Goal: Task Accomplishment & Management: Complete application form

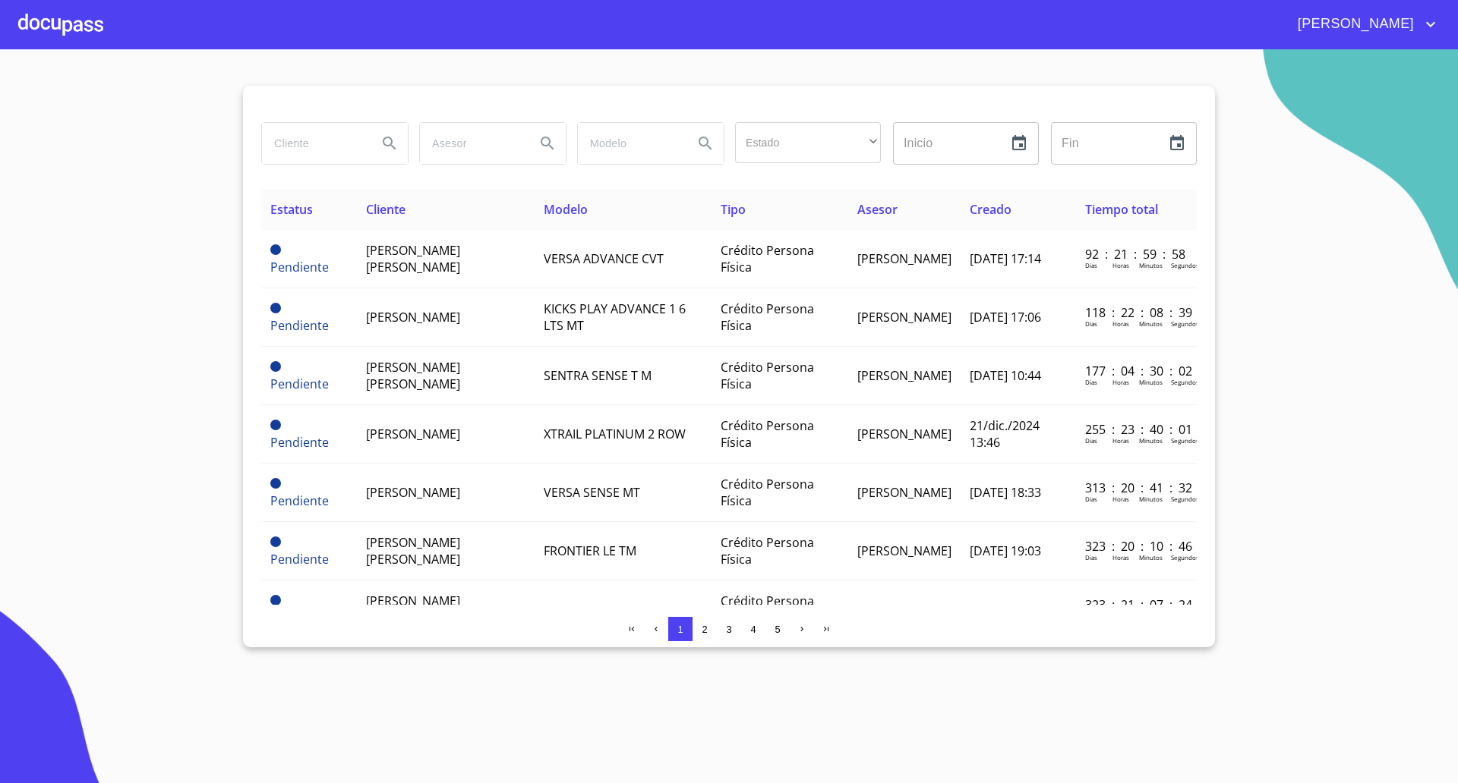
scroll to position [285, 0]
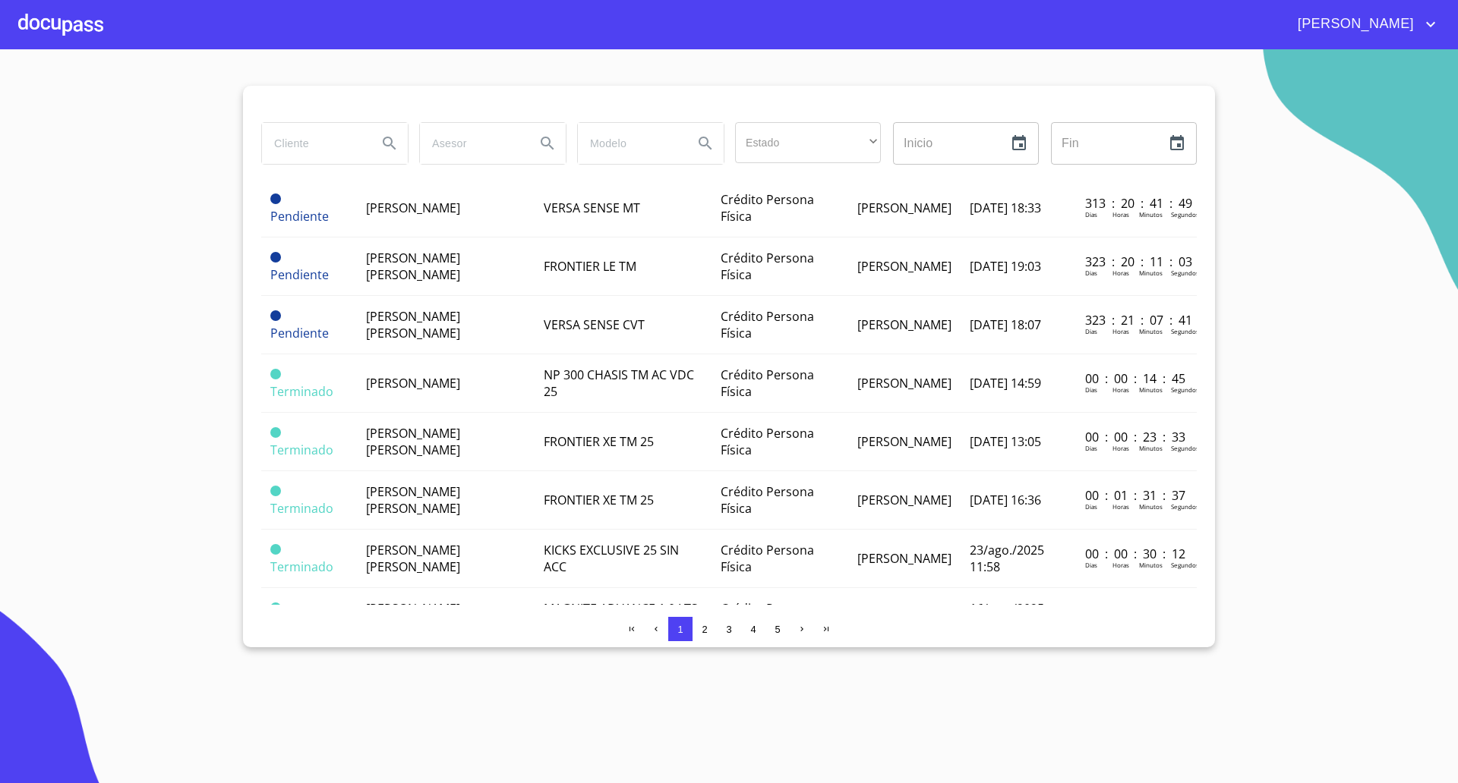
click at [70, 42] on div at bounding box center [60, 24] width 85 height 49
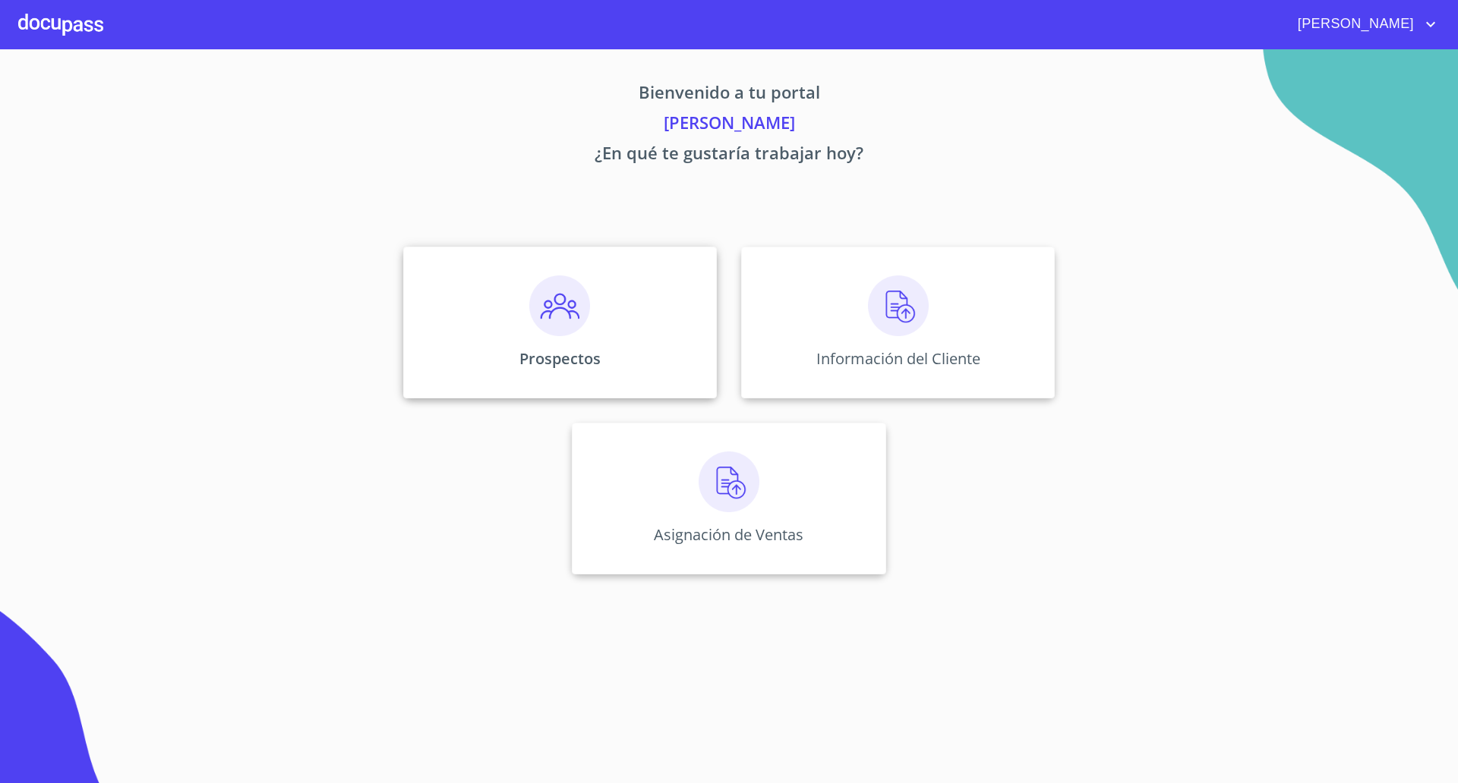
click at [611, 308] on div "Prospectos" at bounding box center [560, 323] width 314 height 152
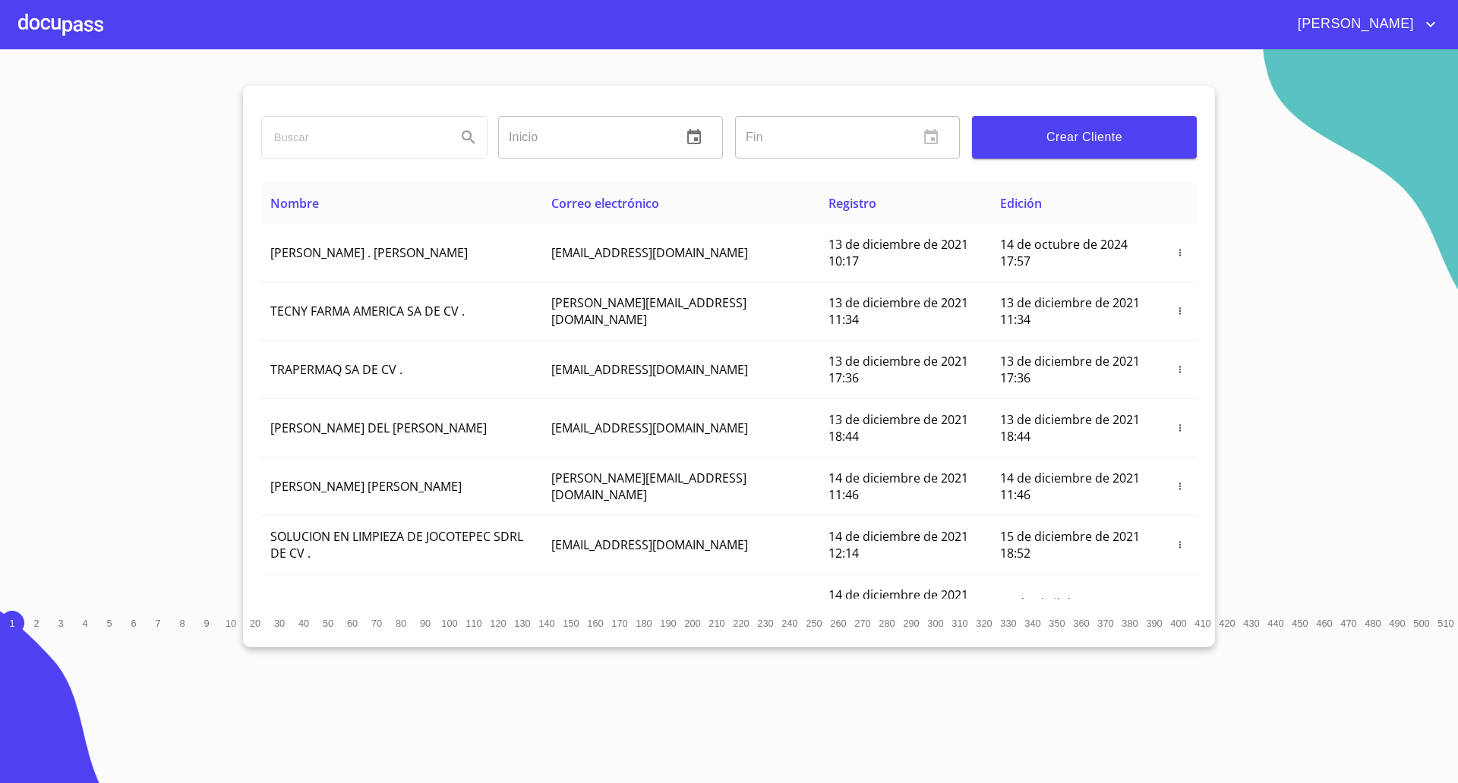
click at [1035, 125] on button "Crear Cliente" at bounding box center [1084, 137] width 225 height 43
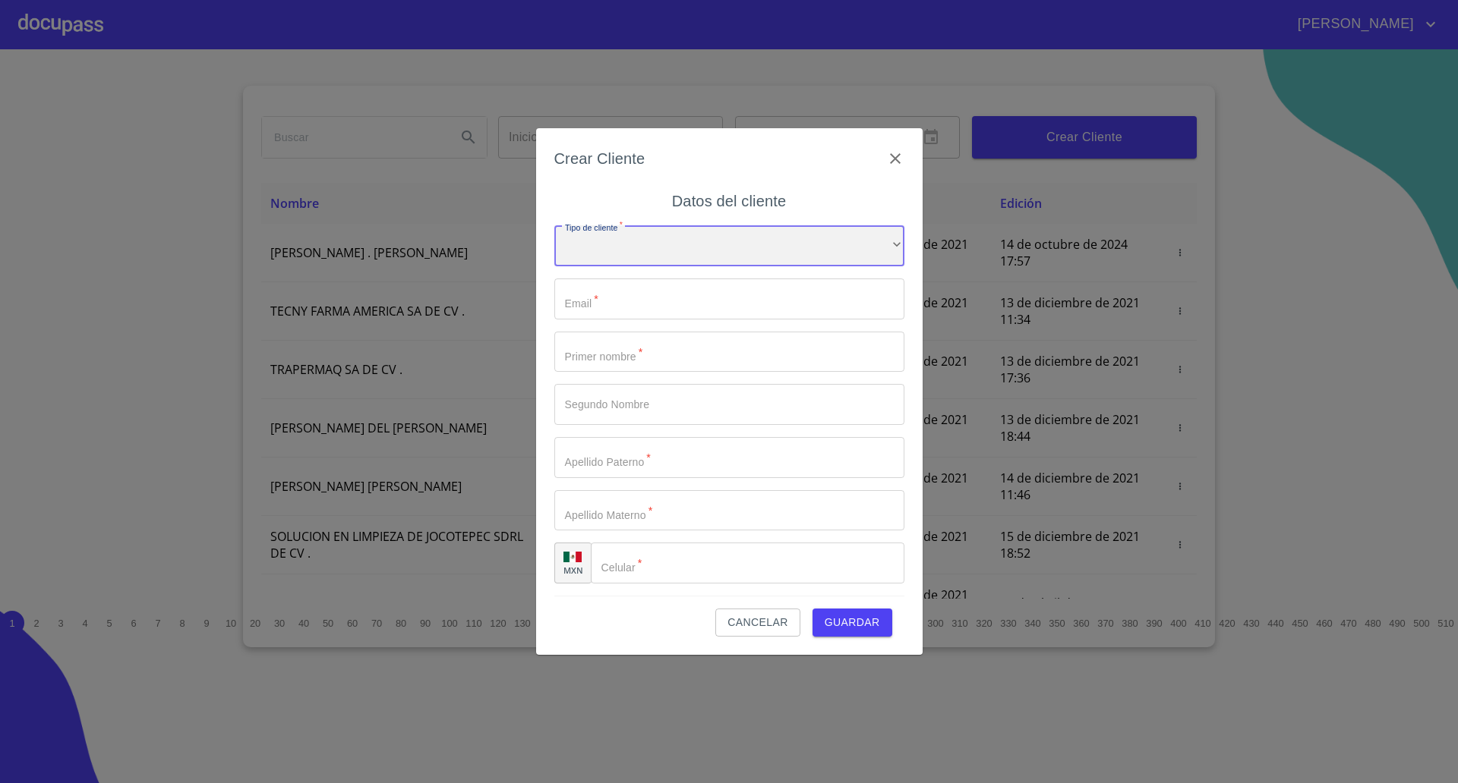
click at [657, 256] on div "​" at bounding box center [729, 245] width 350 height 41
click at [624, 260] on li "Persona Física" at bounding box center [722, 256] width 336 height 27
click at [639, 304] on input "Tipo de cliente   *" at bounding box center [729, 299] width 350 height 41
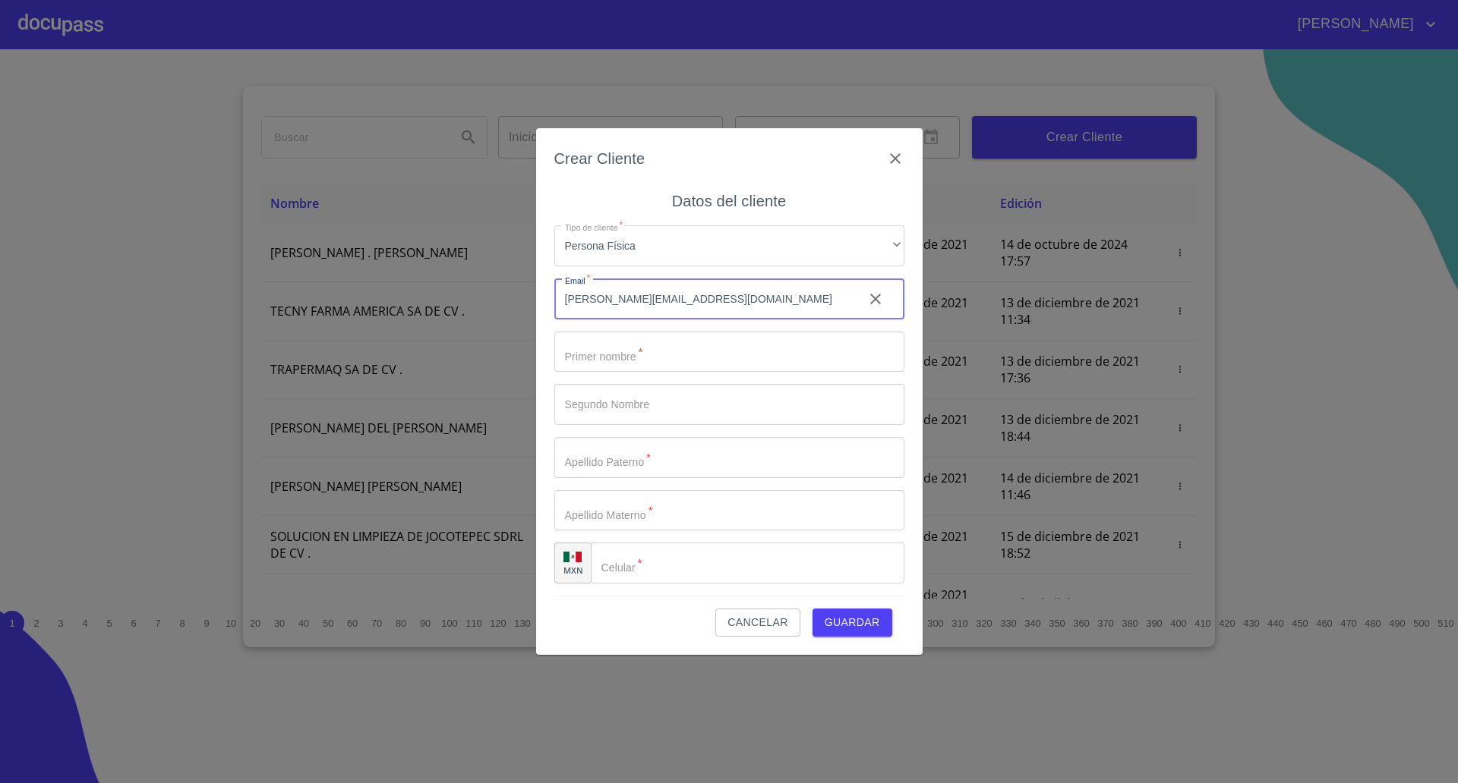
type input "[PERSON_NAME][EMAIL_ADDRESS][DOMAIN_NAME]"
click at [623, 339] on input "Tipo de cliente   *" at bounding box center [729, 352] width 350 height 41
type input "[PERSON_NAME]"
type input "R"
type input "[PERSON_NAME]"
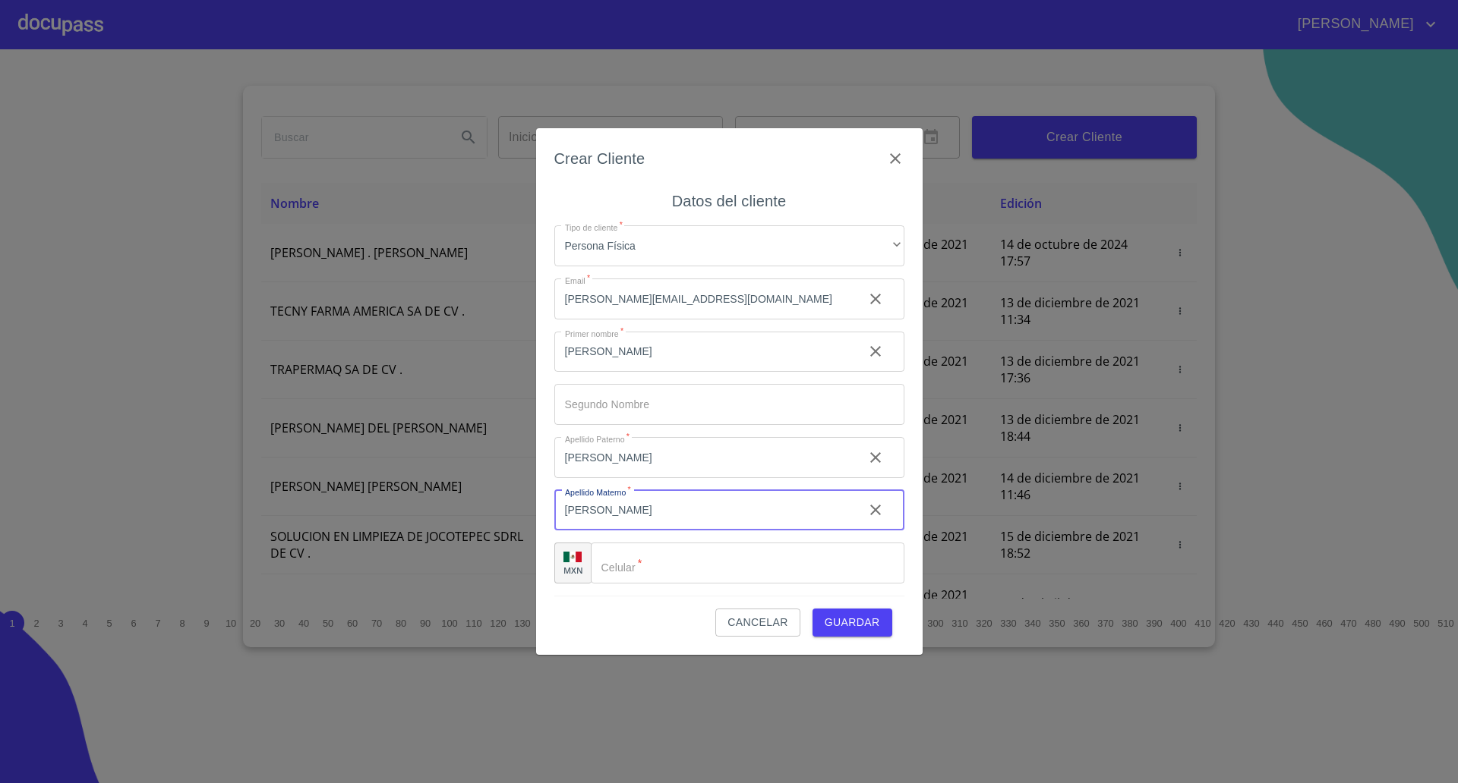
type input "[PERSON_NAME]"
click at [648, 574] on input "Tipo de cliente   *" at bounding box center [766, 563] width 275 height 41
type input "[PHONE_NUMBER]"
click at [851, 619] on span "Guardar" at bounding box center [851, 622] width 55 height 19
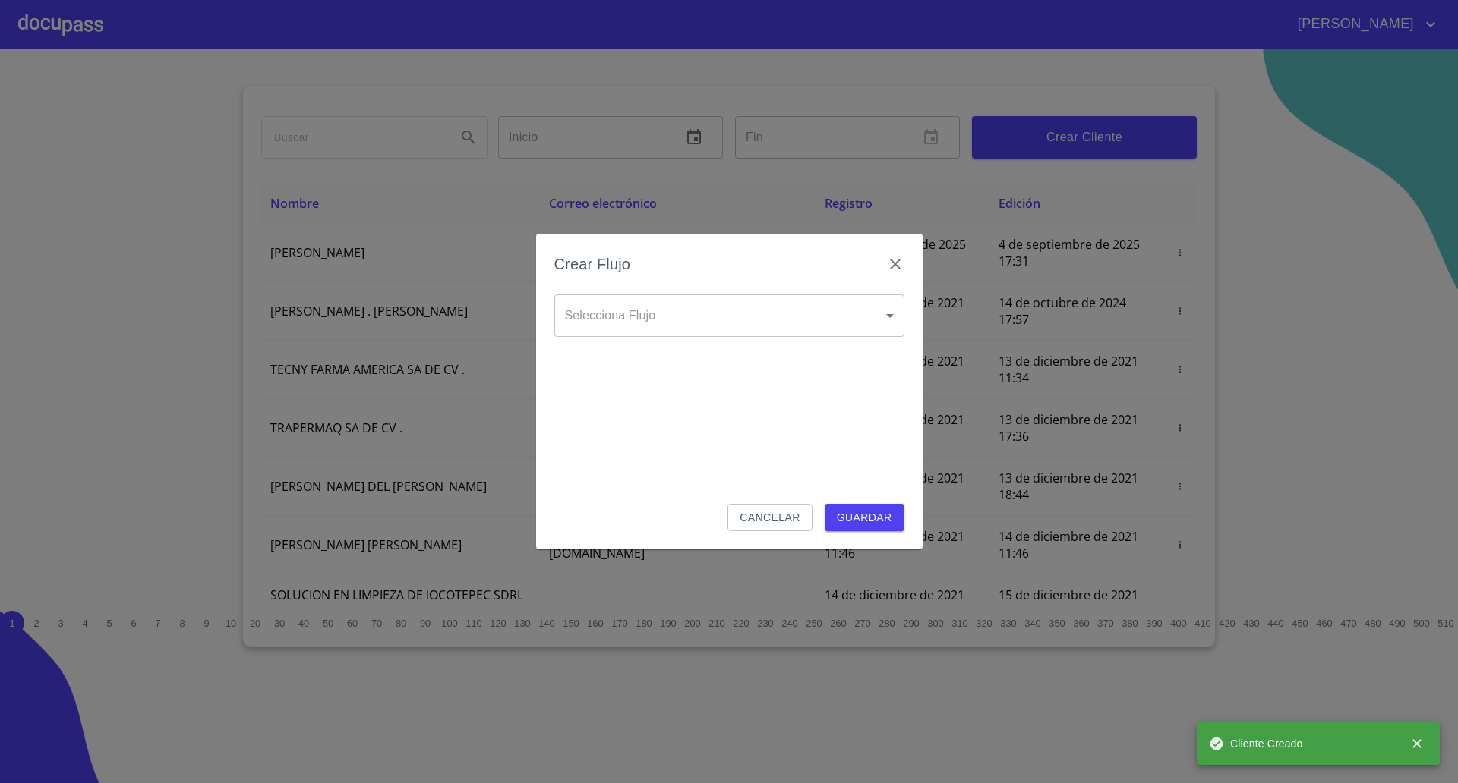
click at [705, 318] on body "[PERSON_NAME] ​ Fin ​ Crear Cliente Nombre Correo electrónico Registro Edición …" at bounding box center [729, 391] width 1458 height 783
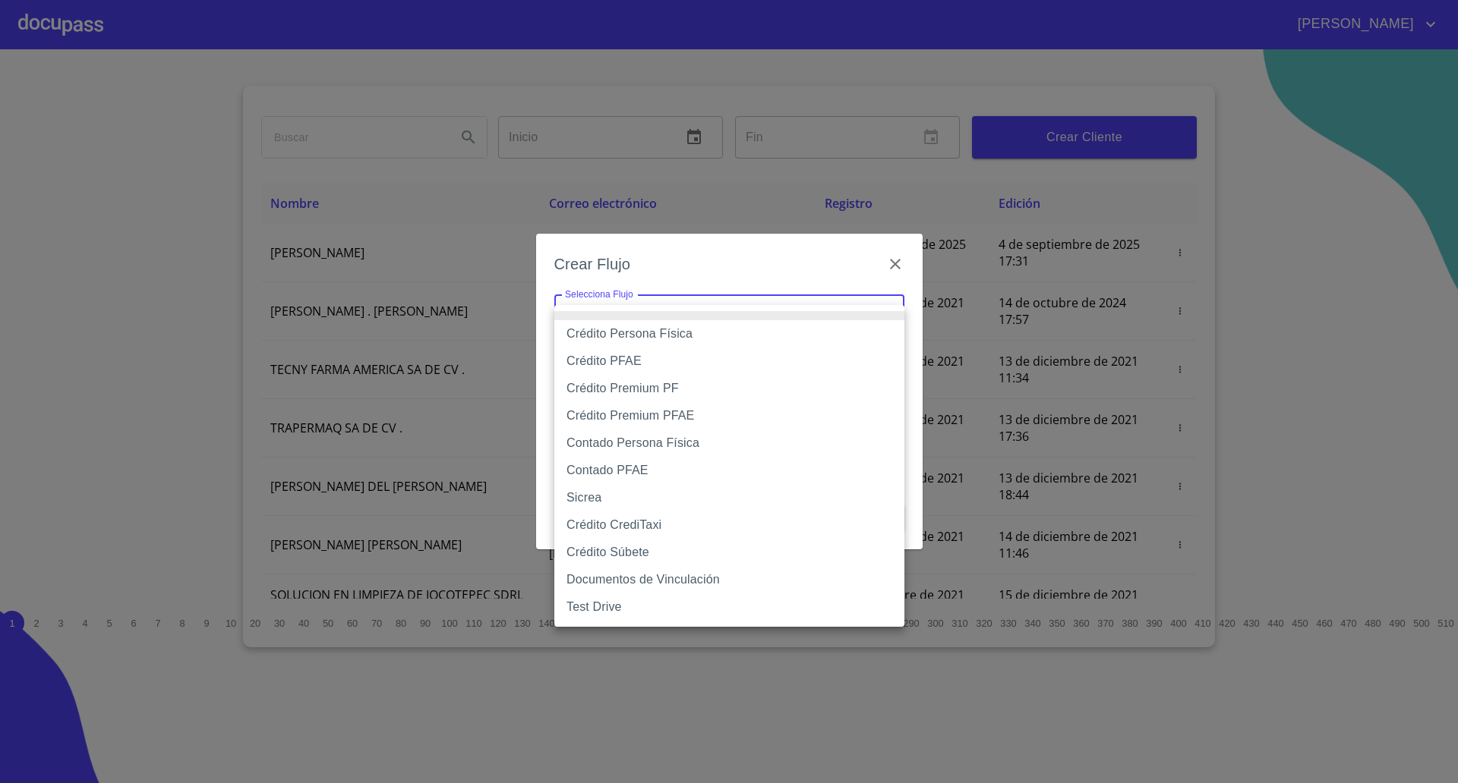
click at [660, 332] on li "Crédito Persona Física" at bounding box center [729, 333] width 350 height 27
type input "61b033e49b8c202ad5bb7912"
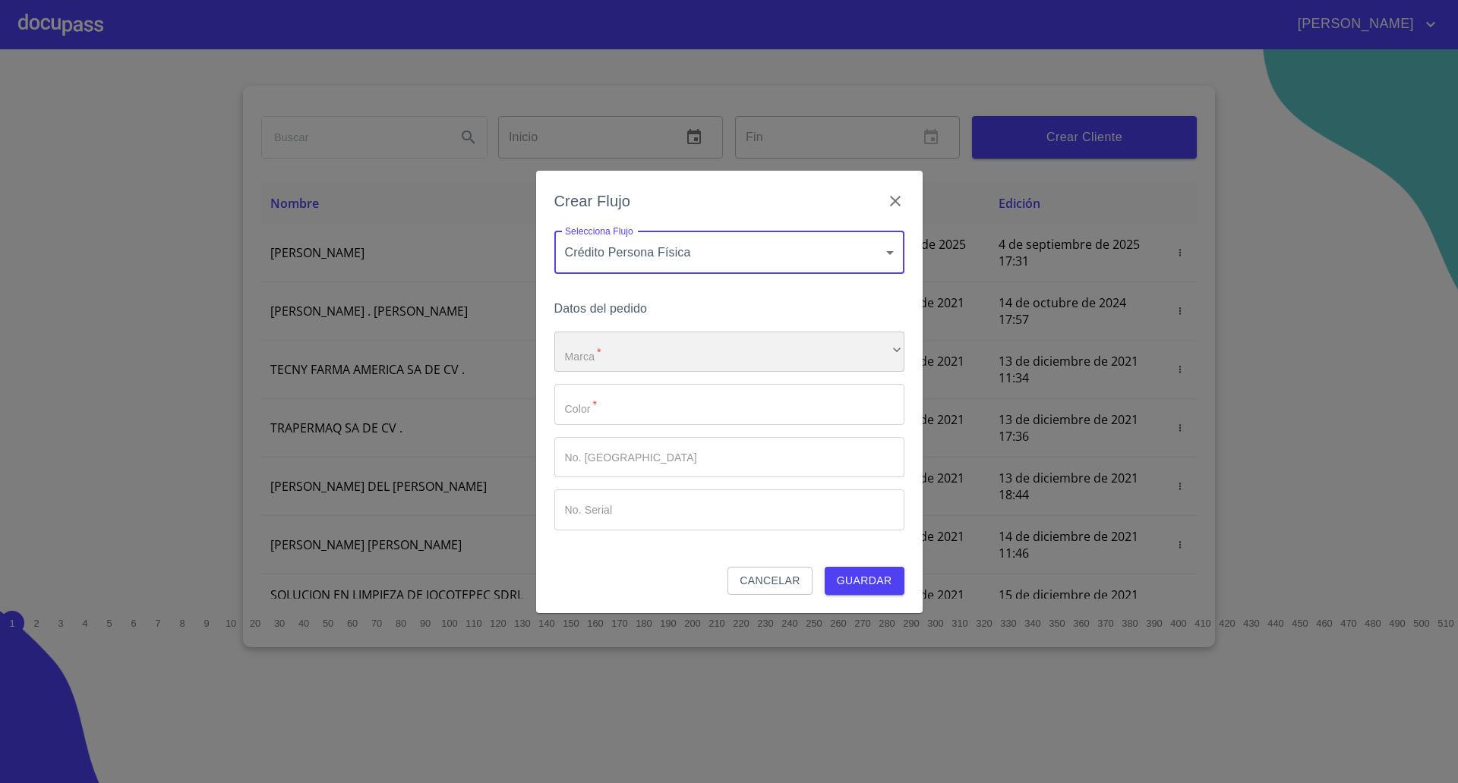
click at [611, 344] on div "​" at bounding box center [729, 352] width 350 height 41
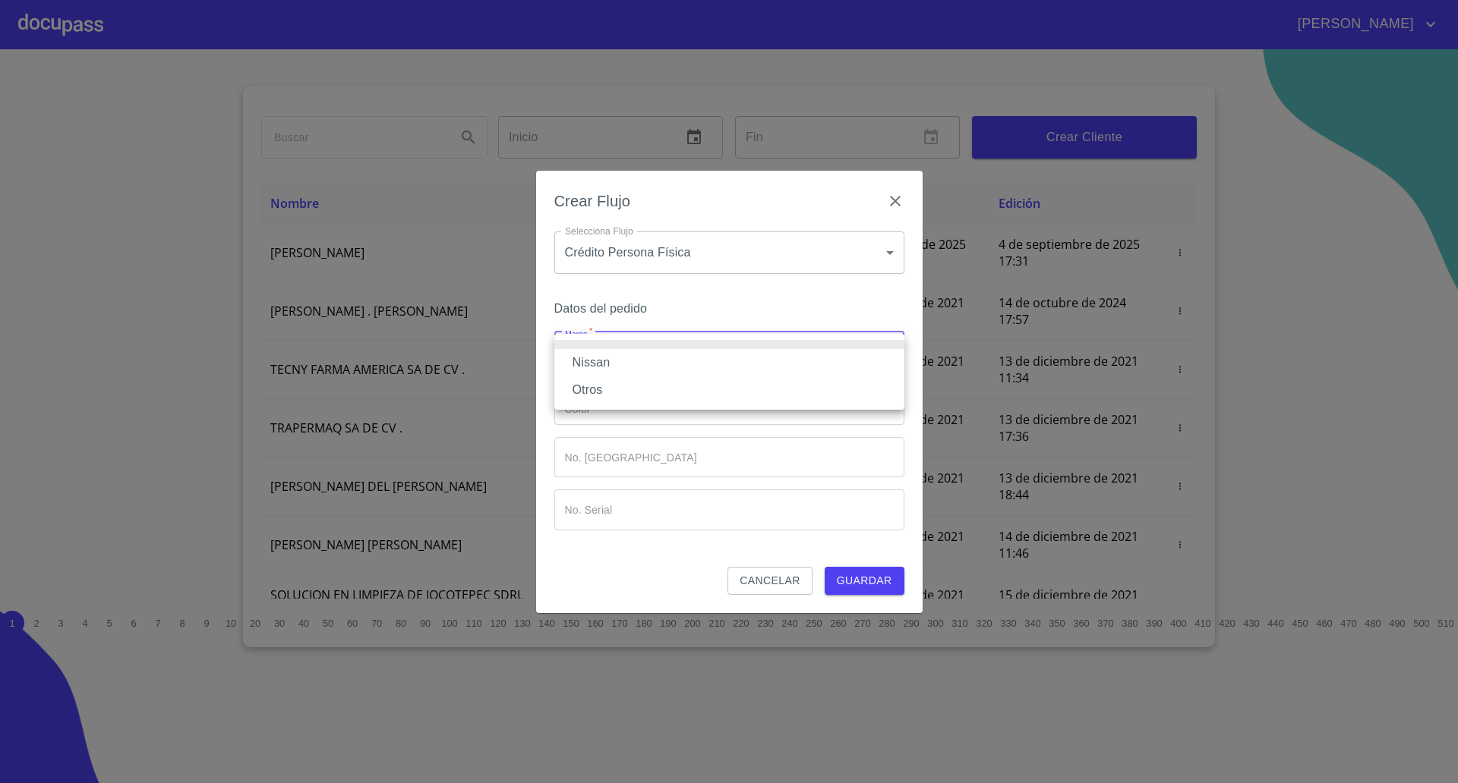
click at [614, 364] on li "Nissan" at bounding box center [729, 362] width 350 height 27
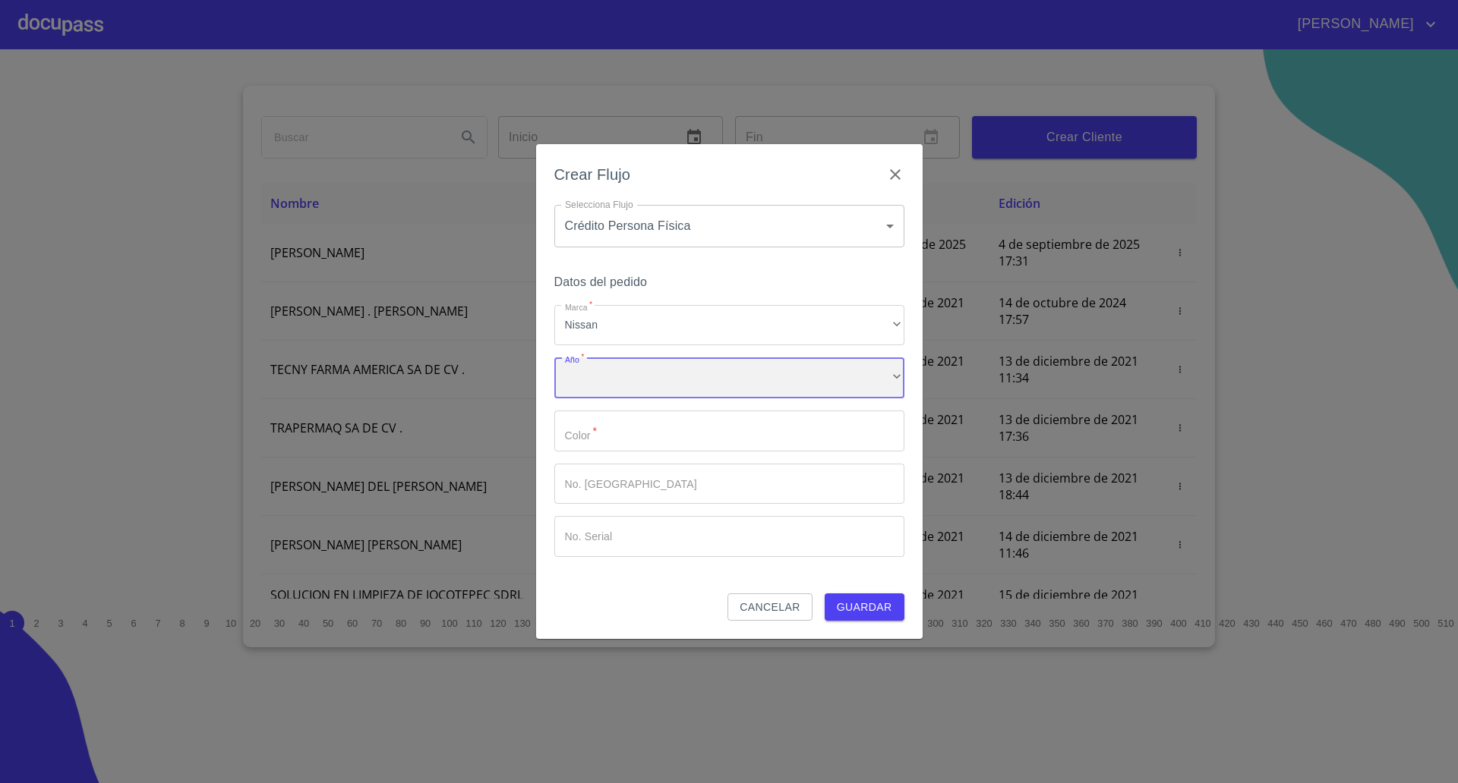
click at [616, 379] on div "​" at bounding box center [729, 378] width 350 height 41
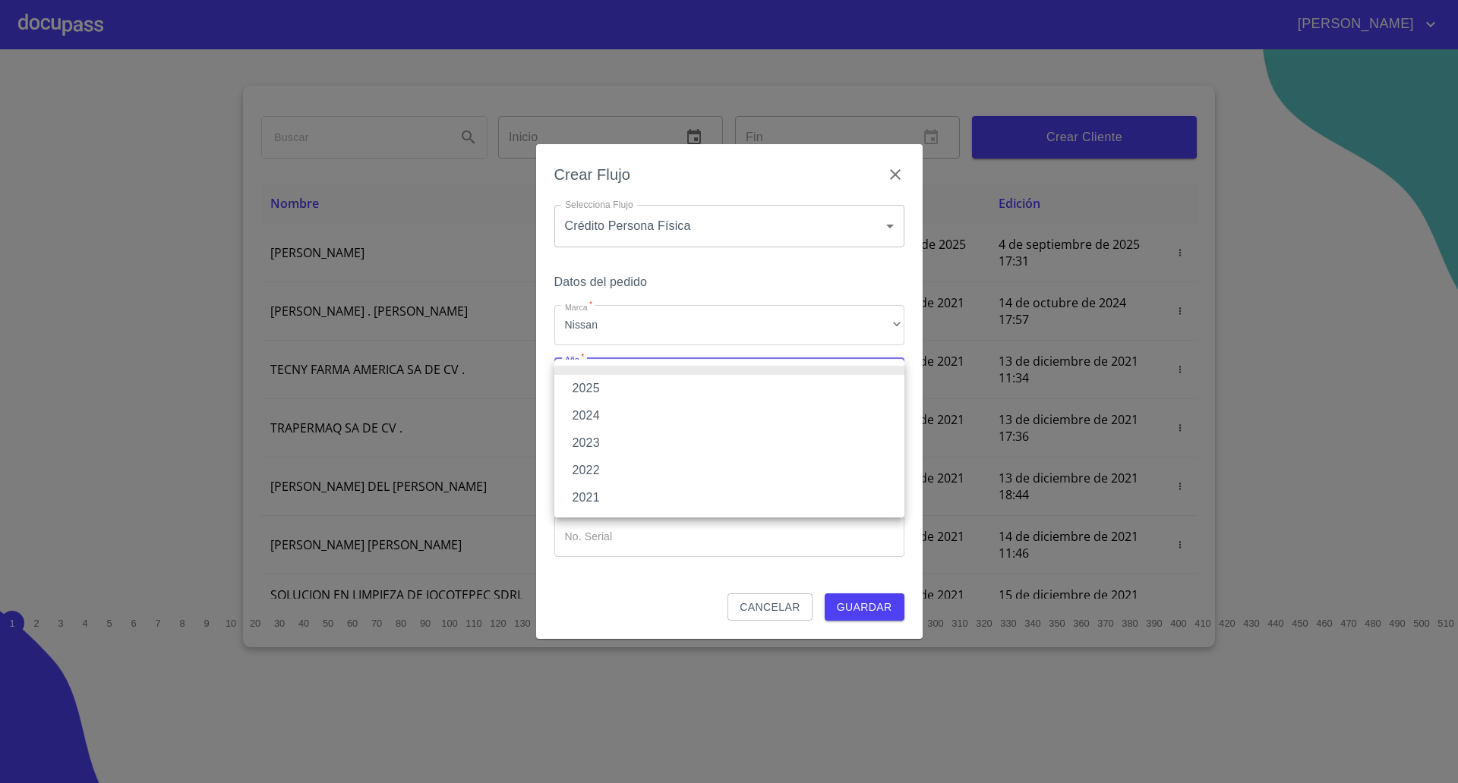
click at [616, 379] on li "2025" at bounding box center [729, 388] width 350 height 27
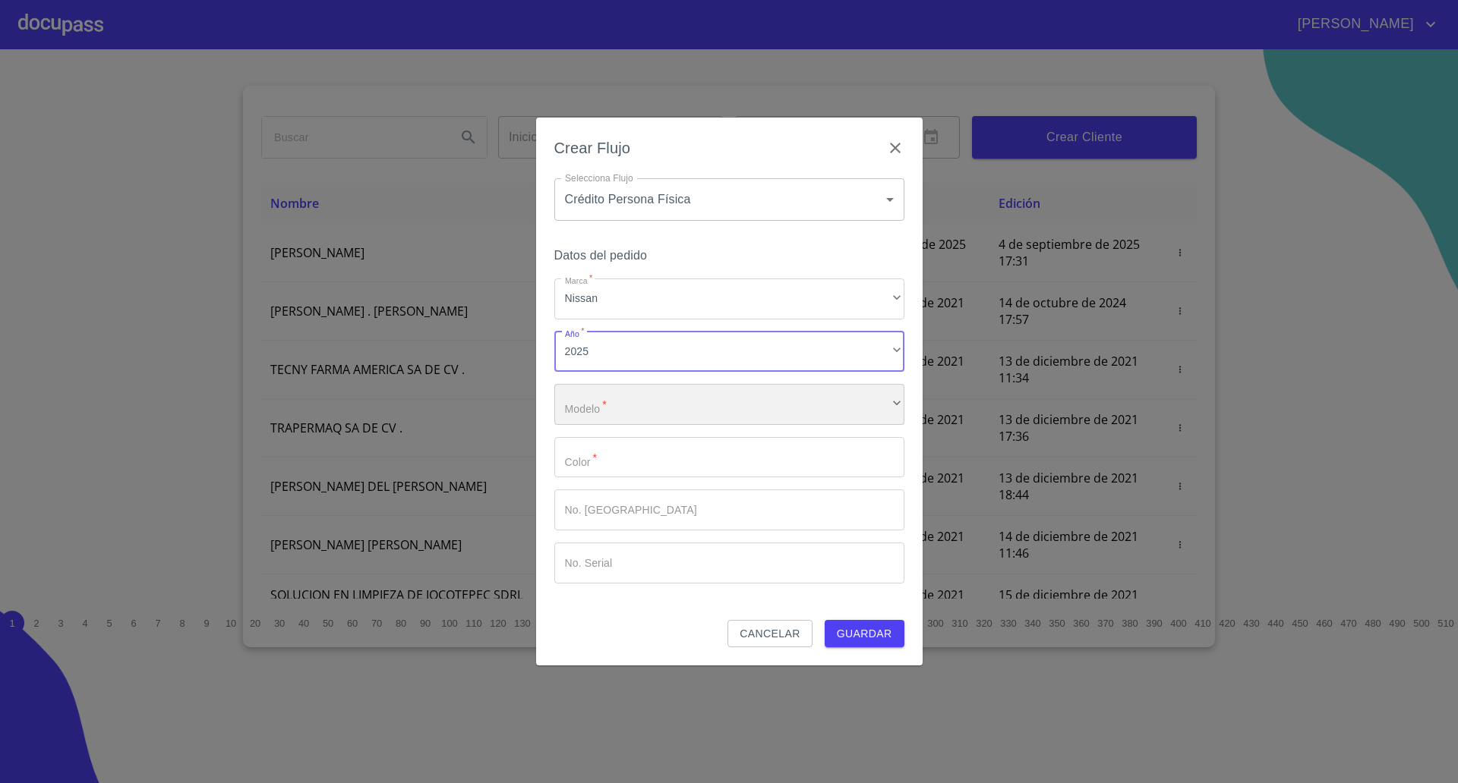
click at [663, 410] on div "​" at bounding box center [729, 404] width 350 height 41
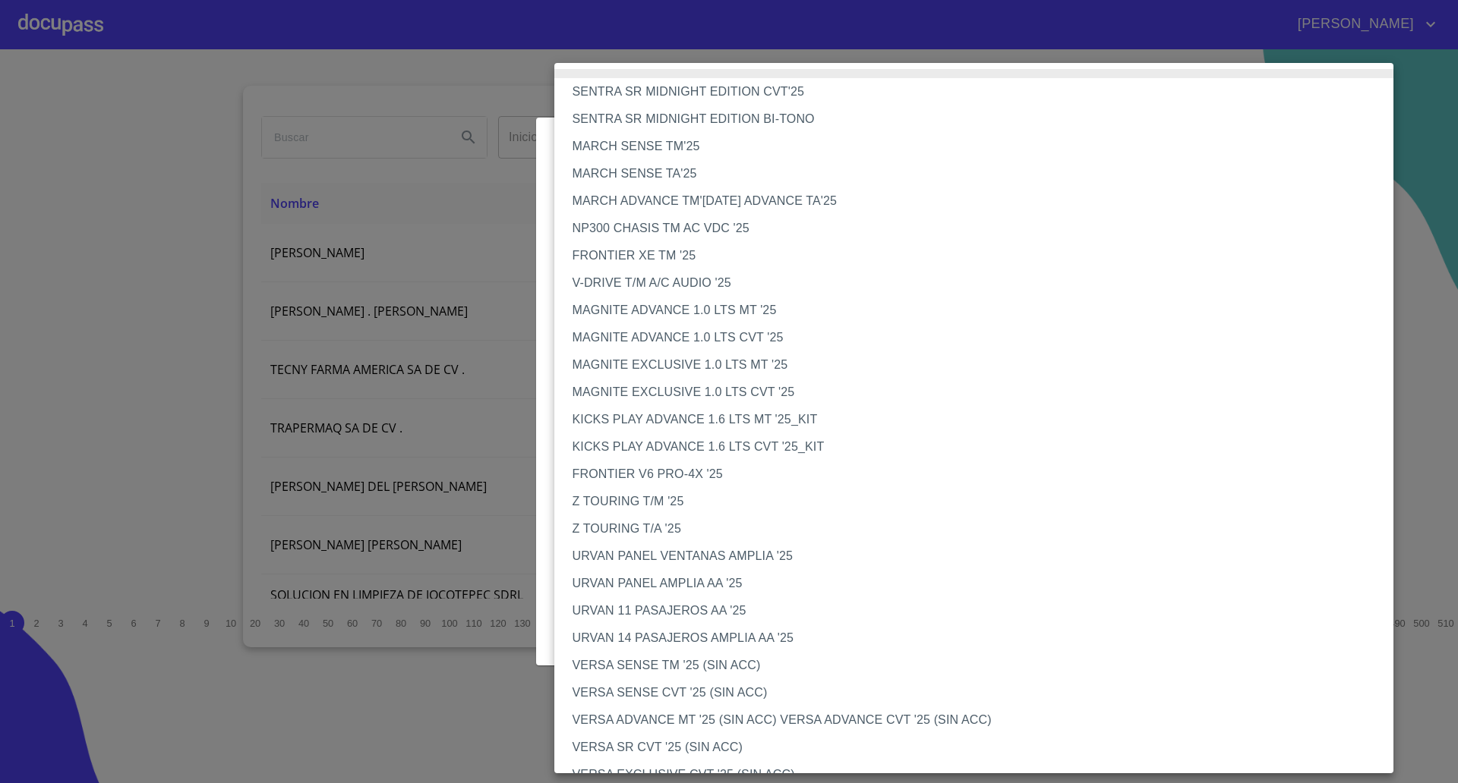
click at [668, 314] on li "MAGNITE ADVANCE 1.0 LTS MT '25" at bounding box center [981, 310] width 854 height 27
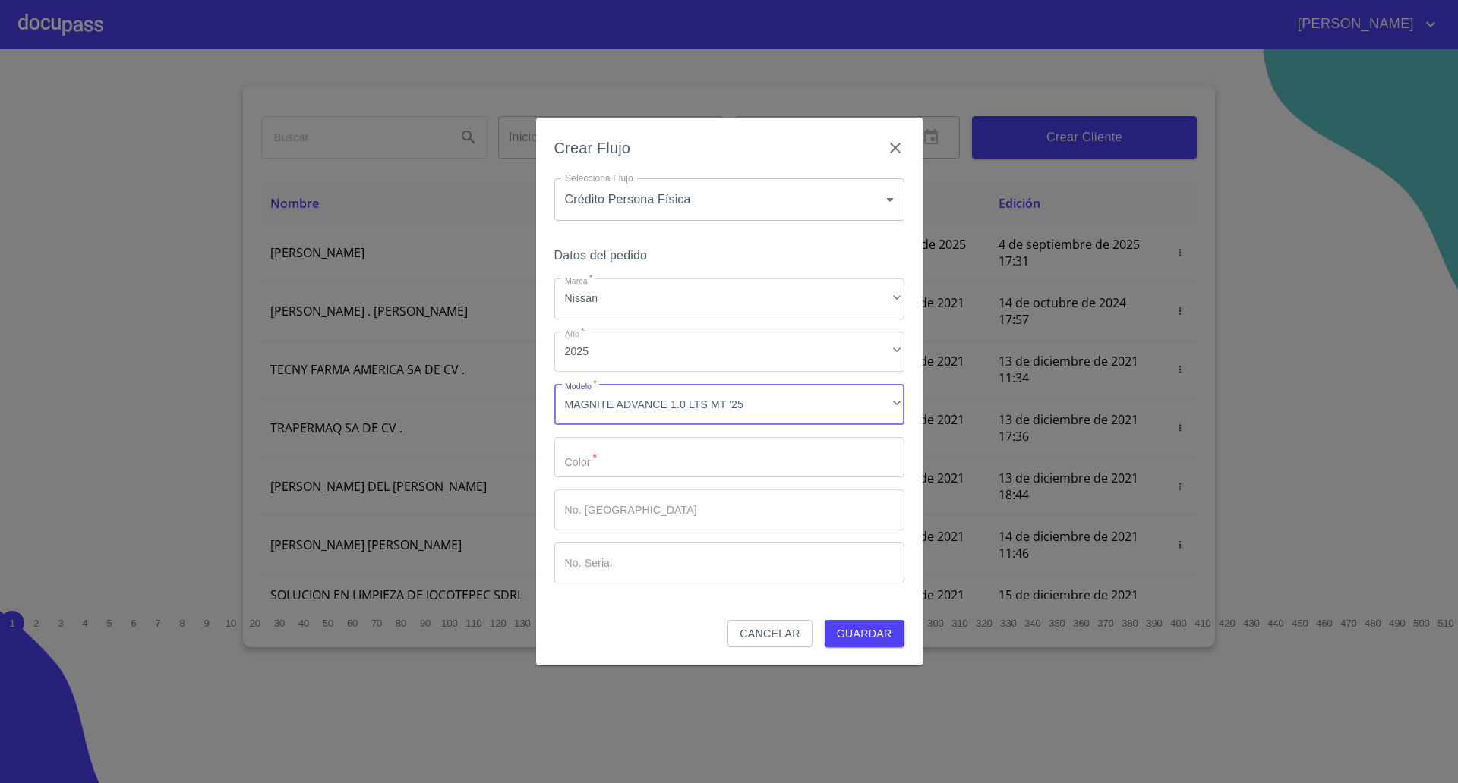
click at [610, 471] on input "Marca   *" at bounding box center [729, 457] width 350 height 41
type input "blanco"
click at [873, 618] on div "Datos del pedido Marca   * Nissan ​ Año   * 2025 ​ Modelo   * MAGNITE ADVANCE 1…" at bounding box center [729, 432] width 350 height 375
click at [851, 641] on span "Guardar" at bounding box center [864, 634] width 55 height 19
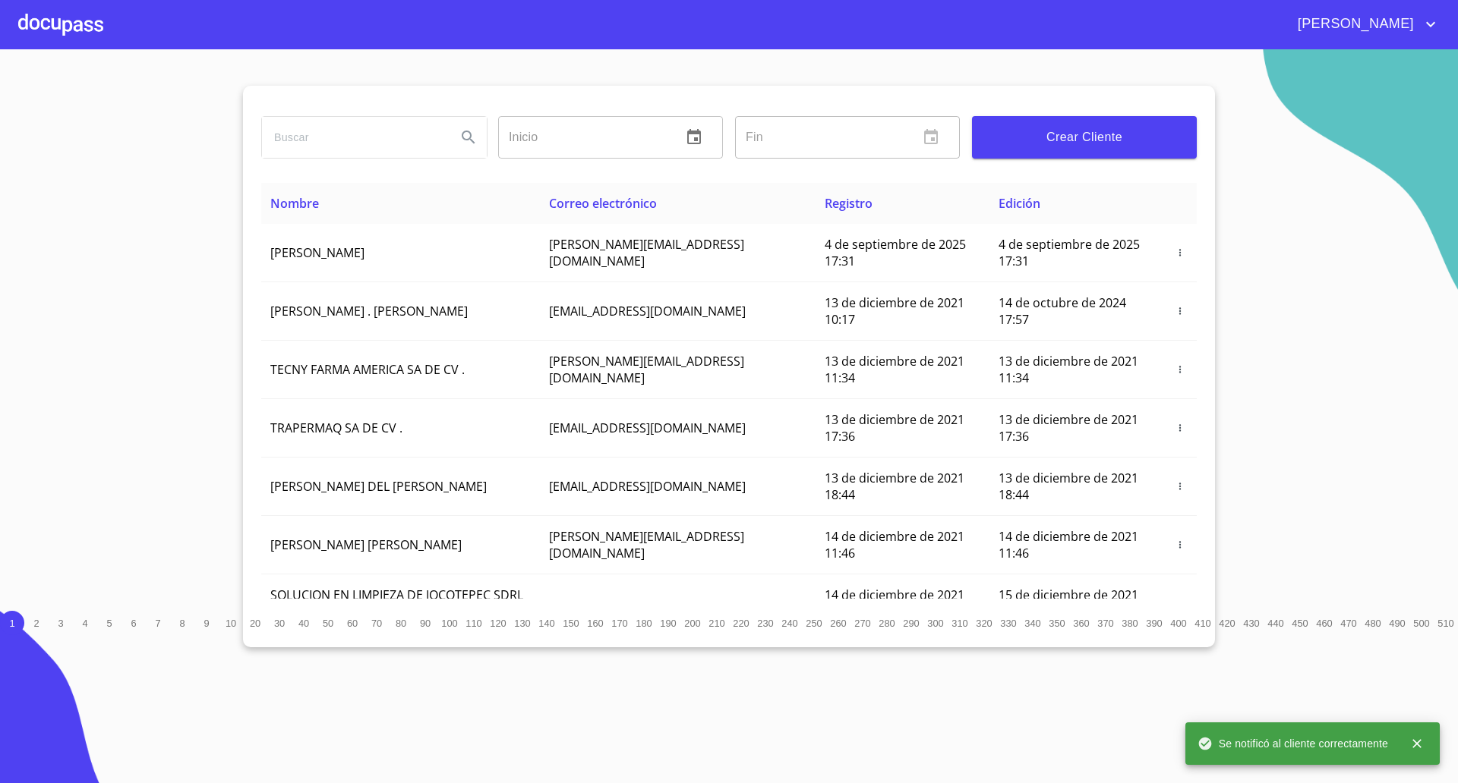
click at [47, 20] on div at bounding box center [60, 24] width 85 height 49
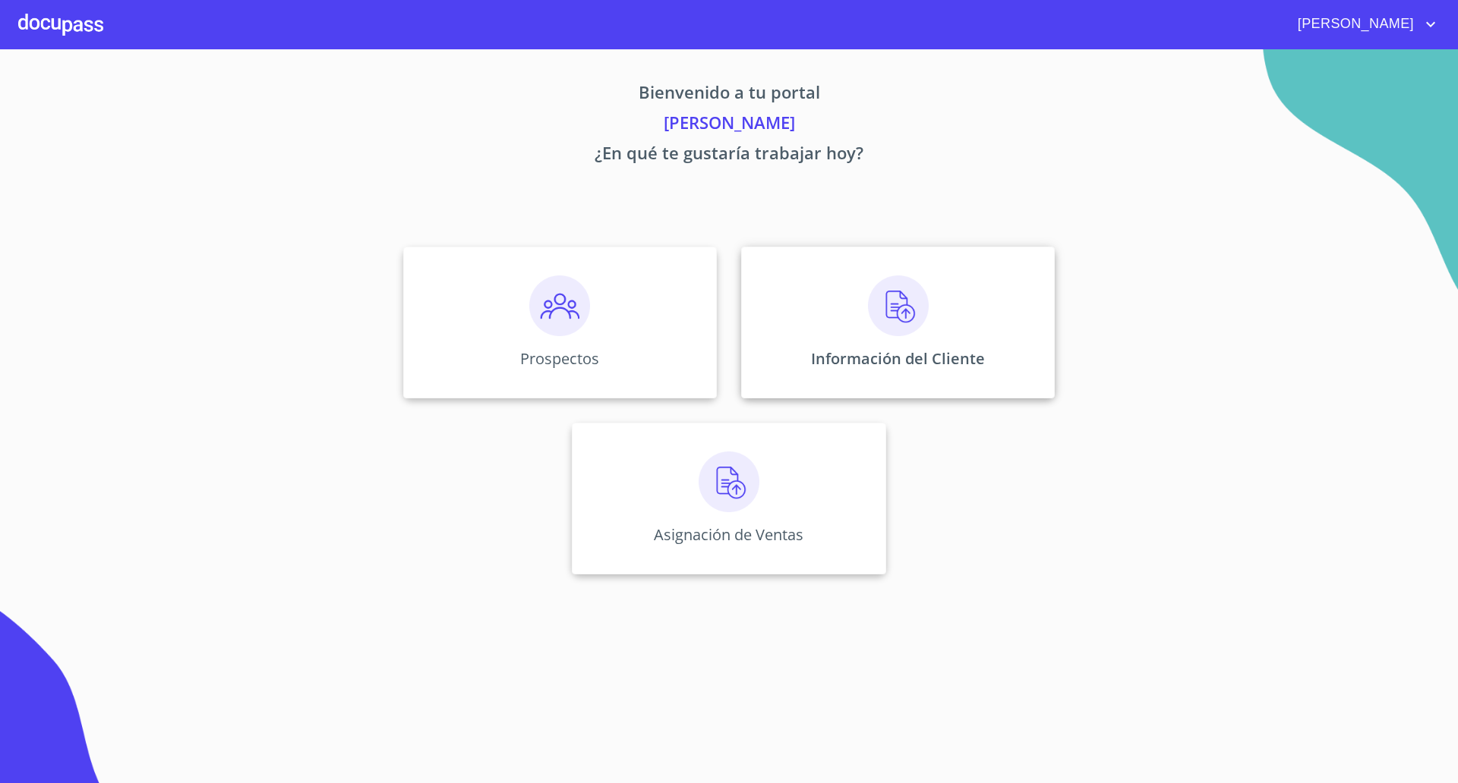
click at [839, 303] on div "Información del Cliente" at bounding box center [898, 323] width 314 height 152
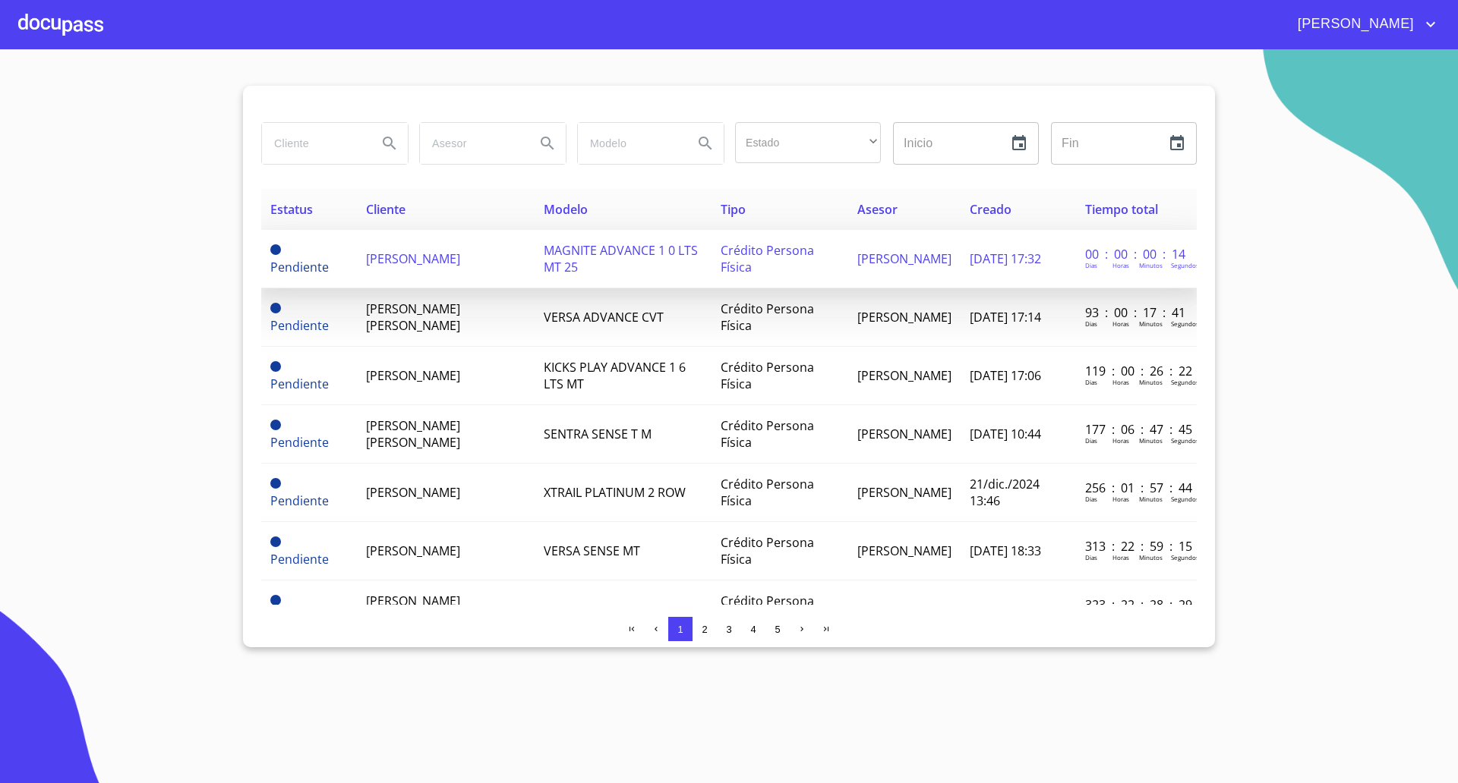
click at [437, 254] on span "[PERSON_NAME]" at bounding box center [413, 259] width 94 height 17
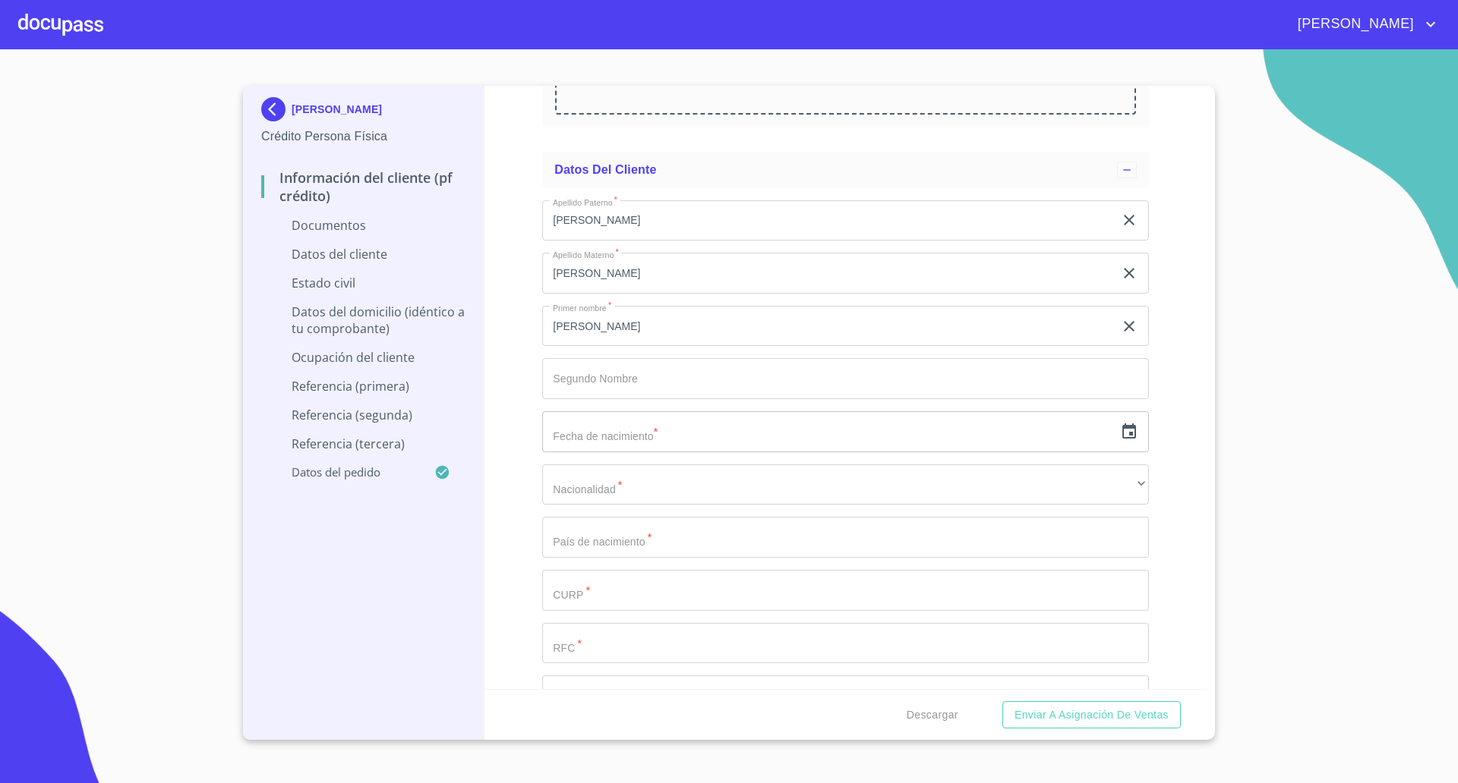
scroll to position [1819, 0]
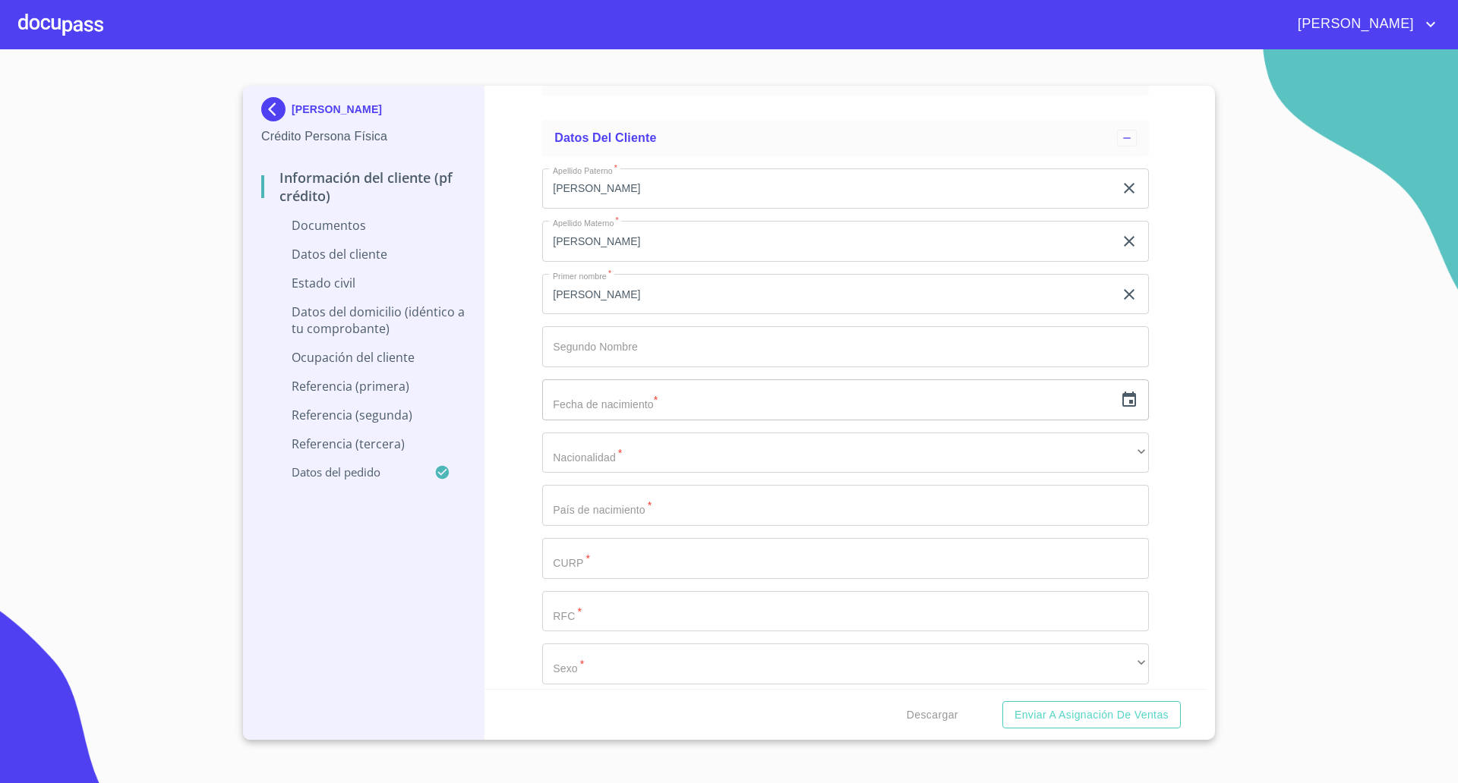
click at [629, 355] on input "Documento de identificación   *" at bounding box center [845, 346] width 607 height 41
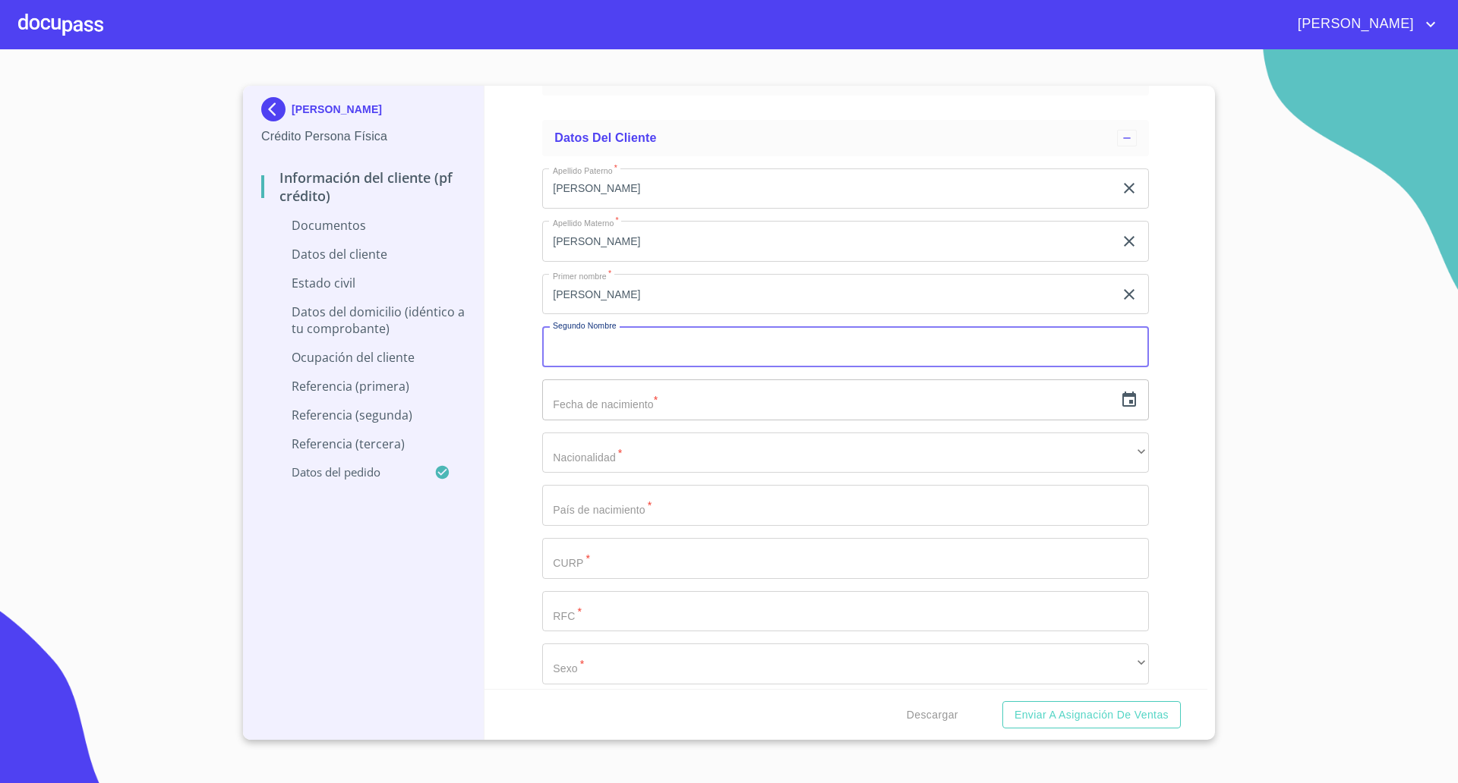
click at [730, 403] on input "text" at bounding box center [828, 400] width 572 height 41
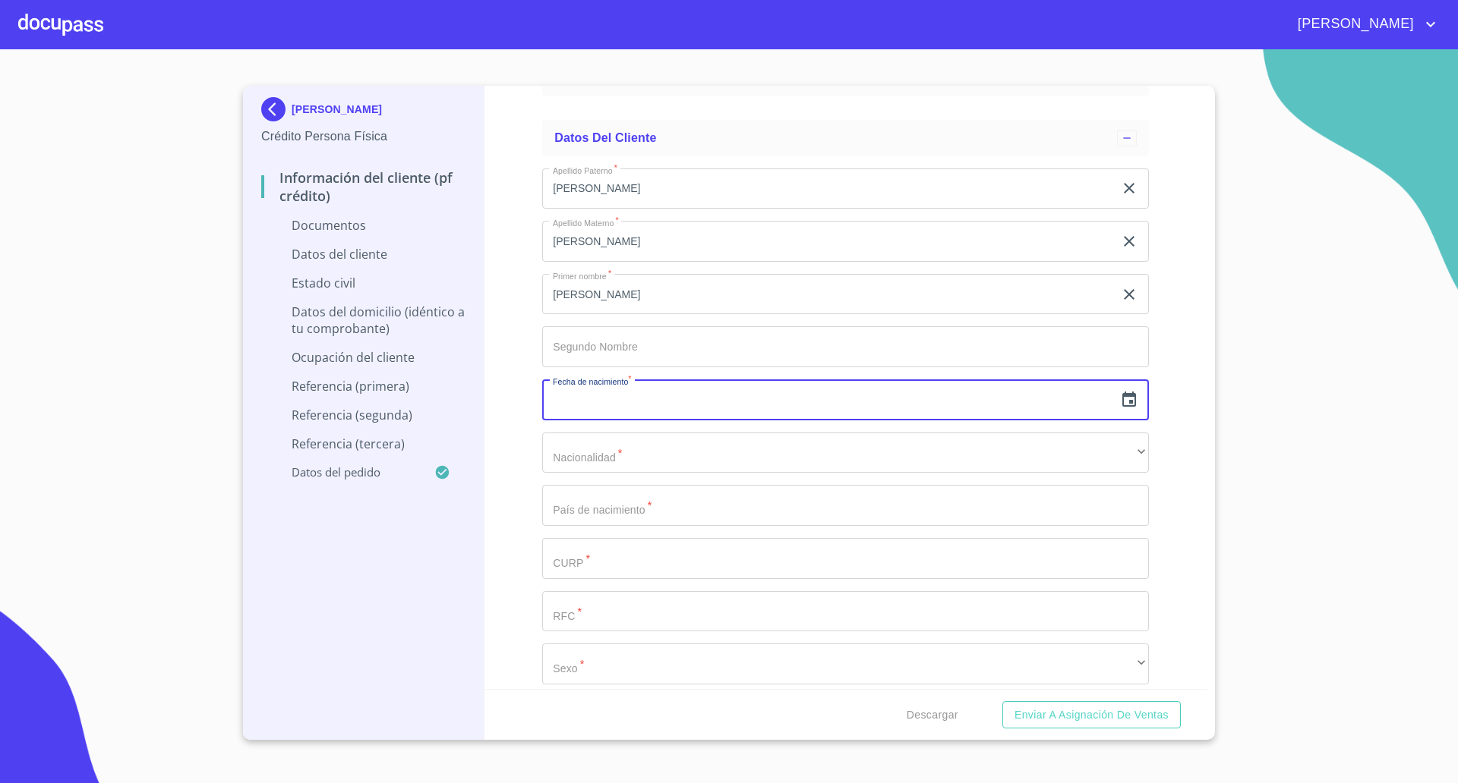
click at [1120, 402] on icon "button" at bounding box center [1129, 400] width 18 height 18
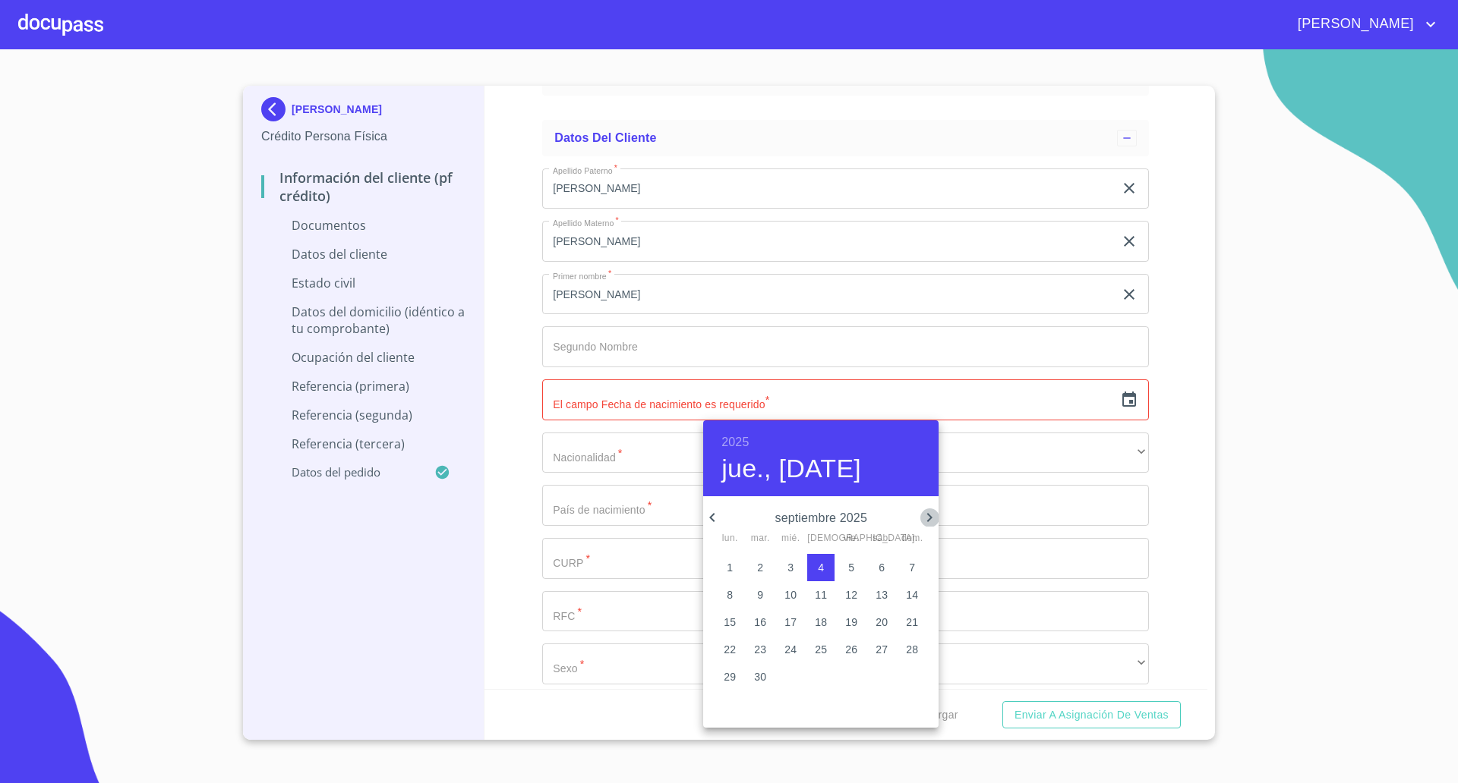
click at [928, 516] on icon "button" at bounding box center [929, 518] width 18 height 18
click at [733, 435] on h6 "2025" at bounding box center [734, 442] width 27 height 21
click at [823, 563] on div "1976" at bounding box center [820, 559] width 235 height 30
click at [927, 519] on icon "button" at bounding box center [929, 518] width 18 height 18
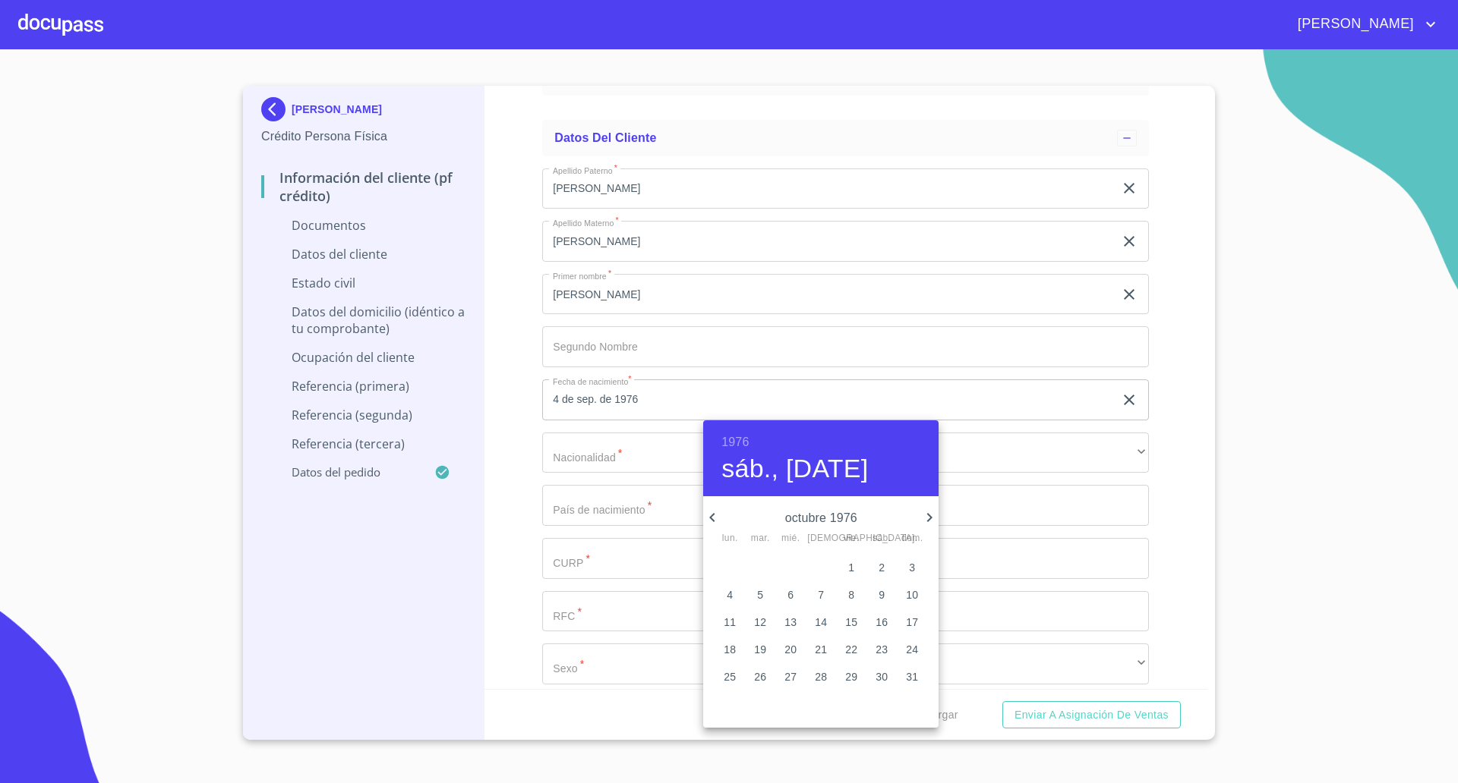
click at [761, 594] on p "5" at bounding box center [760, 595] width 6 height 15
type input "5 de oct. de 1976"
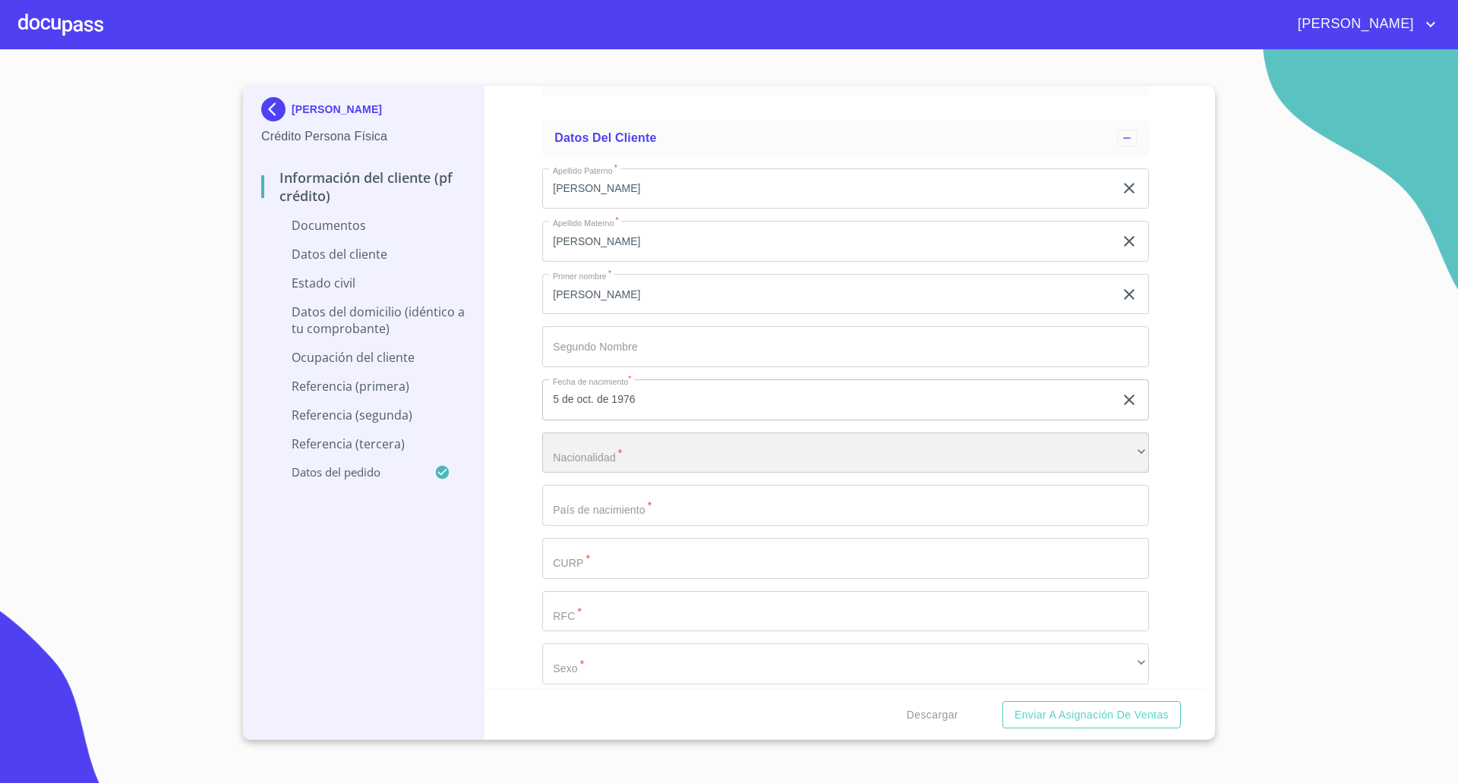
click at [582, 449] on div "​" at bounding box center [845, 453] width 607 height 41
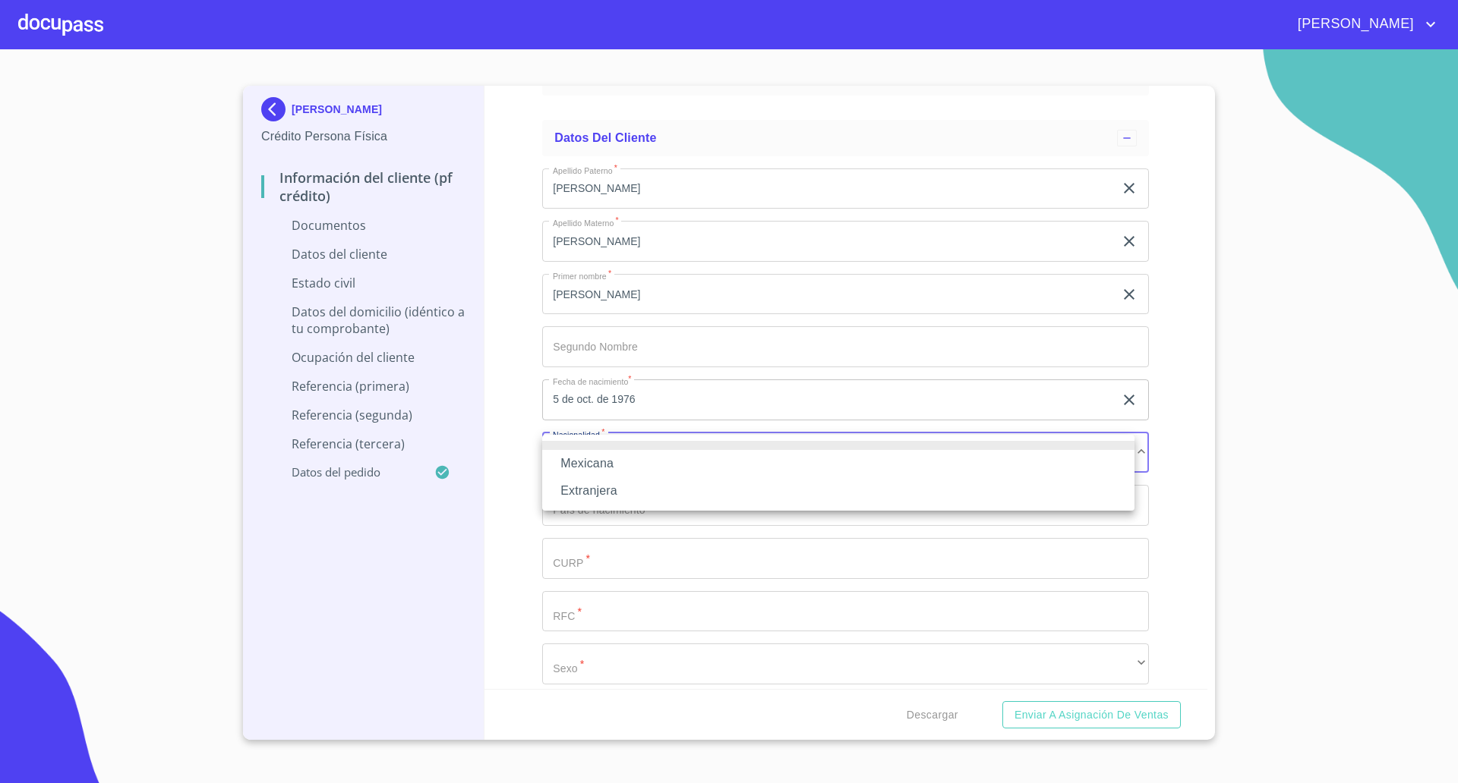
click at [609, 468] on li "Mexicana" at bounding box center [838, 463] width 592 height 27
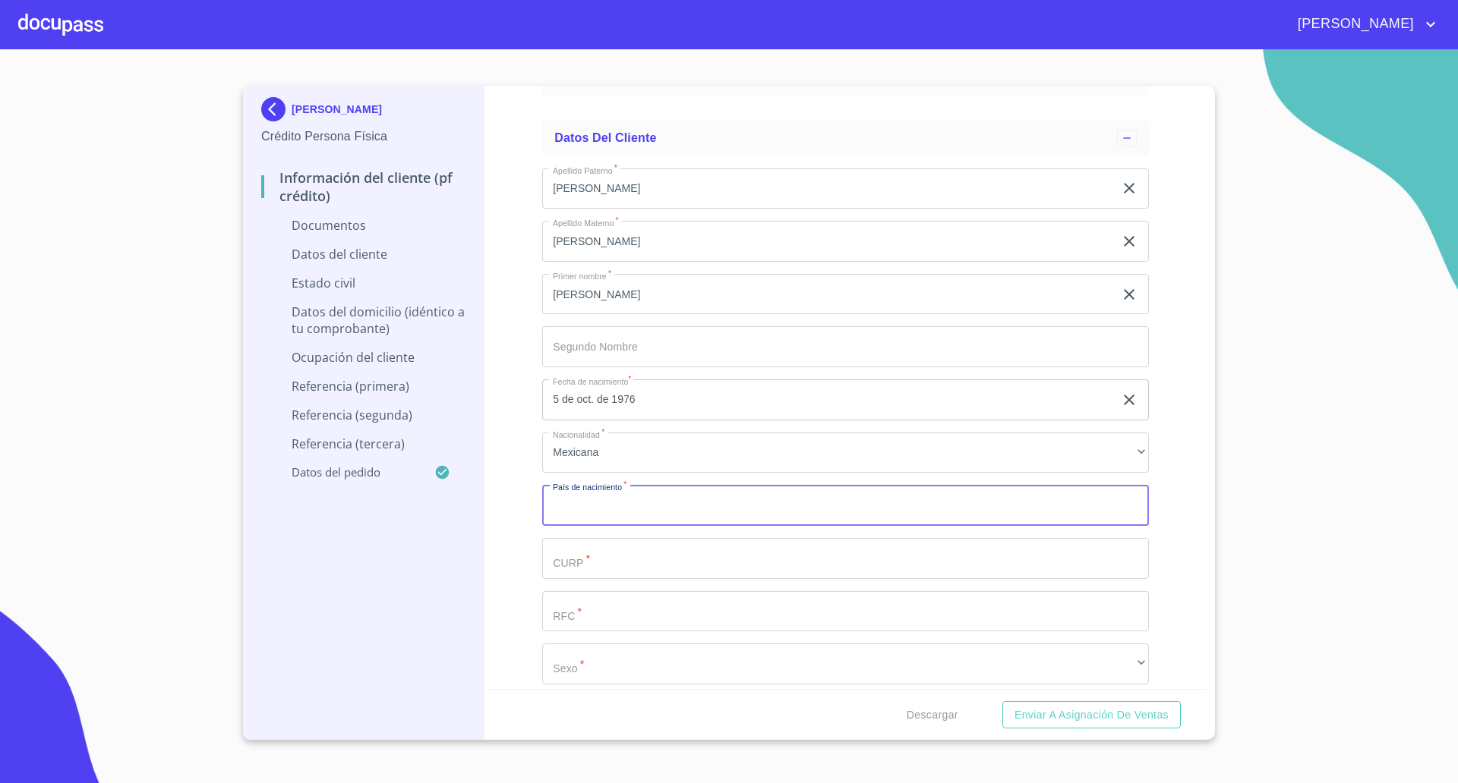
click at [600, 500] on input "Documento de identificación   *" at bounding box center [845, 505] width 607 height 41
type input "[GEOGRAPHIC_DATA]"
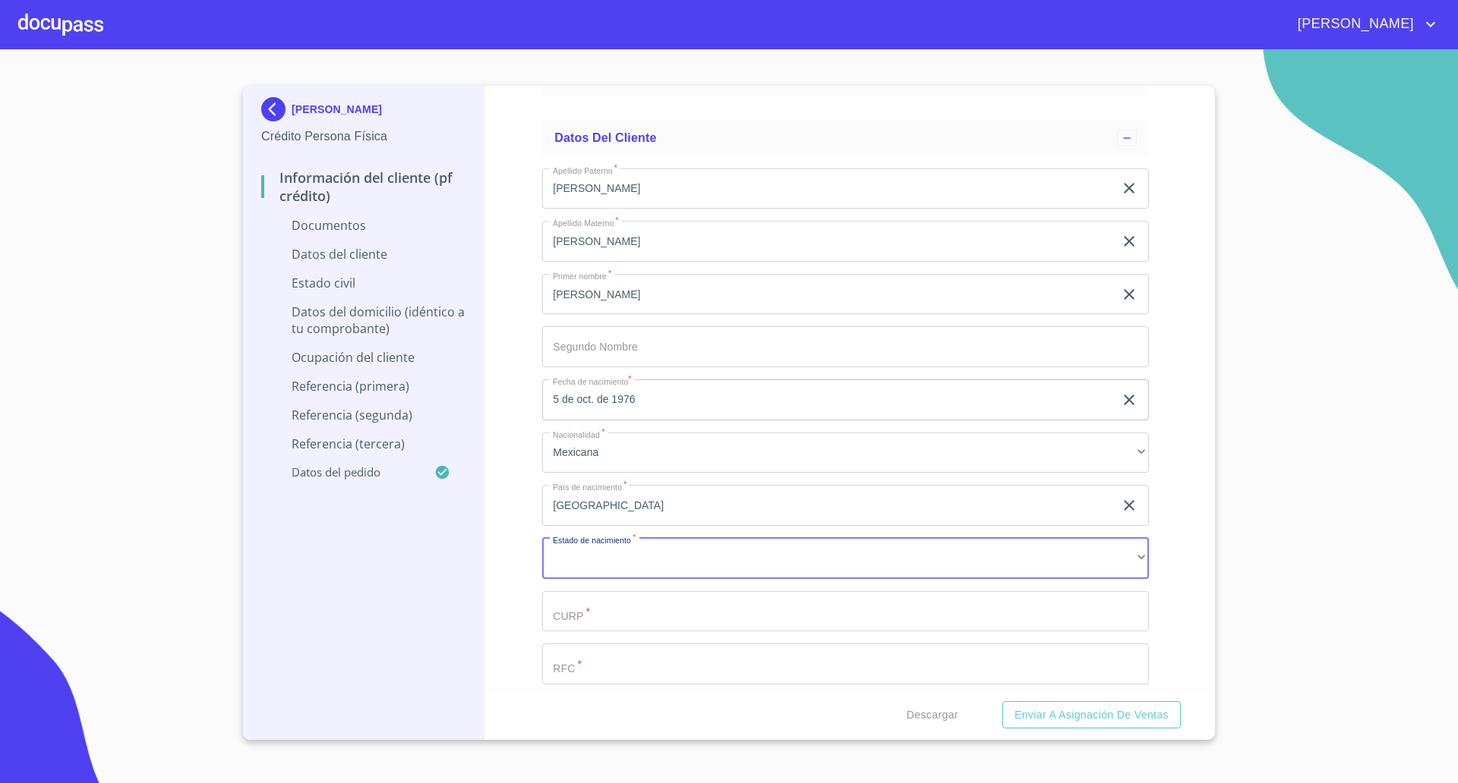
click at [665, 580] on div "[PERSON_NAME]   * [PERSON_NAME] ​ Apellido Materno   * [PERSON_NAME] ​ Primer n…" at bounding box center [845, 506] width 607 height 700
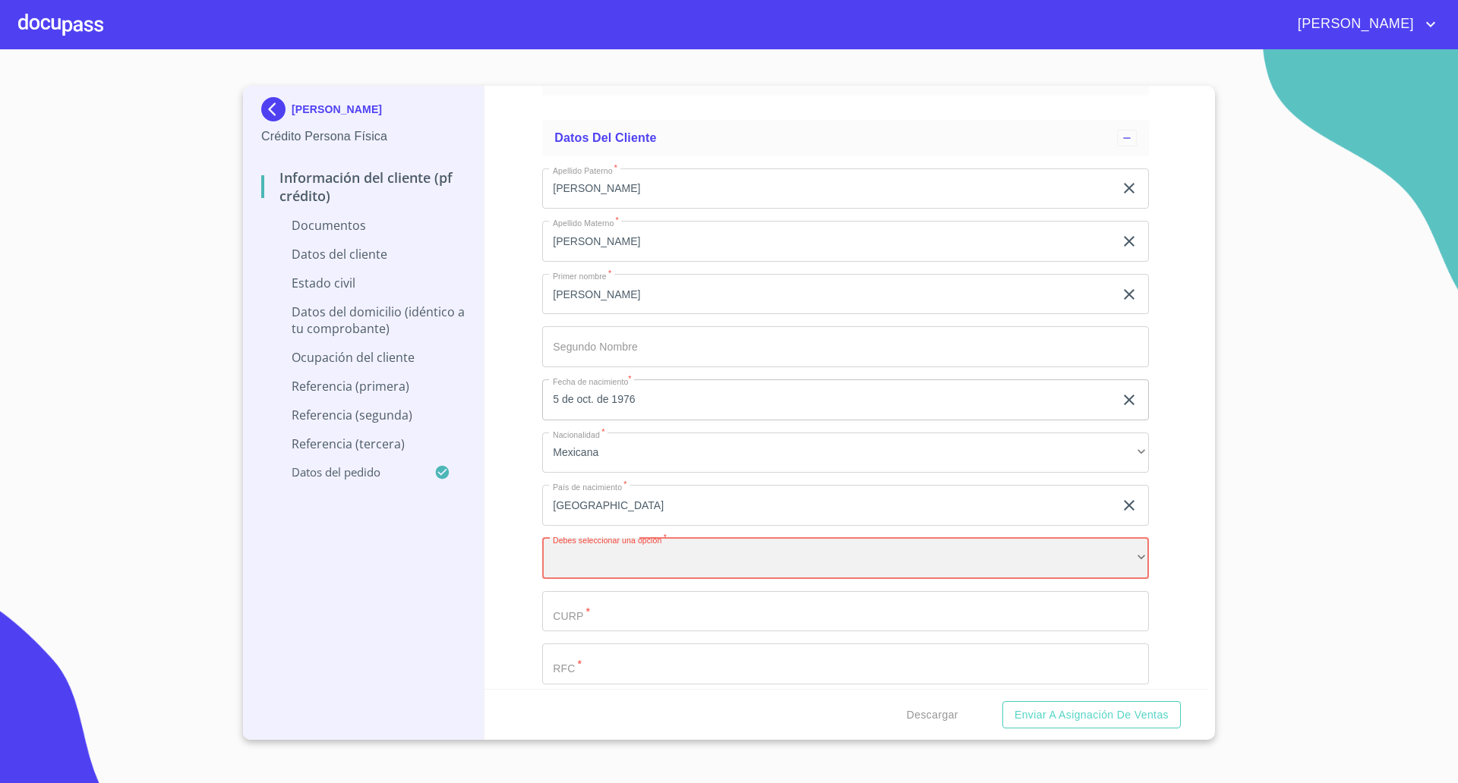
click at [640, 563] on div "​" at bounding box center [845, 558] width 607 height 41
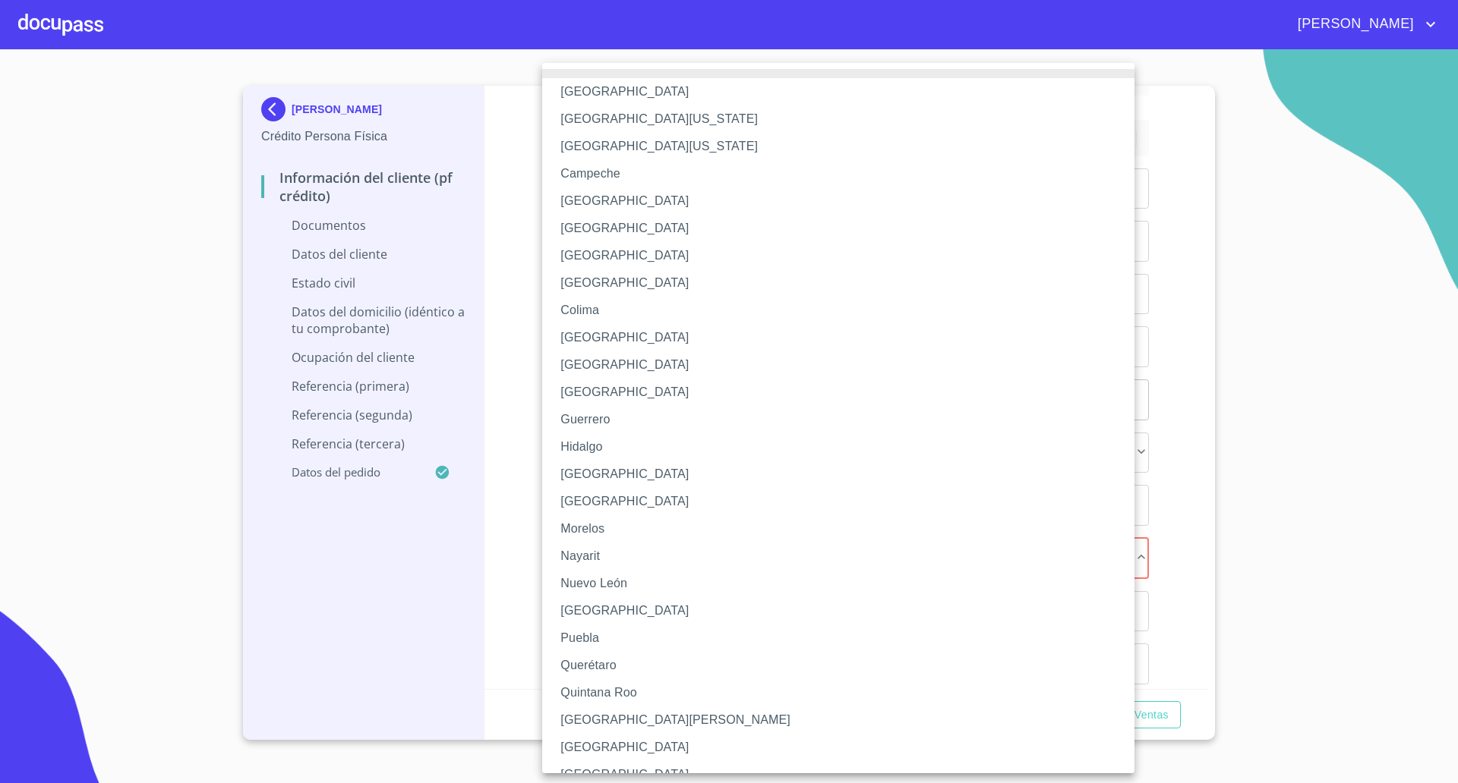
click at [615, 253] on li "[GEOGRAPHIC_DATA]" at bounding box center [845, 255] width 607 height 27
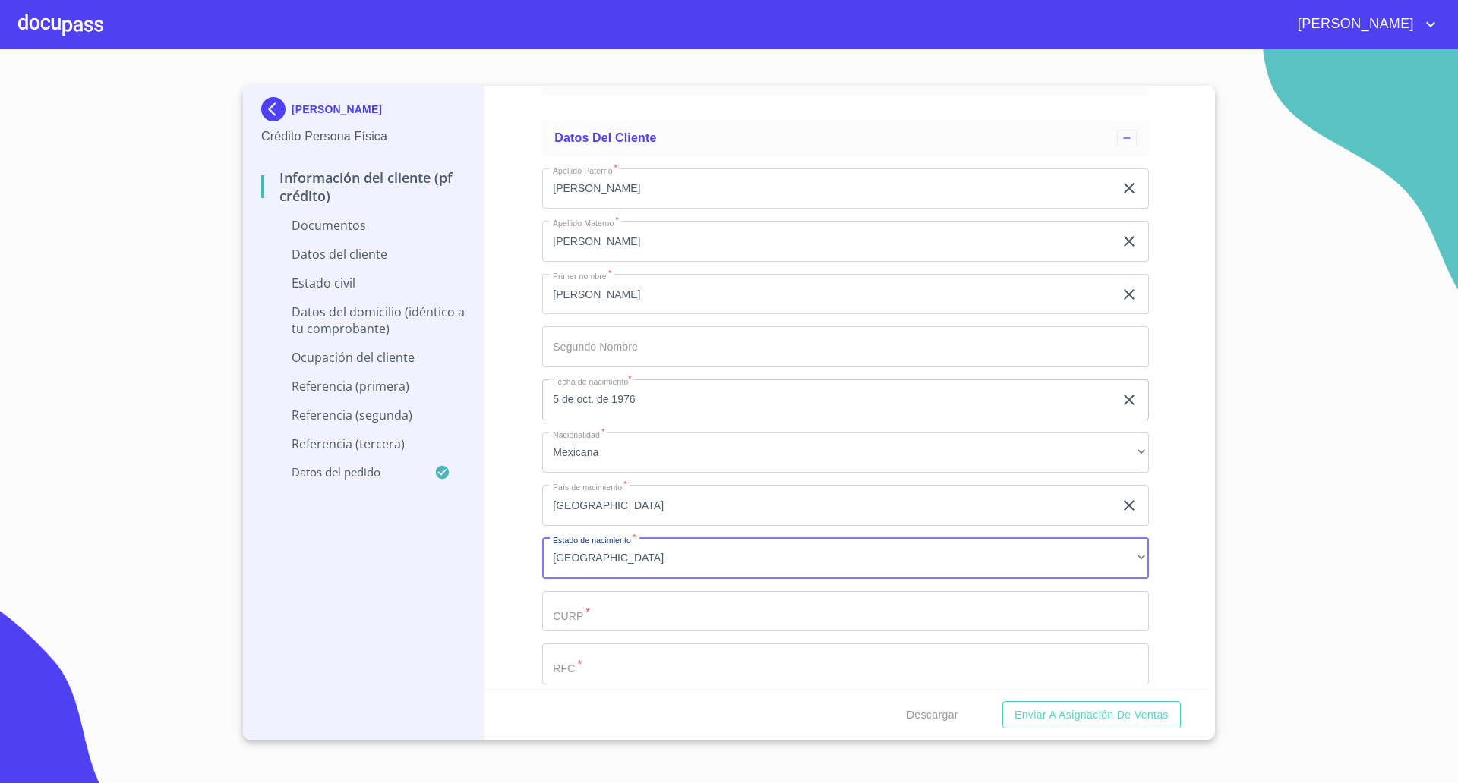
click at [603, 617] on input "Documento de identificación   *" at bounding box center [845, 611] width 607 height 41
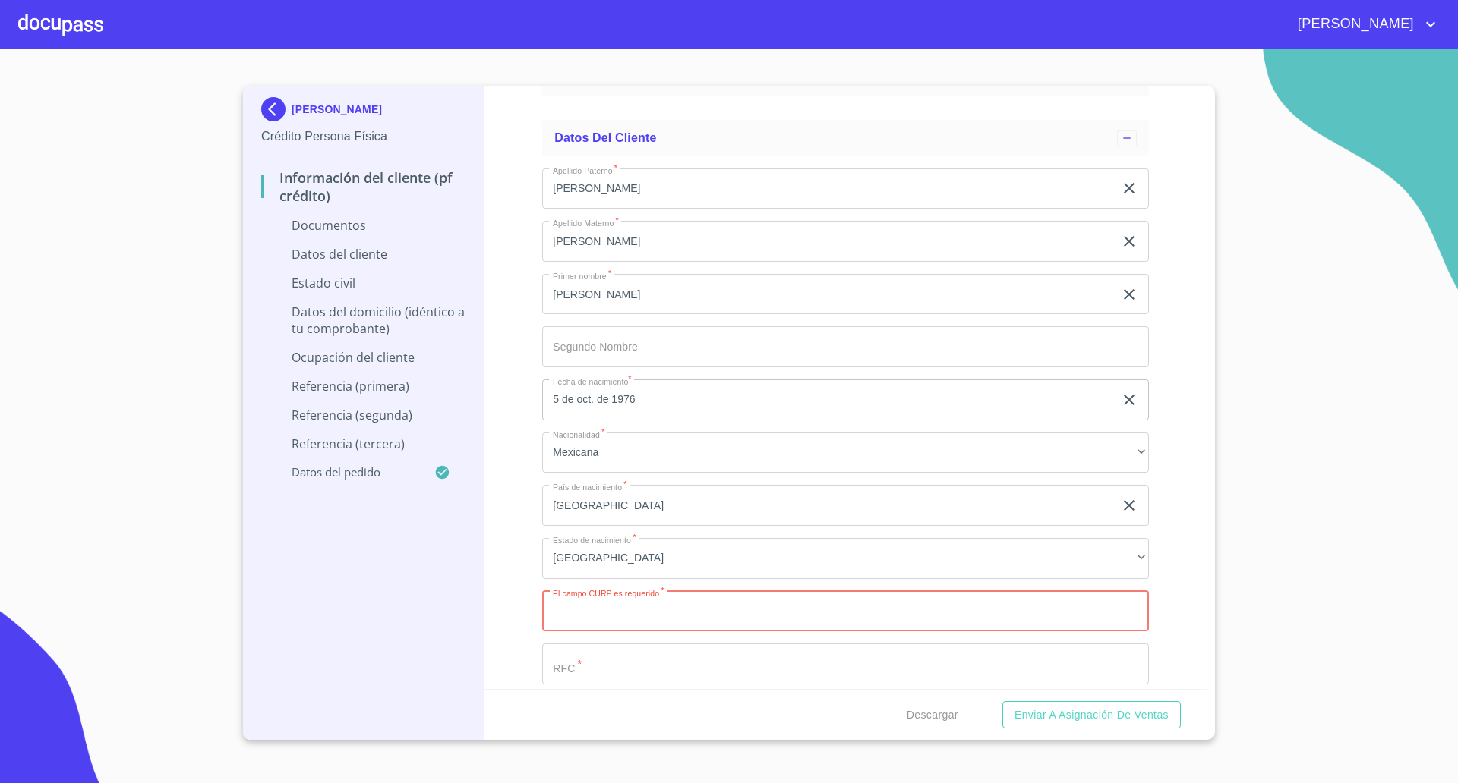
paste input "SARR761005MDFNVT07"
type input "SARR761005MDFNVT07"
click at [649, 659] on input "Documento de identificación   *" at bounding box center [845, 664] width 607 height 41
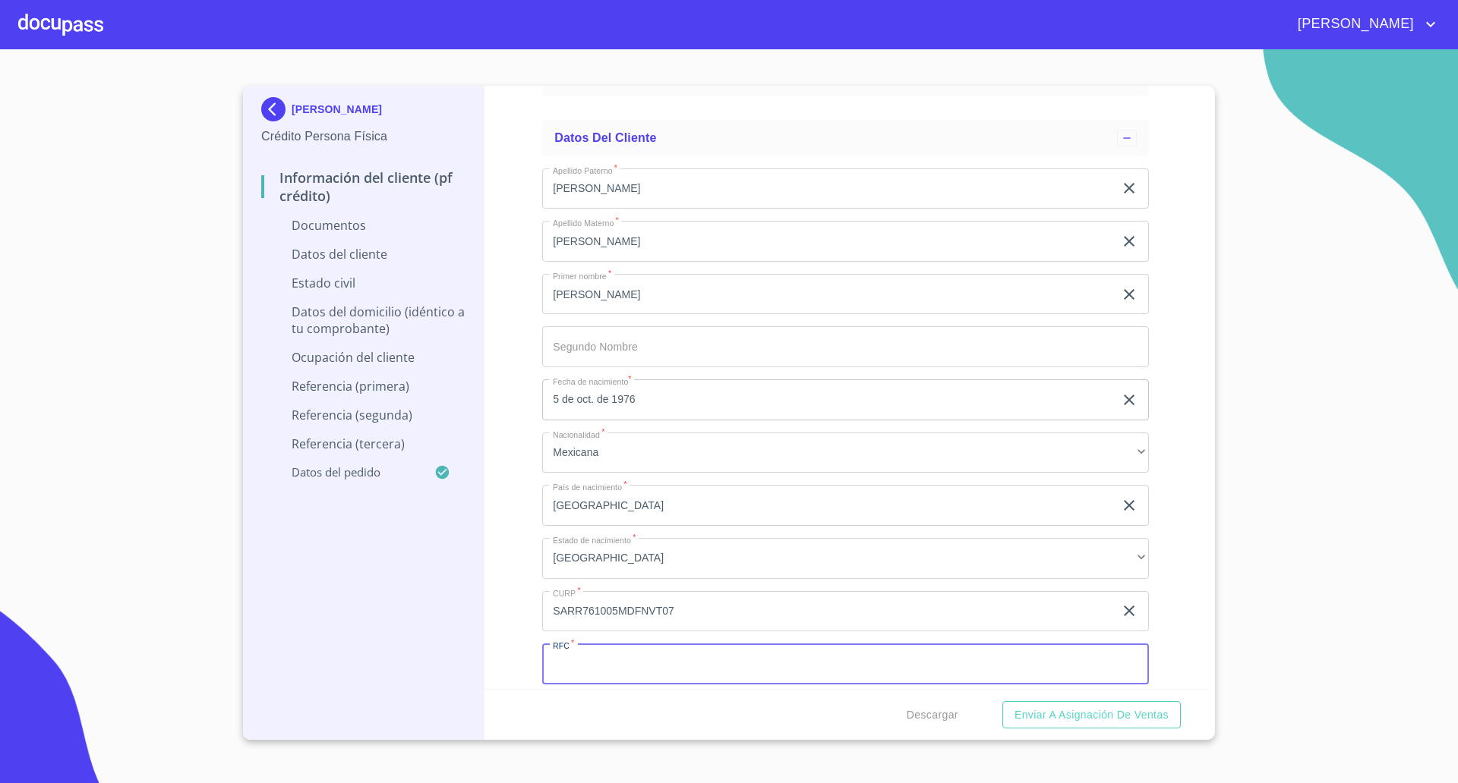
paste input "SARR7610053D7"
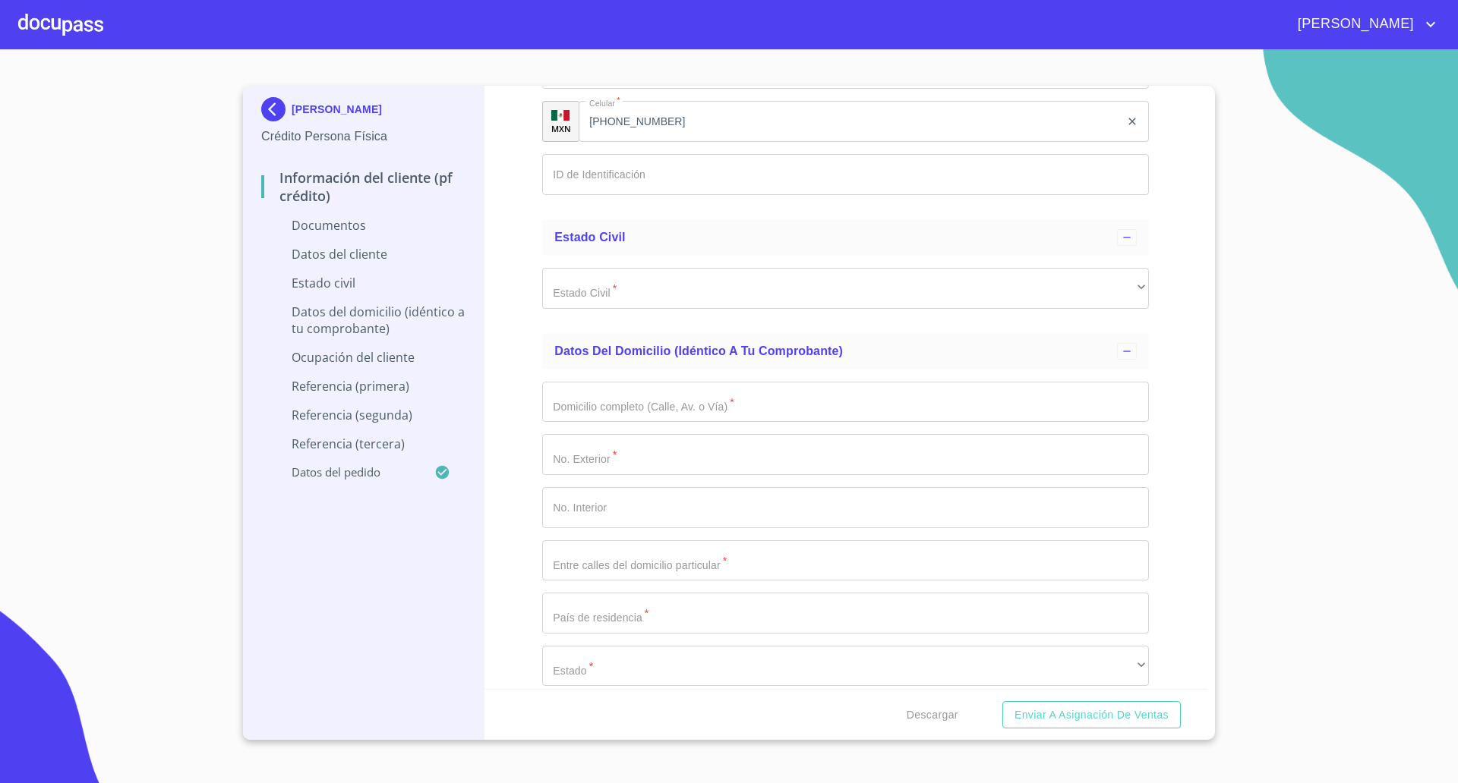
scroll to position [2451, 0]
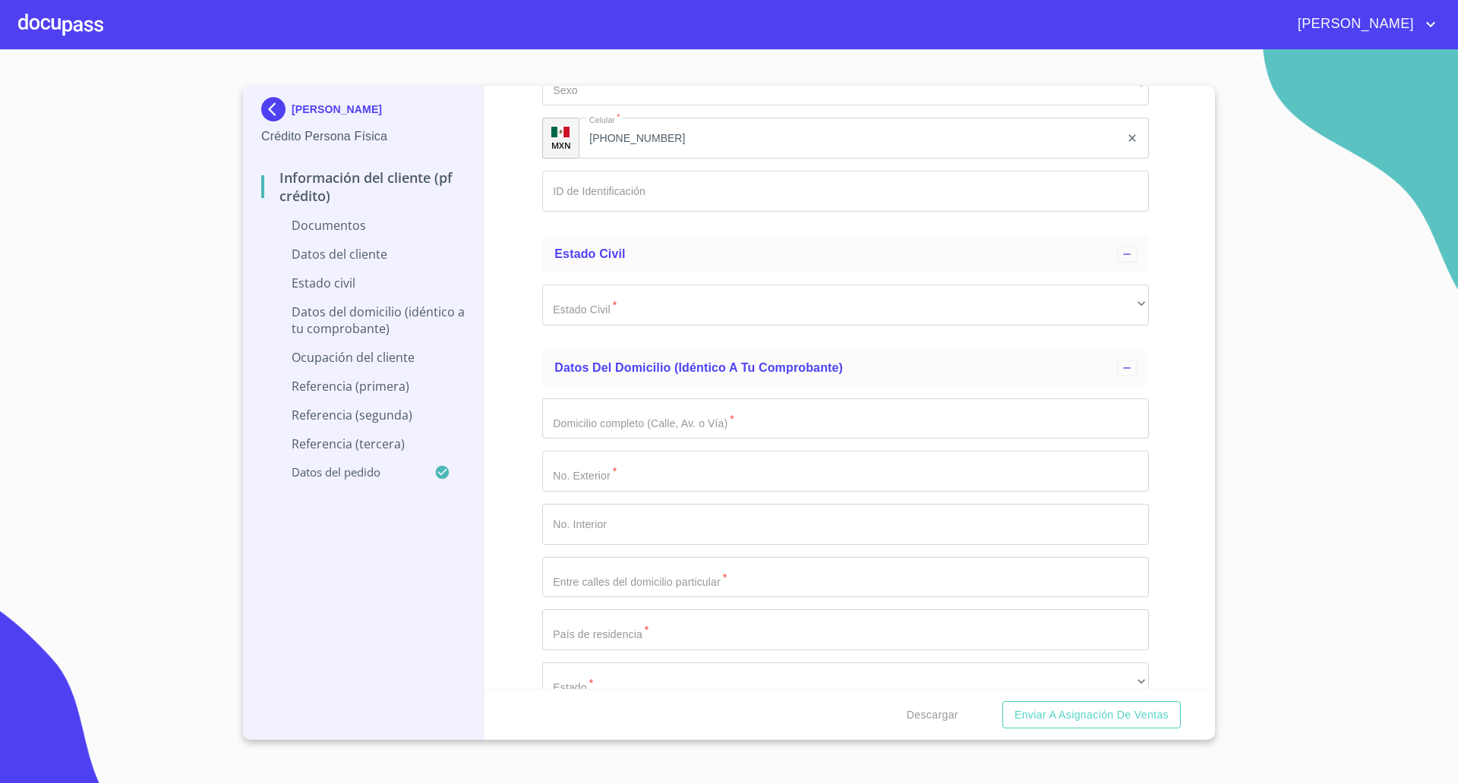
type input "SARR7610053D7"
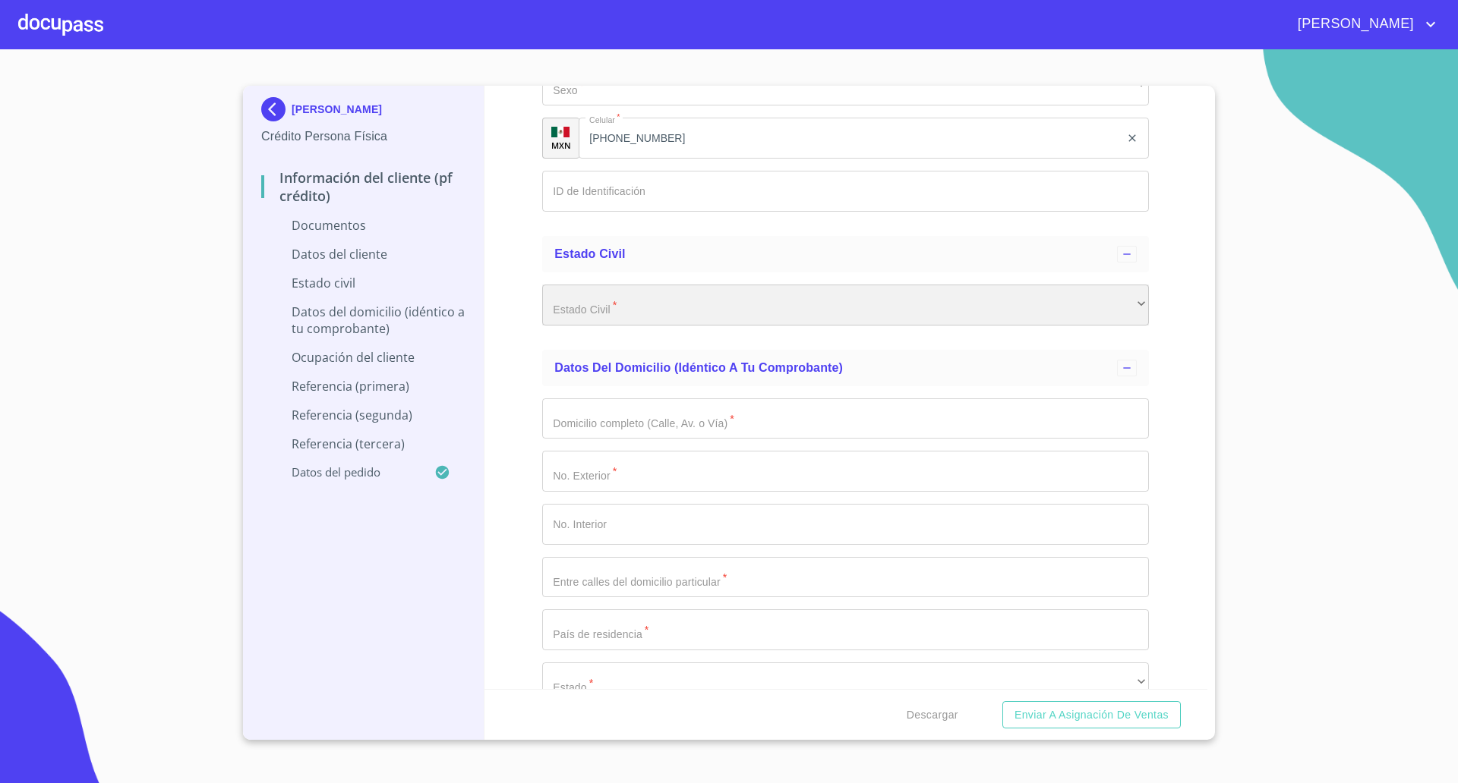
click at [915, 308] on div "​" at bounding box center [845, 305] width 607 height 41
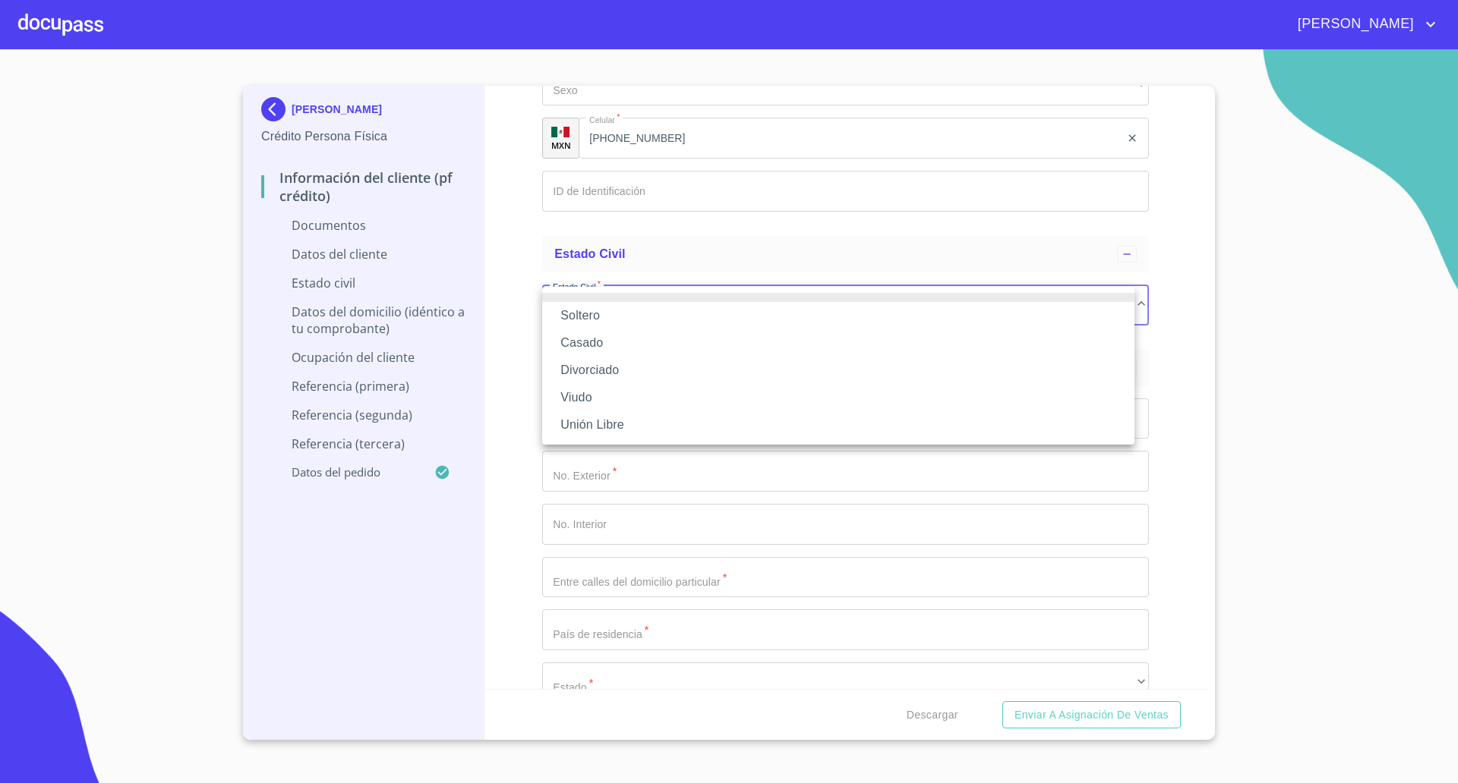
click at [573, 321] on li "Soltero" at bounding box center [838, 315] width 592 height 27
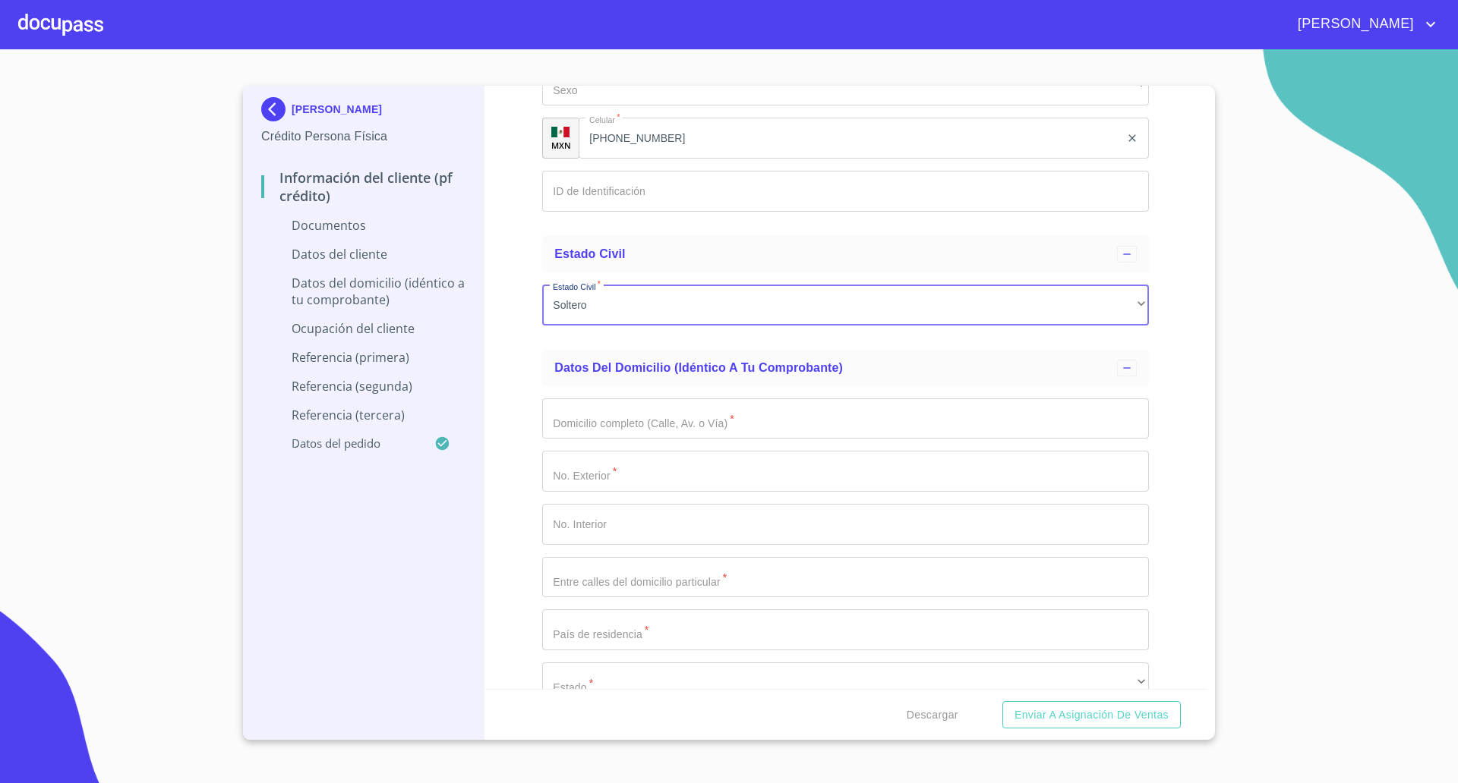
click at [635, 423] on input "Documento de identificación   *" at bounding box center [845, 419] width 607 height 41
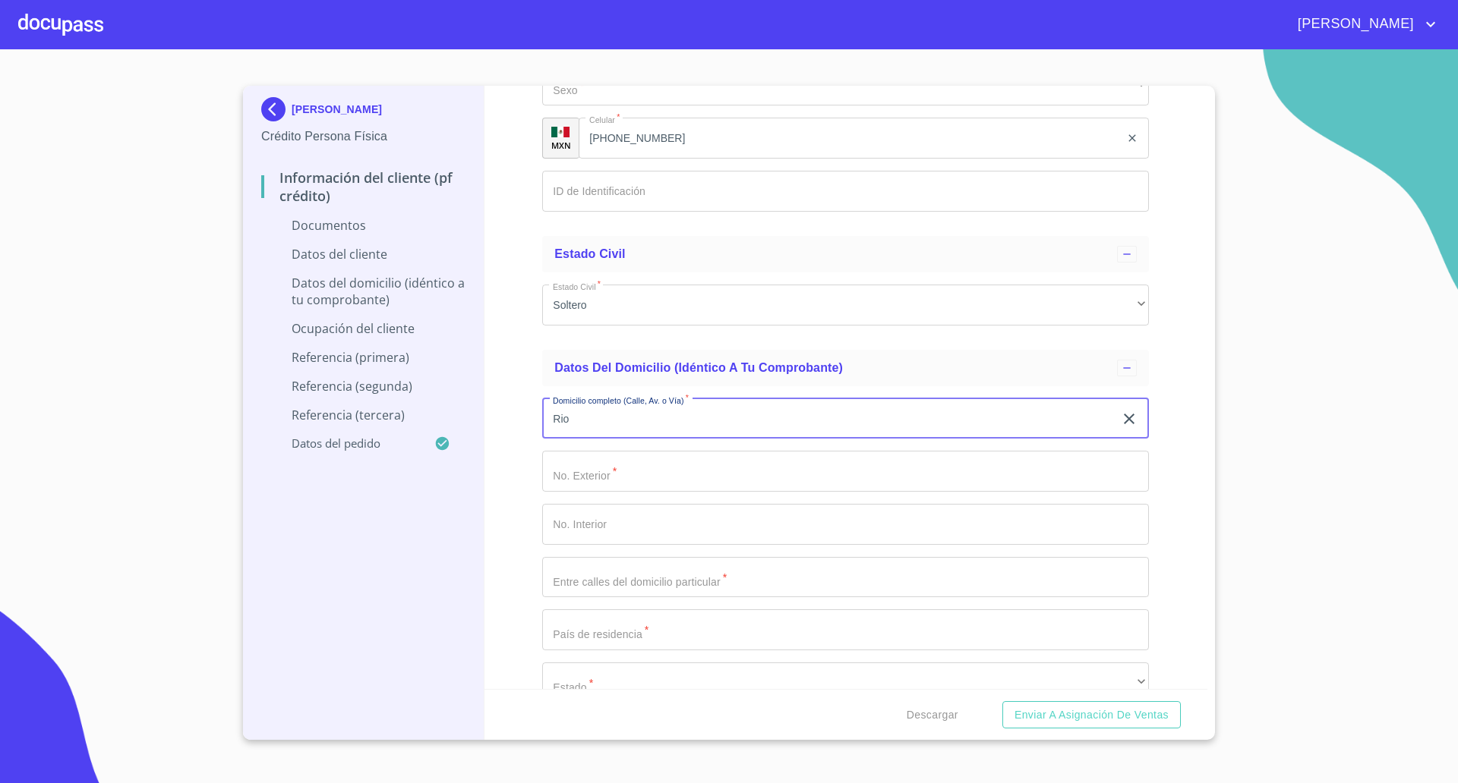
type input "Rio"
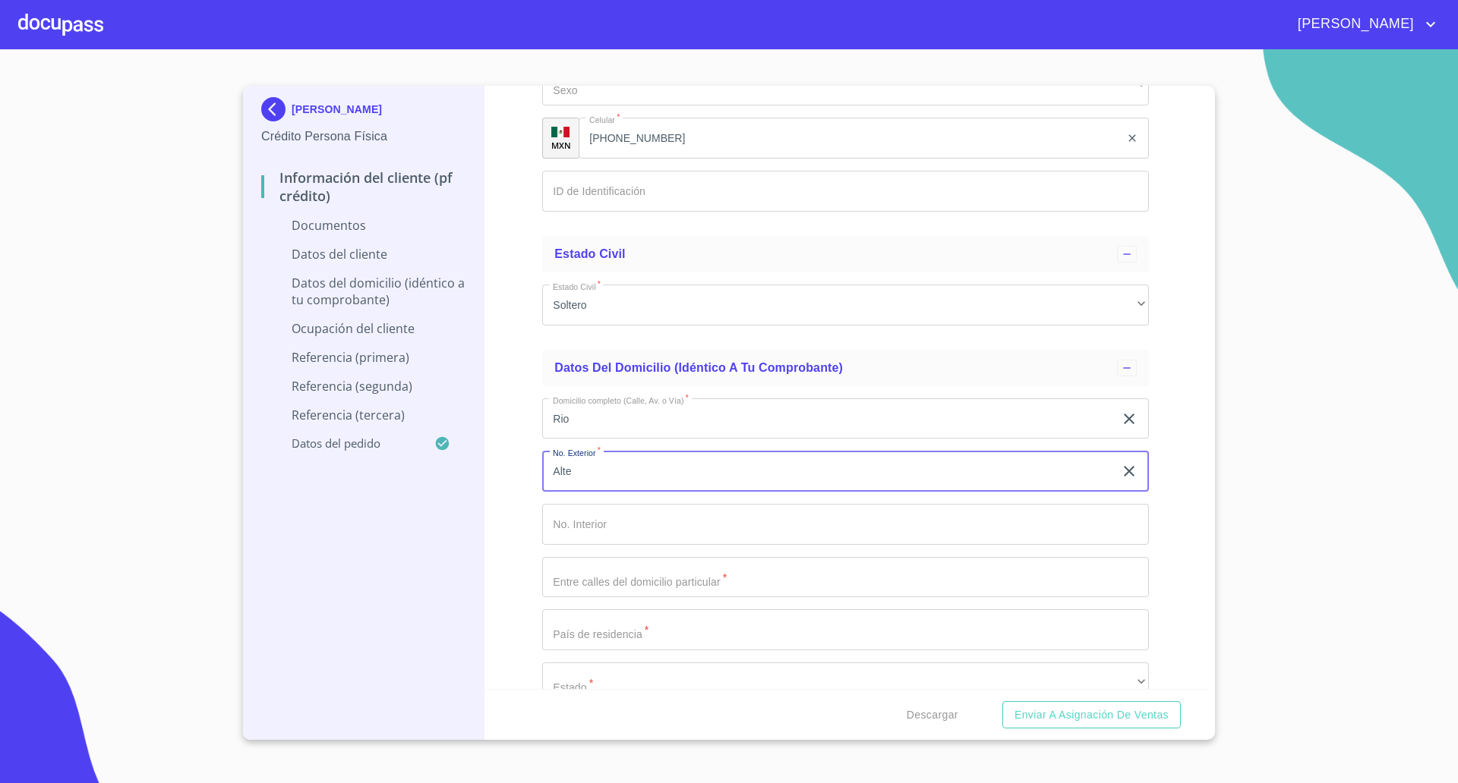
drag, startPoint x: 599, startPoint y: 467, endPoint x: 445, endPoint y: 484, distance: 155.1
click at [445, 484] on div "[PERSON_NAME] Crédito Persona Física Información del cliente (PF crédito) Docum…" at bounding box center [725, 413] width 964 height 654
type input "Alte"
click at [620, 427] on input "Rio" at bounding box center [828, 419] width 572 height 41
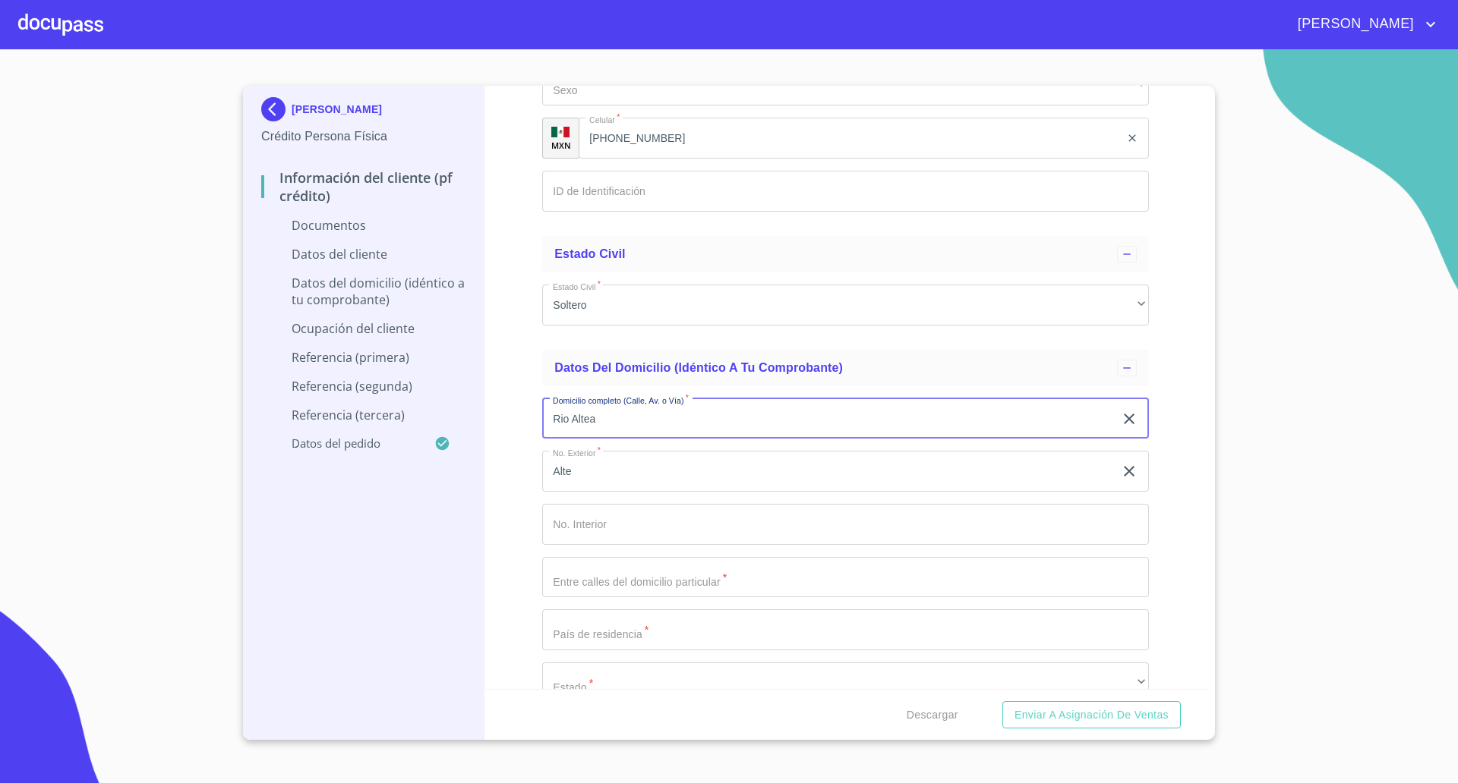
type input "Rio Altea"
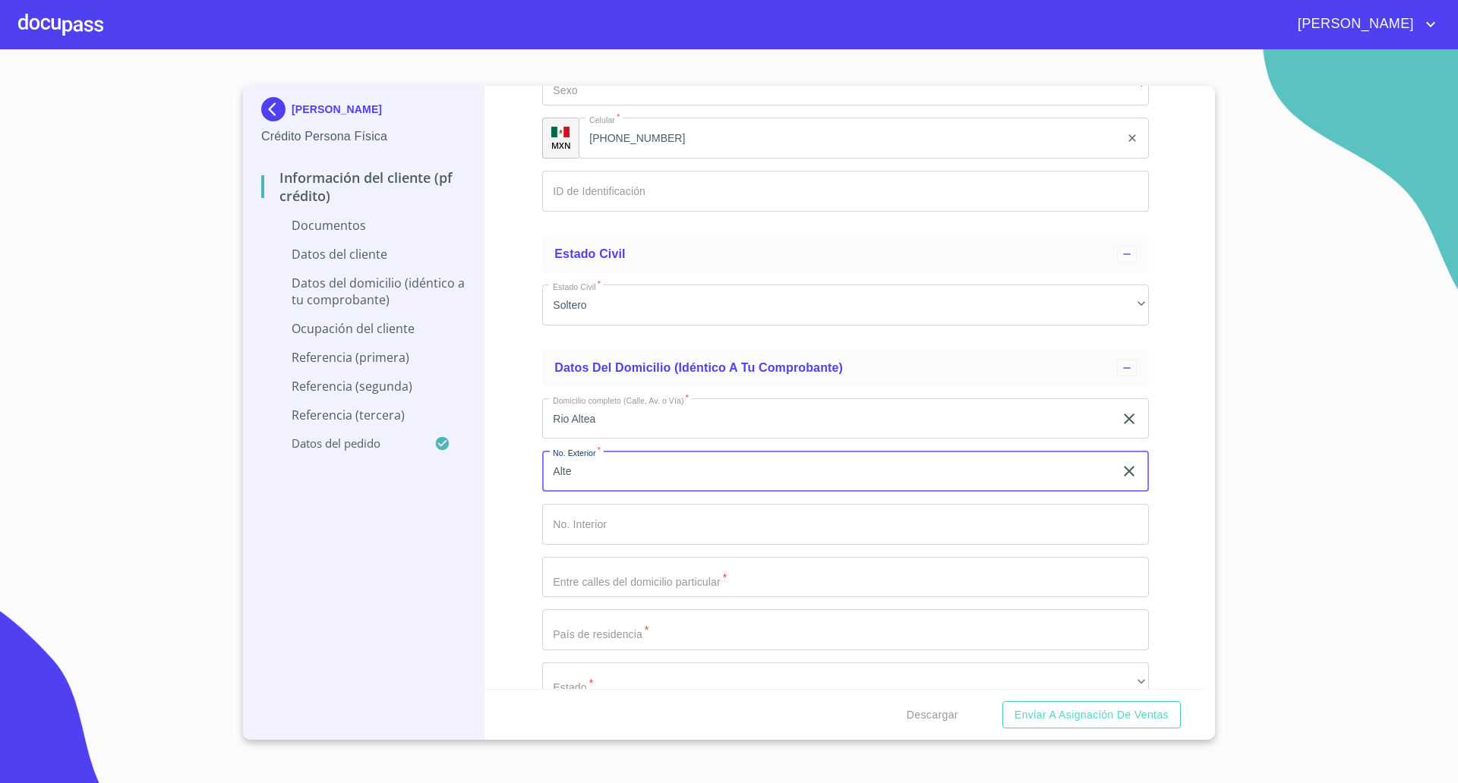
drag, startPoint x: 495, startPoint y: 471, endPoint x: 480, endPoint y: 471, distance: 15.2
click at [480, 471] on div "[PERSON_NAME] Crédito Persona Física Información del cliente (PF crédito) Docum…" at bounding box center [725, 413] width 964 height 654
type input "18"
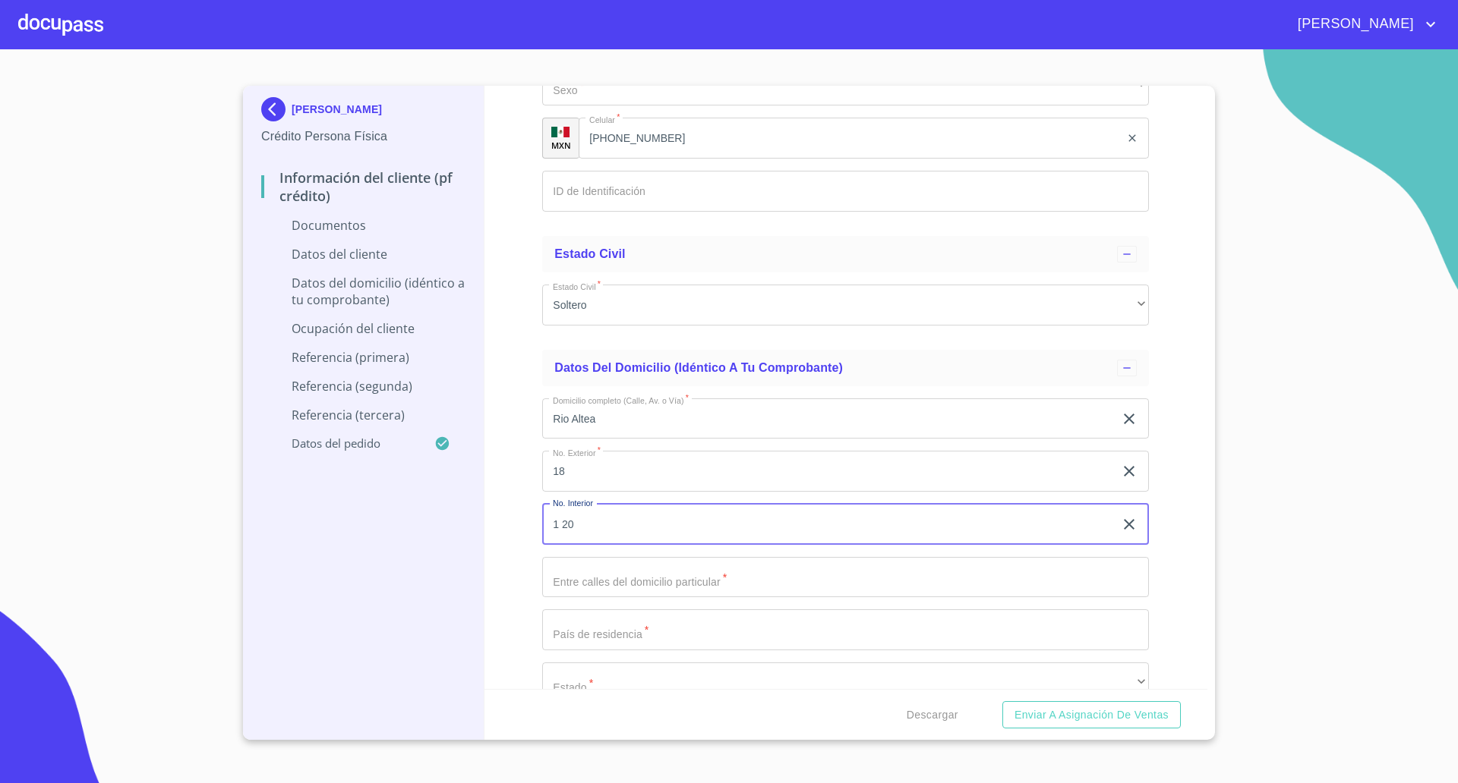
type input "1 20"
click at [707, 576] on input "Documento de identificación   *" at bounding box center [845, 577] width 607 height 41
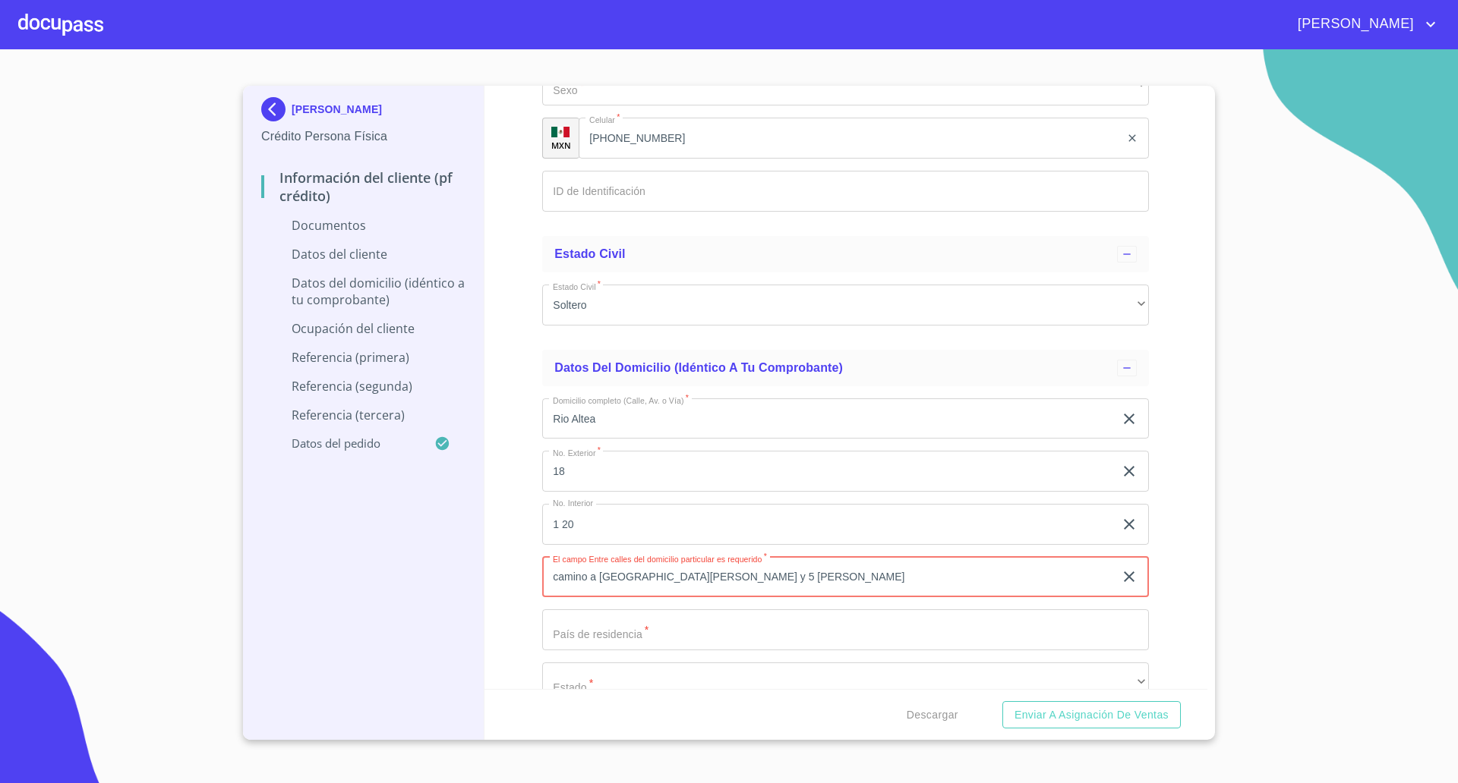
type input "camino a [GEOGRAPHIC_DATA][PERSON_NAME] y 5 [PERSON_NAME]"
click at [656, 624] on input "Documento de identificación   *" at bounding box center [845, 630] width 607 height 41
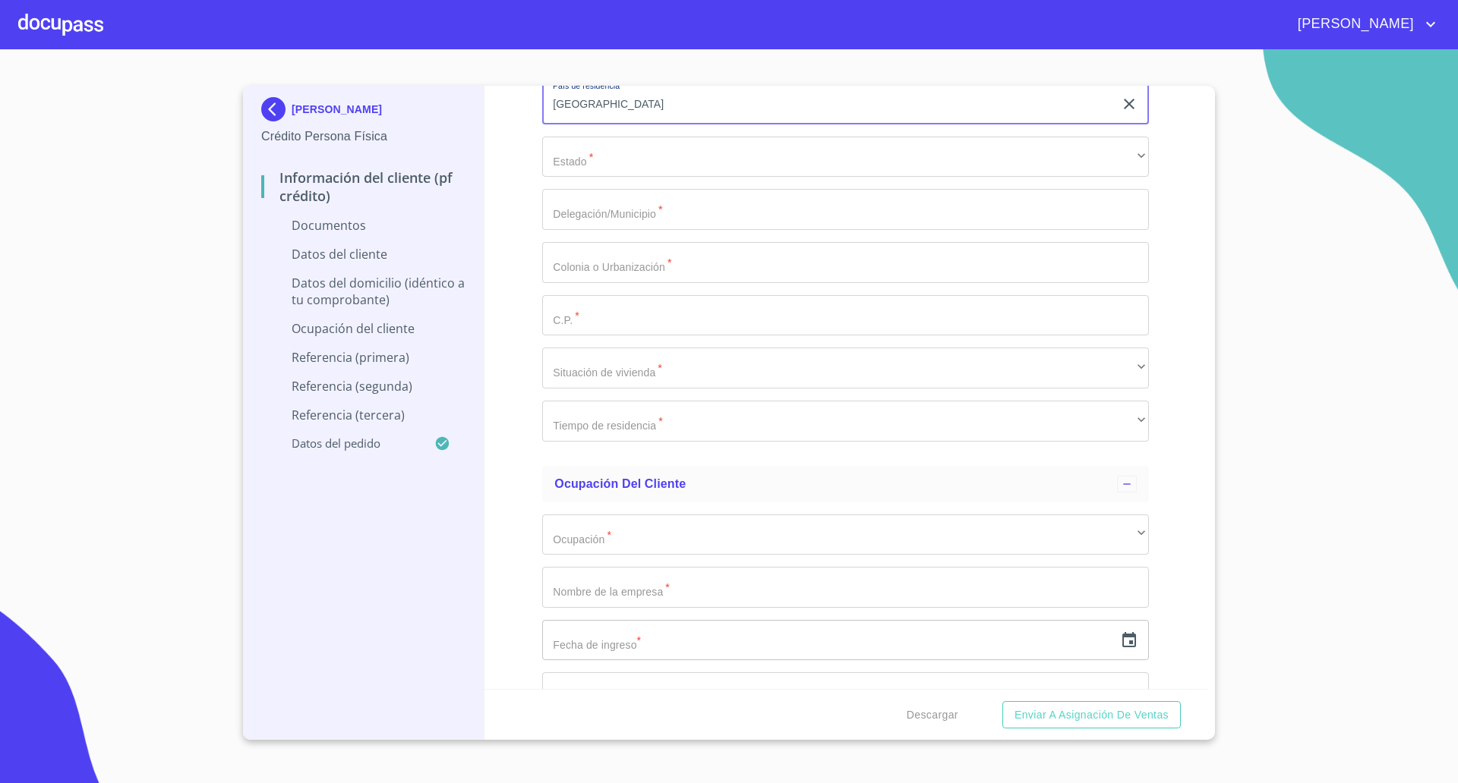
scroll to position [3025, 0]
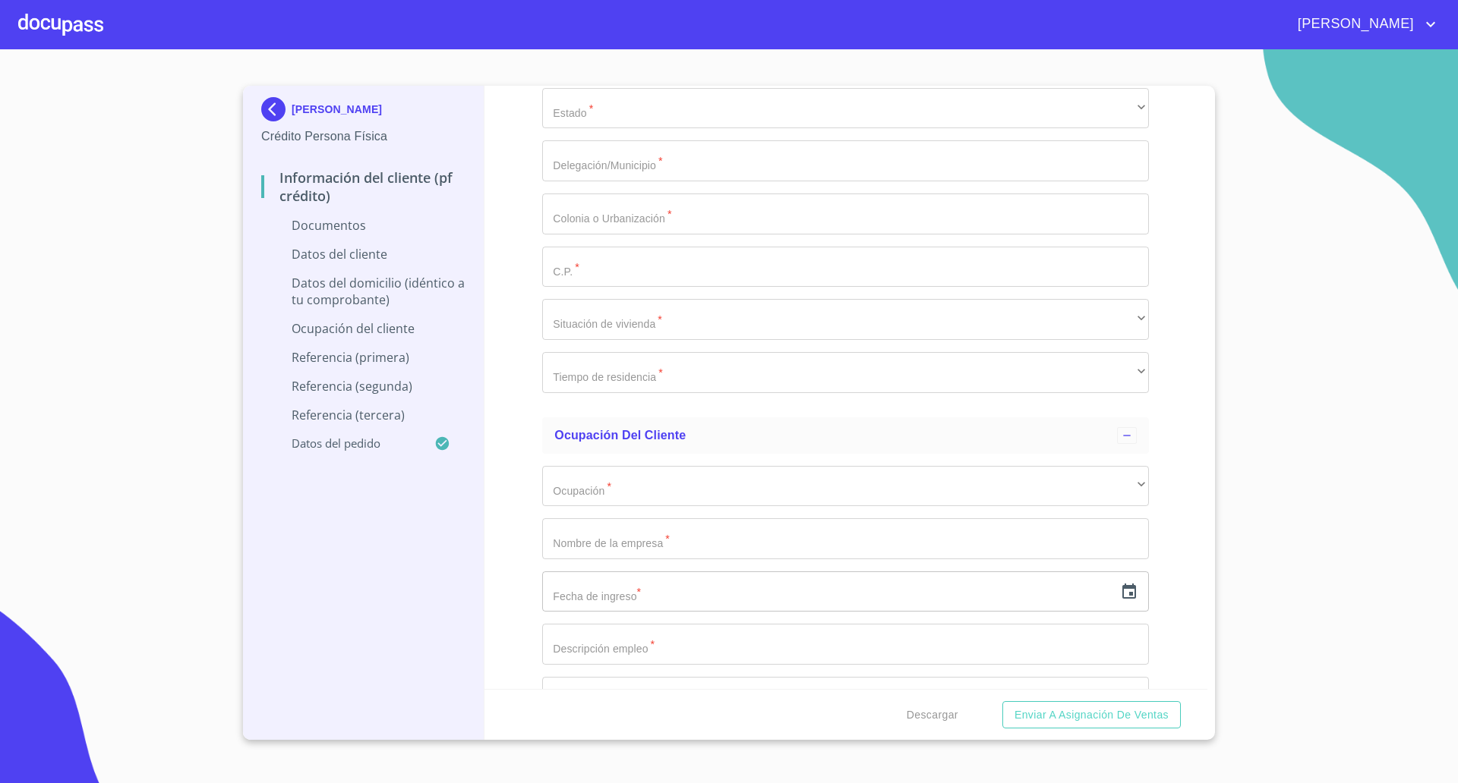
type input "[GEOGRAPHIC_DATA]"
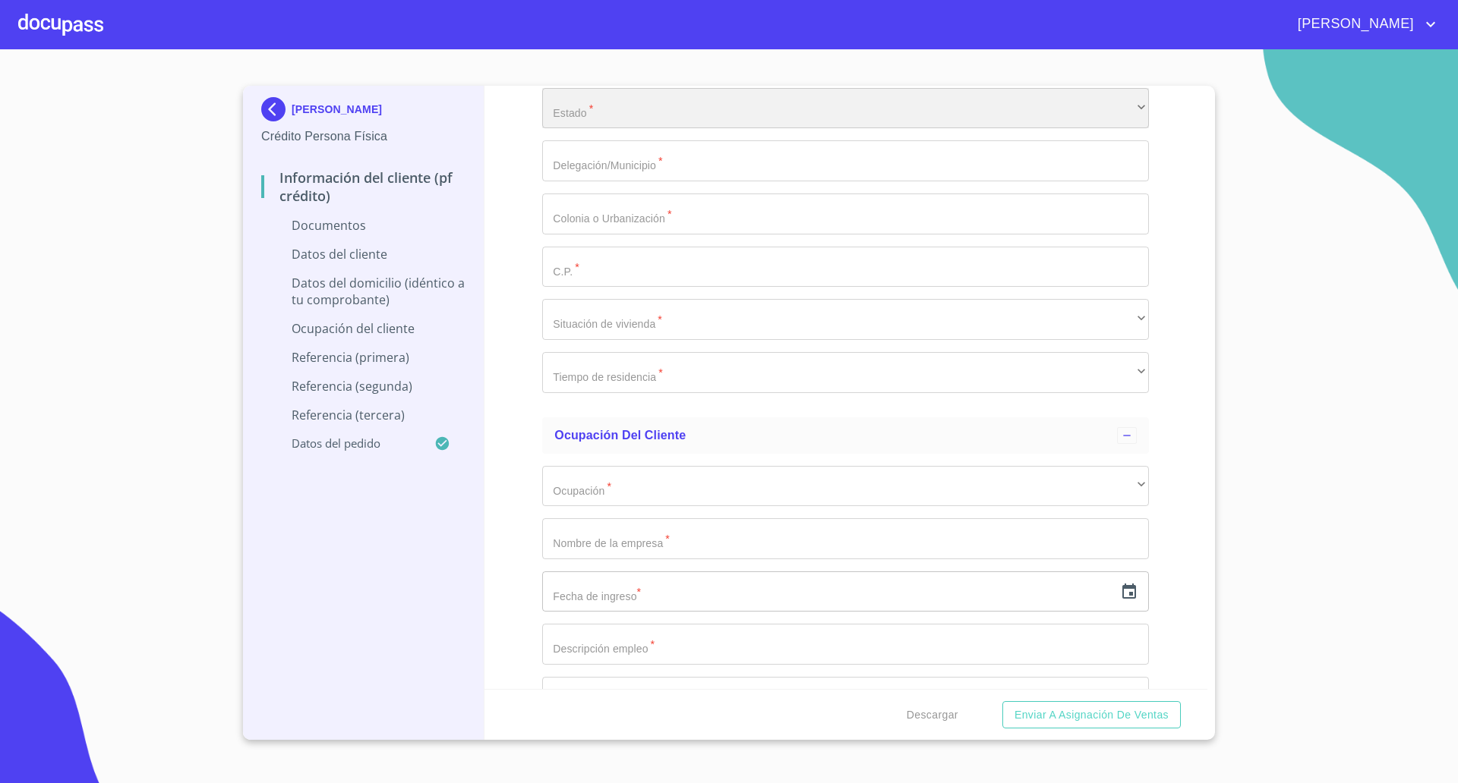
click at [802, 97] on div "​" at bounding box center [845, 108] width 607 height 41
click at [615, 173] on input "Documento de identificación   *" at bounding box center [845, 160] width 607 height 41
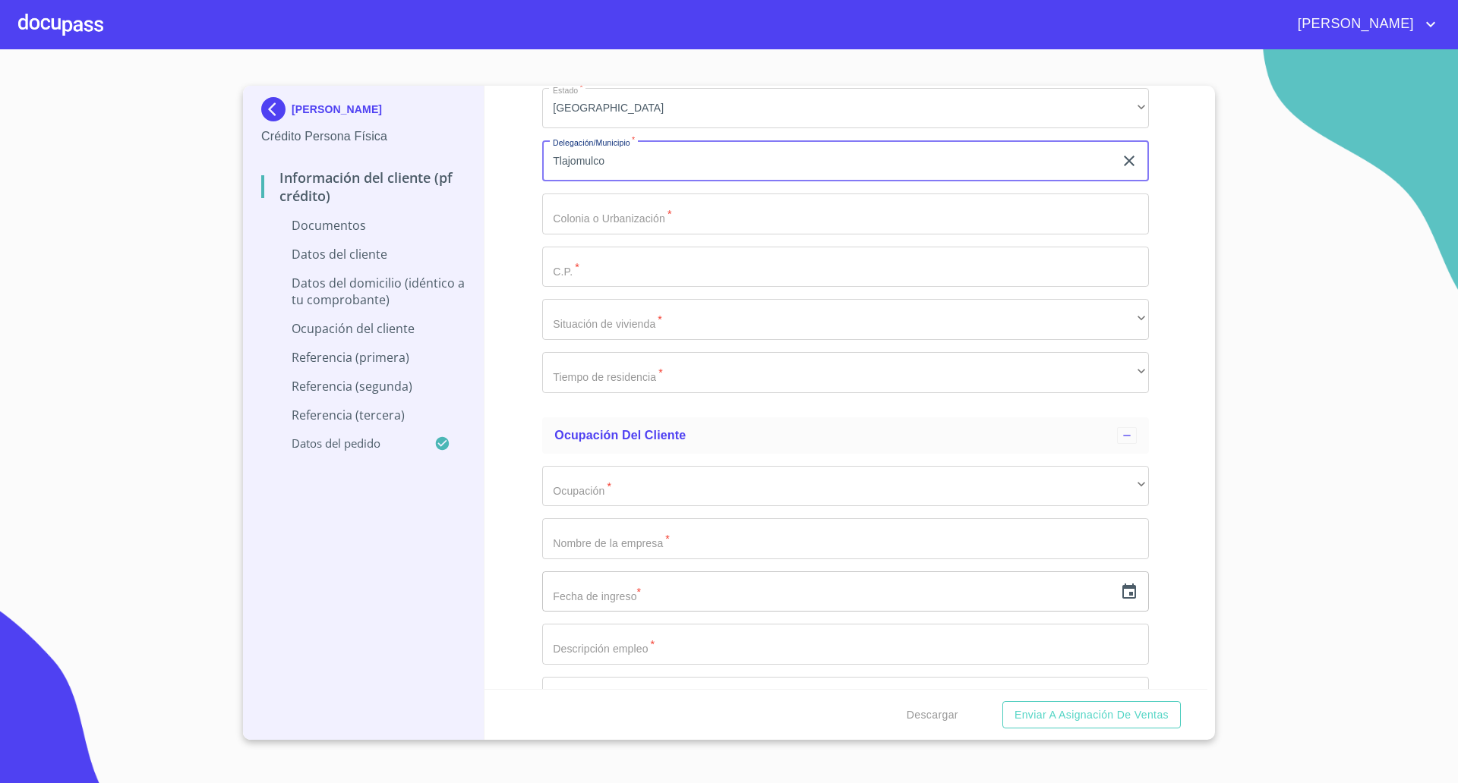
type input "Tlajomulco"
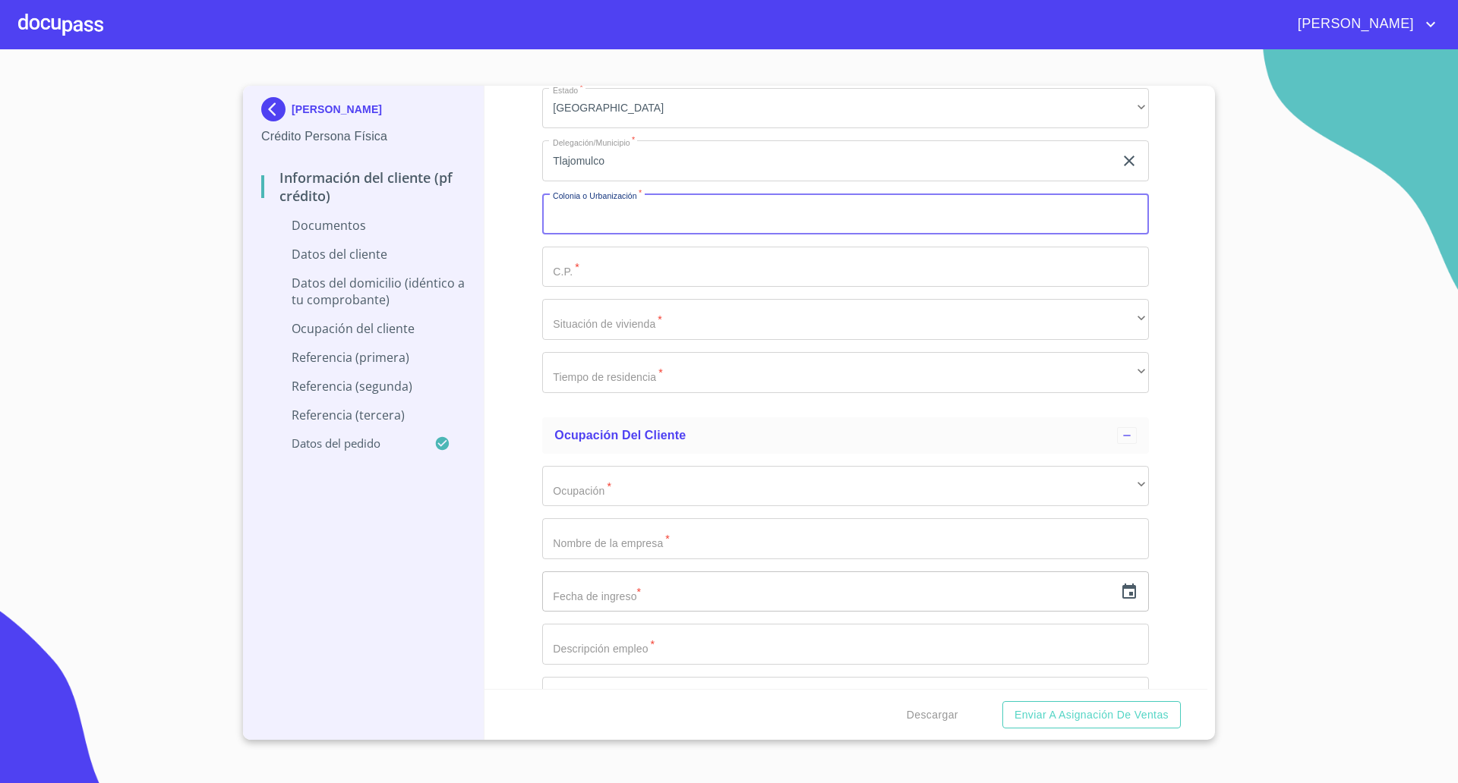
click at [642, 222] on input "Documento de identificación   *" at bounding box center [845, 214] width 607 height 41
click at [631, 222] on input "Documento de identificación   *" at bounding box center [845, 214] width 607 height 41
type input "E"
type input "Cortijo San [PERSON_NAME]"
click at [604, 263] on input "Documento de identificación   *" at bounding box center [845, 267] width 607 height 41
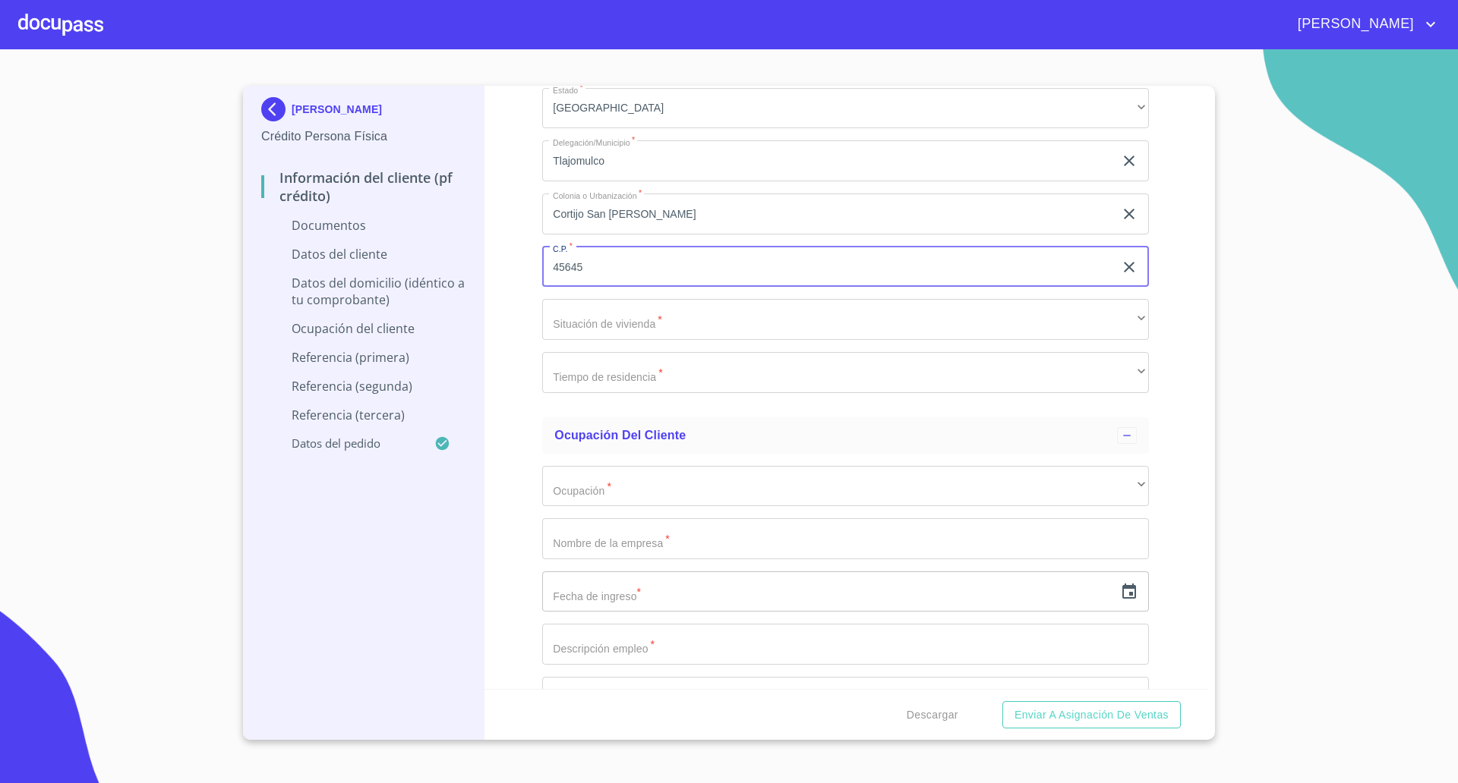
type input "45645"
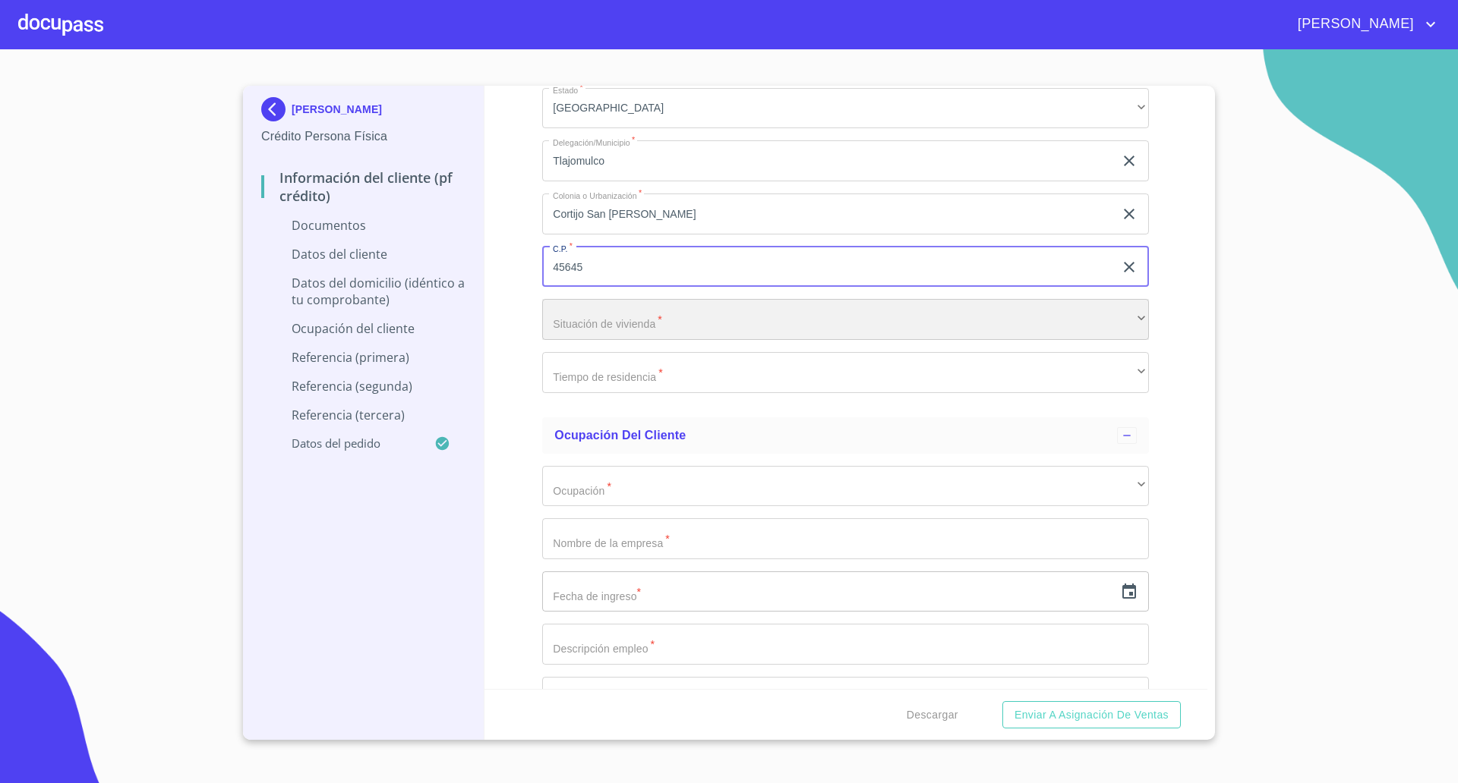
click at [619, 326] on div "​" at bounding box center [845, 319] width 607 height 41
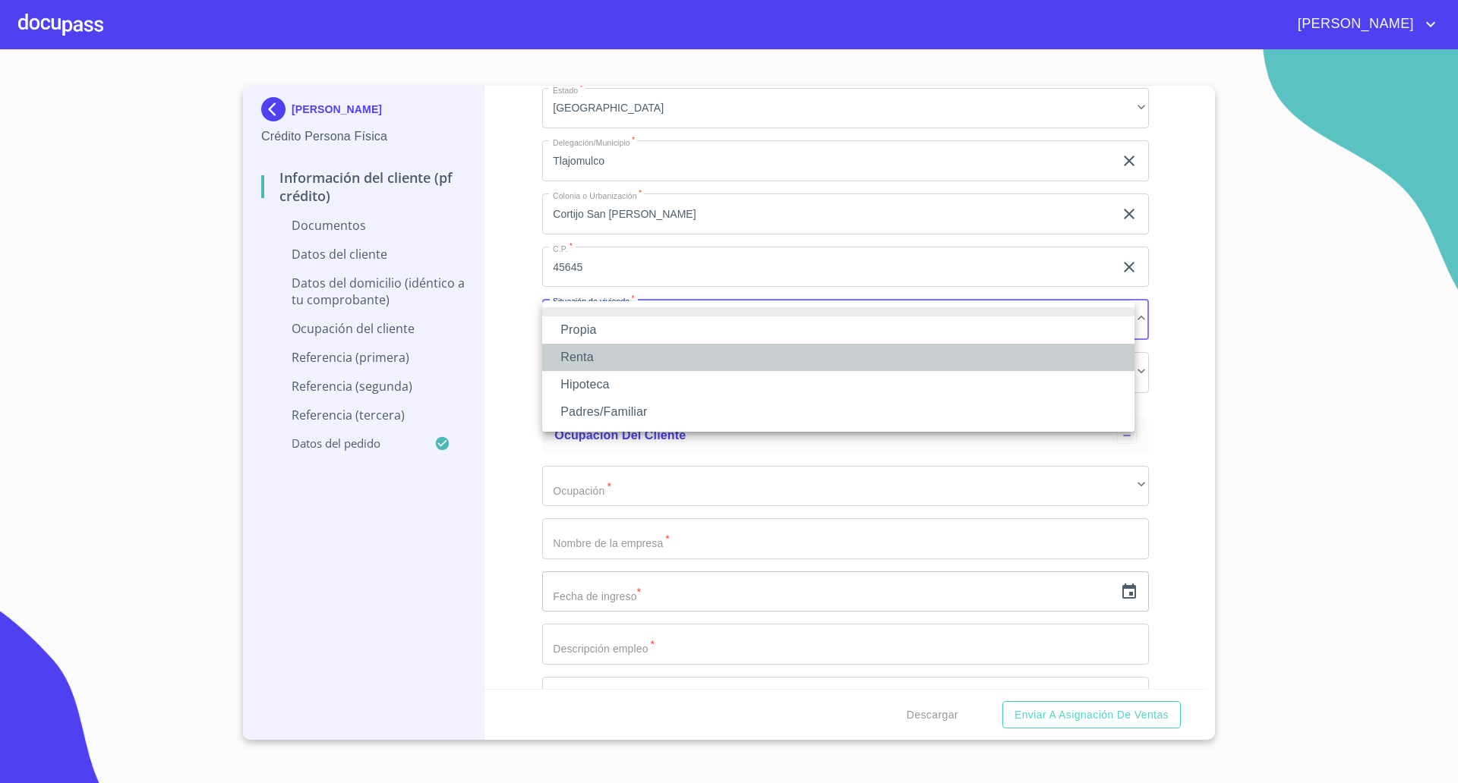
click at [591, 349] on li "Renta" at bounding box center [838, 357] width 592 height 27
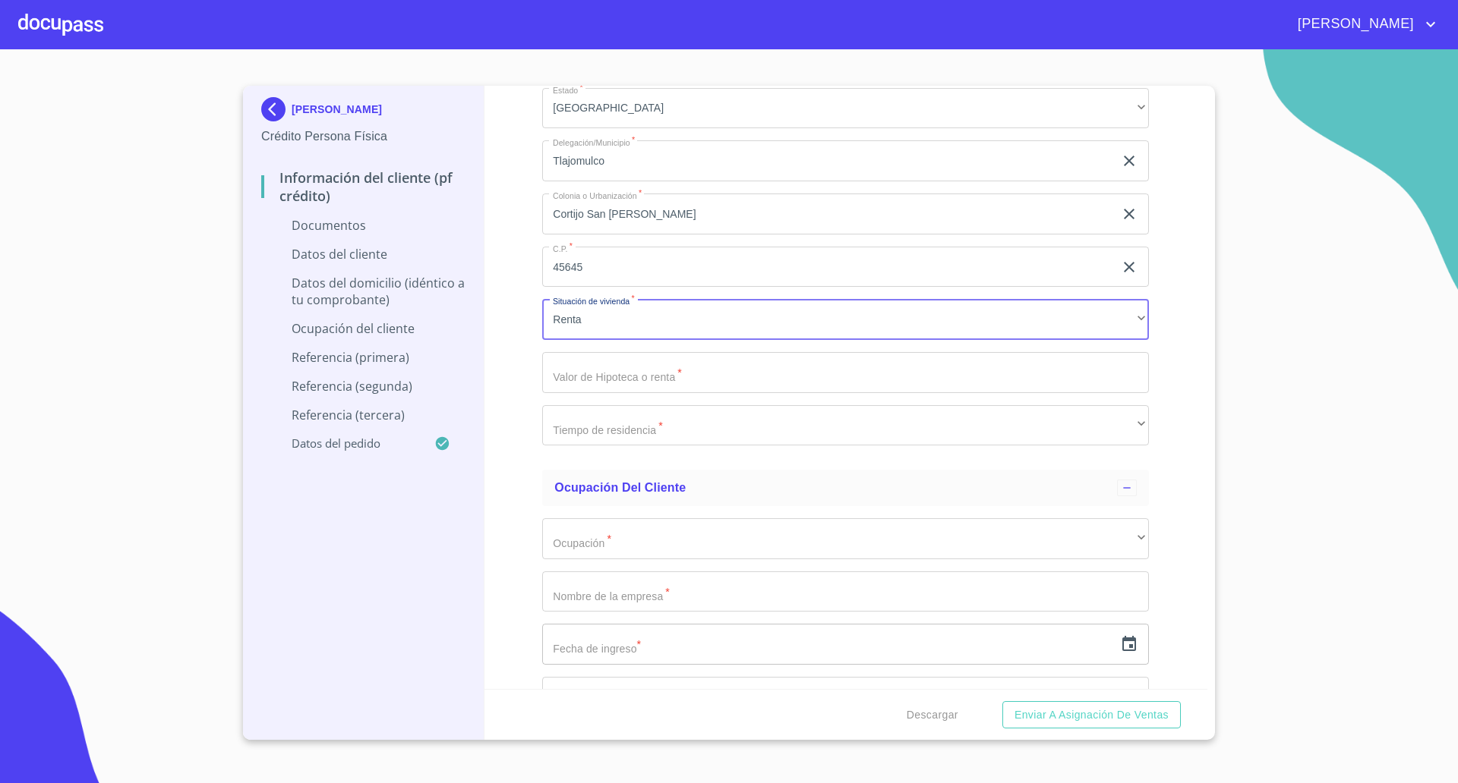
click at [607, 383] on input "Documento de identificación   *" at bounding box center [845, 372] width 607 height 41
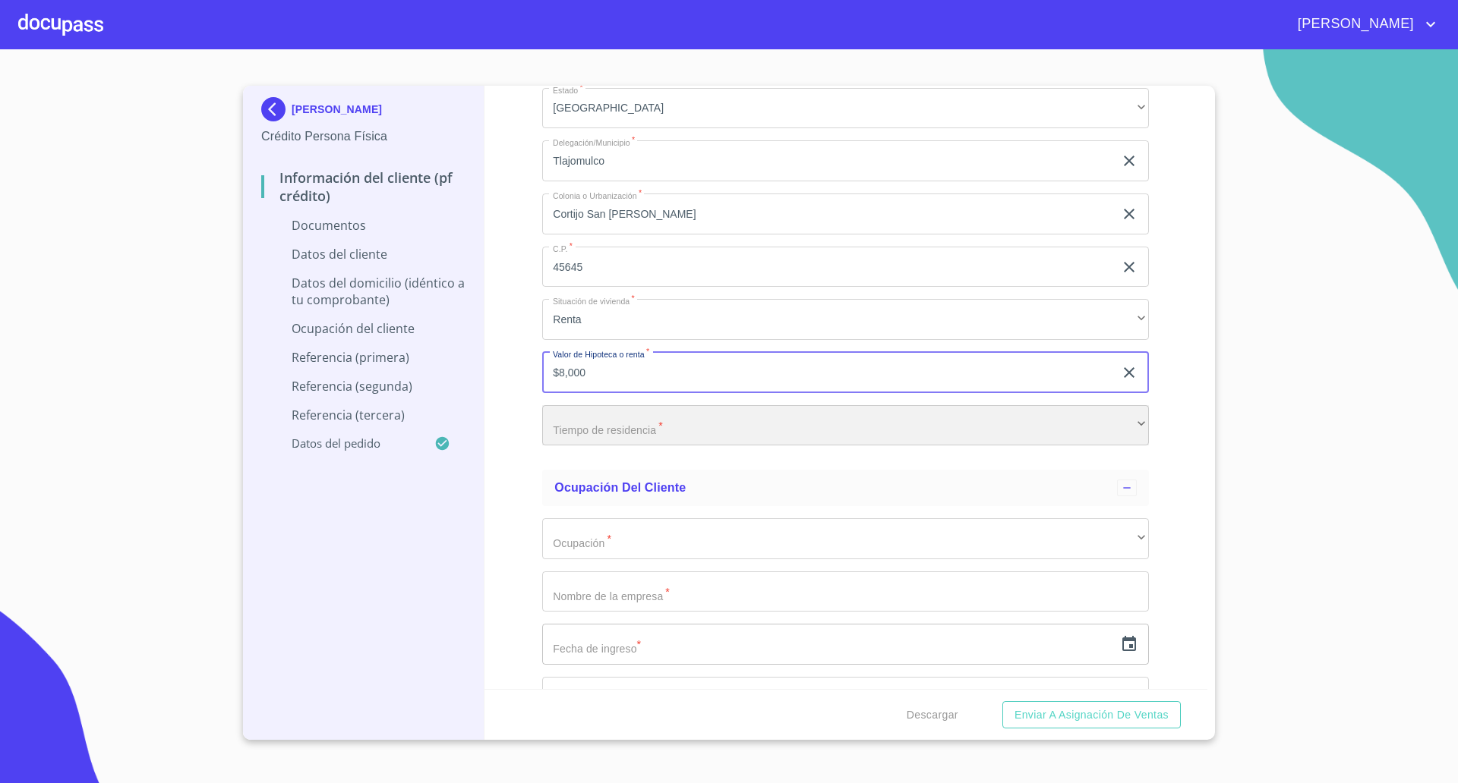
click at [625, 436] on div "​" at bounding box center [845, 425] width 607 height 41
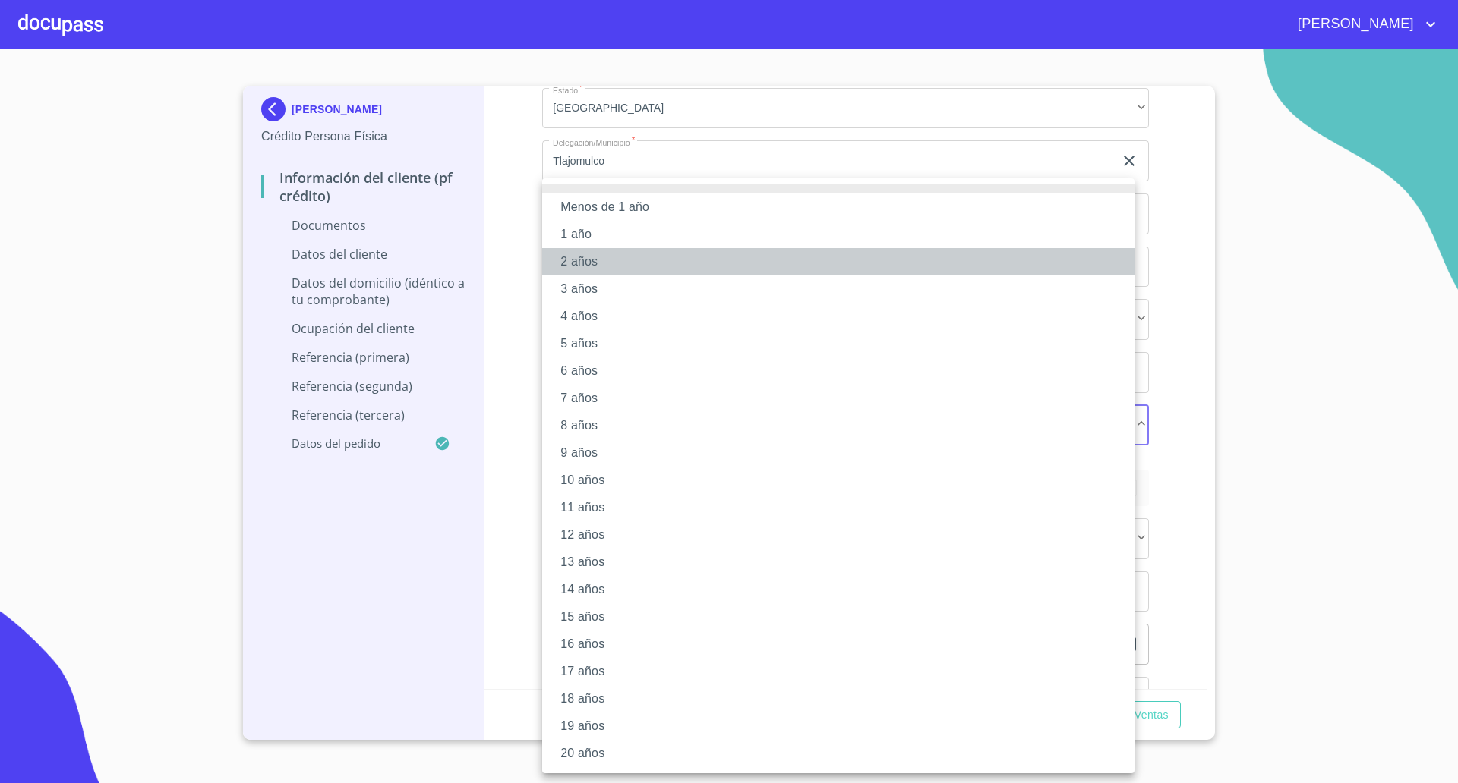
click at [596, 264] on li "2 años" at bounding box center [838, 261] width 592 height 27
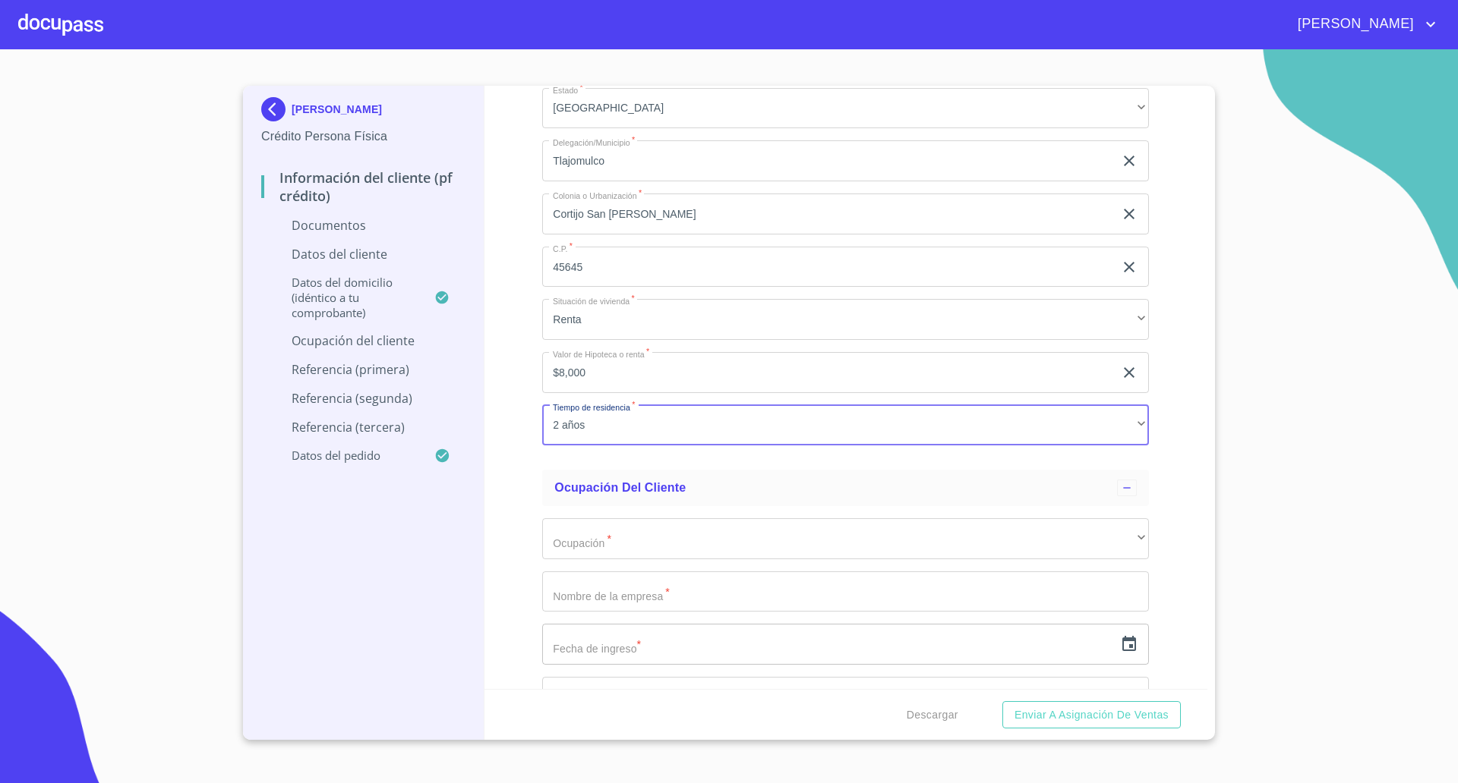
click at [530, 457] on div "Información del cliente (PF crédito) Documentos Documento de identificación   *…" at bounding box center [845, 388] width 723 height 604
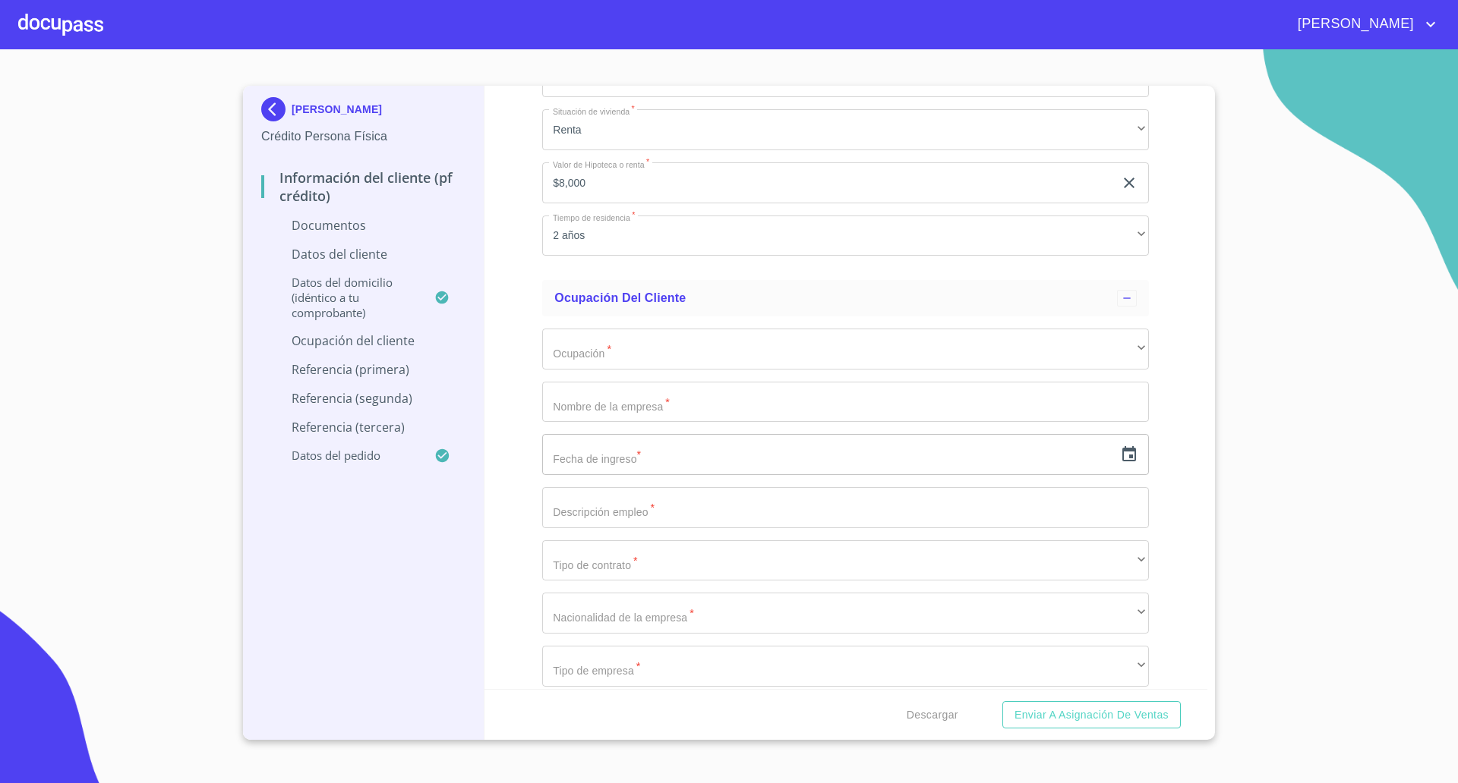
scroll to position [3253, 0]
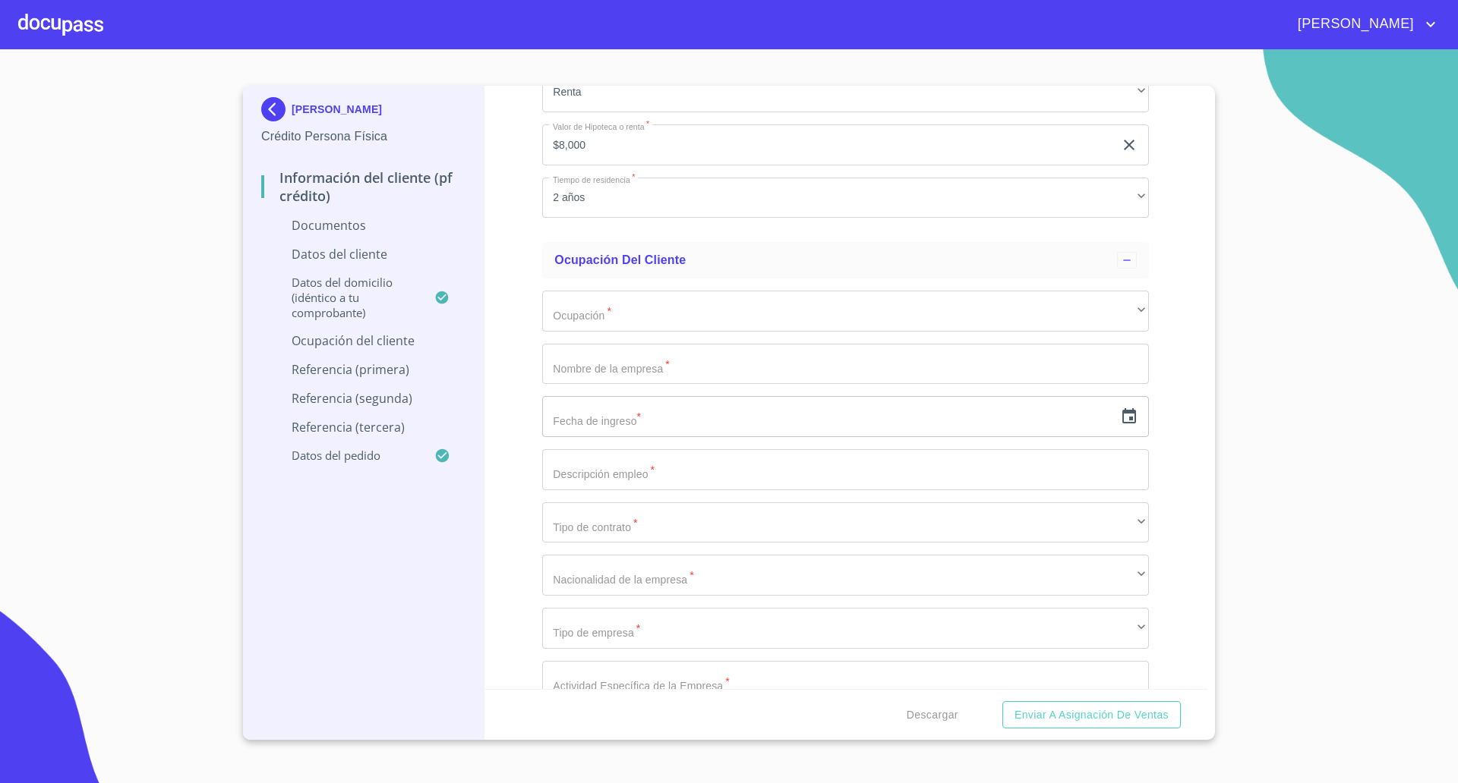
click at [645, 152] on input "$8,000" at bounding box center [828, 145] width 572 height 41
type input "$7,500"
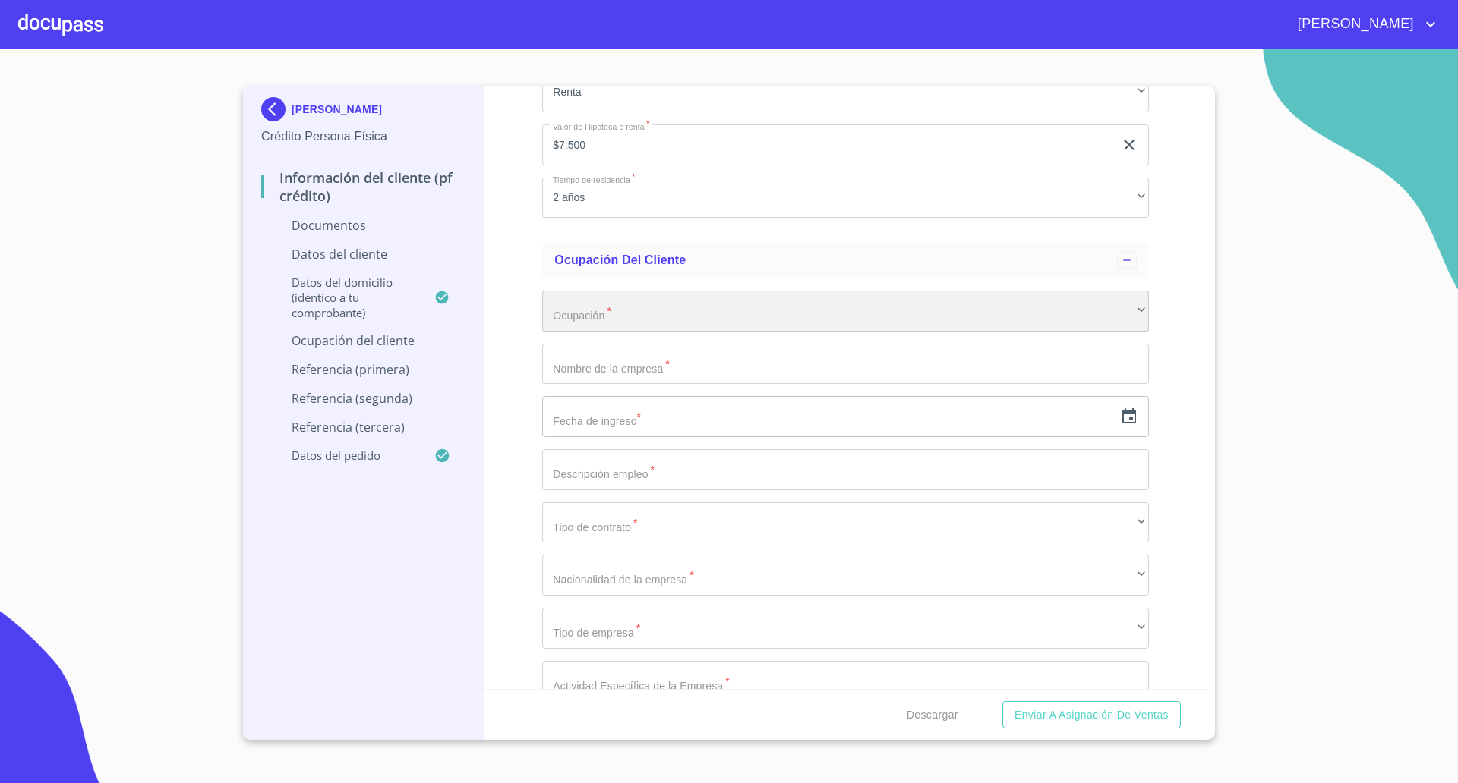
click at [601, 329] on div "​" at bounding box center [845, 311] width 607 height 41
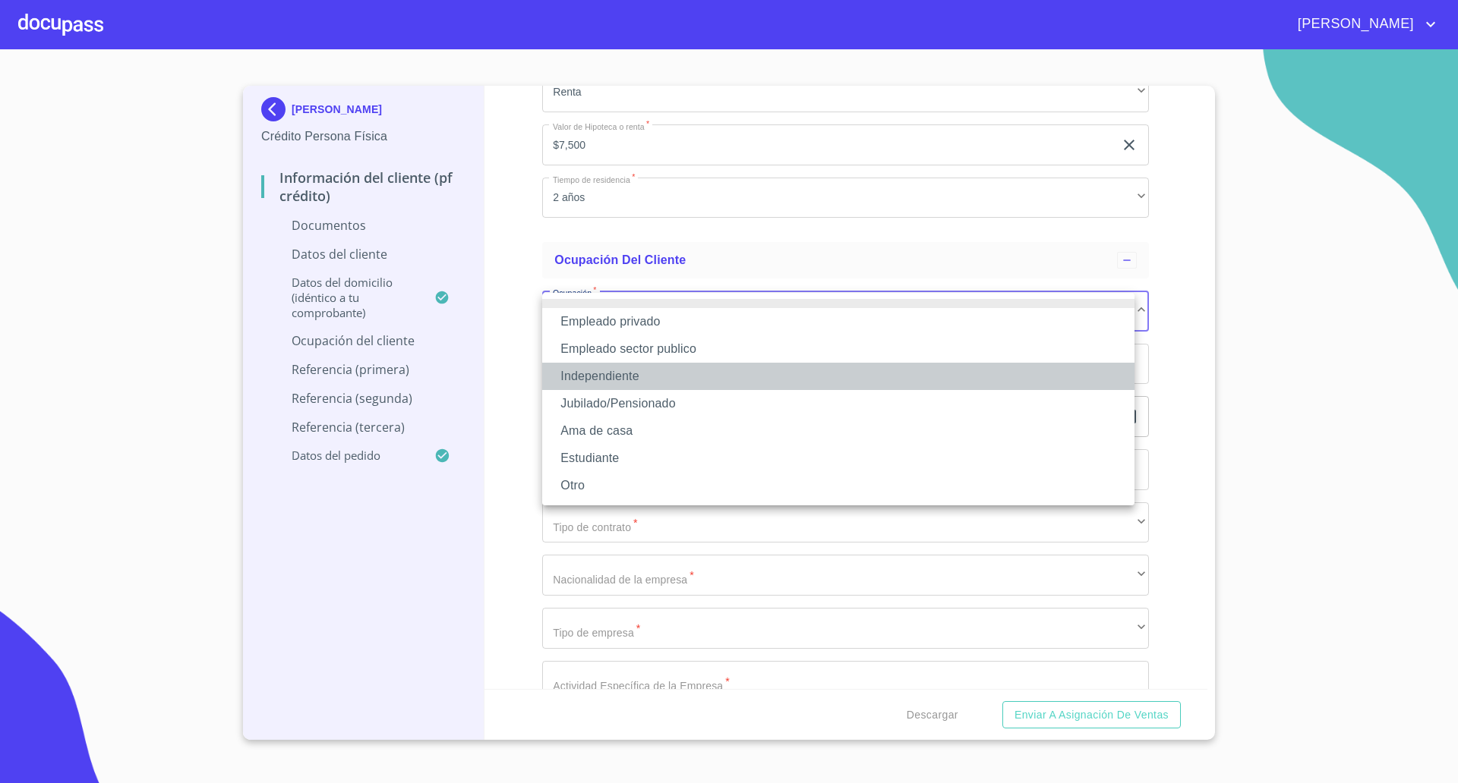
click at [610, 381] on li "Independiente" at bounding box center [838, 376] width 592 height 27
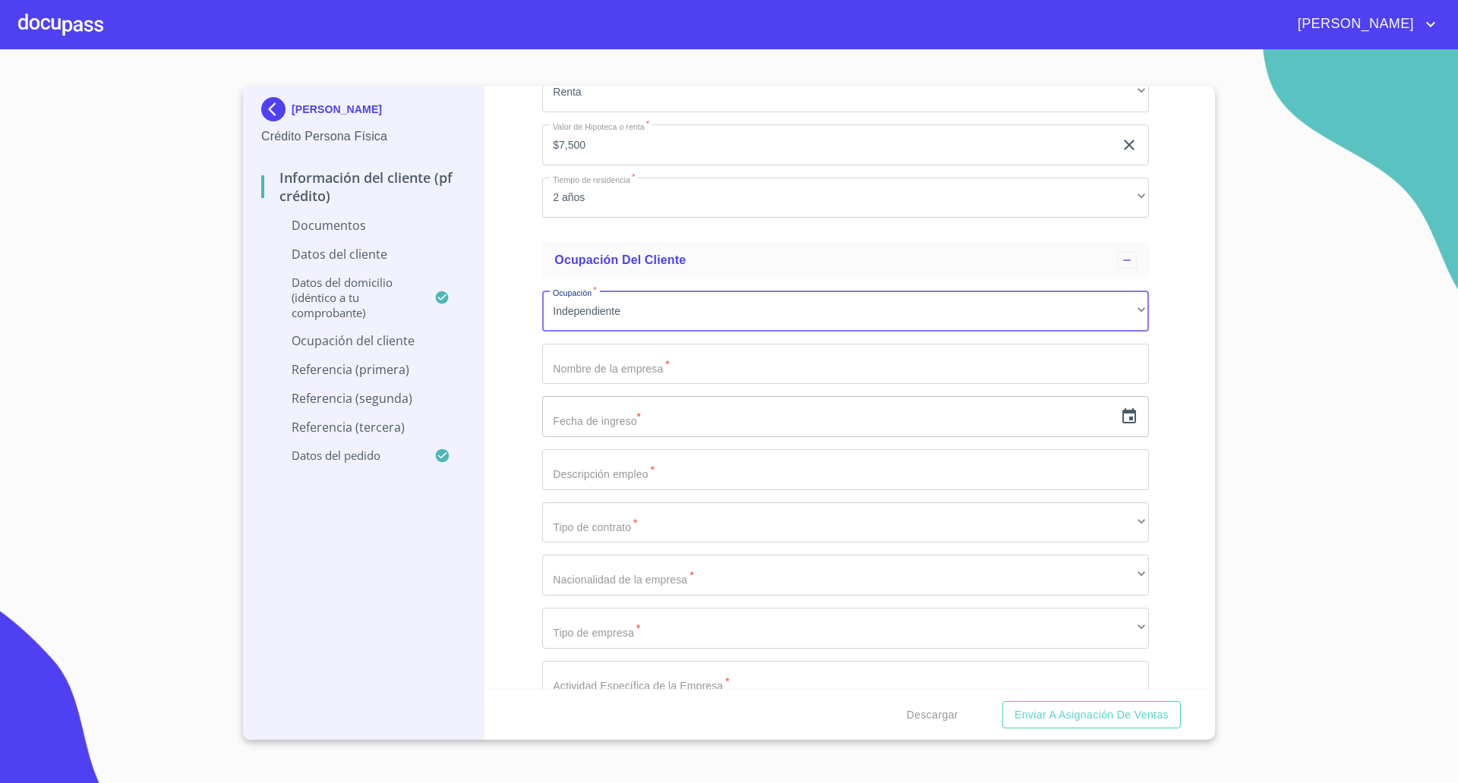
click at [592, 364] on input "Documento de identificación   *" at bounding box center [845, 364] width 607 height 41
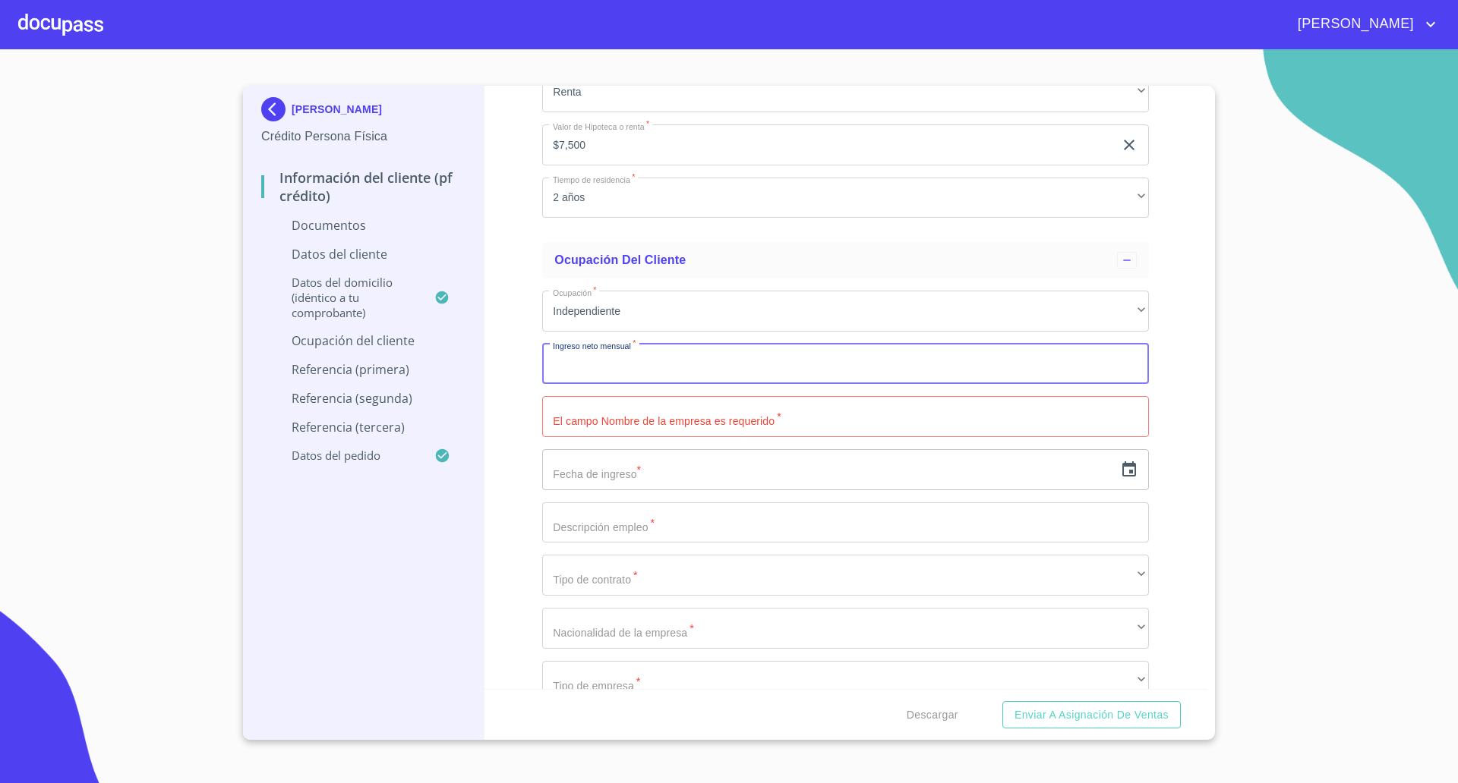
click at [592, 364] on input "Documento de identificación   *" at bounding box center [845, 364] width 607 height 41
type input "18000"
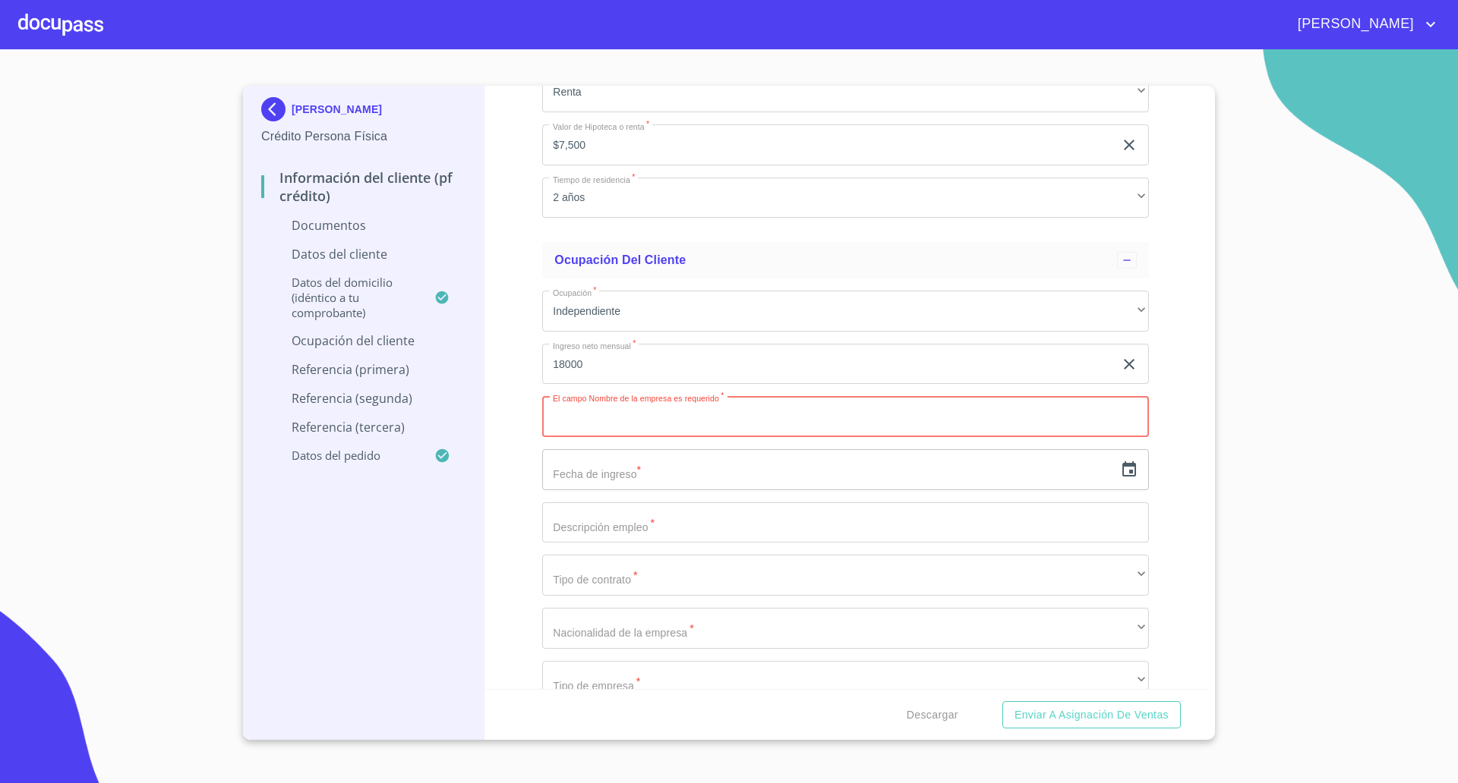
click at [632, 430] on input "Documento de identificación   *" at bounding box center [845, 416] width 607 height 41
type input "Nutrición"
click at [668, 472] on input "text" at bounding box center [828, 469] width 572 height 41
click at [1120, 467] on icon "button" at bounding box center [1129, 470] width 18 height 18
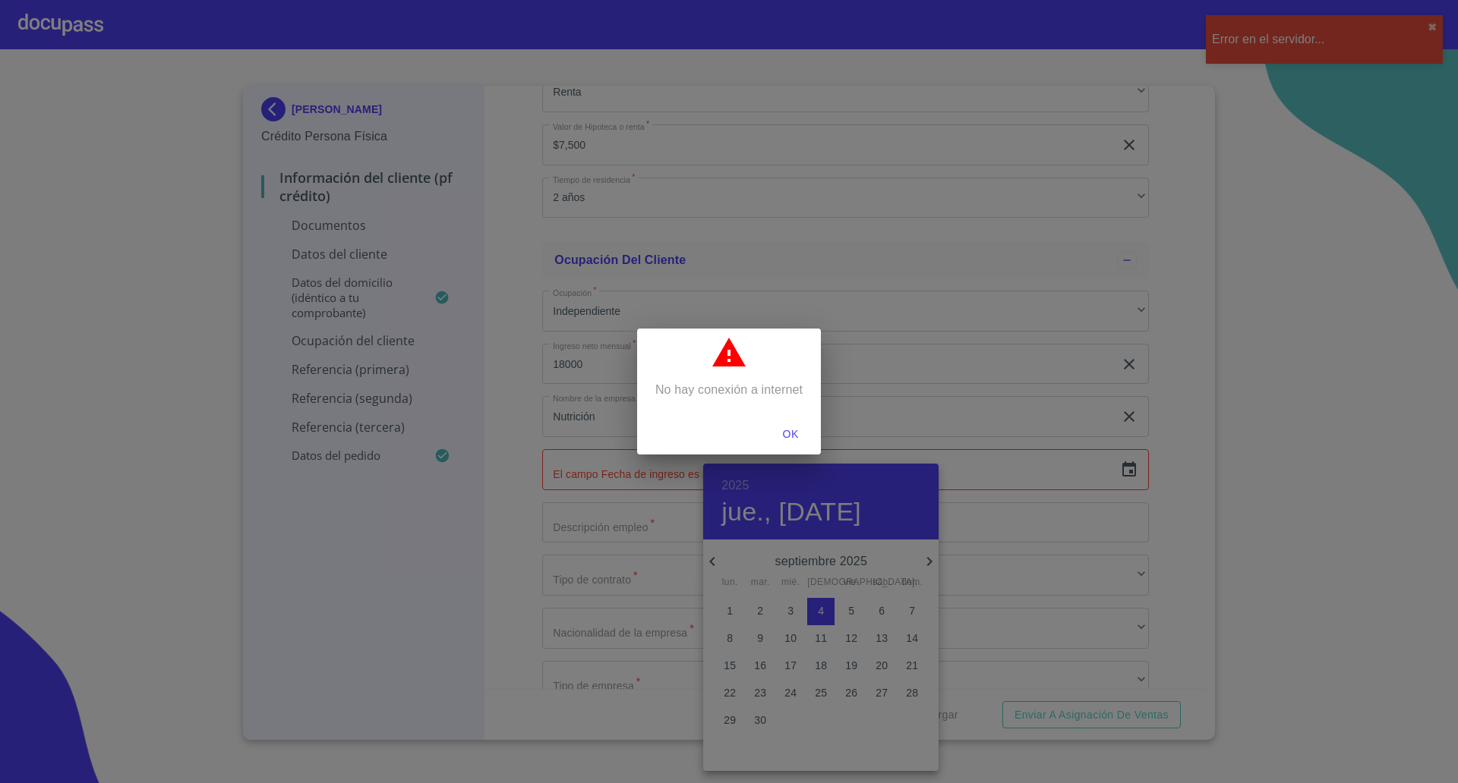
click at [781, 435] on span "OK" at bounding box center [790, 434] width 36 height 19
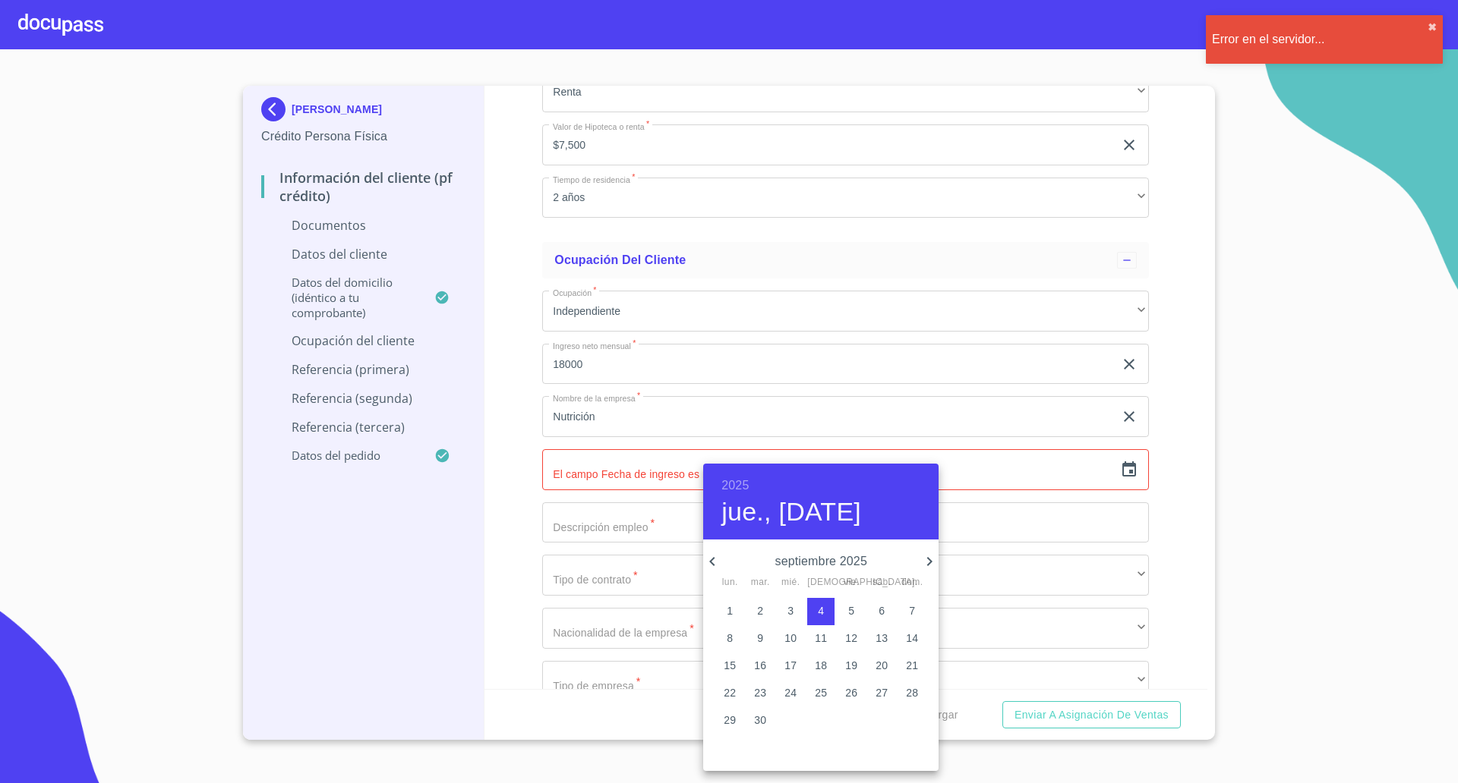
click at [723, 612] on span "1" at bounding box center [729, 611] width 27 height 15
click at [740, 478] on h6 "2025" at bounding box center [734, 485] width 27 height 21
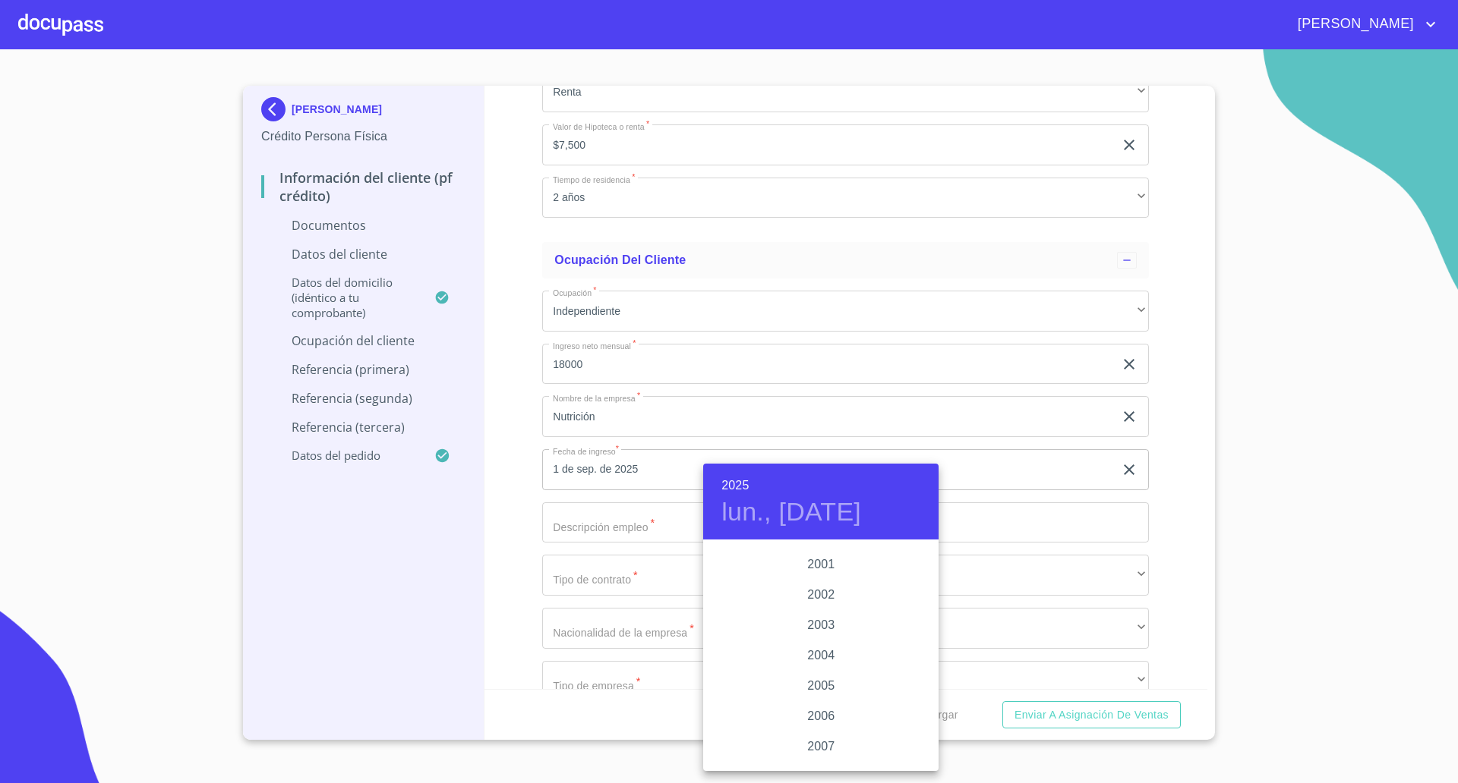
scroll to position [2262, 0]
click at [822, 571] on div "2000" at bounding box center [820, 572] width 235 height 30
type input "1 de sep. de 2000"
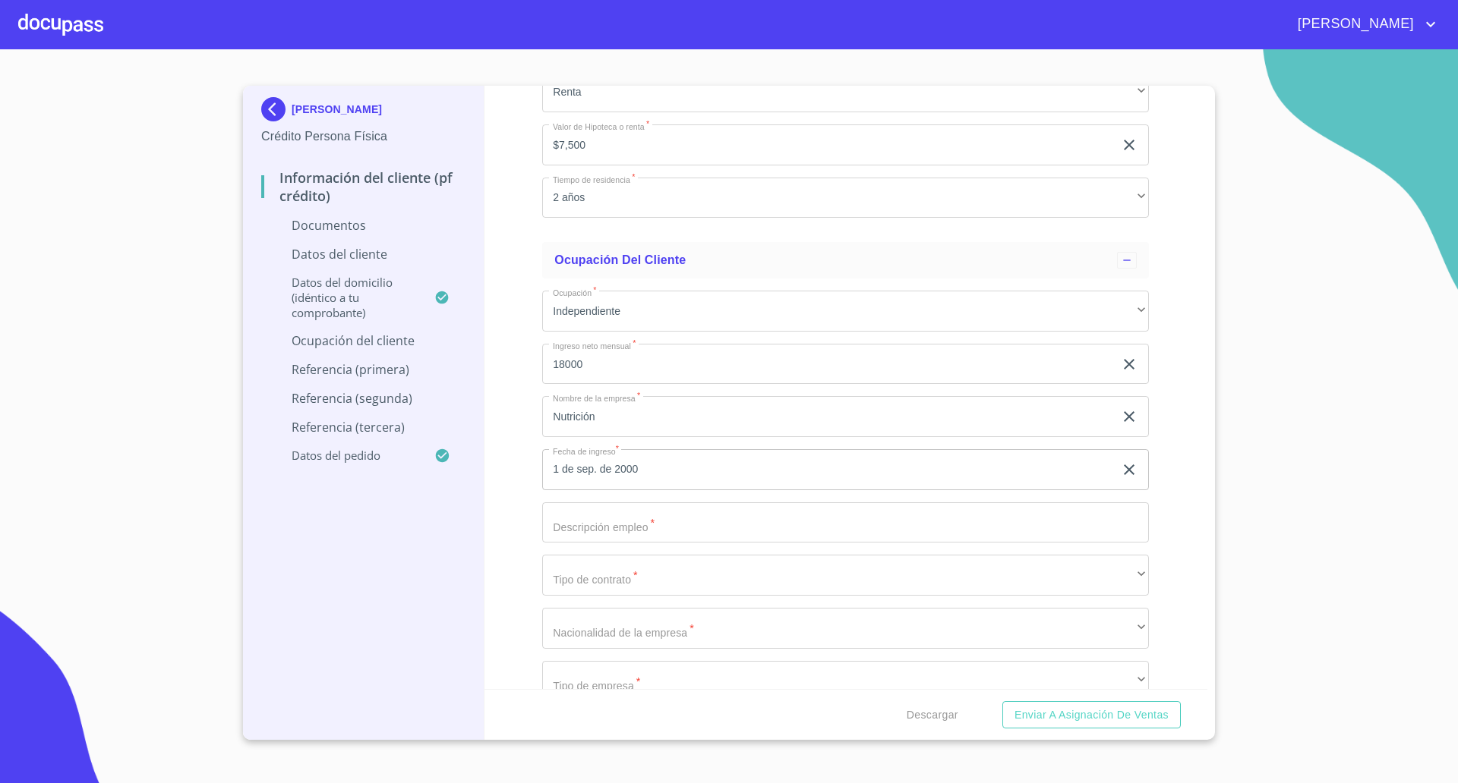
click at [634, 534] on input "Documento de identificación   *" at bounding box center [845, 523] width 607 height 41
type input "D"
type input "Nutricionista"
click at [504, 591] on div "Información del cliente (PF crédito) Documentos Documento de identificación   *…" at bounding box center [845, 388] width 723 height 604
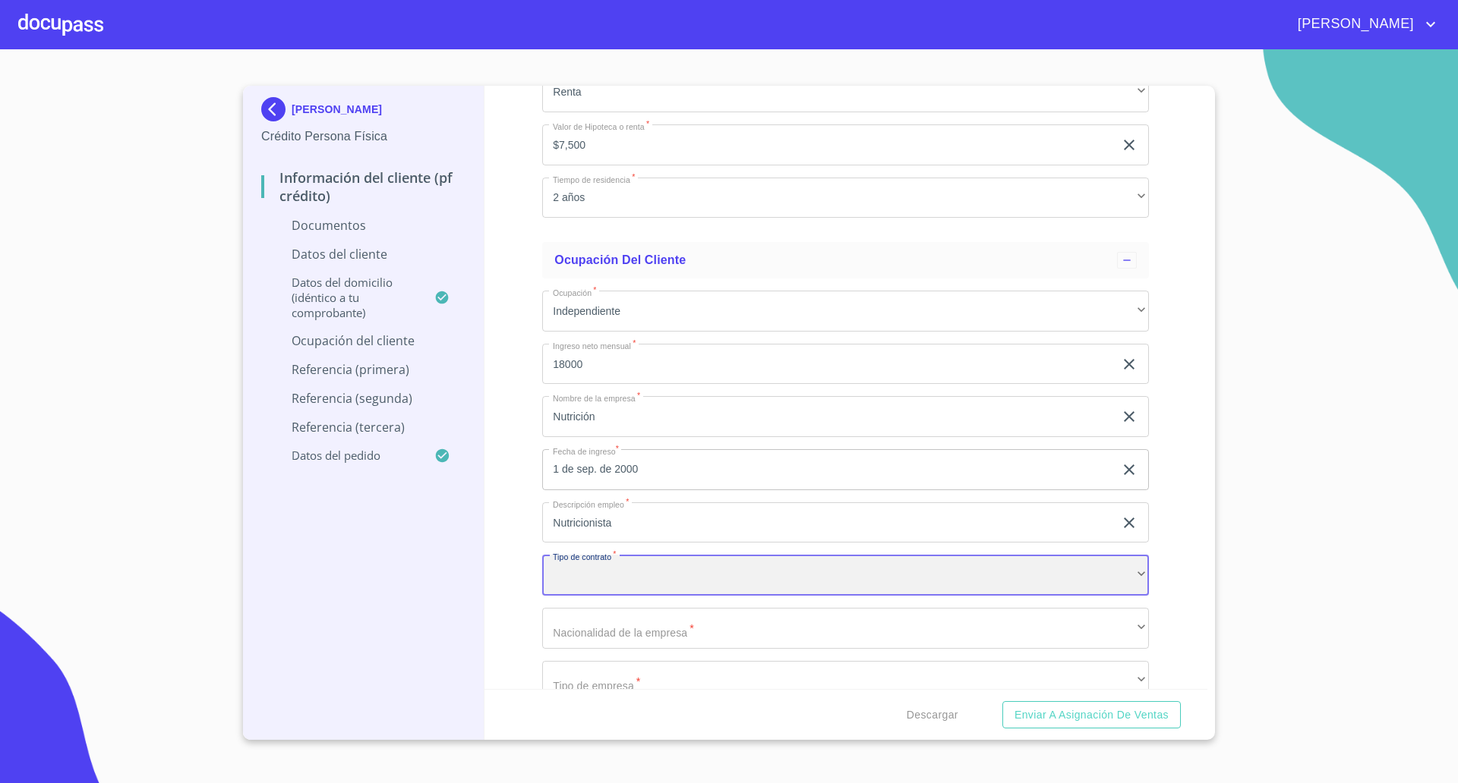
click at [605, 585] on div "​" at bounding box center [845, 575] width 607 height 41
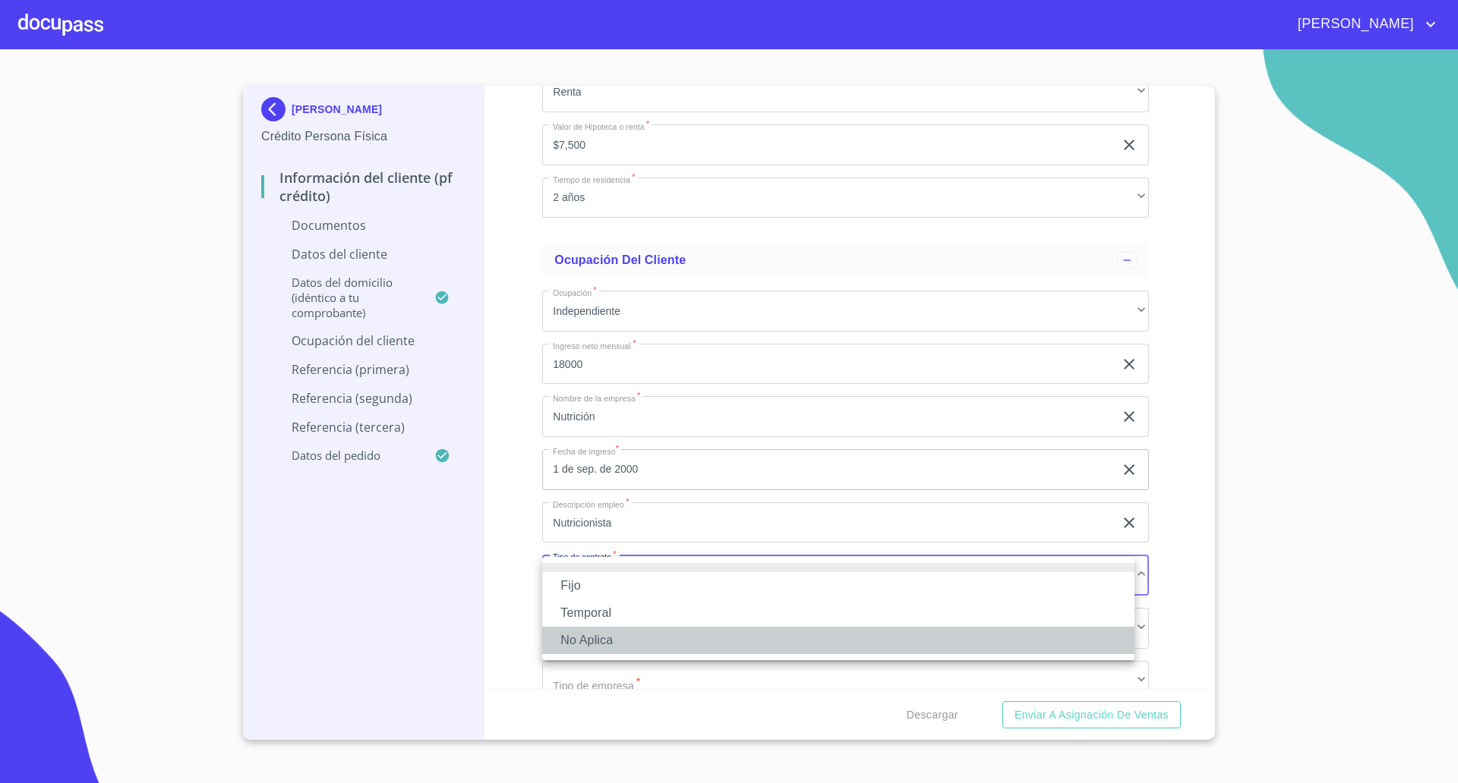
click at [592, 635] on li "No Aplica" at bounding box center [838, 640] width 592 height 27
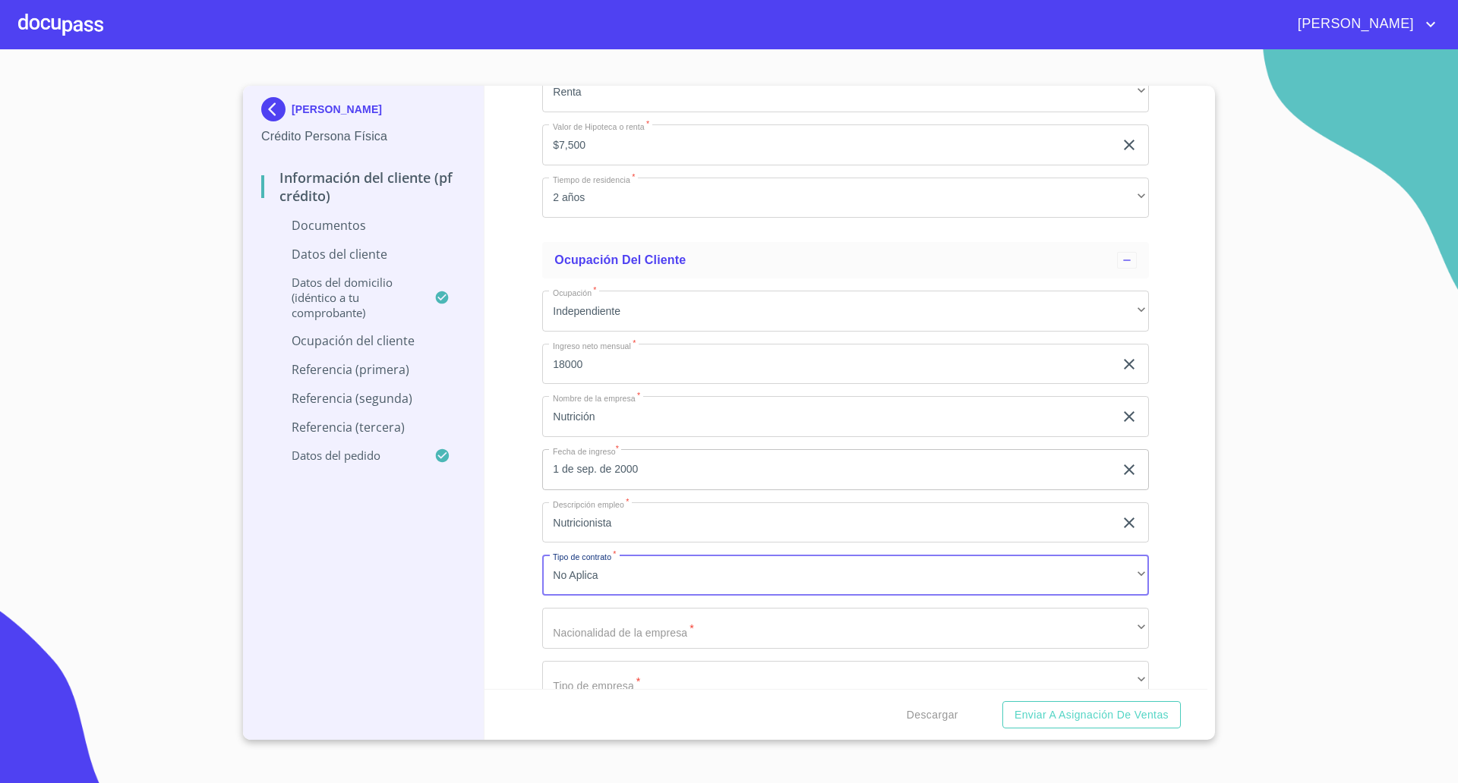
click at [522, 600] on div "Información del cliente (PF crédito) Documentos Documento de identificación   *…" at bounding box center [845, 388] width 723 height 604
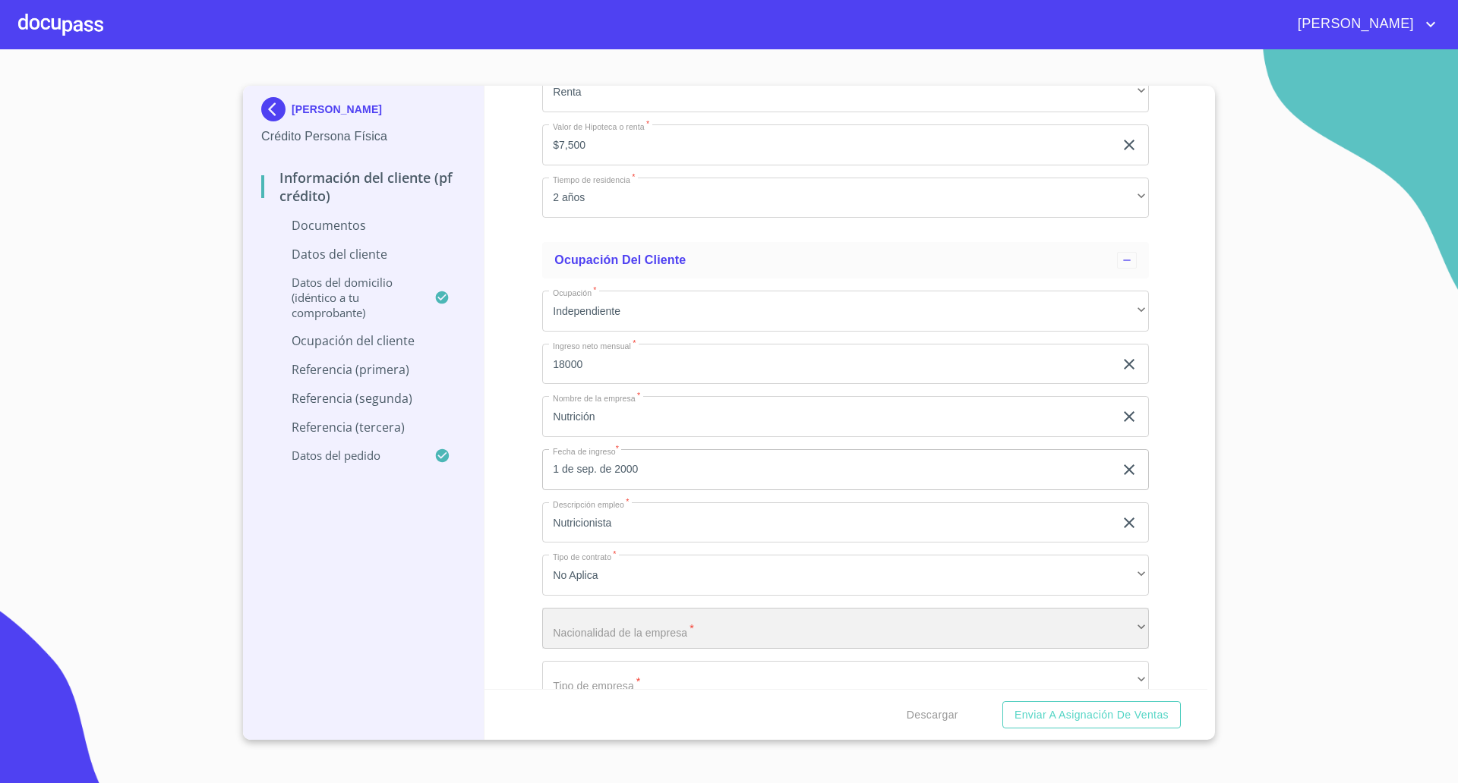
click at [591, 636] on div "​" at bounding box center [845, 628] width 607 height 41
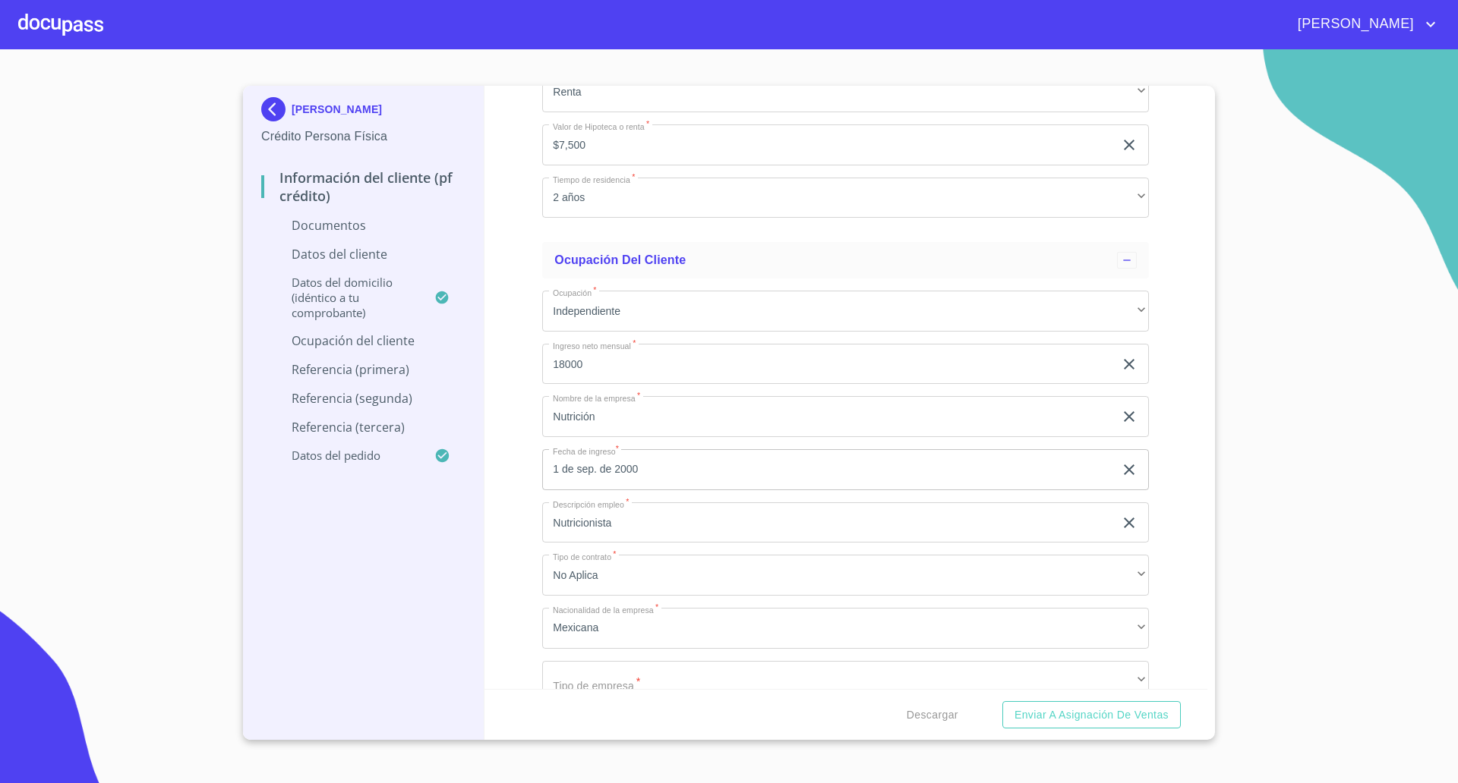
click at [515, 632] on div "Información del cliente (PF crédito) Documentos Documento de identificación   *…" at bounding box center [845, 388] width 723 height 604
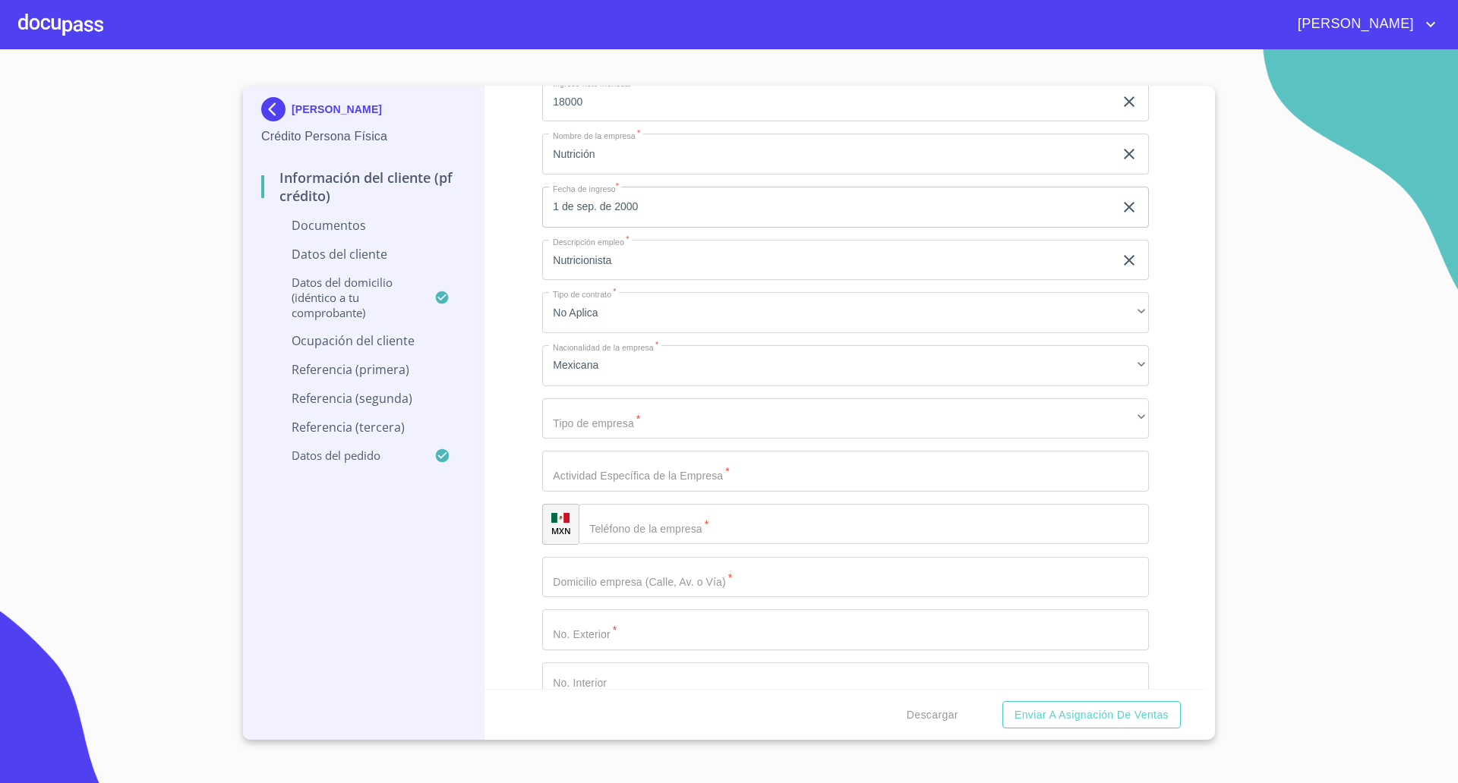
scroll to position [3722, 0]
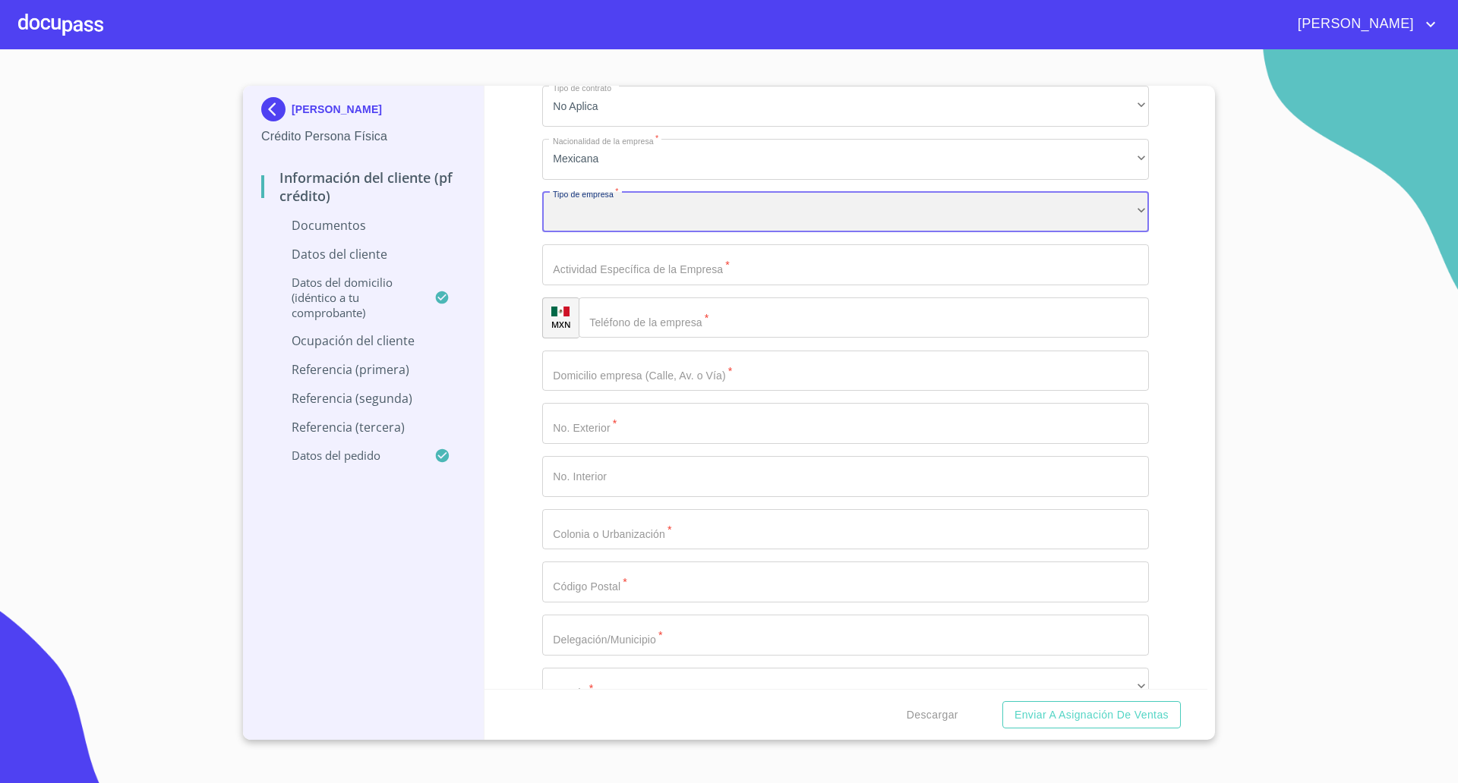
click at [669, 215] on div "​" at bounding box center [845, 212] width 607 height 41
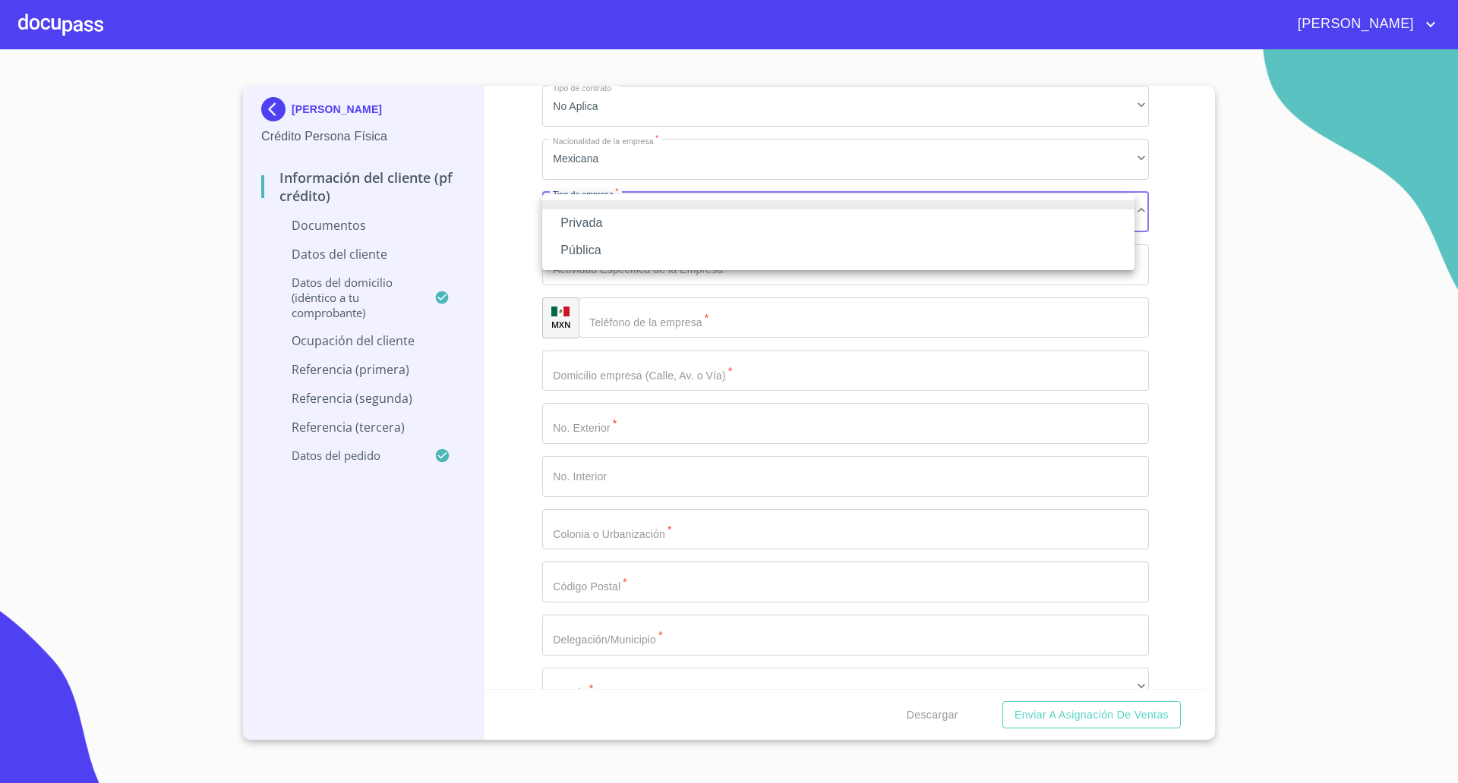
click at [594, 229] on li "Privada" at bounding box center [838, 223] width 592 height 27
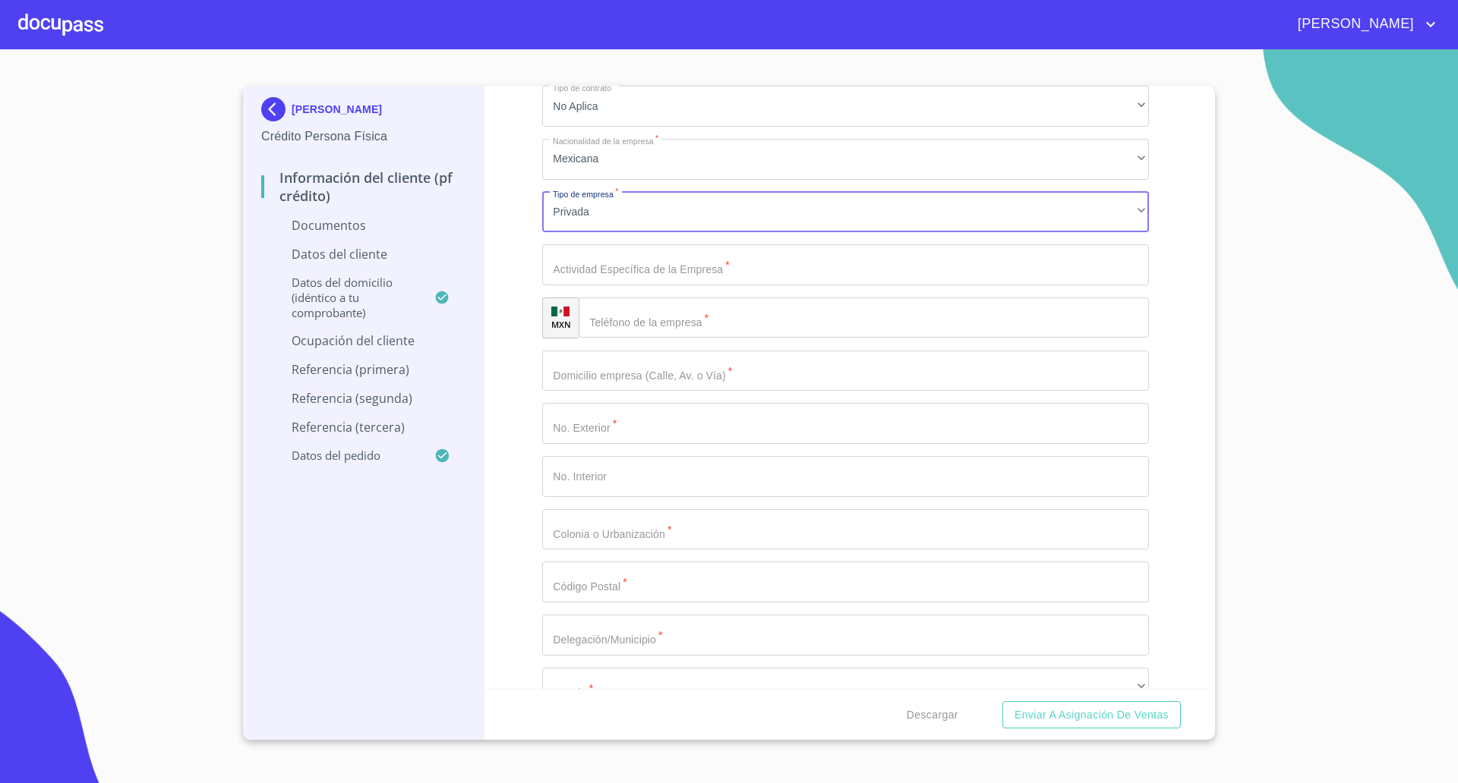
click at [652, 268] on input "Documento de identificación   *" at bounding box center [845, 264] width 607 height 41
type input "Nutrición Clínica"
click at [675, 321] on input "Documento de identificación   *" at bounding box center [863, 318] width 570 height 41
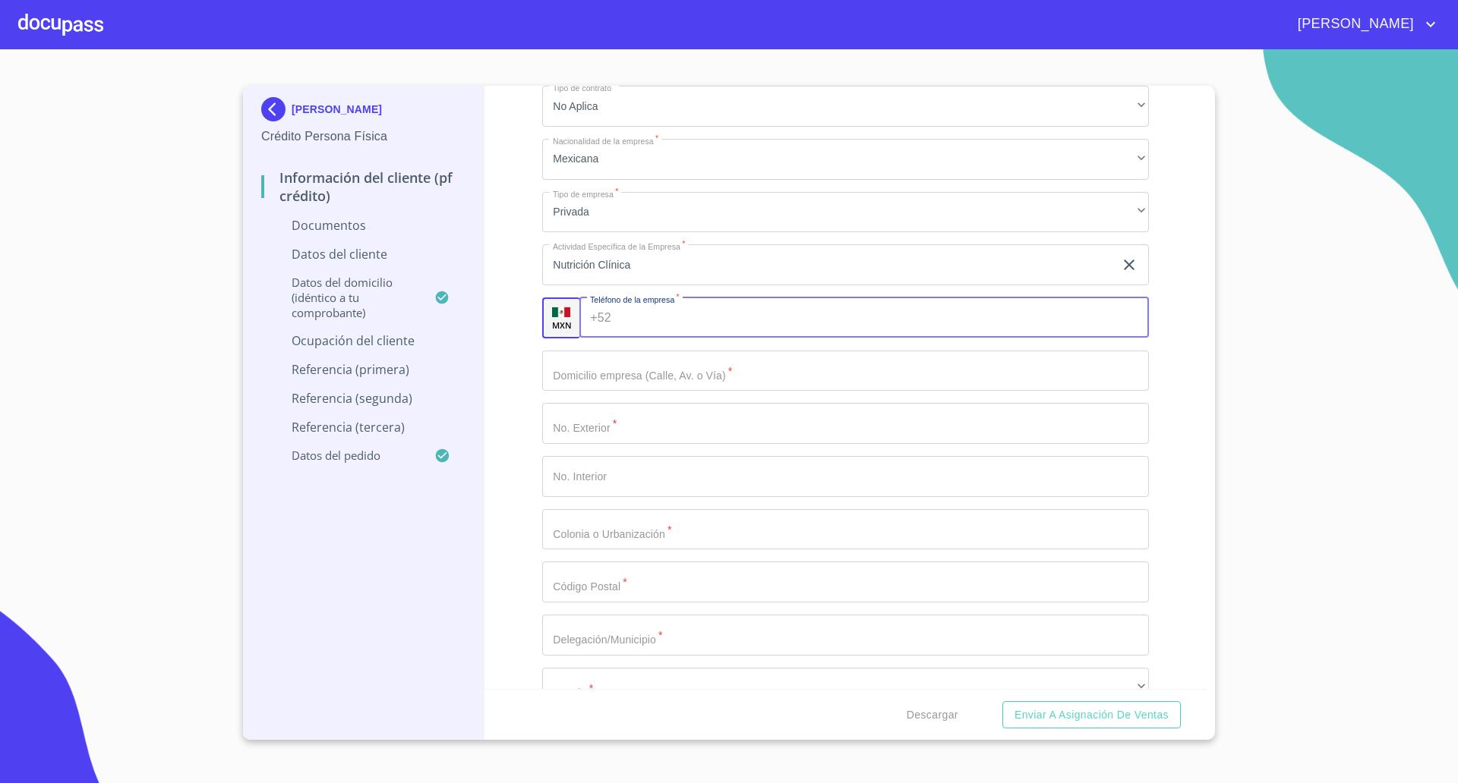
click at [520, 338] on div "Información del cliente (PF crédito) Documentos Documento de identificación   *…" at bounding box center [845, 388] width 723 height 604
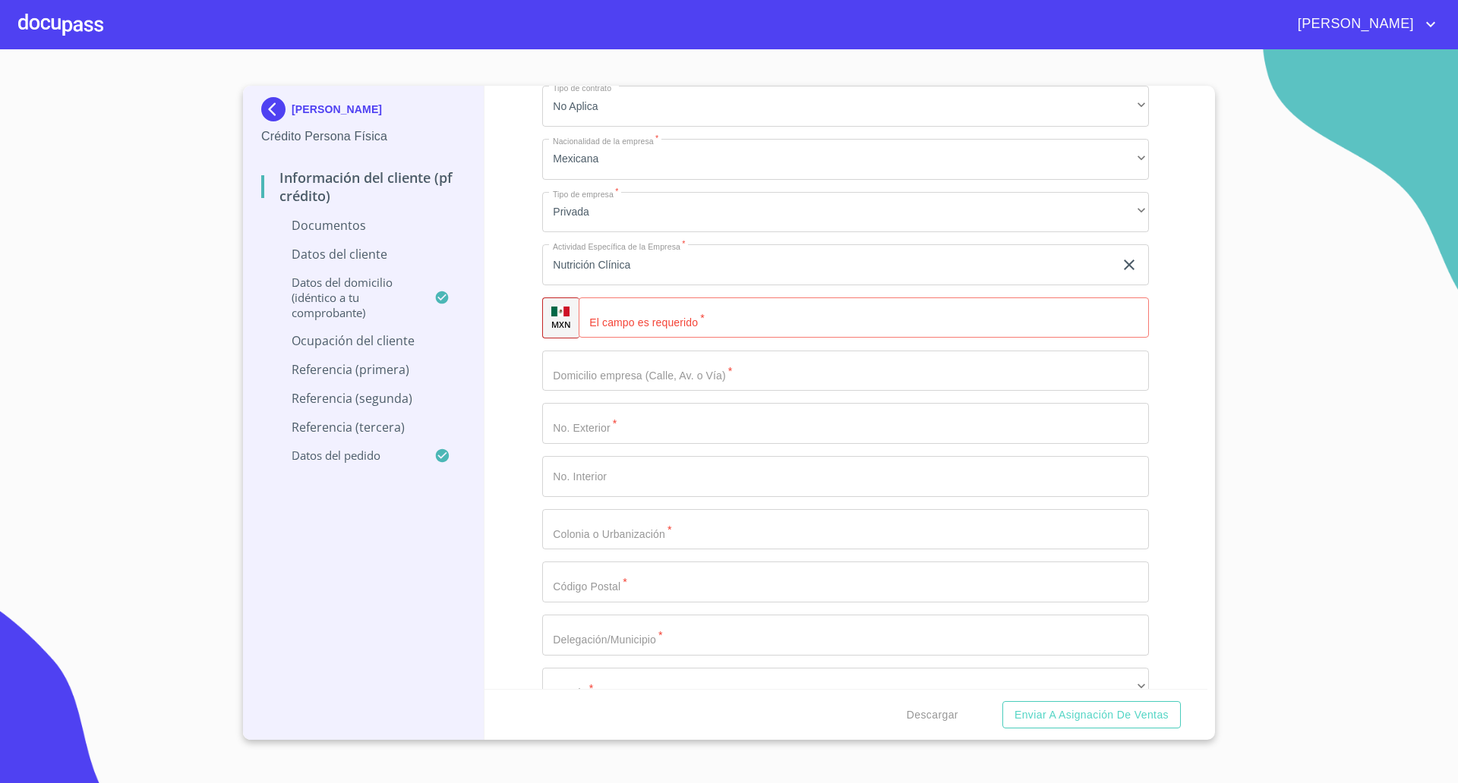
click at [768, 307] on input "Documento de identificación   *" at bounding box center [863, 318] width 570 height 41
click at [673, 314] on input "Documento de identificación   *" at bounding box center [882, 318] width 532 height 41
type input "[PHONE_NUMBER]"
click at [620, 385] on input "Documento de identificación   *" at bounding box center [845, 371] width 607 height 41
type input "Coral"
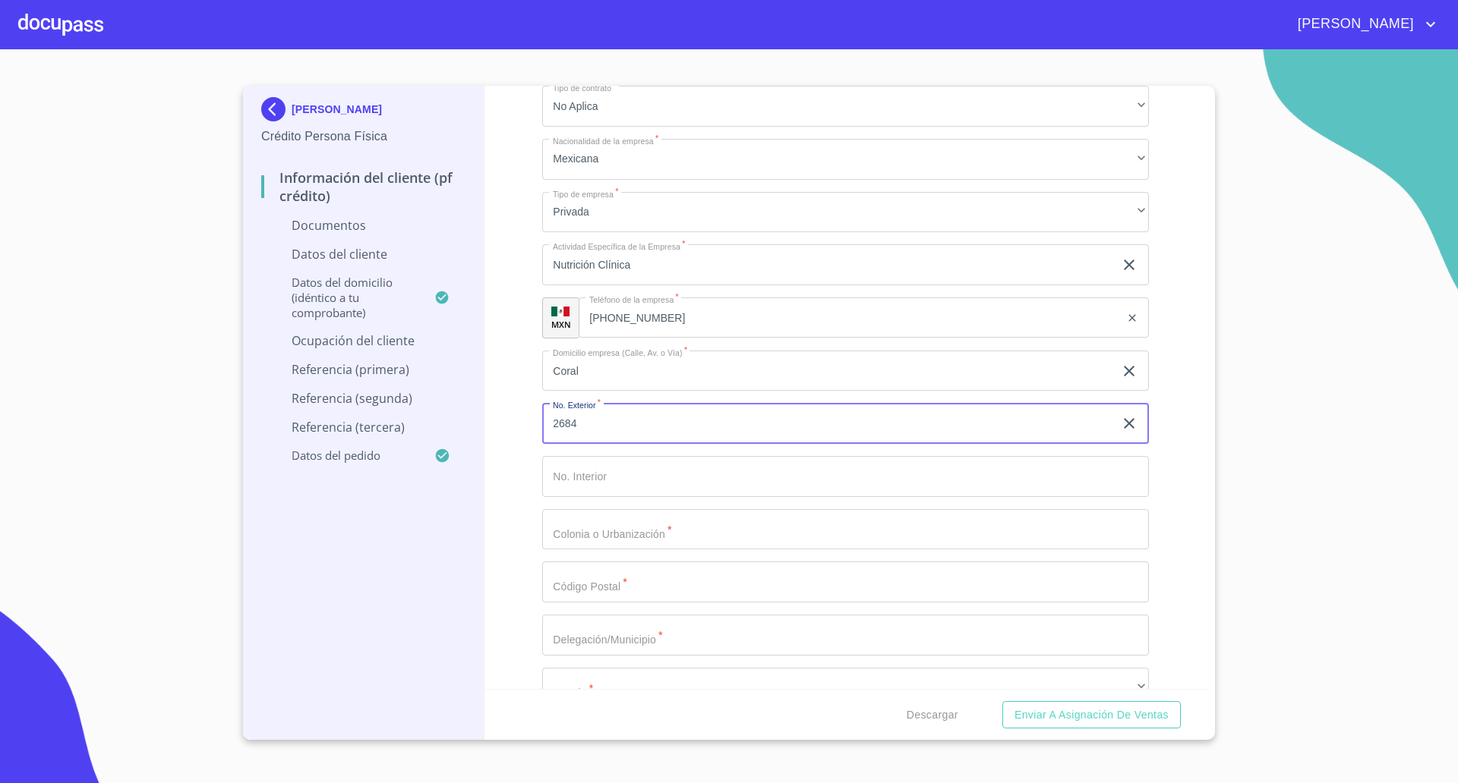
type input "2684"
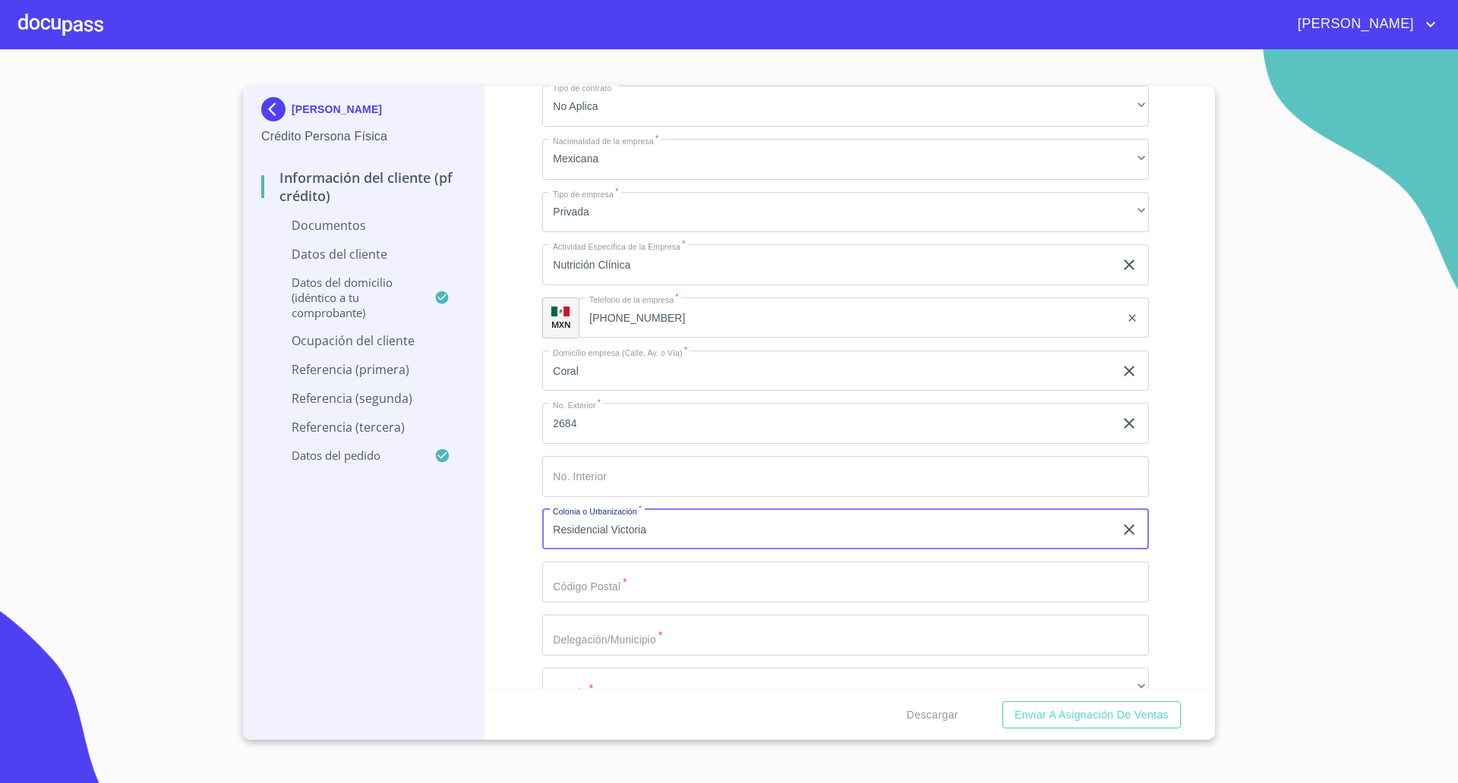
type input "Residencial Victoria"
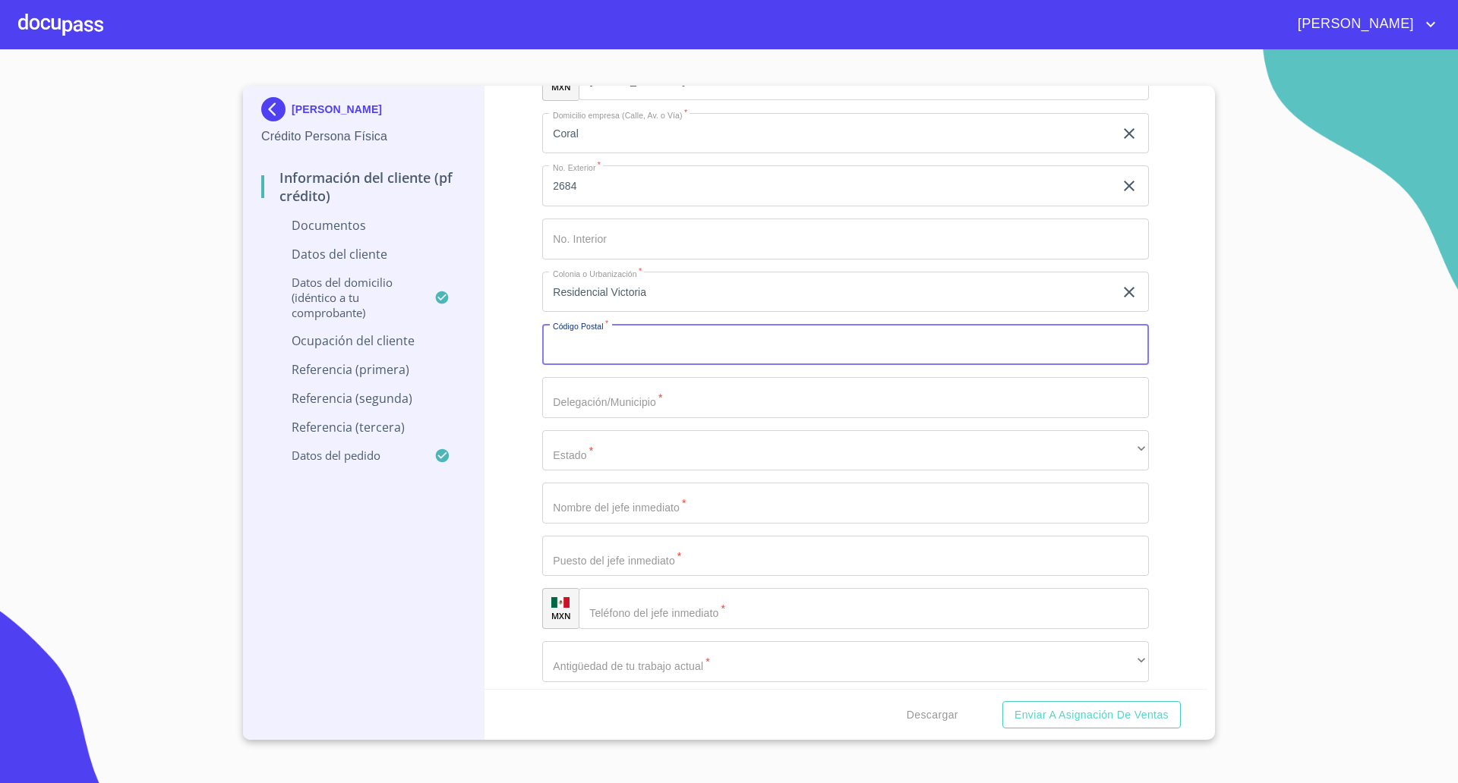
scroll to position [3951, 0]
type input "45089"
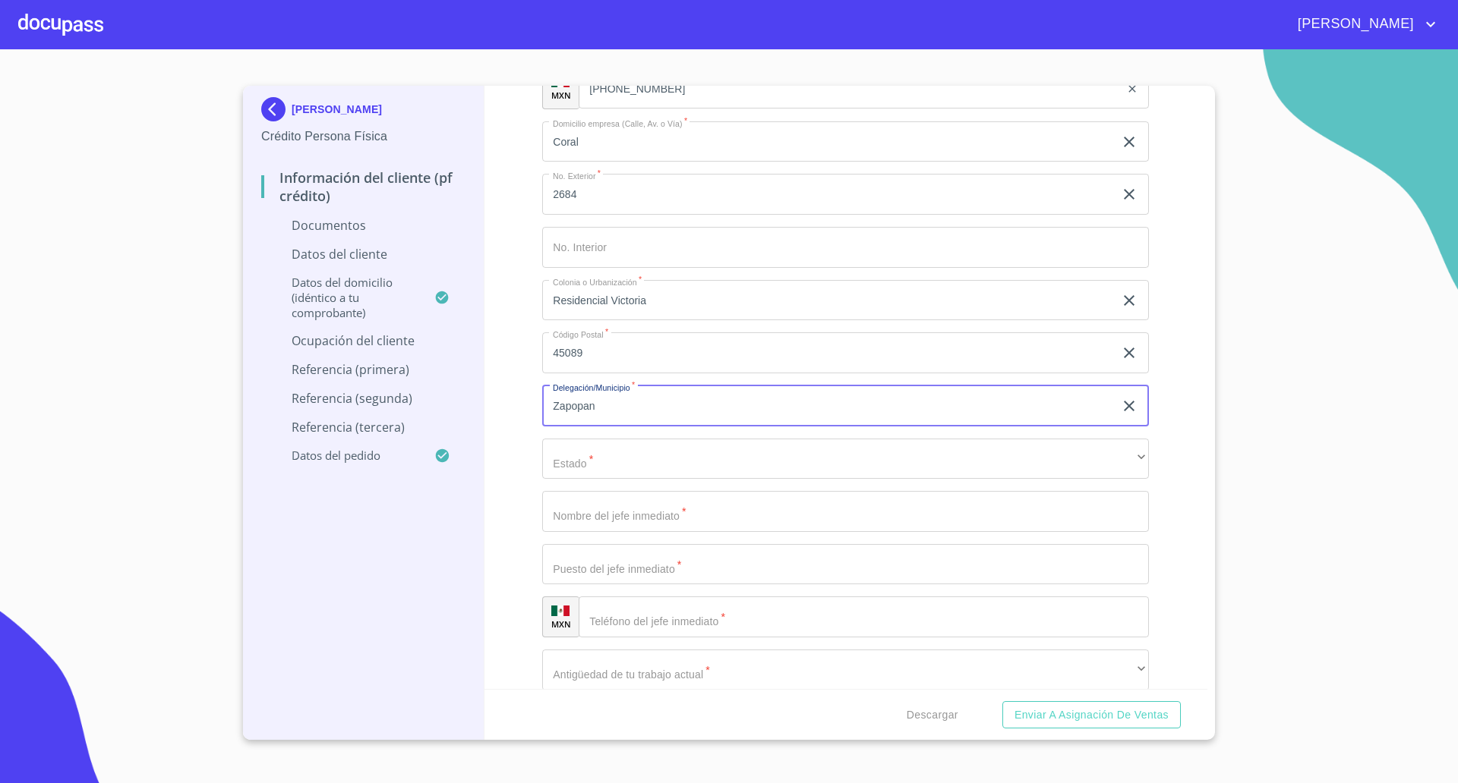
type input "Zapopan"
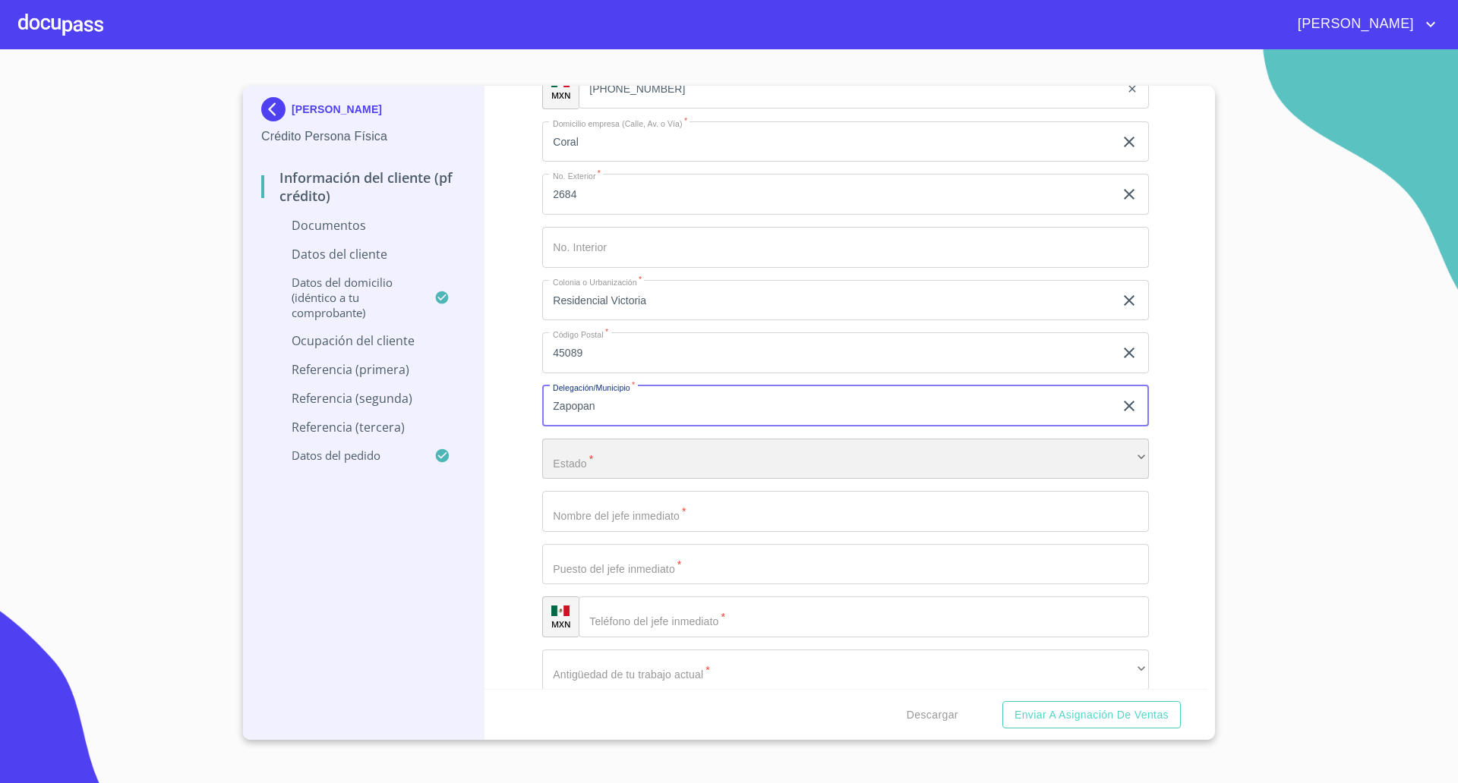
click at [606, 464] on div "​" at bounding box center [845, 459] width 607 height 41
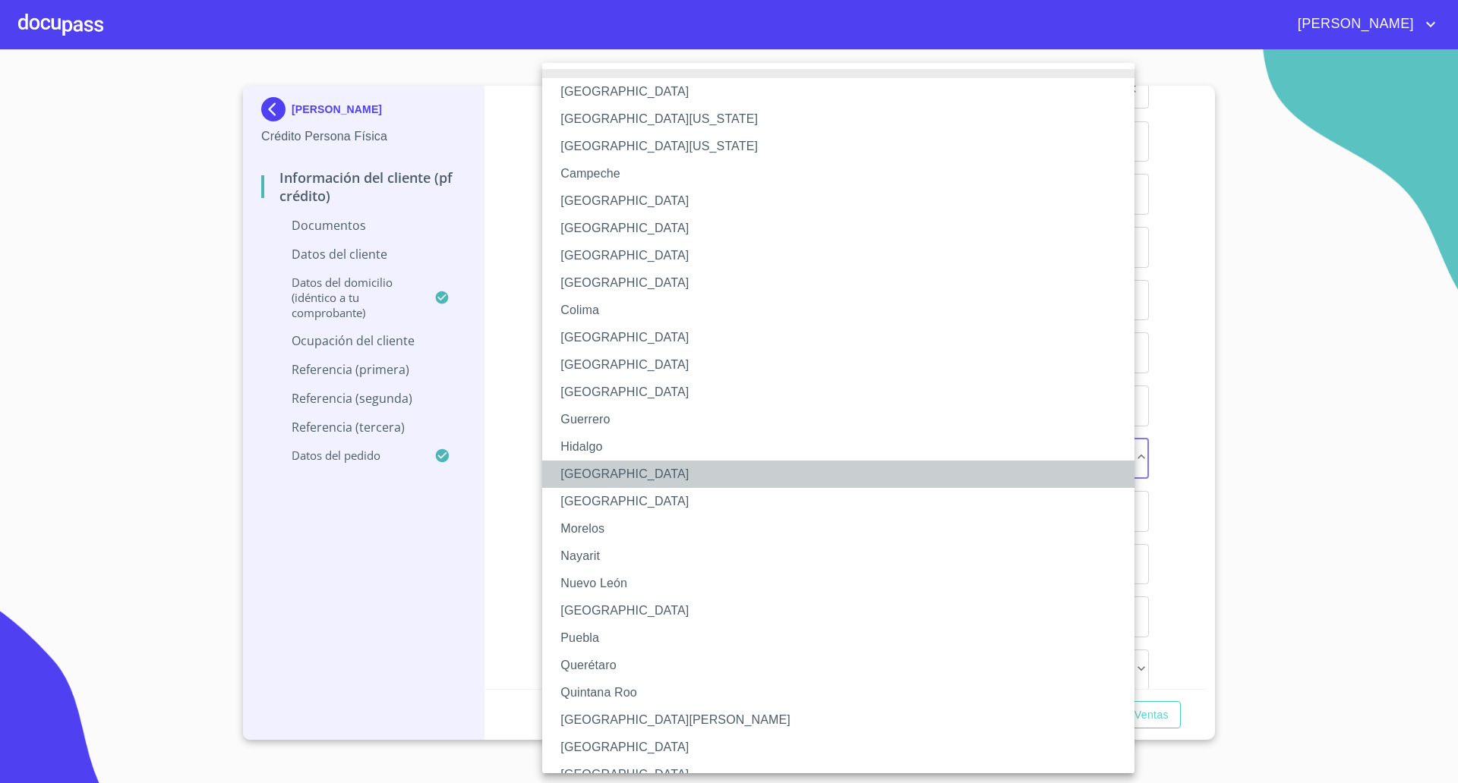
click at [606, 465] on li "[GEOGRAPHIC_DATA]" at bounding box center [845, 474] width 607 height 27
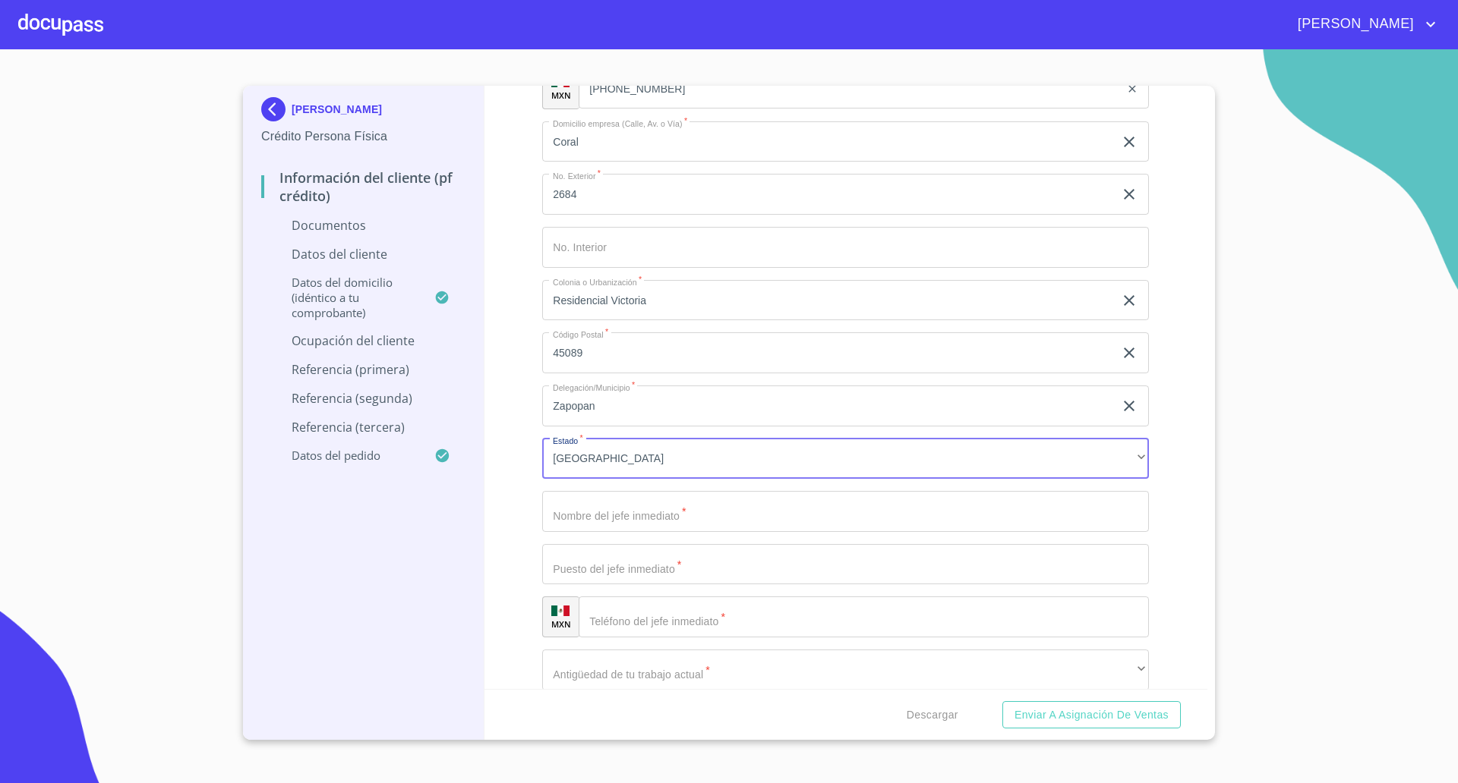
click at [627, 509] on input "Documento de identificación   *" at bounding box center [845, 511] width 607 height 41
type input "No aplica"
click at [619, 93] on input "[PHONE_NUMBER]" at bounding box center [848, 88] width 541 height 41
click at [619, 93] on input "[PHONE_NUMBER]" at bounding box center [868, 88] width 503 height 41
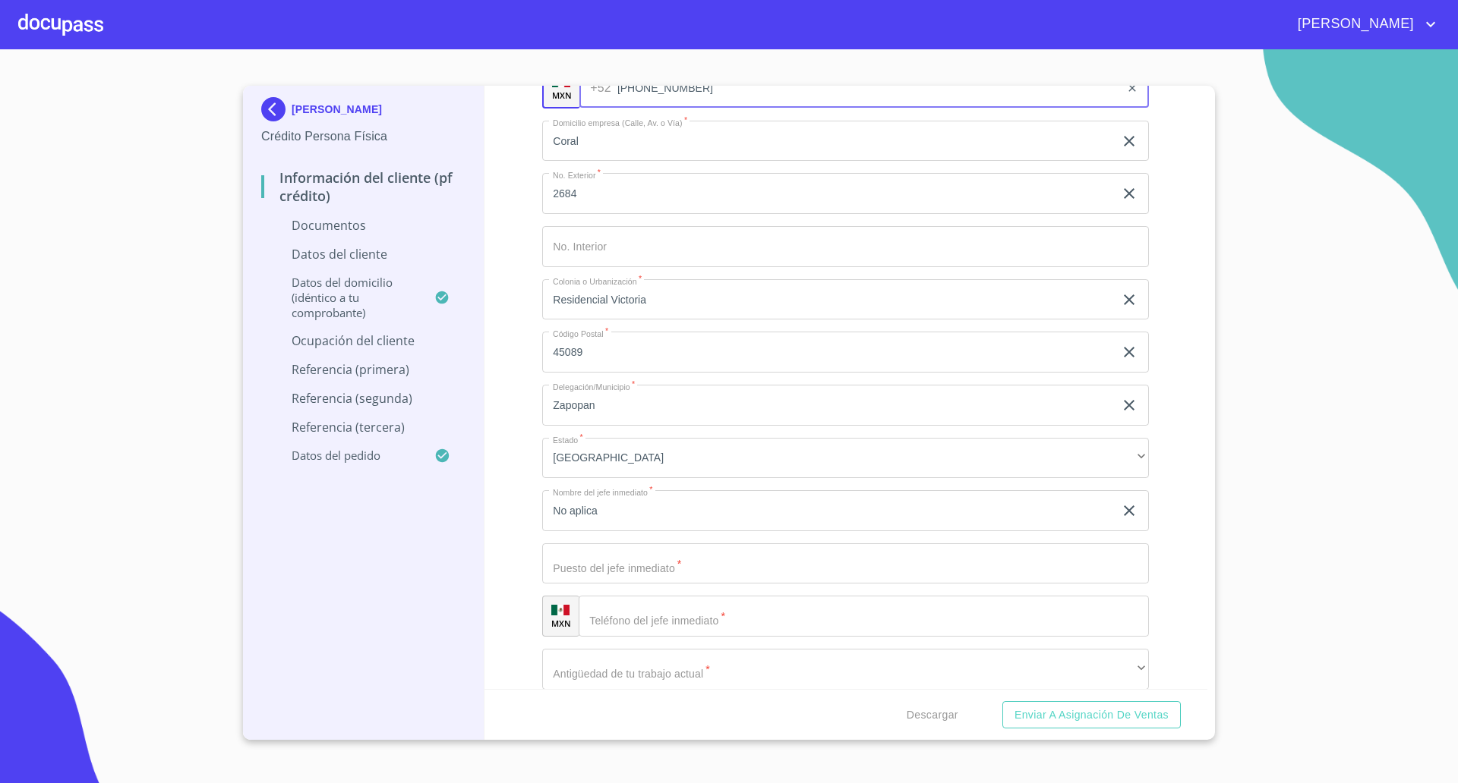
click at [619, 93] on input "[PHONE_NUMBER]" at bounding box center [868, 88] width 503 height 41
click at [638, 563] on input "Documento de identificación   *" at bounding box center [845, 564] width 607 height 41
type input "Propietaria"
click at [645, 621] on input "Documento de identificación   *" at bounding box center [863, 617] width 570 height 41
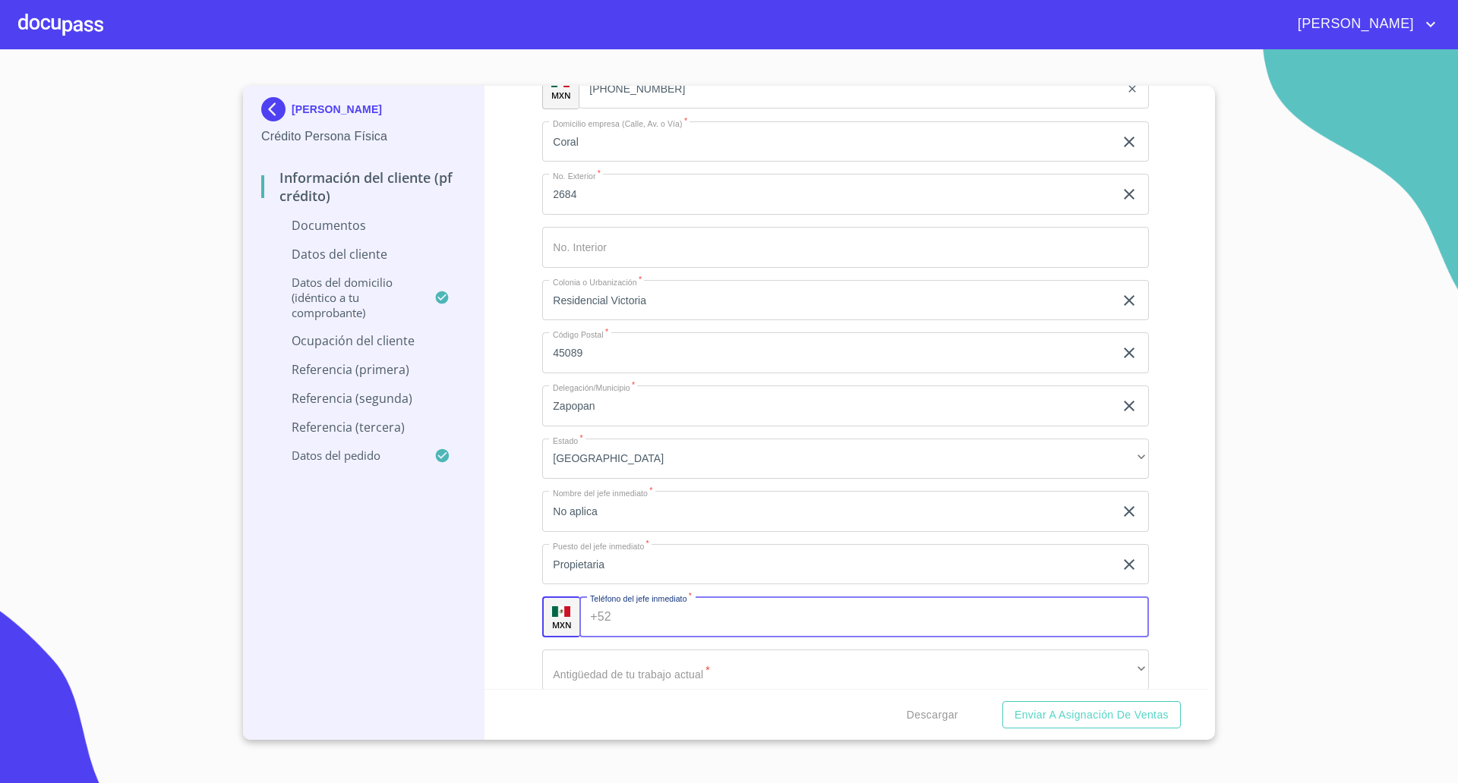
paste input "[PHONE_NUMBER]"
type input "[PHONE_NUMBER]"
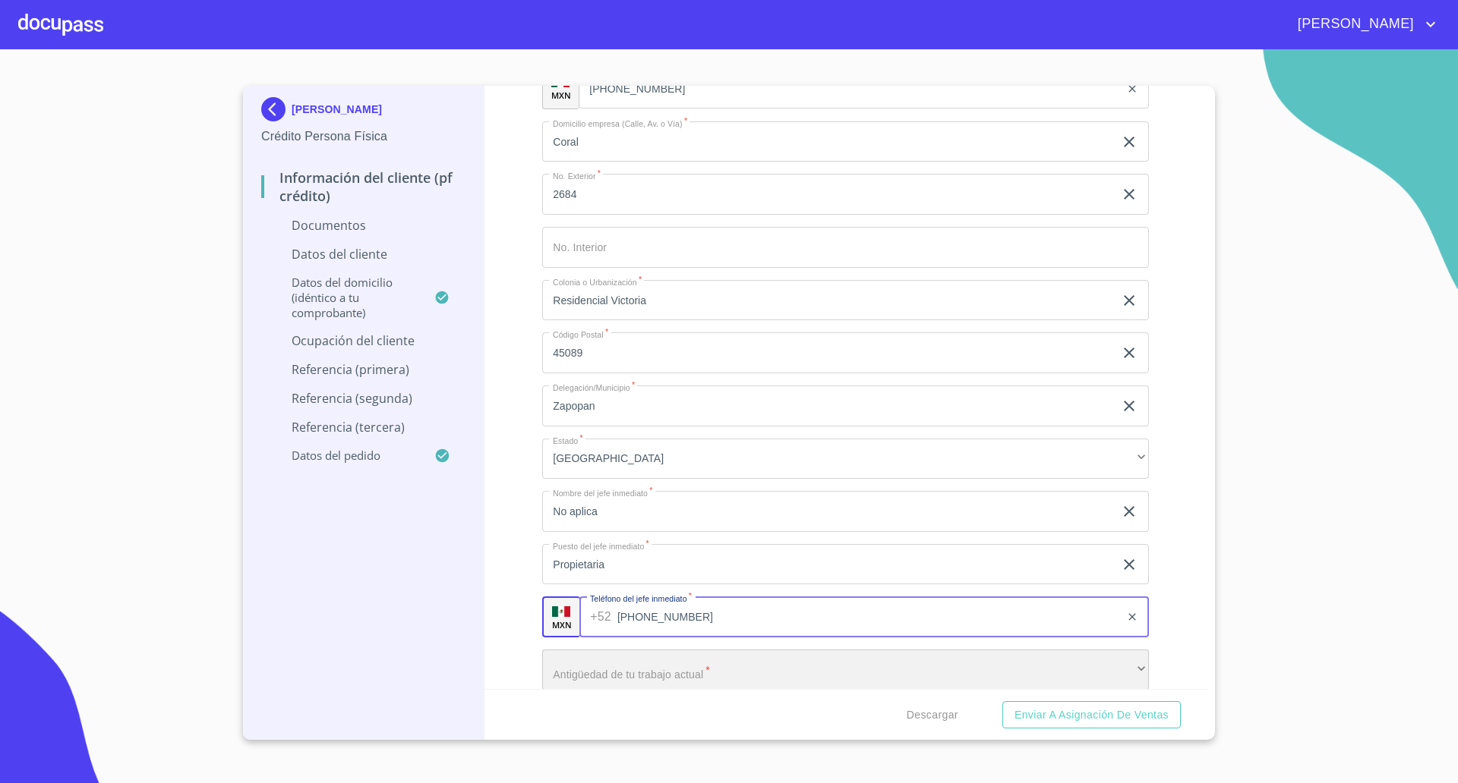
click at [629, 670] on div "​" at bounding box center [845, 670] width 607 height 41
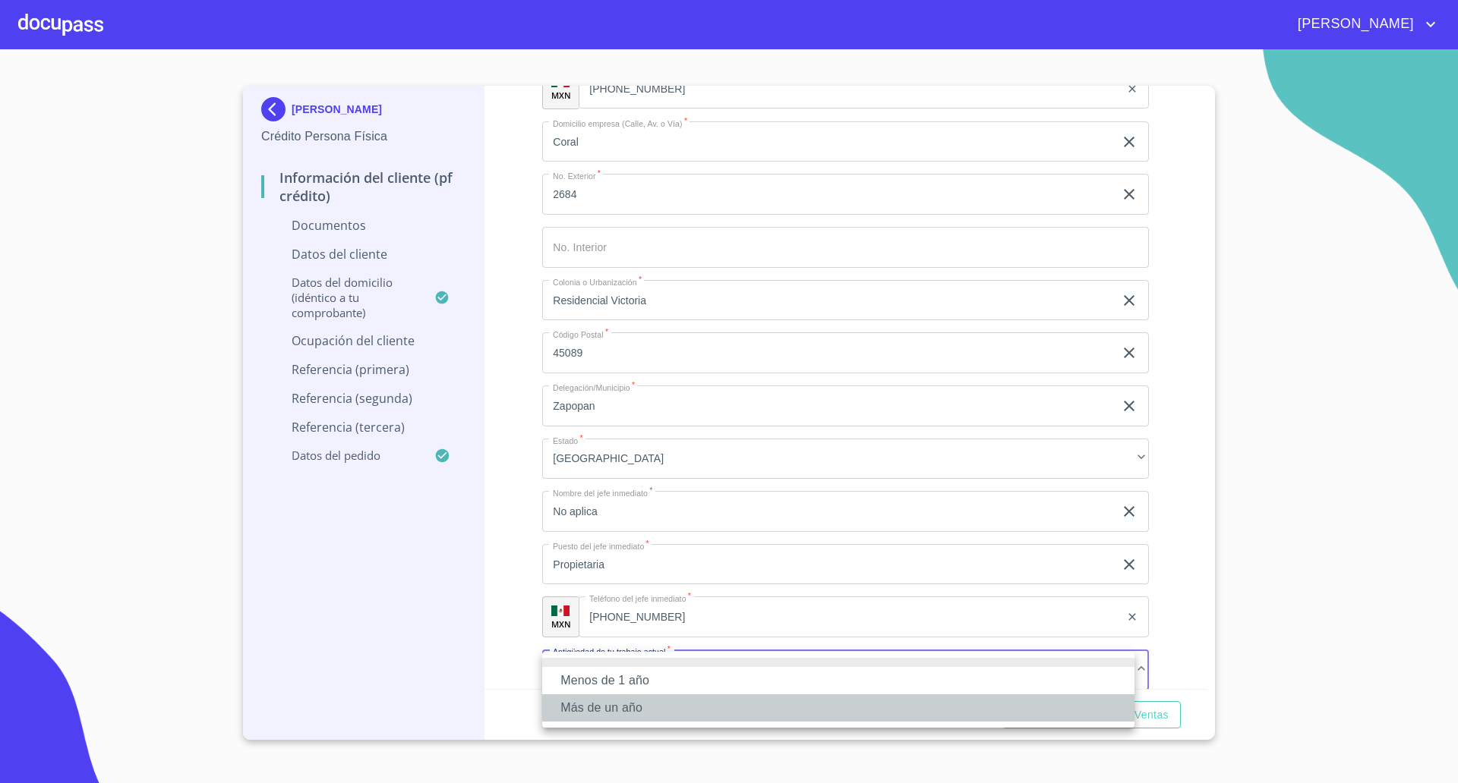
click at [603, 704] on li "Más de un año" at bounding box center [838, 708] width 592 height 27
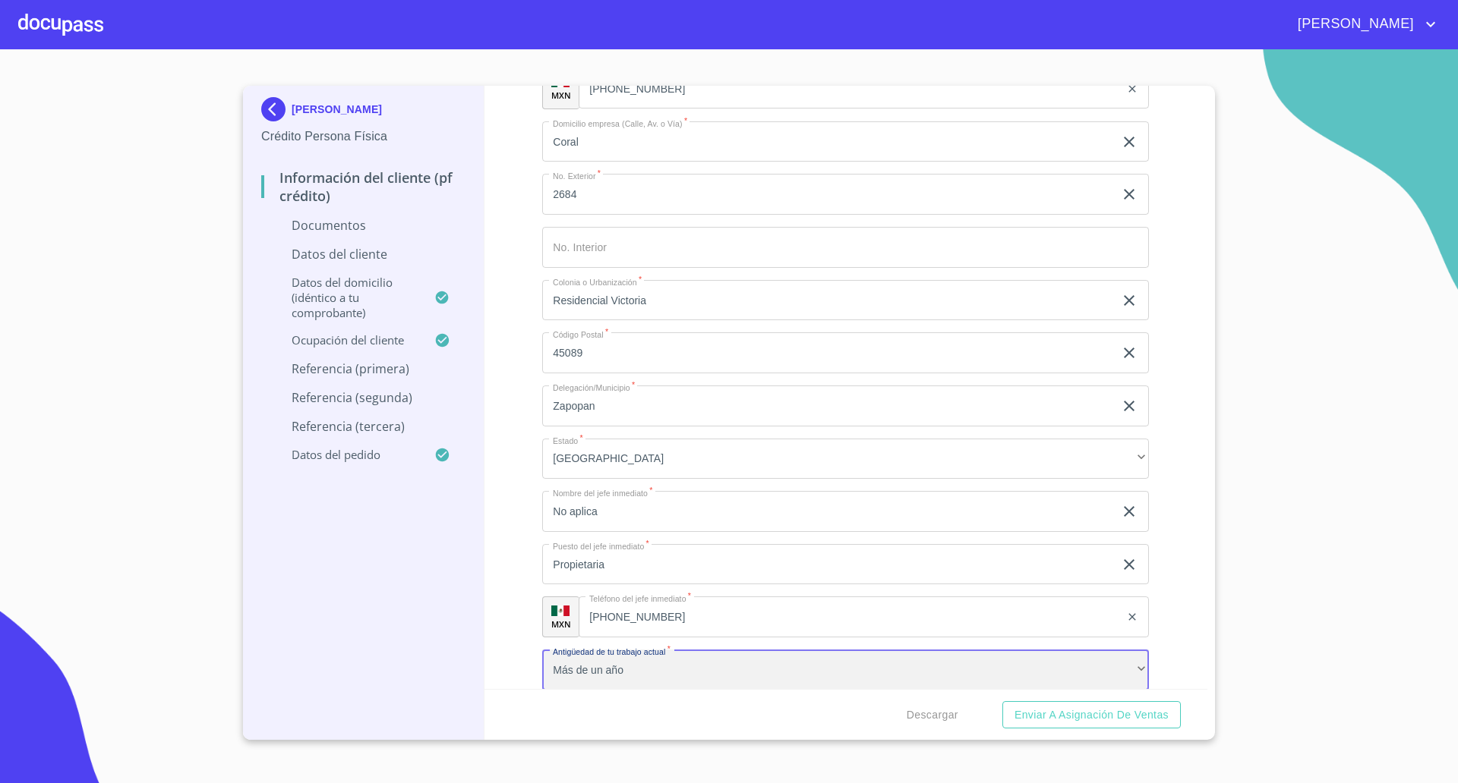
scroll to position [3954, 0]
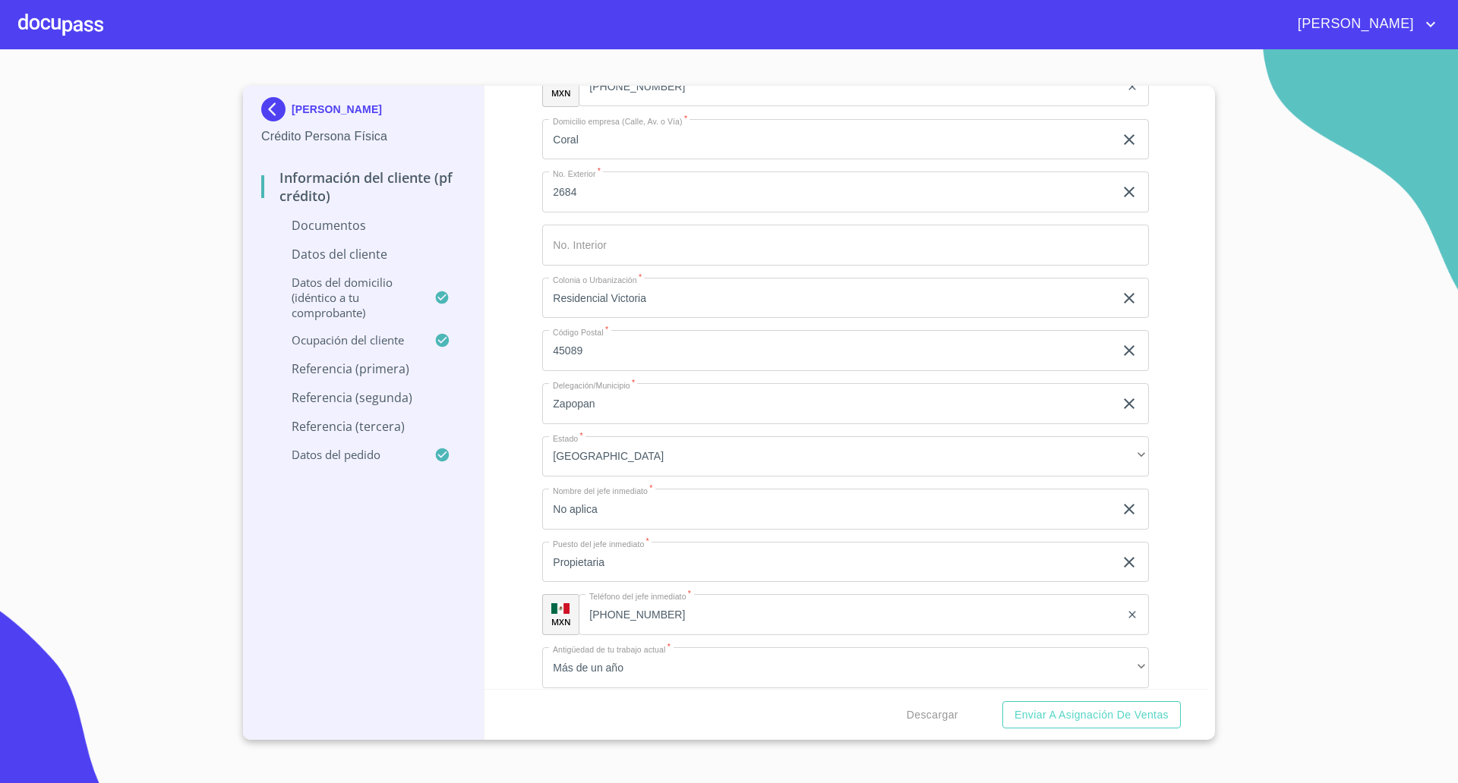
click at [524, 666] on div "Información del cliente (PF crédito) Documentos Documento de identificación   *…" at bounding box center [845, 388] width 723 height 604
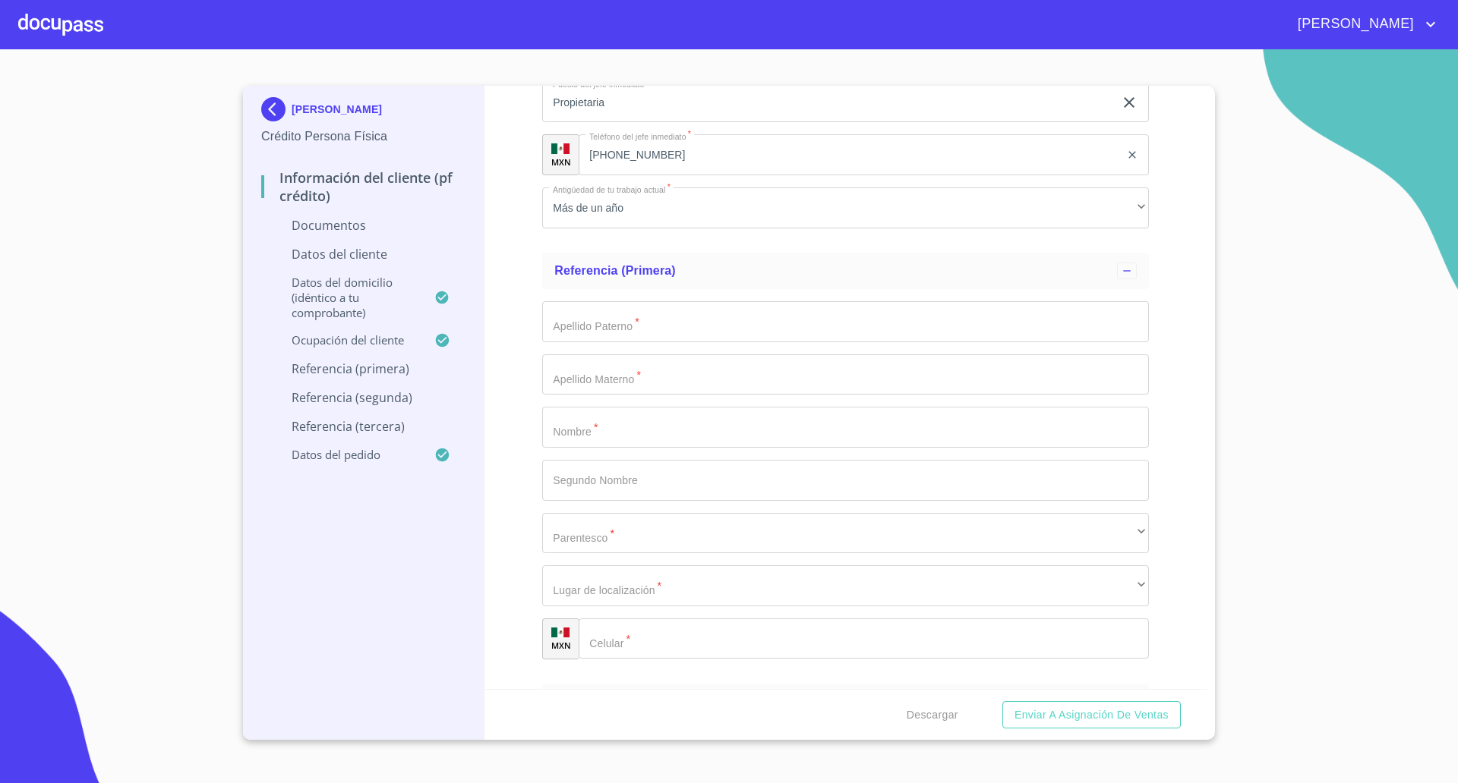
scroll to position [4471, 0]
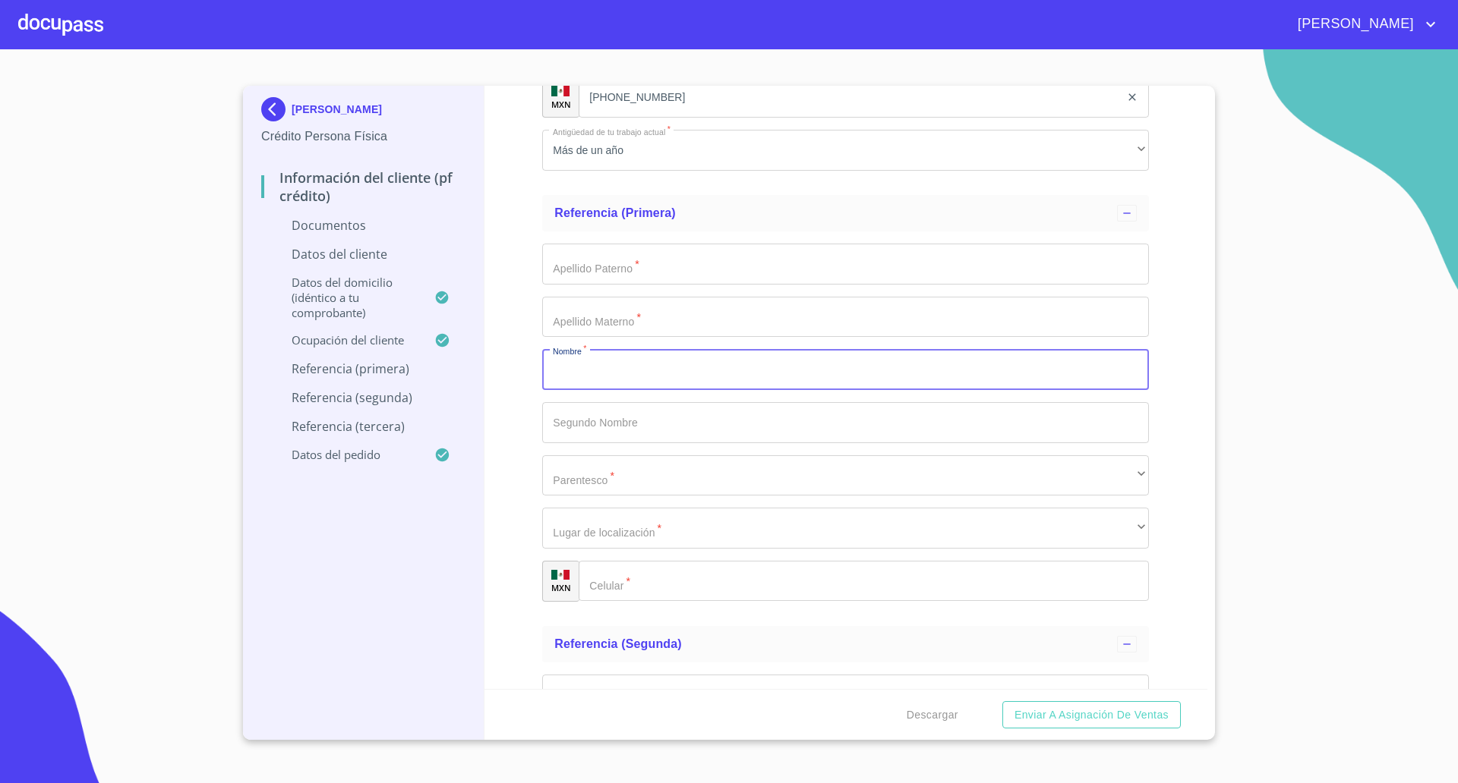
click at [694, 353] on input "Documento de identificación   *" at bounding box center [845, 369] width 607 height 41
type input "[PERSON_NAME]"
click at [629, 277] on input "Documento de identificación   *" at bounding box center [845, 264] width 607 height 41
type input "[PERSON_NAME]"
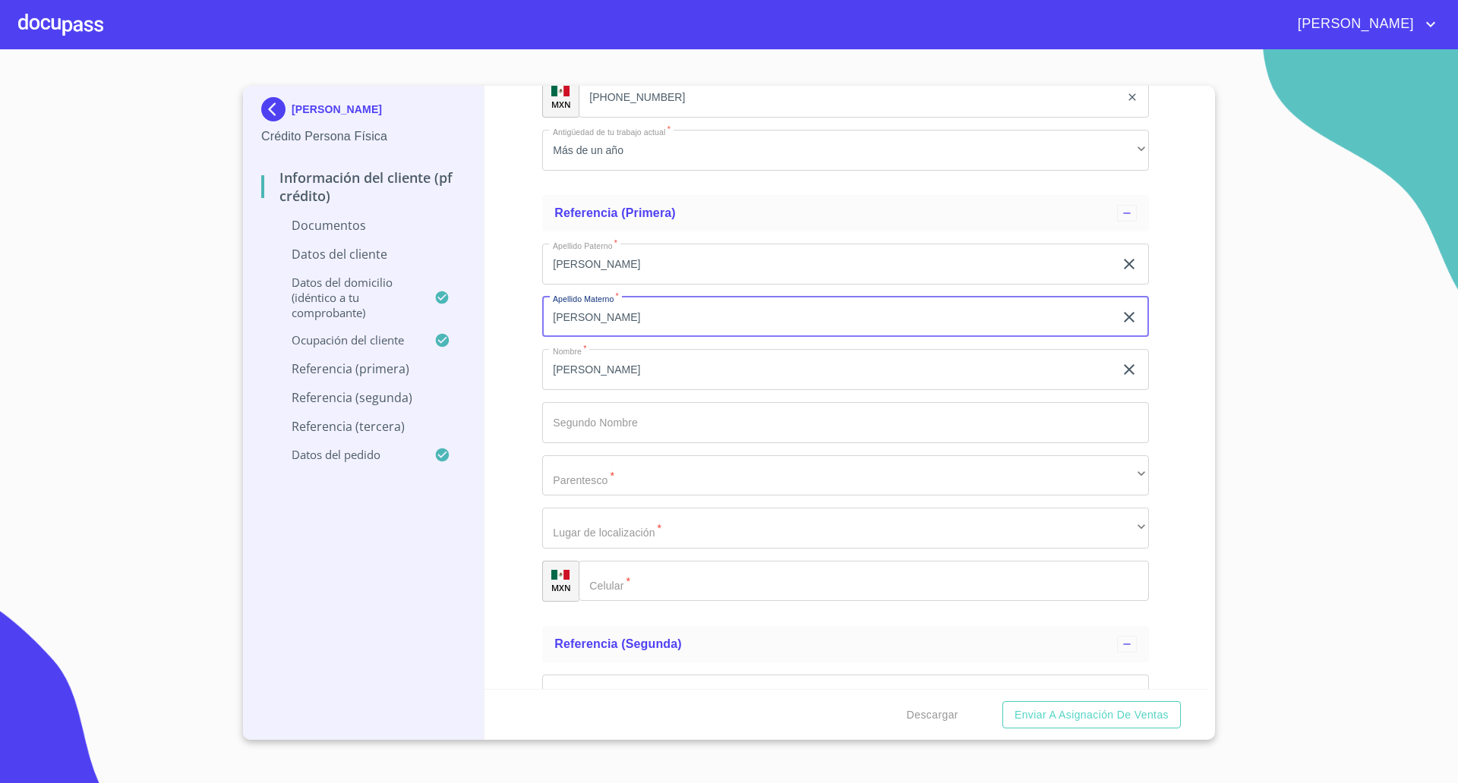
type input "[PERSON_NAME]"
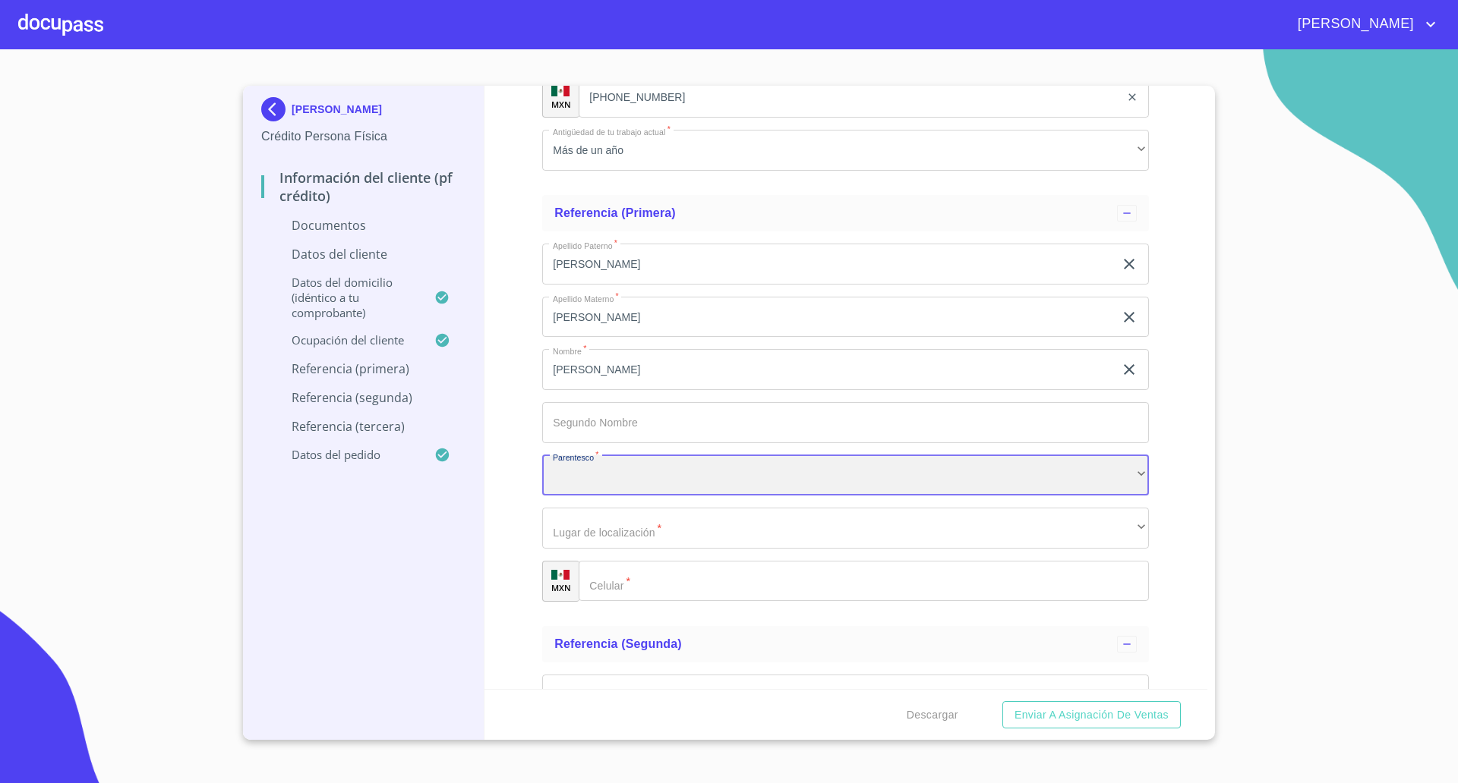
click at [632, 484] on div "​" at bounding box center [845, 475] width 607 height 41
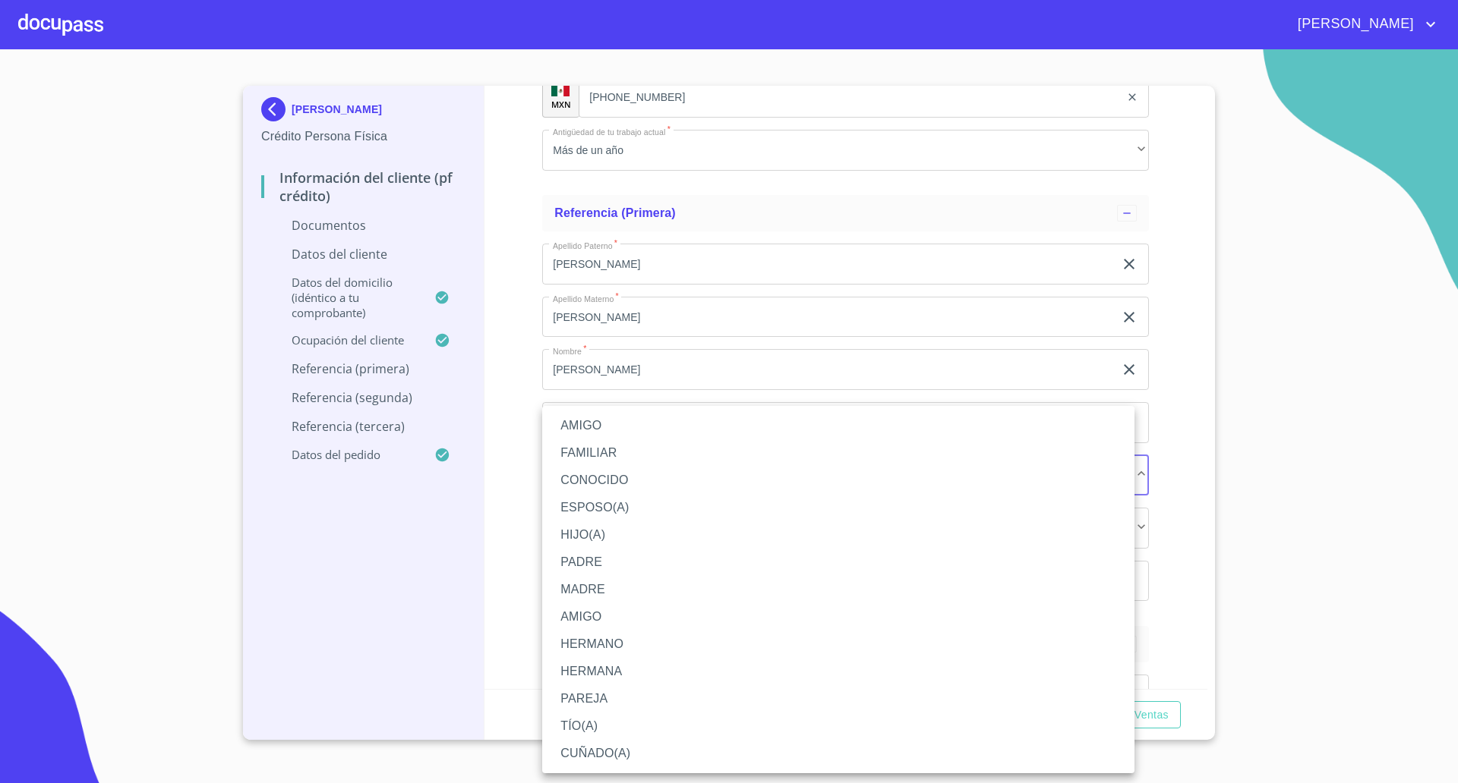
click at [599, 638] on li "HERMANO" at bounding box center [838, 644] width 592 height 27
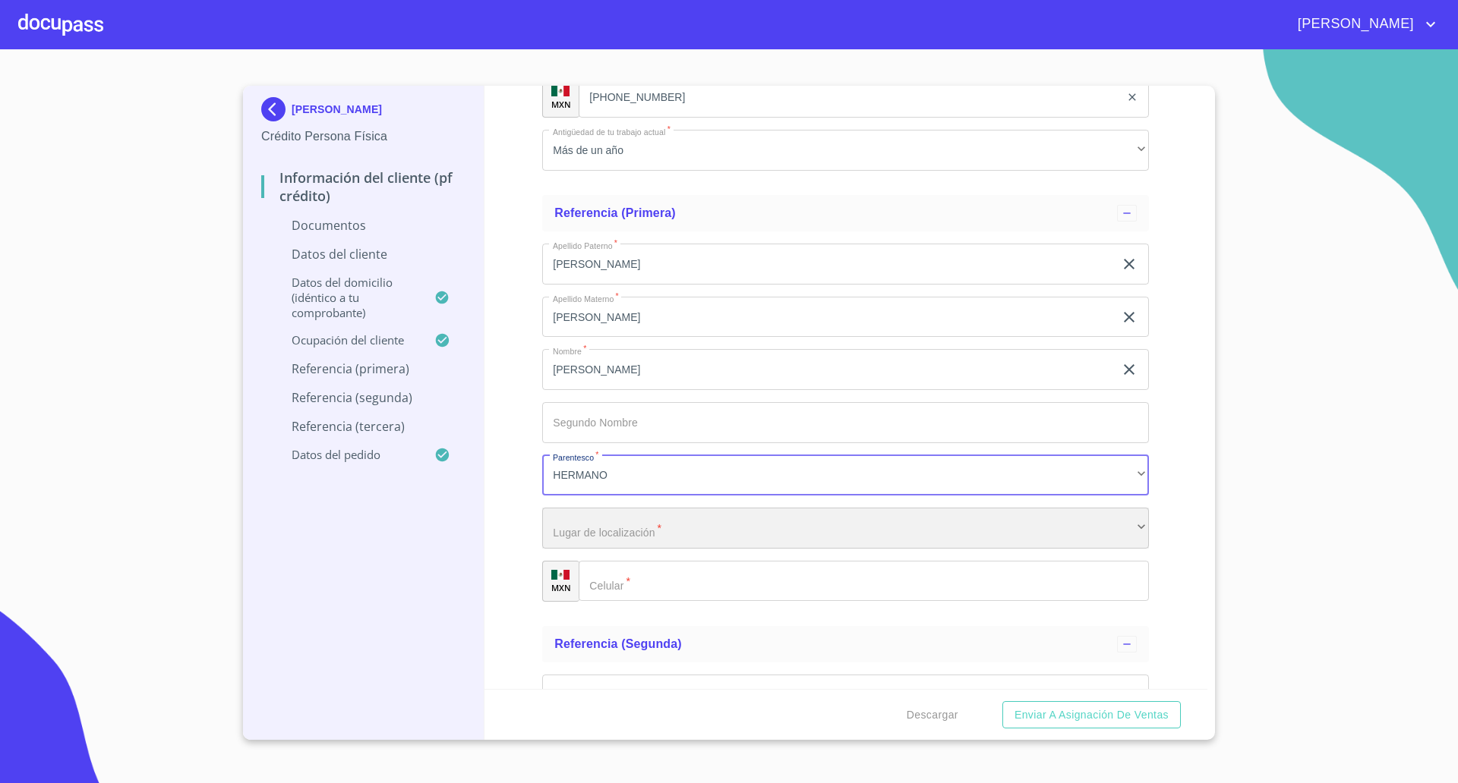
click at [658, 519] on div "​" at bounding box center [845, 528] width 607 height 41
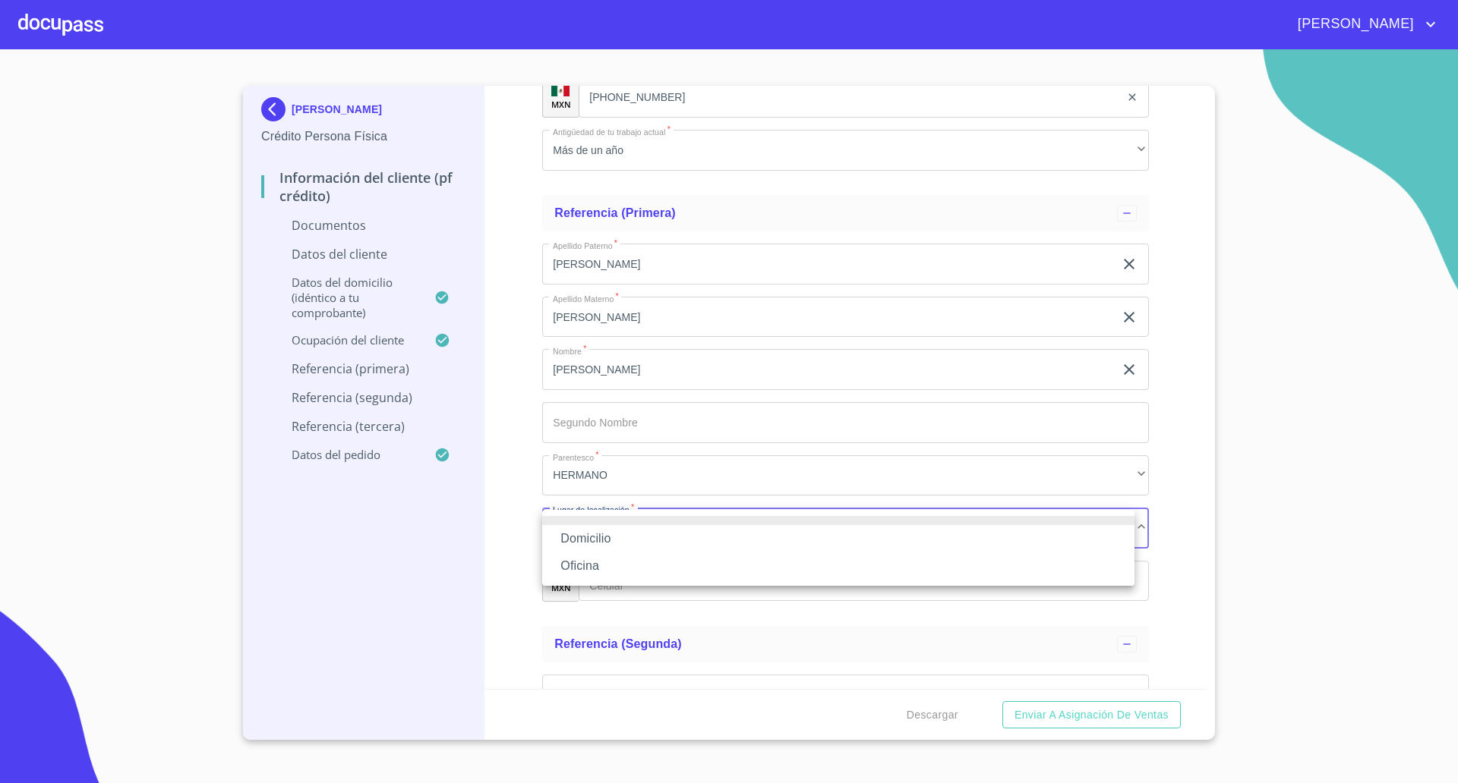
click at [633, 570] on li "Oficina" at bounding box center [838, 566] width 592 height 27
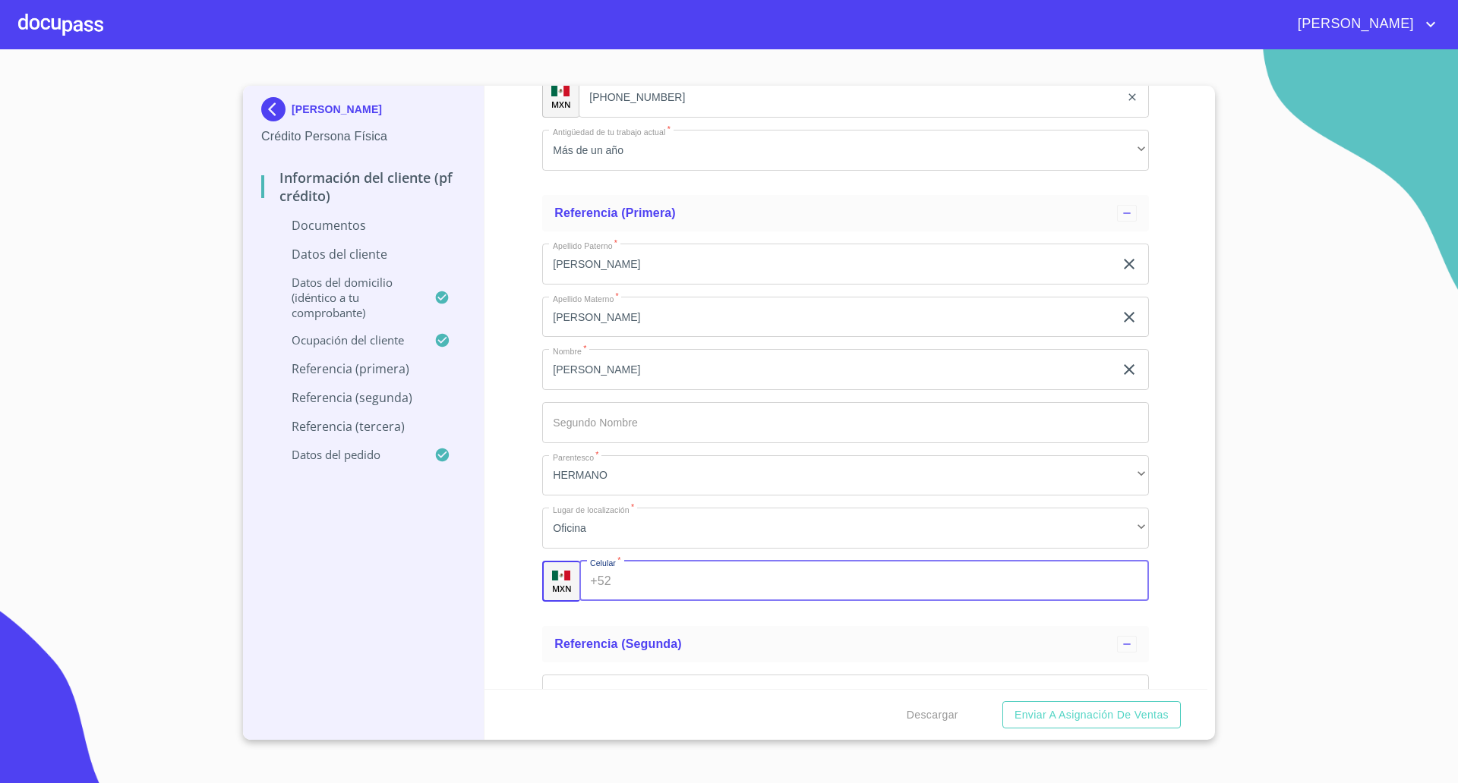
click at [689, 585] on input "Documento de identificación   *" at bounding box center [882, 581] width 531 height 41
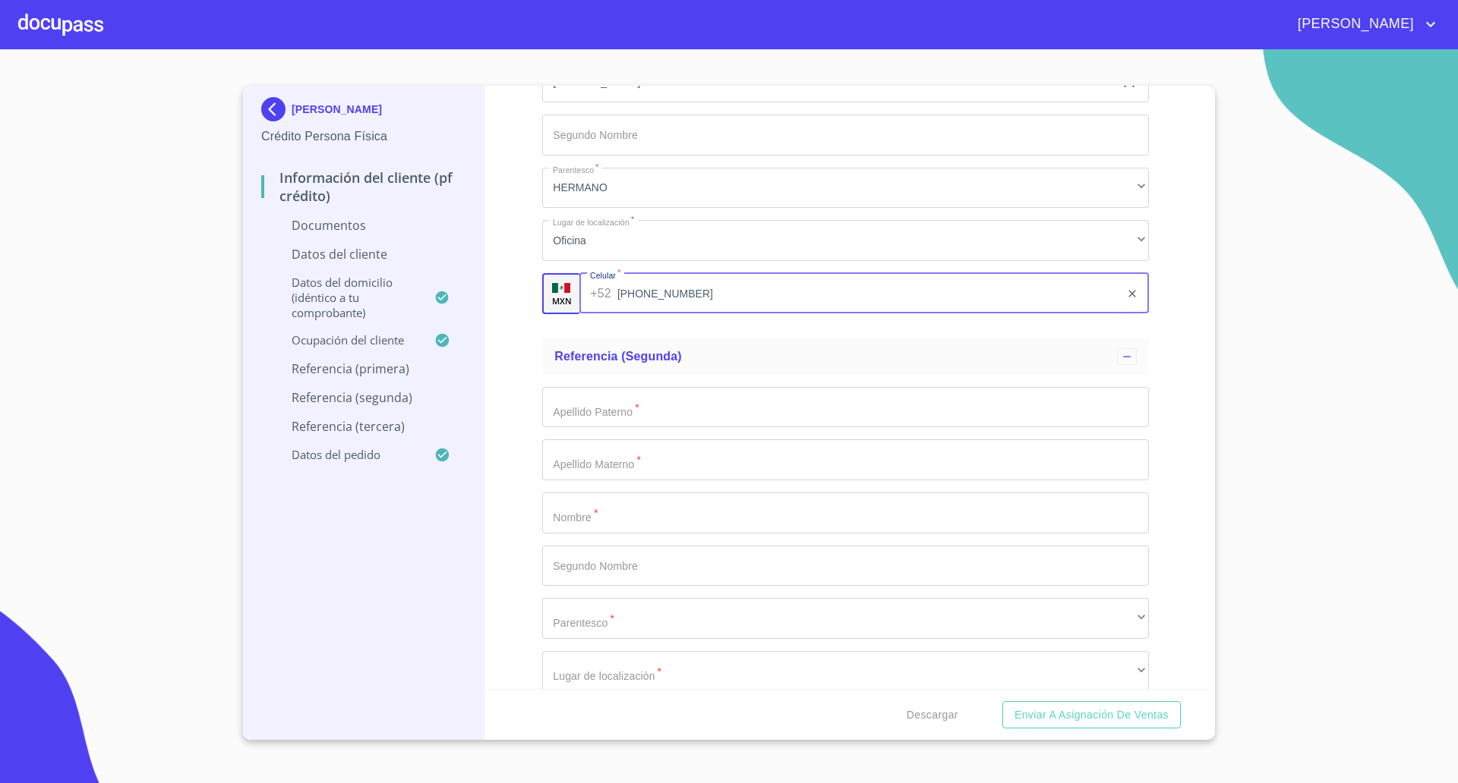
scroll to position [4925, 0]
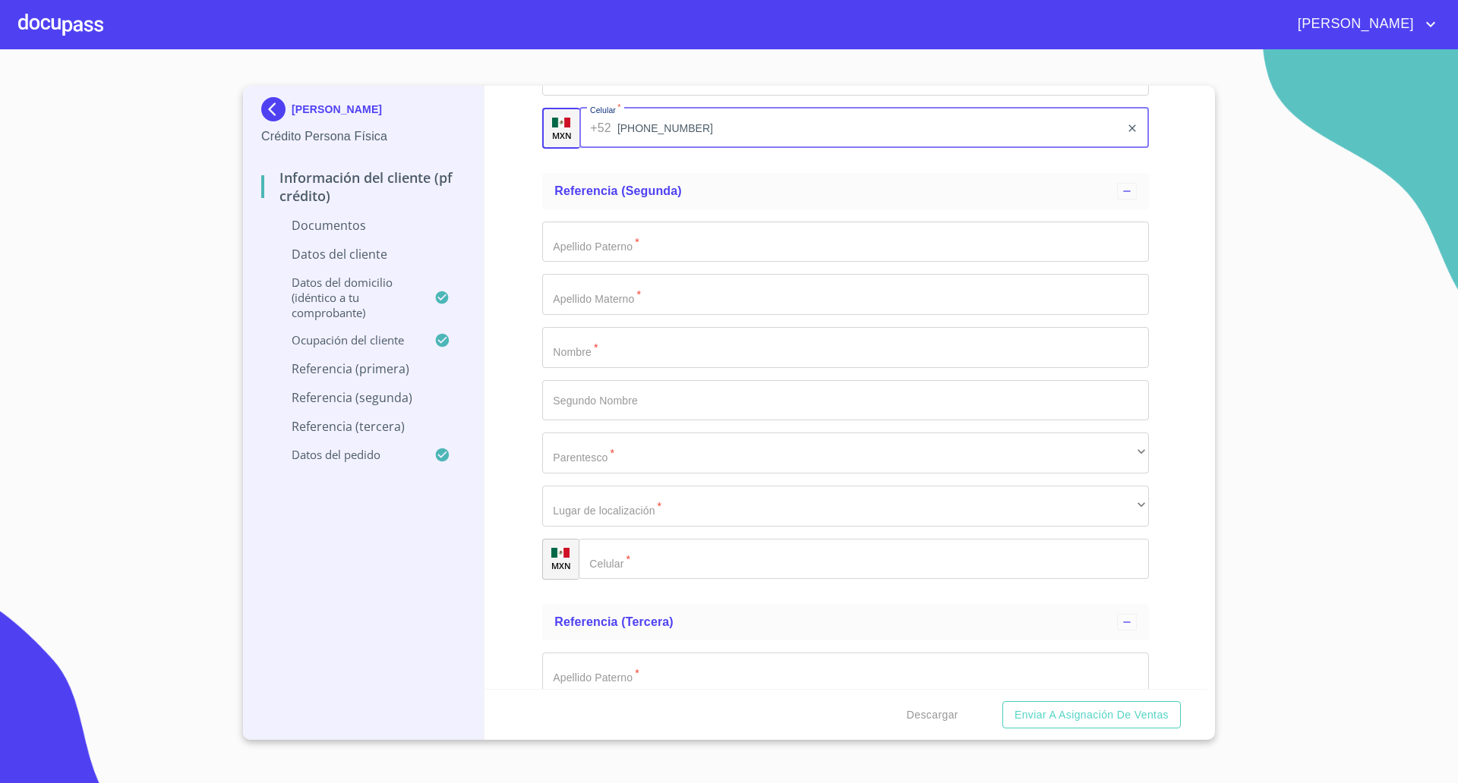
type input "[PHONE_NUMBER]"
click at [594, 367] on input "Documento de identificación   *" at bounding box center [845, 347] width 607 height 41
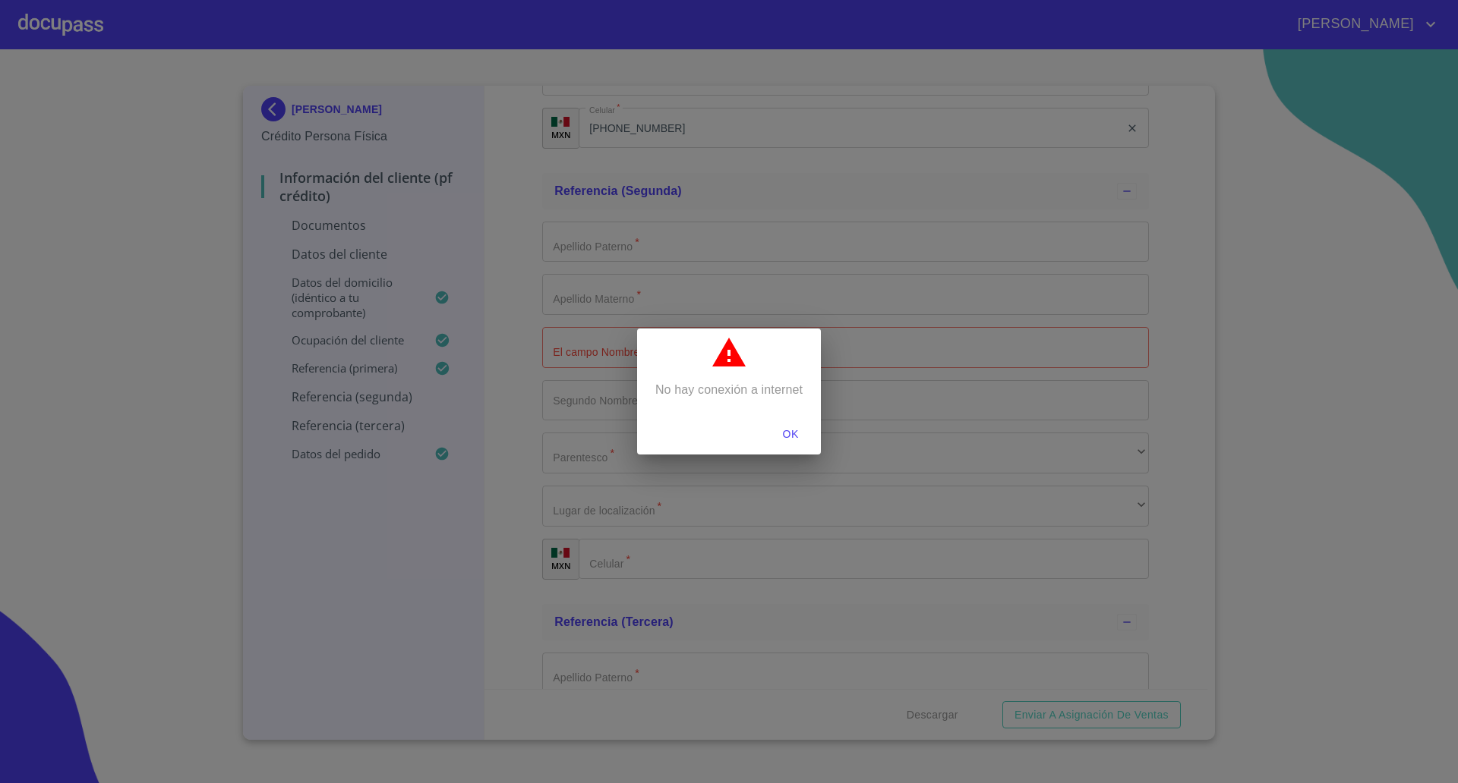
click at [793, 435] on span "OK" at bounding box center [790, 434] width 36 height 19
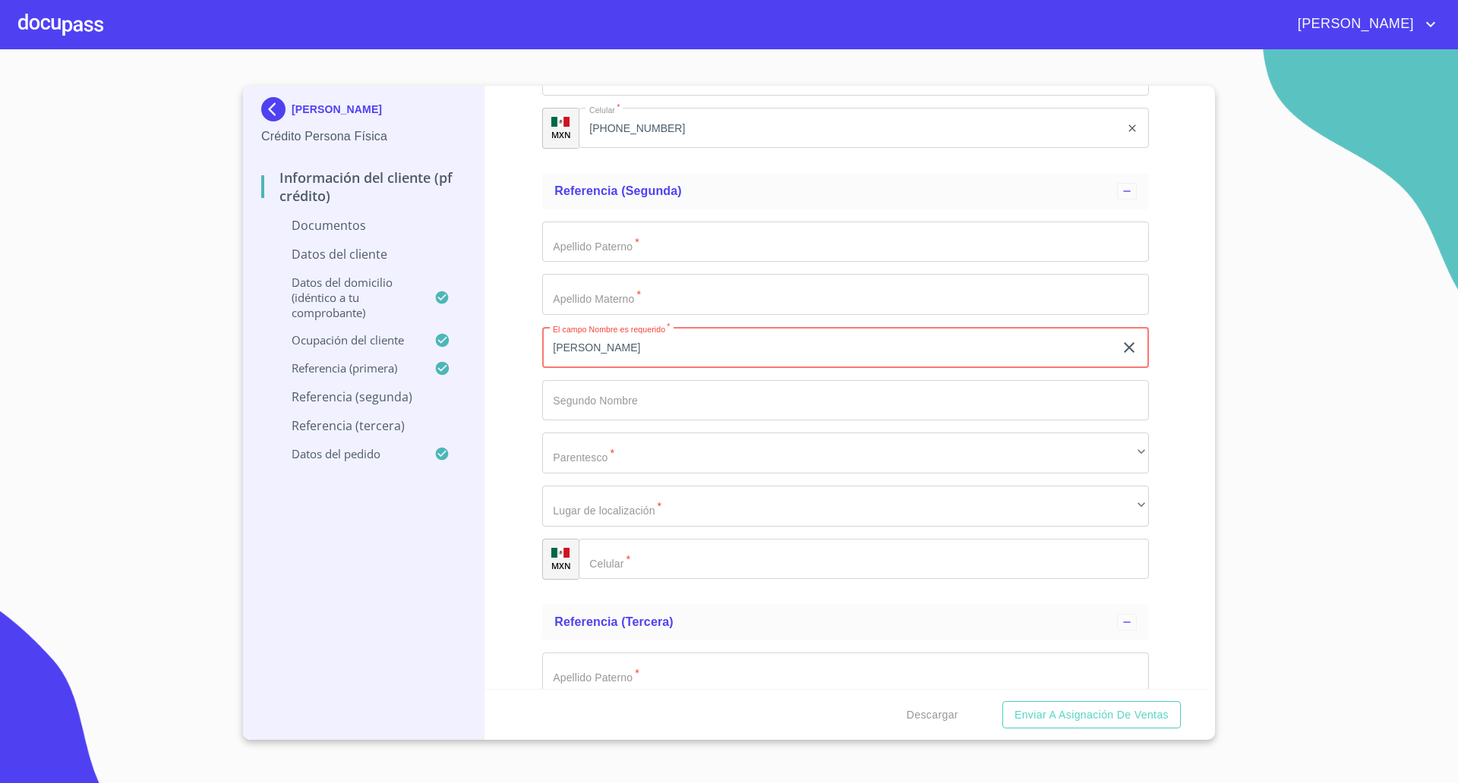
type input "[PERSON_NAME]"
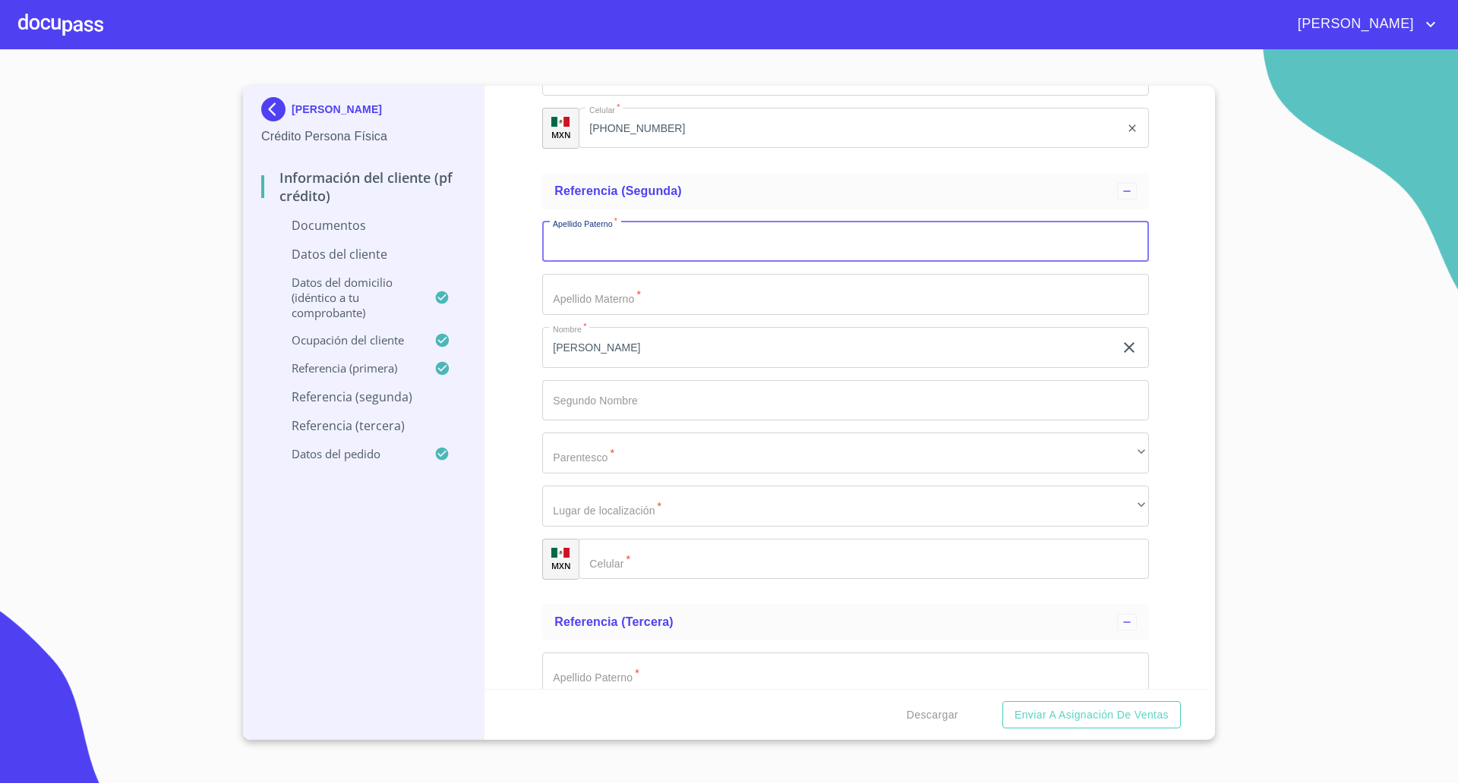
click at [661, 238] on input "Documento de identificación   *" at bounding box center [845, 242] width 607 height 41
type input "[PERSON_NAME]"
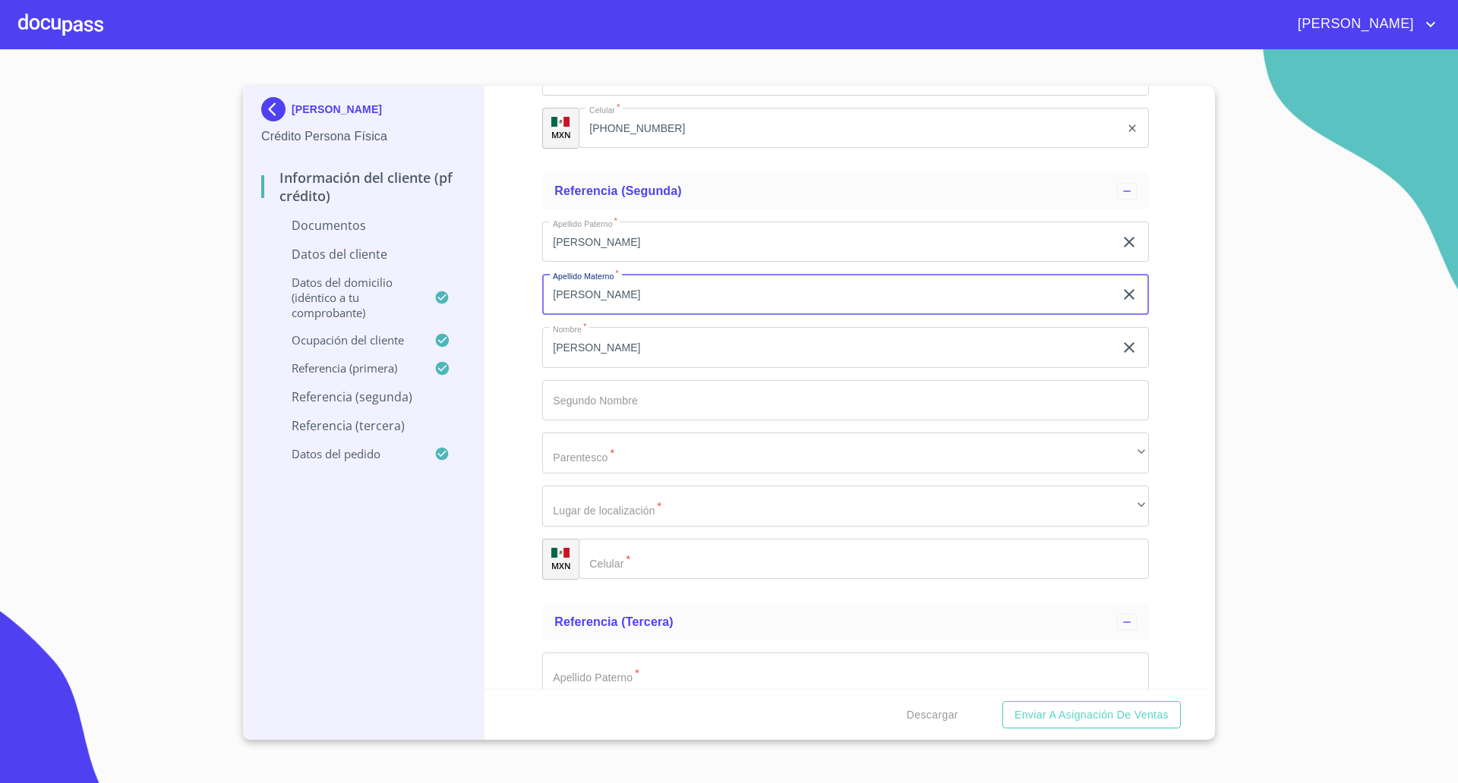
type input "[PERSON_NAME]"
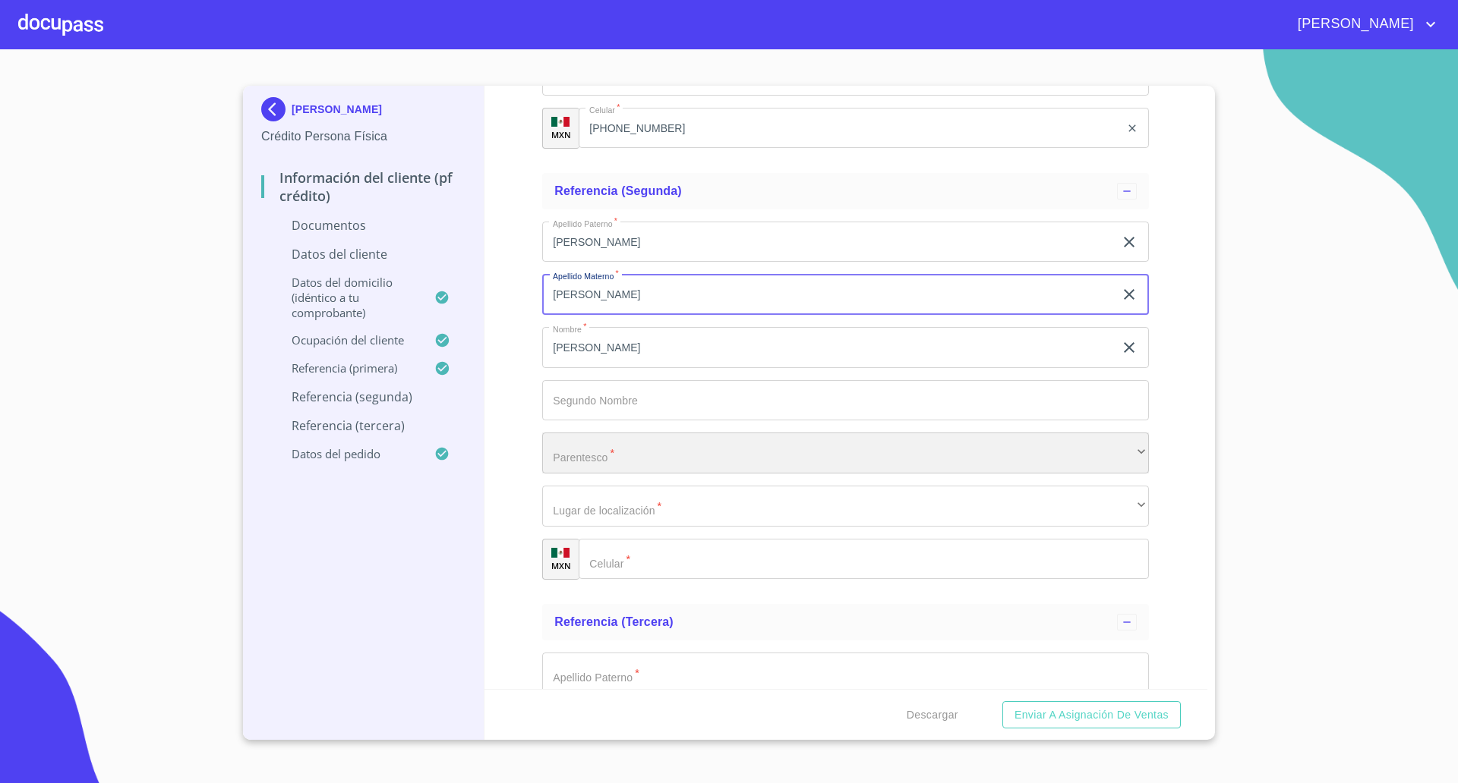
click at [618, 445] on div "​" at bounding box center [845, 453] width 607 height 41
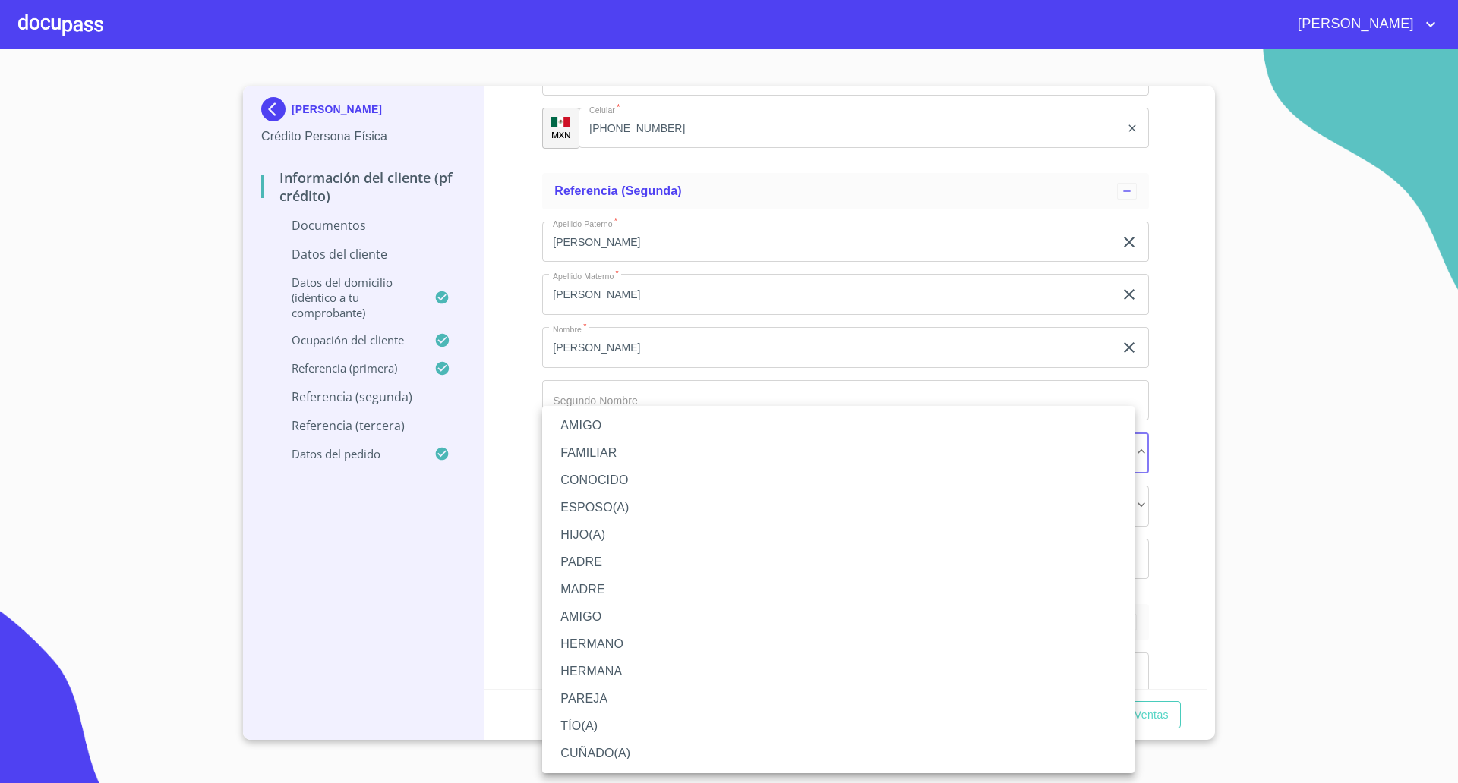
click at [602, 635] on li "HERMANO" at bounding box center [838, 644] width 592 height 27
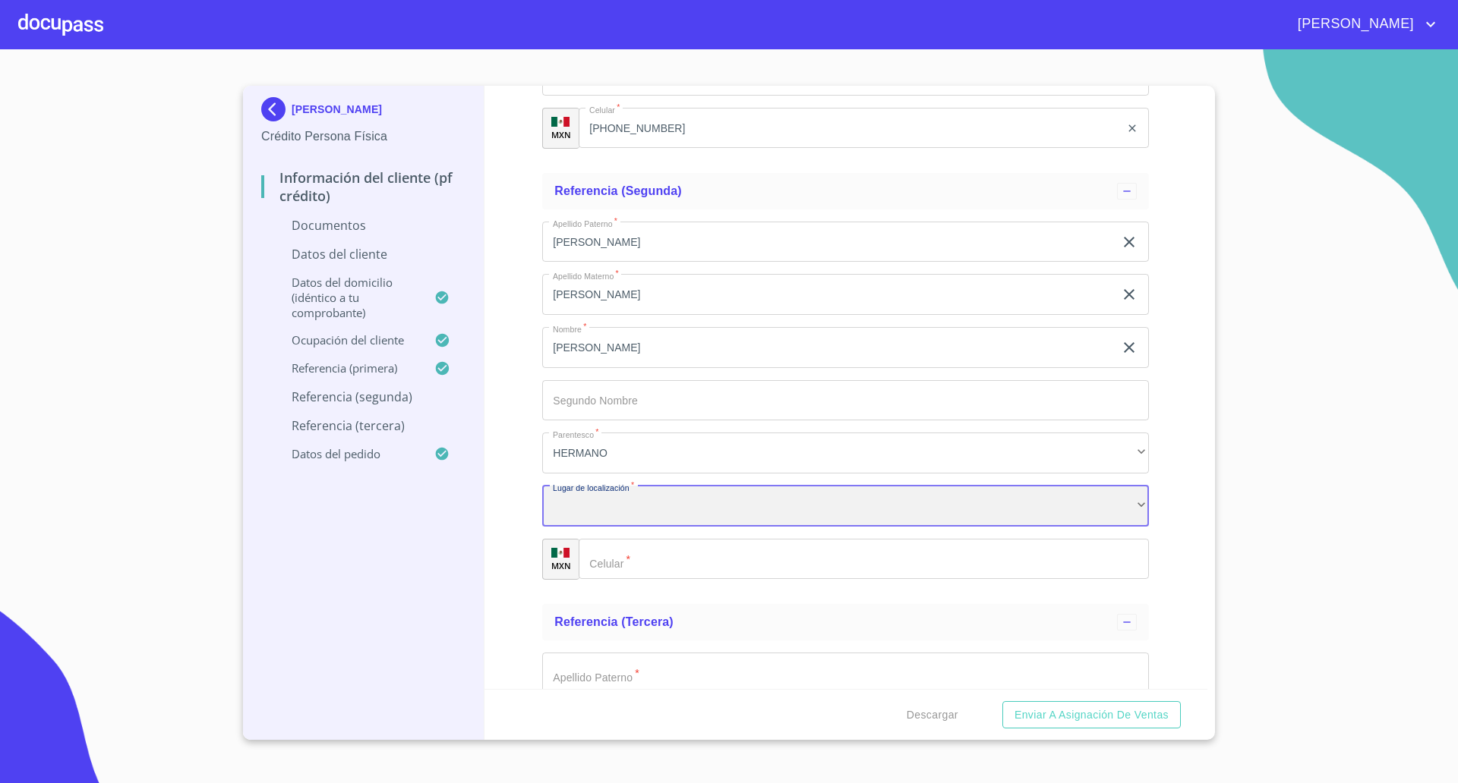
click at [625, 509] on div "​" at bounding box center [845, 506] width 607 height 41
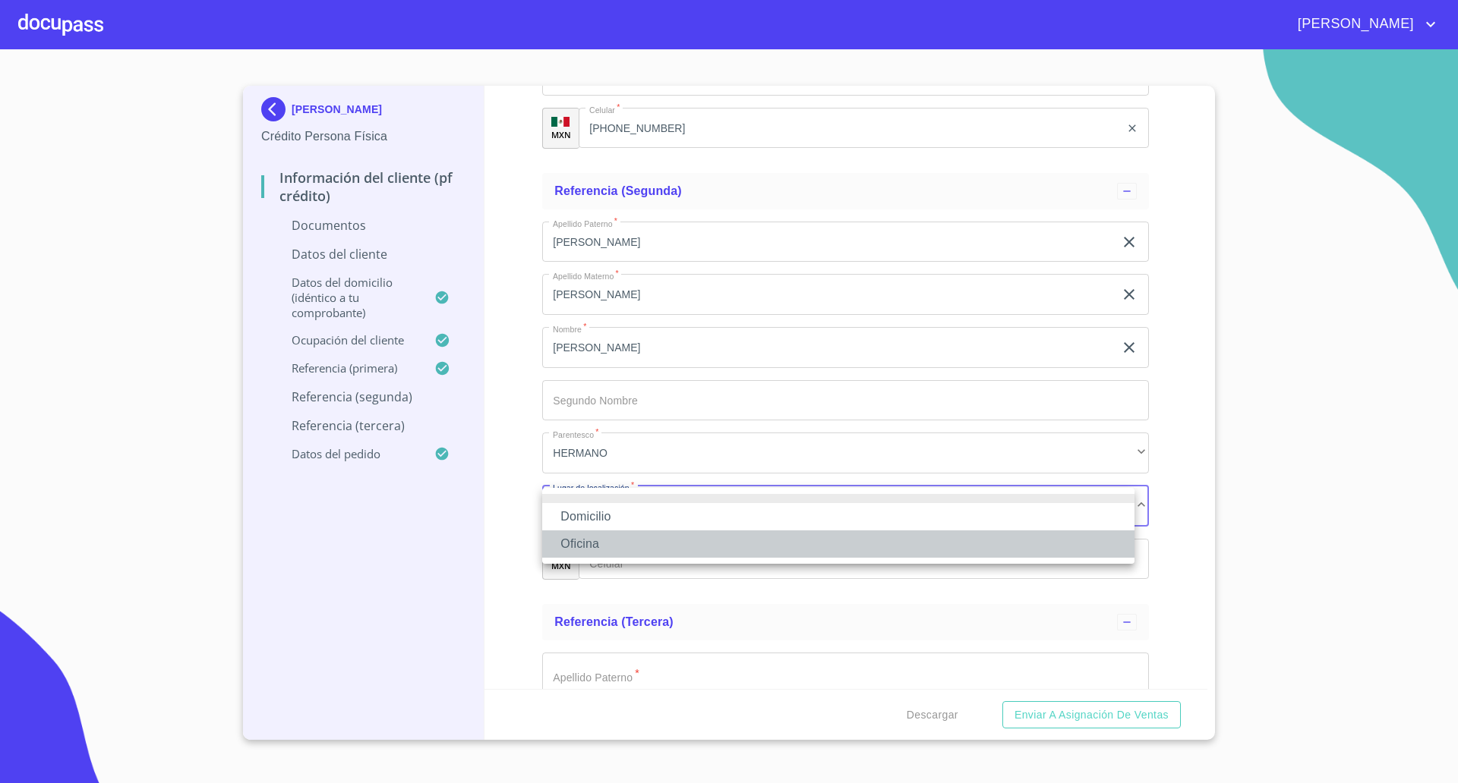
click at [607, 537] on li "Oficina" at bounding box center [838, 544] width 592 height 27
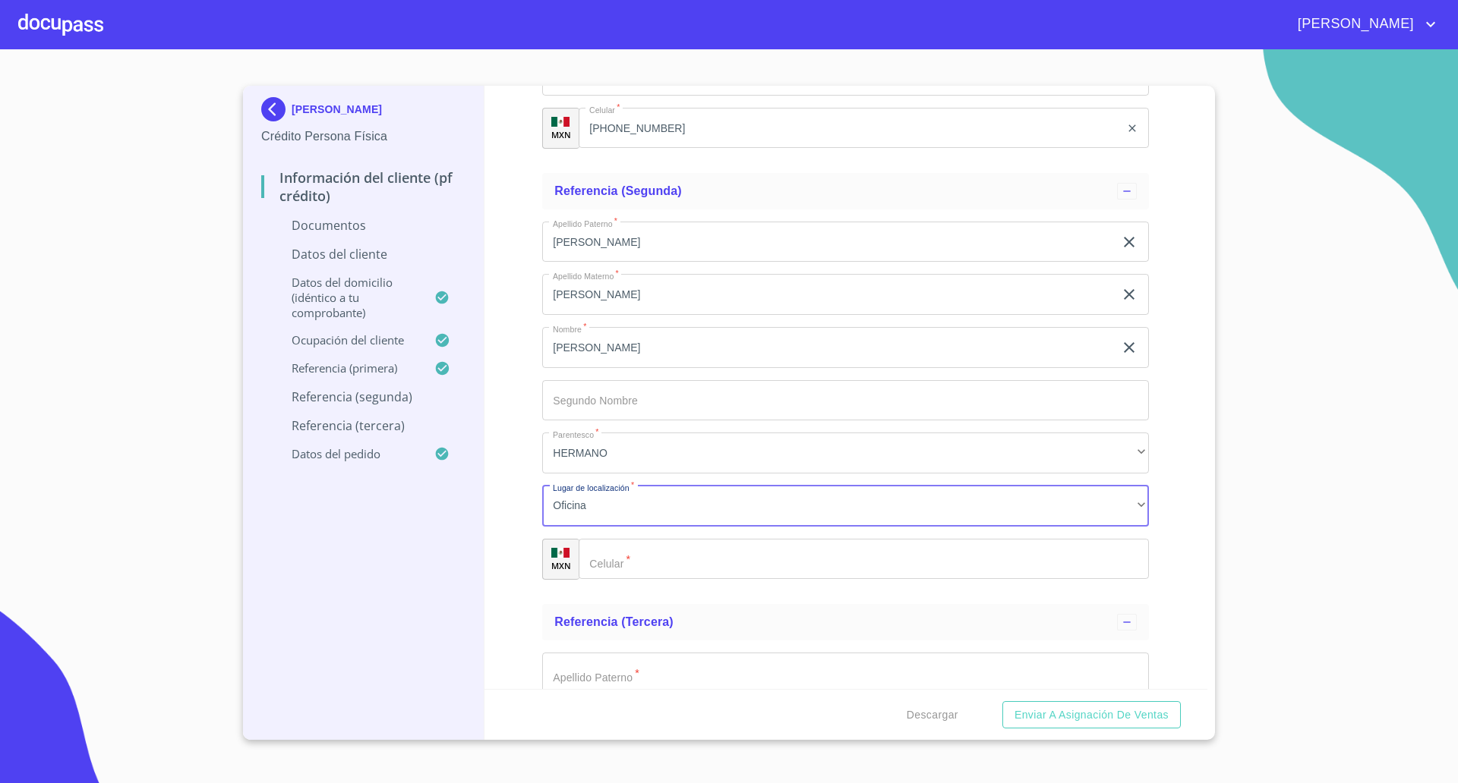
click at [676, 562] on input "Documento de identificación   *" at bounding box center [863, 559] width 570 height 41
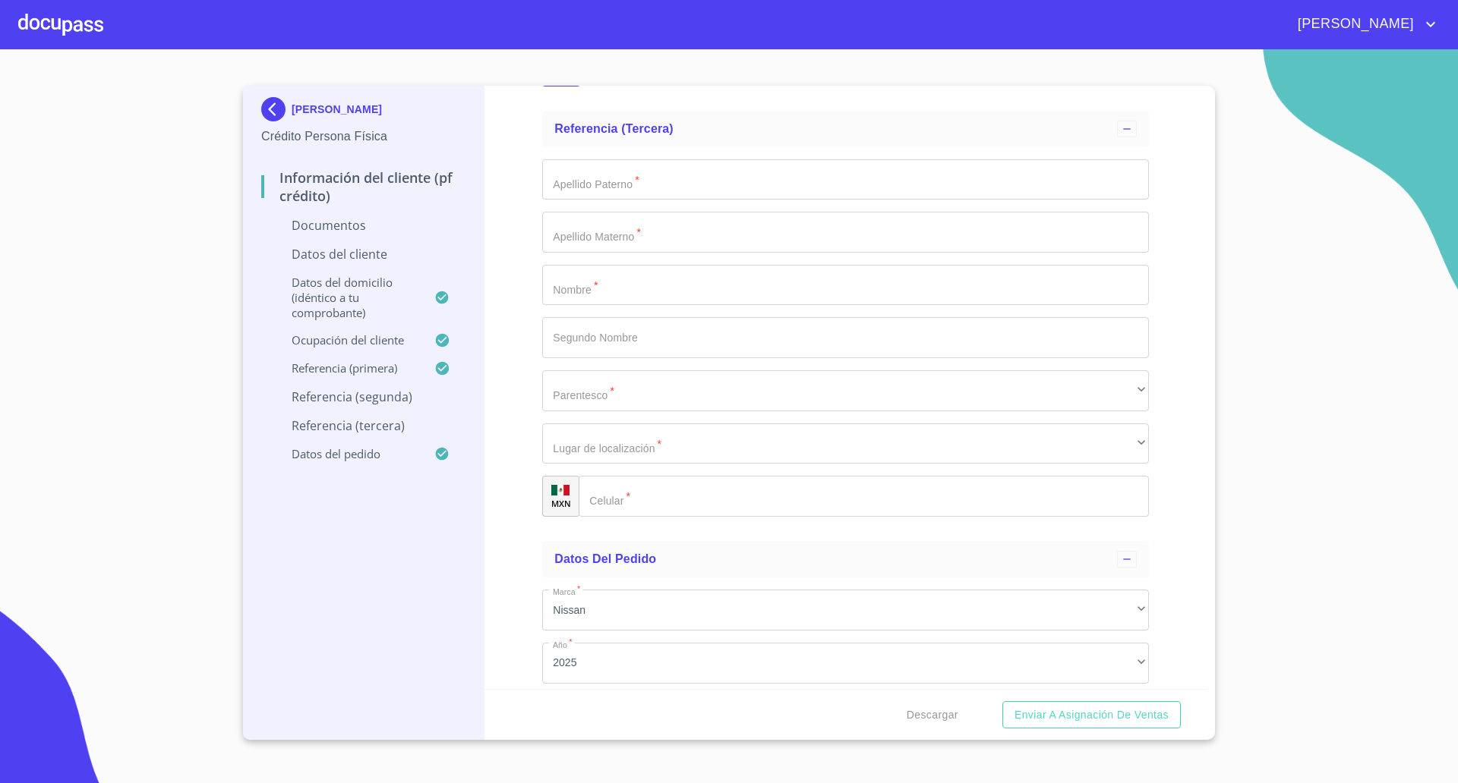
scroll to position [5460, 0]
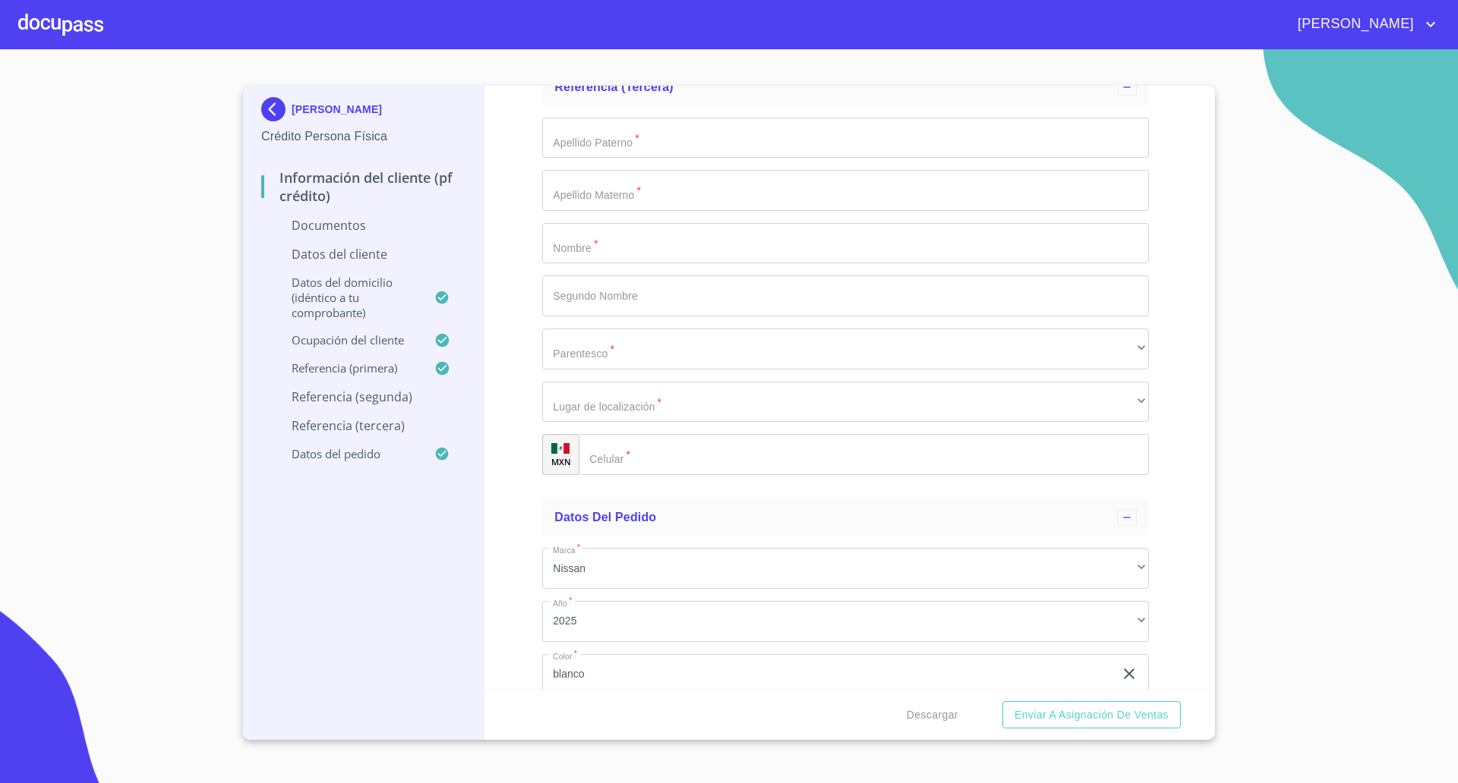
type input "[PHONE_NUMBER]"
click at [611, 226] on input "Documento de identificación   *" at bounding box center [845, 243] width 607 height 41
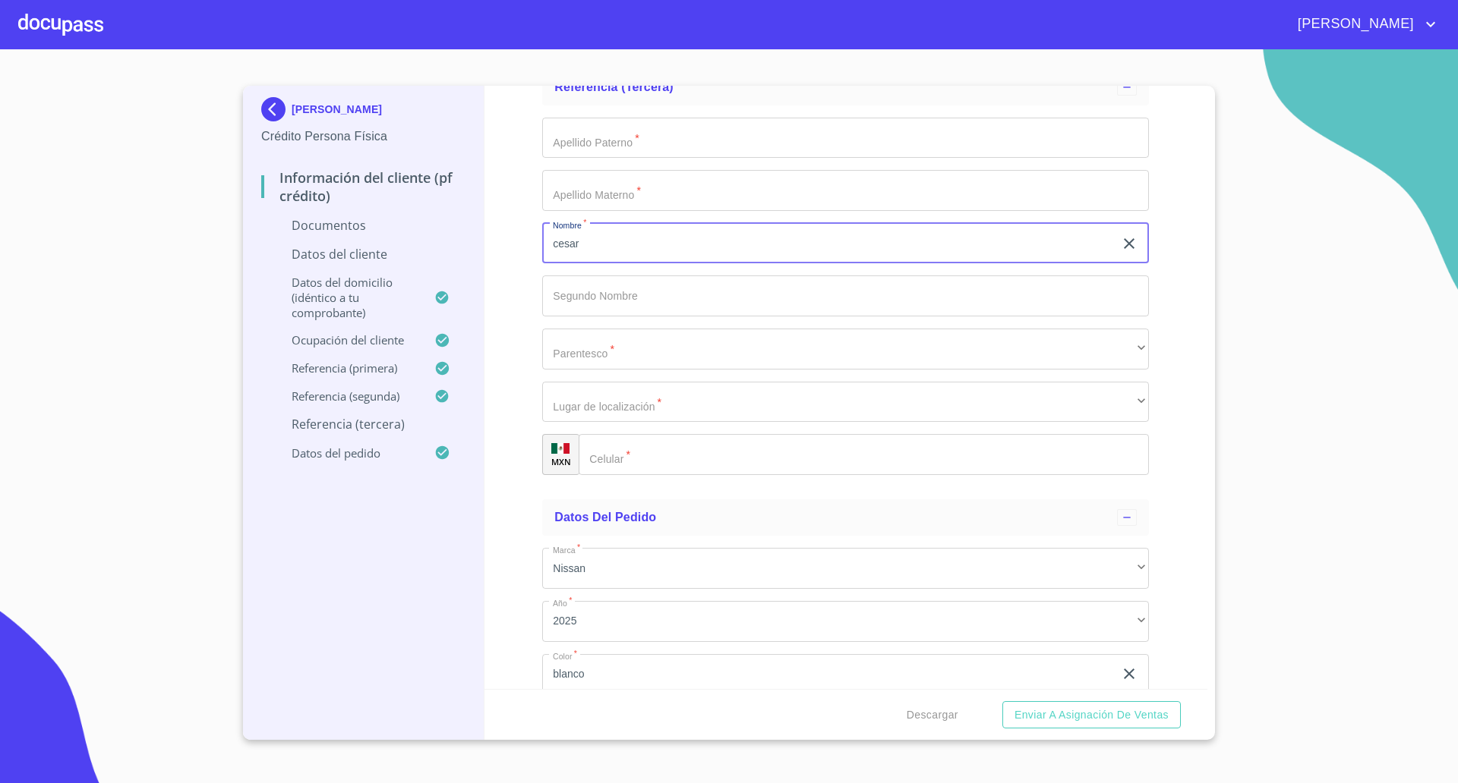
type input "cesar"
click at [592, 131] on input "Documento de identificación   *" at bounding box center [845, 138] width 607 height 41
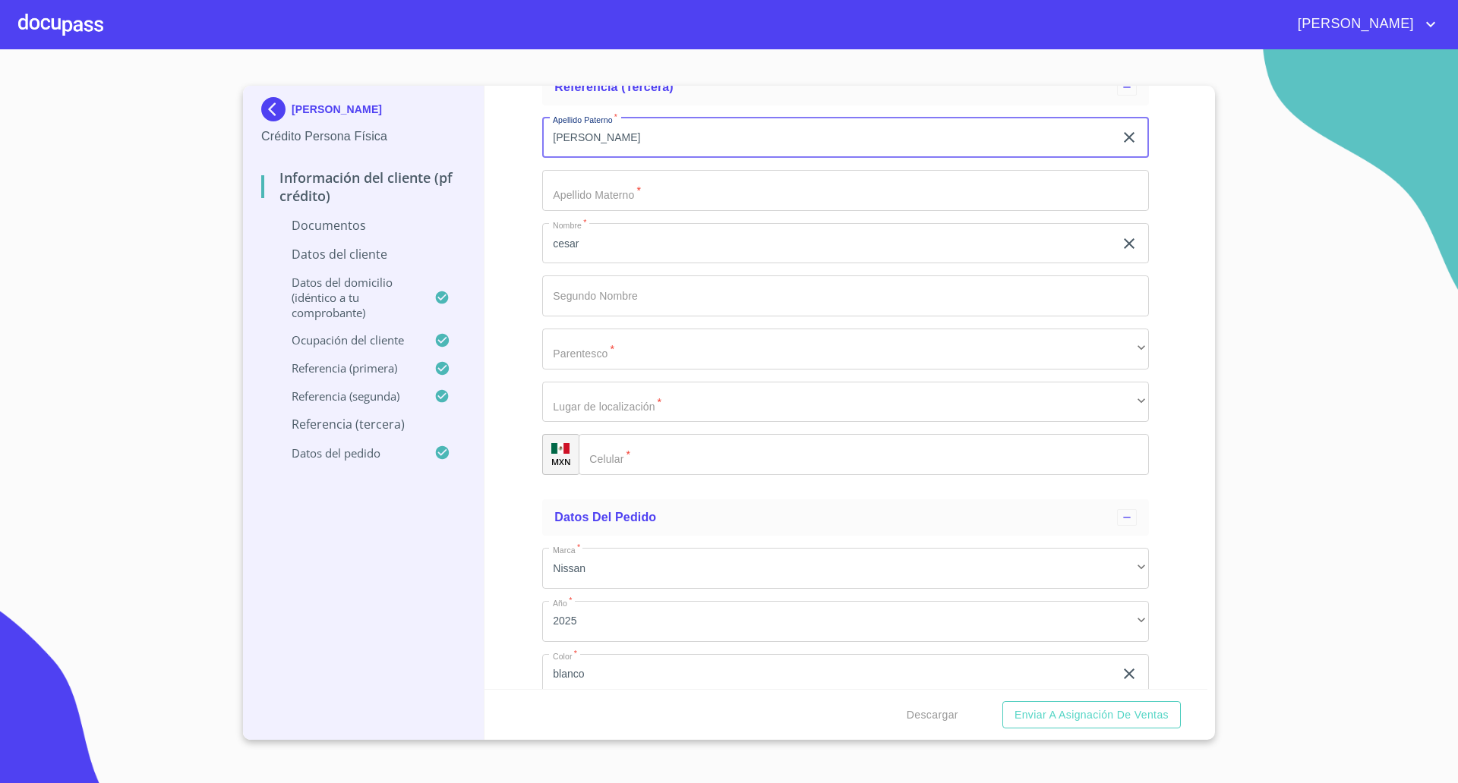
type input "[PERSON_NAME]"
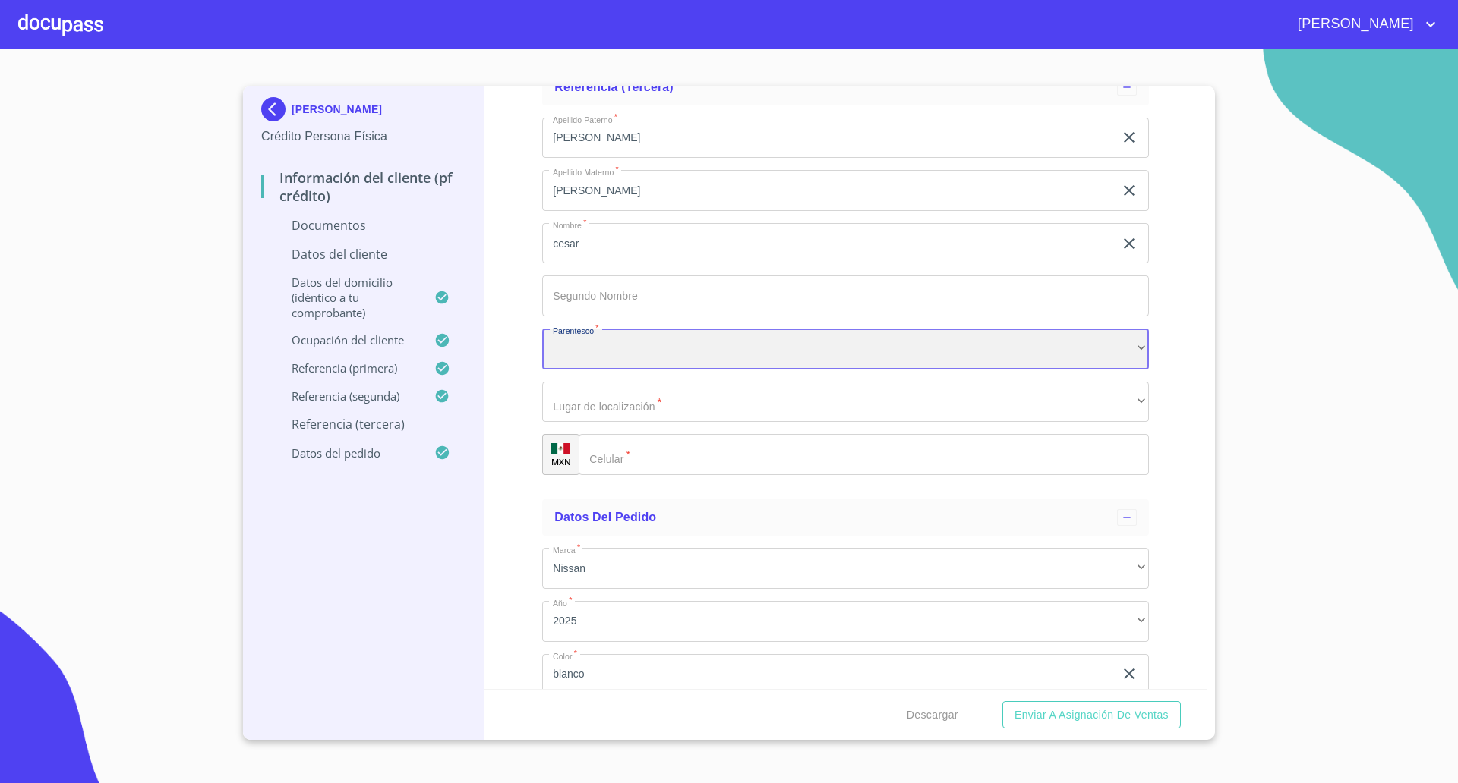
click at [603, 349] on div "​" at bounding box center [845, 349] width 607 height 41
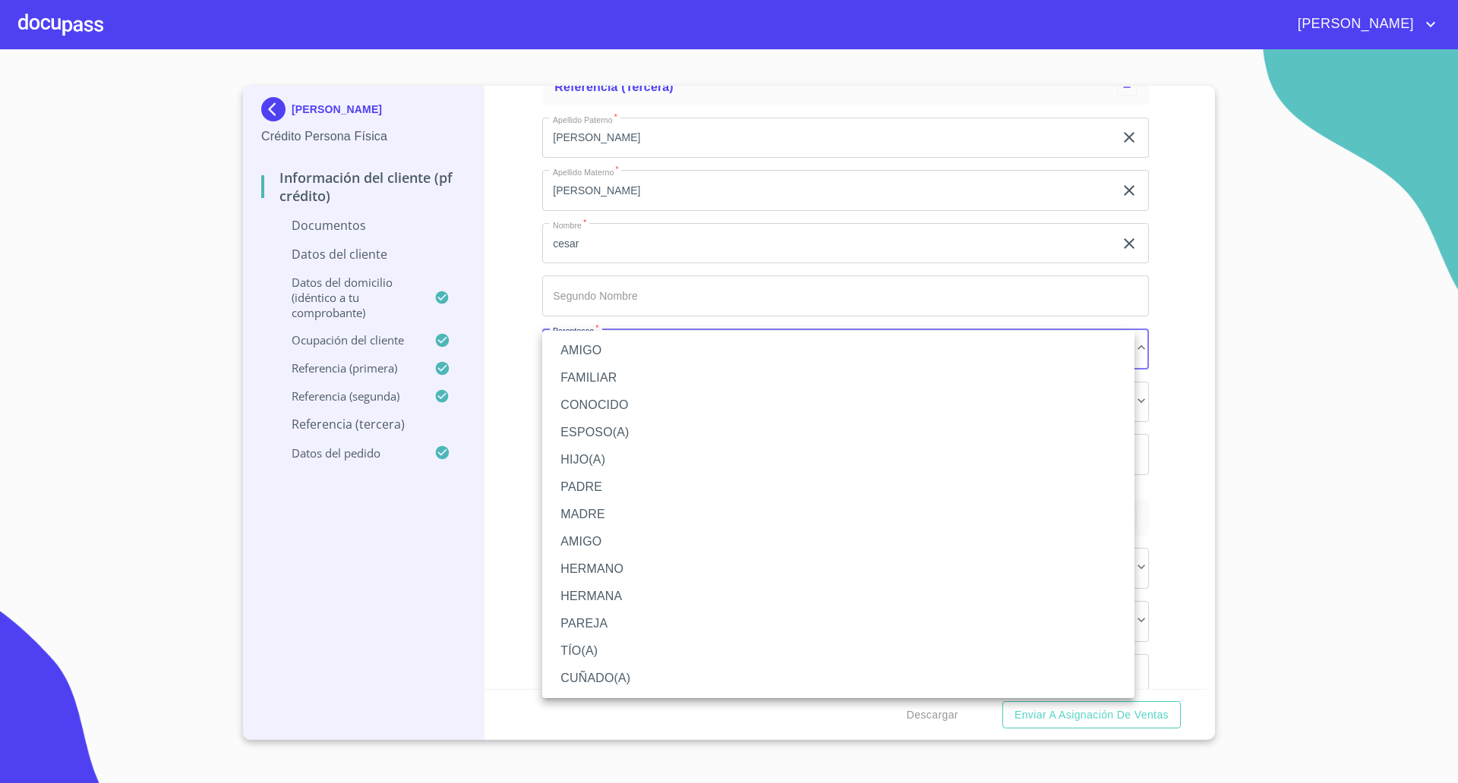
click at [504, 529] on div at bounding box center [729, 391] width 1458 height 783
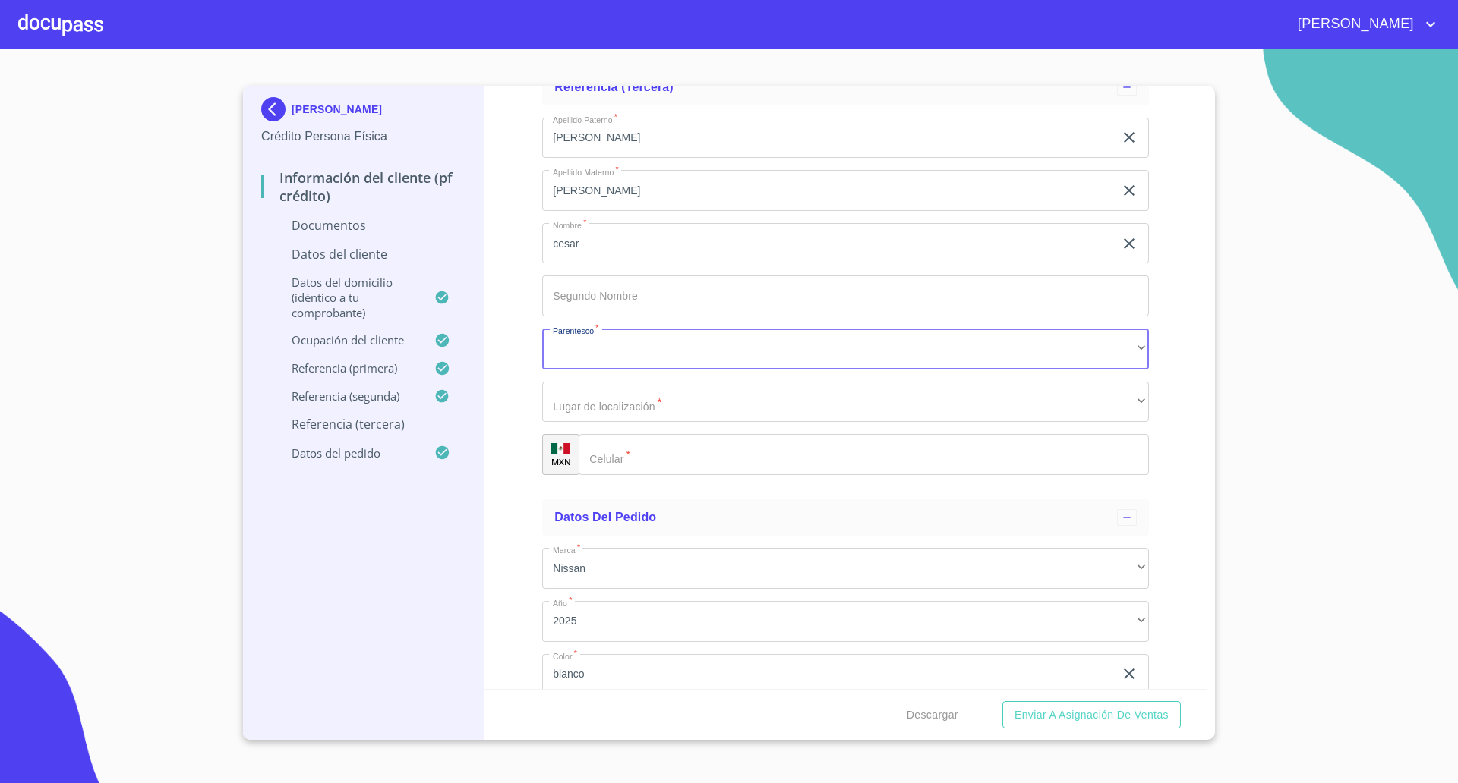
click at [677, 455] on input "Documento de identificación   *" at bounding box center [863, 454] width 570 height 41
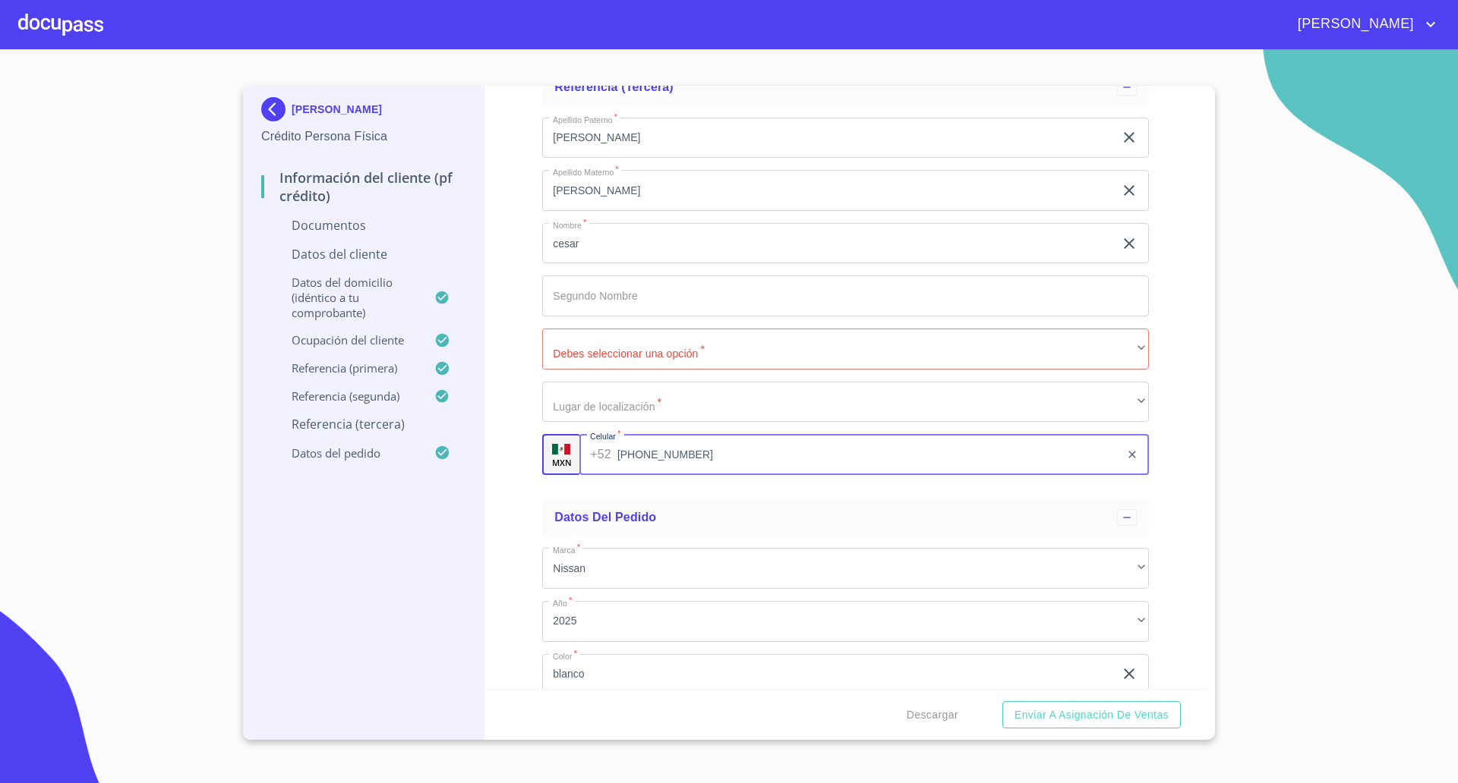
type input "[PHONE_NUMBER]"
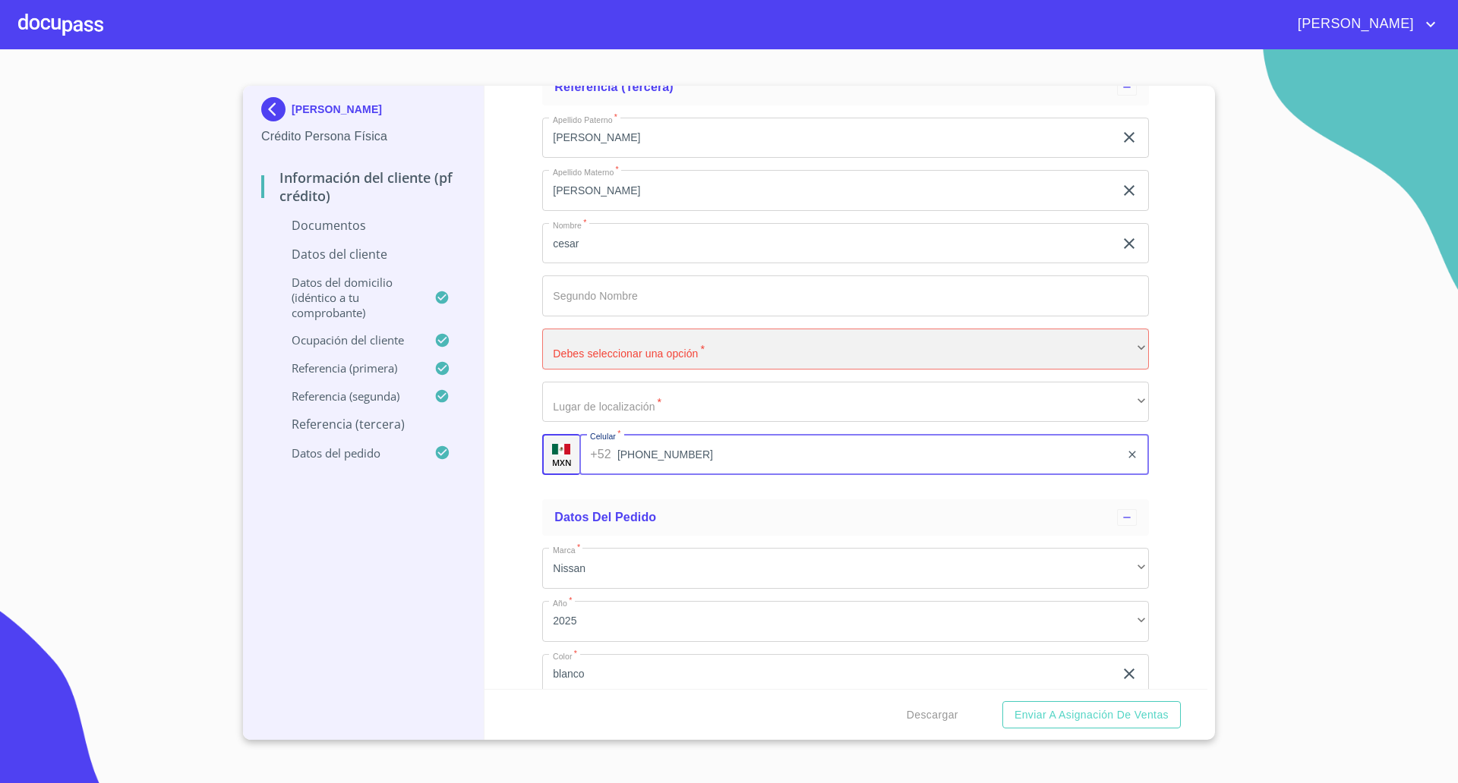
click at [646, 353] on div "​" at bounding box center [845, 349] width 607 height 41
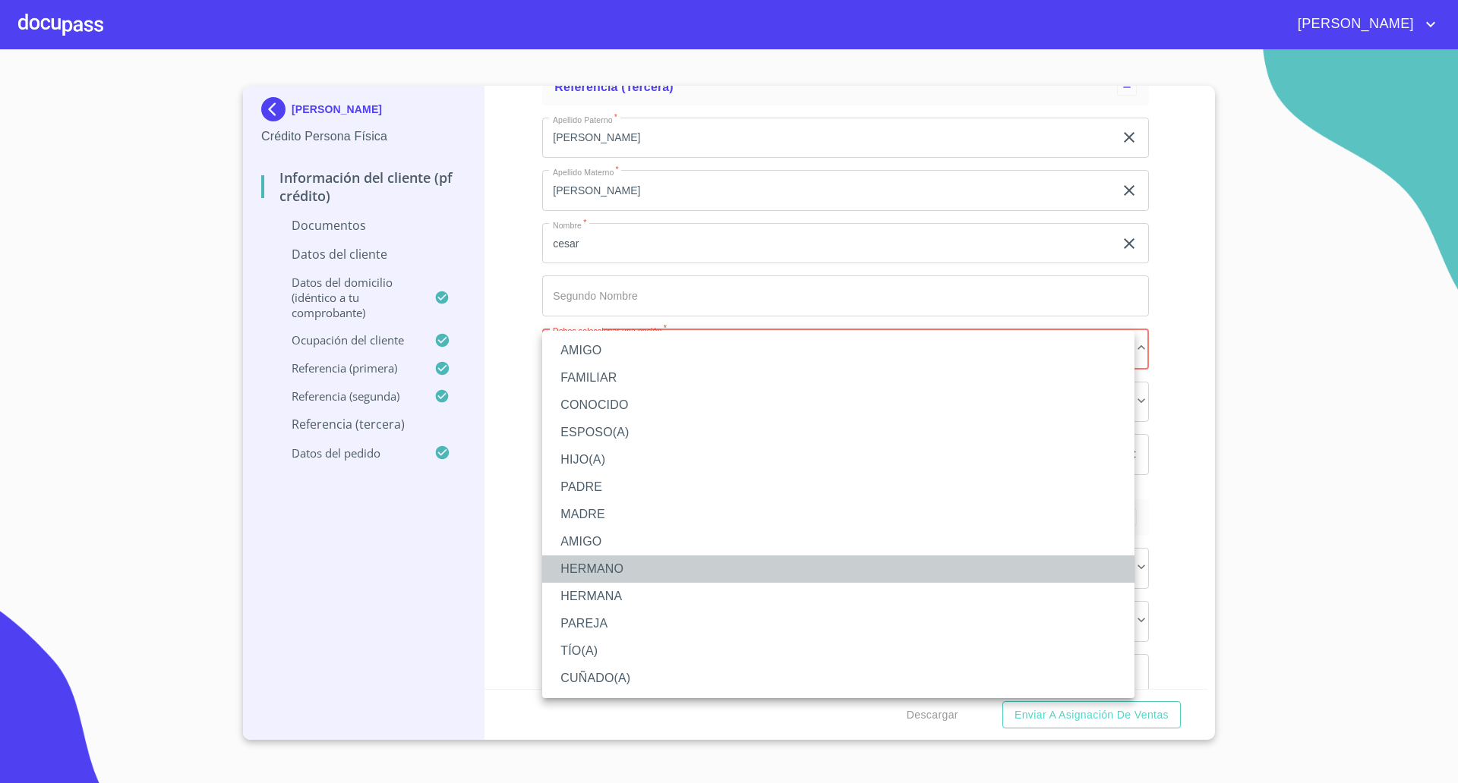
click at [603, 566] on li "HERMANO" at bounding box center [838, 569] width 592 height 27
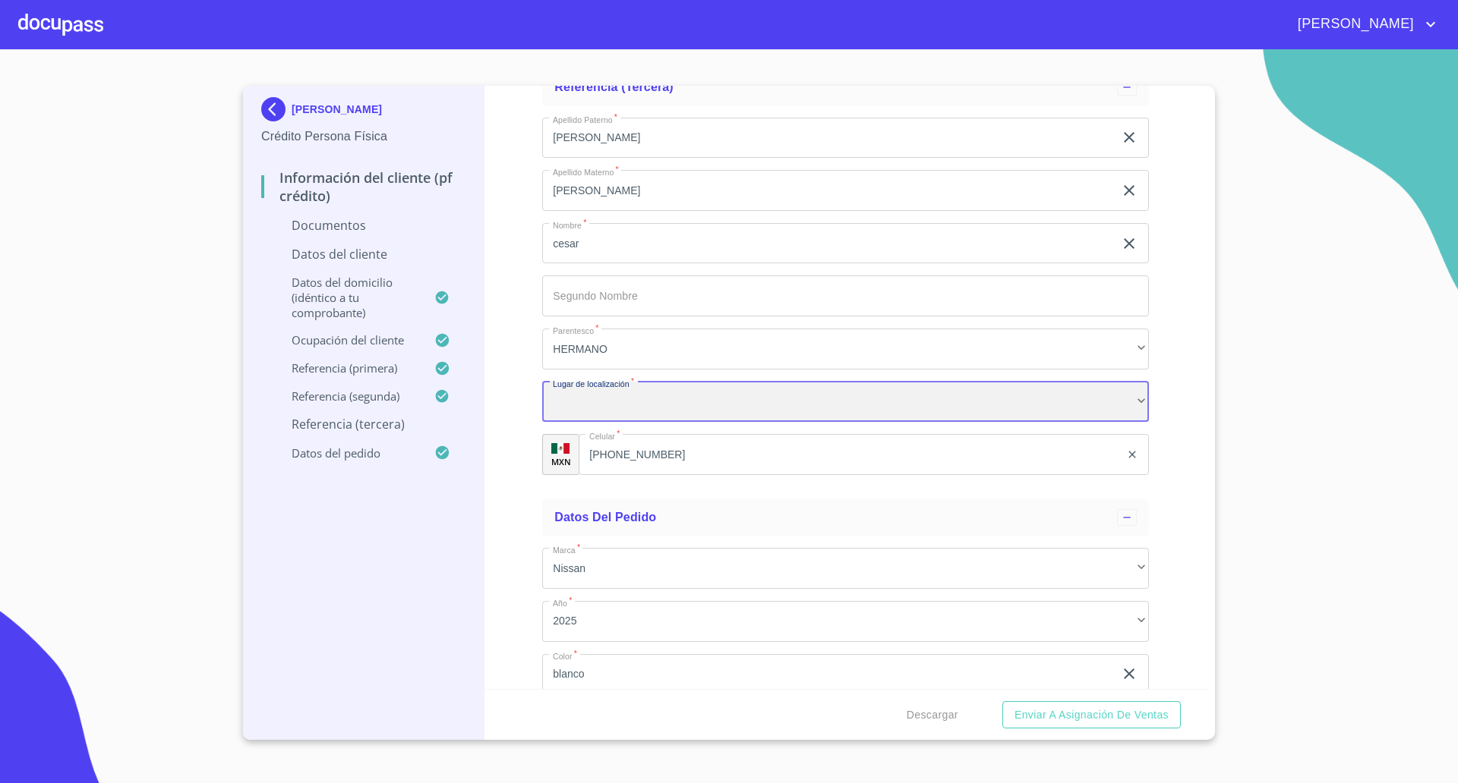
click at [642, 387] on div "​" at bounding box center [845, 402] width 607 height 41
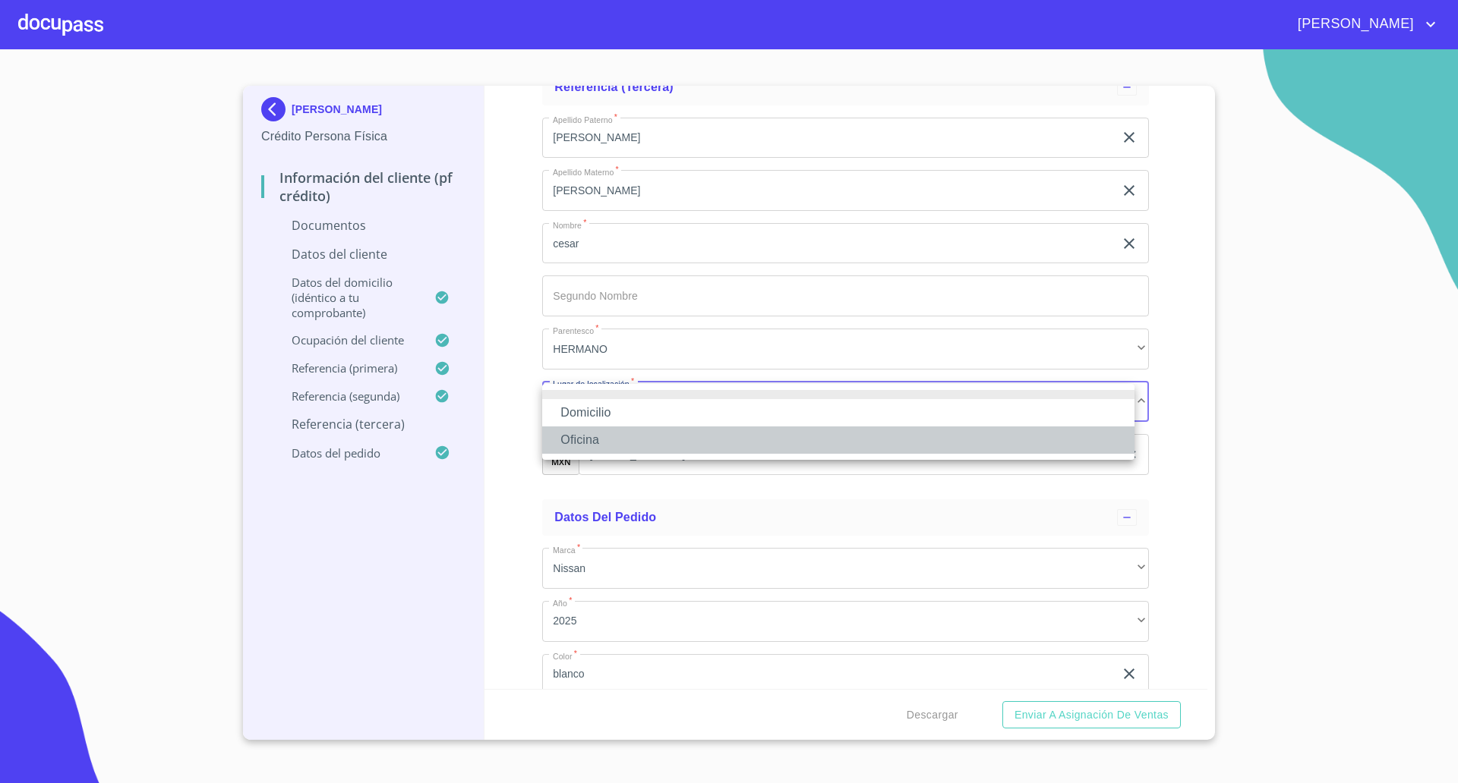
click at [634, 430] on li "Oficina" at bounding box center [838, 440] width 592 height 27
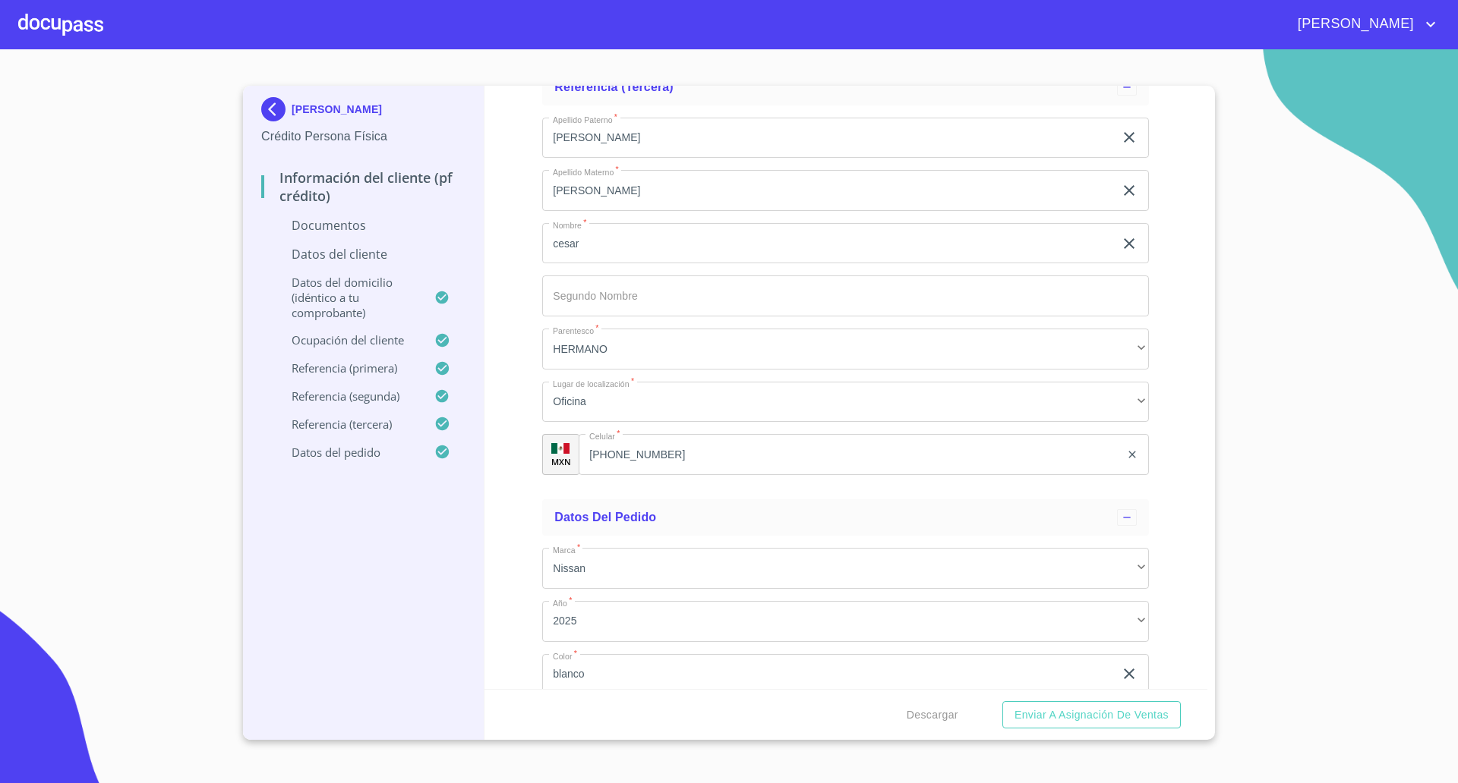
click at [502, 476] on div "Información del cliente (PF crédito) Documentos Documento de identificación   *…" at bounding box center [845, 388] width 723 height 604
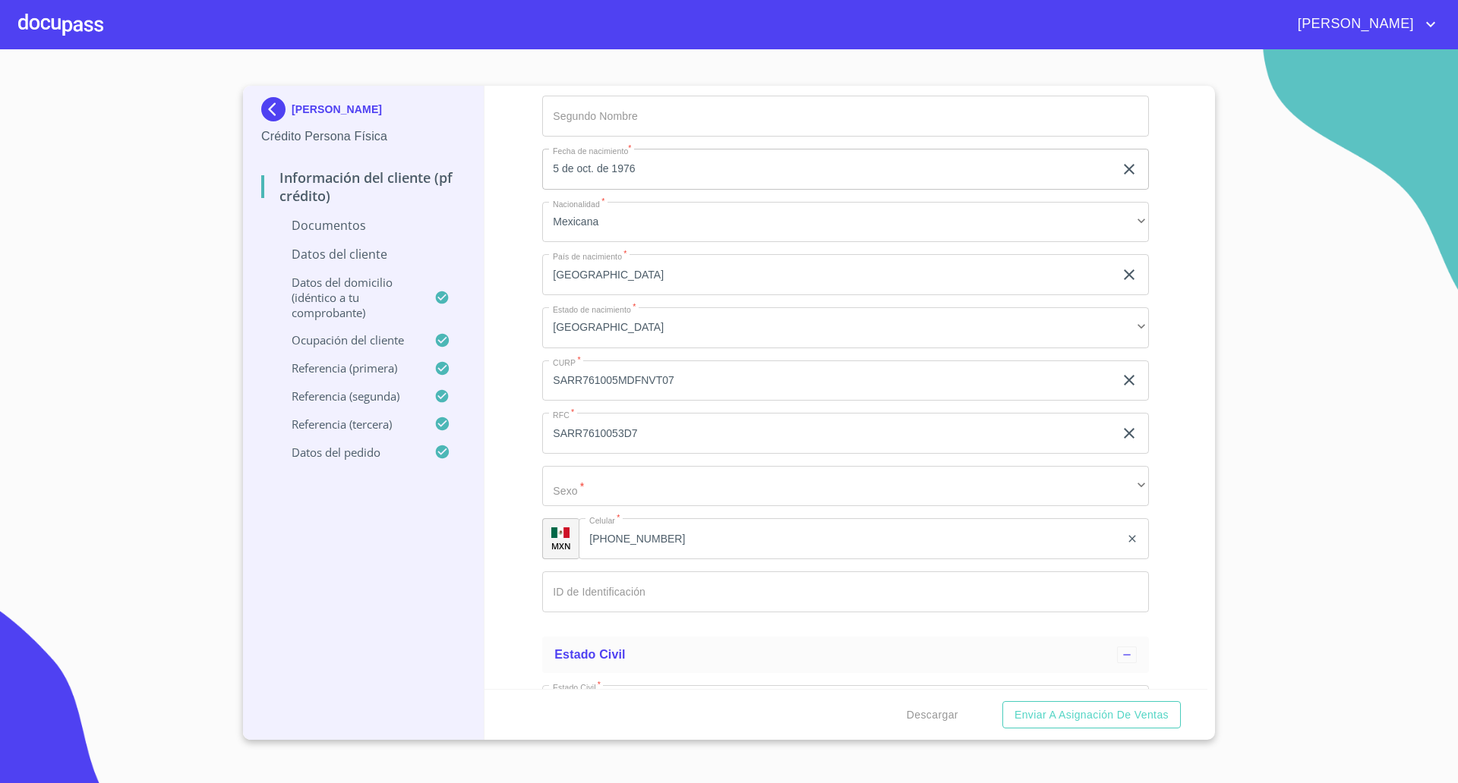
scroll to position [2082, 0]
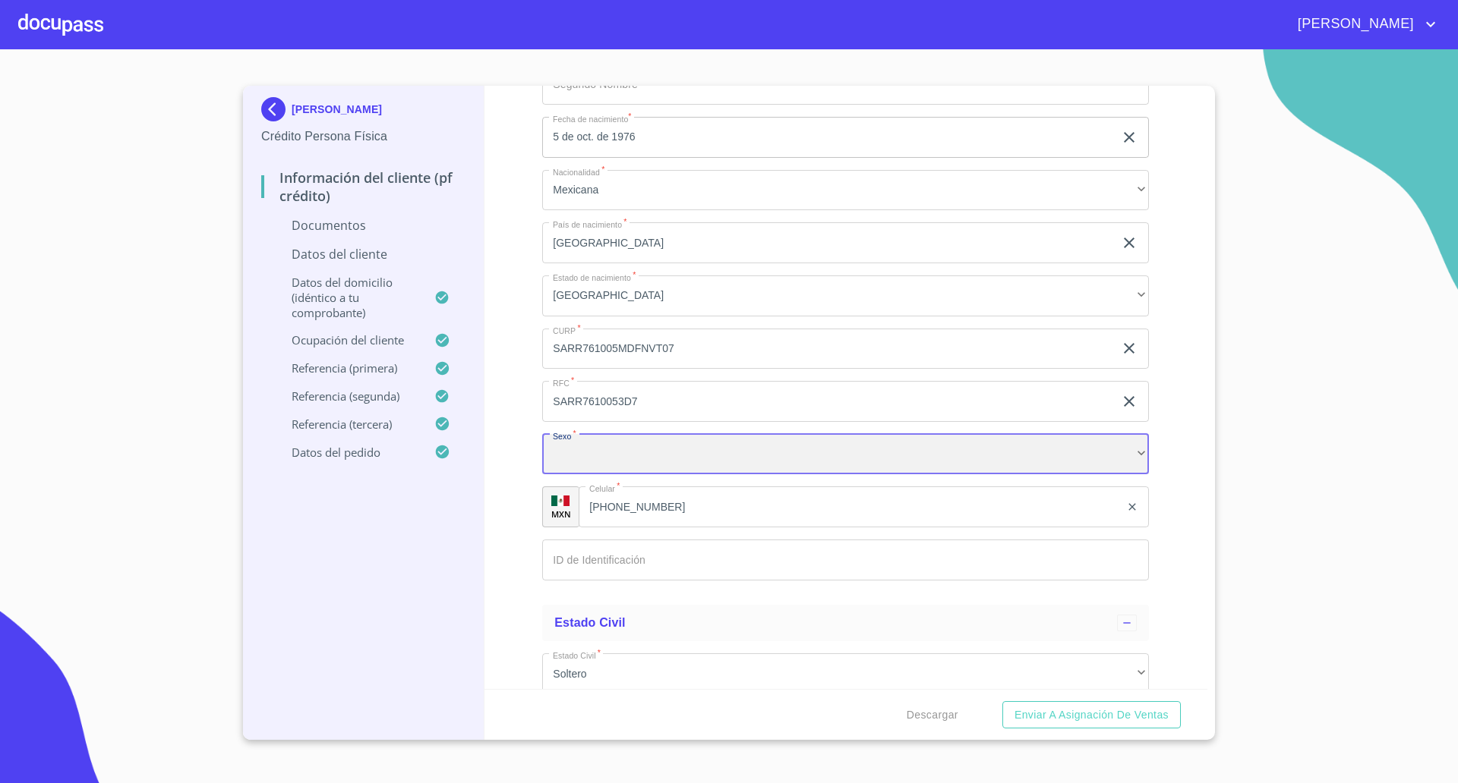
click at [585, 465] on div "​" at bounding box center [845, 454] width 607 height 41
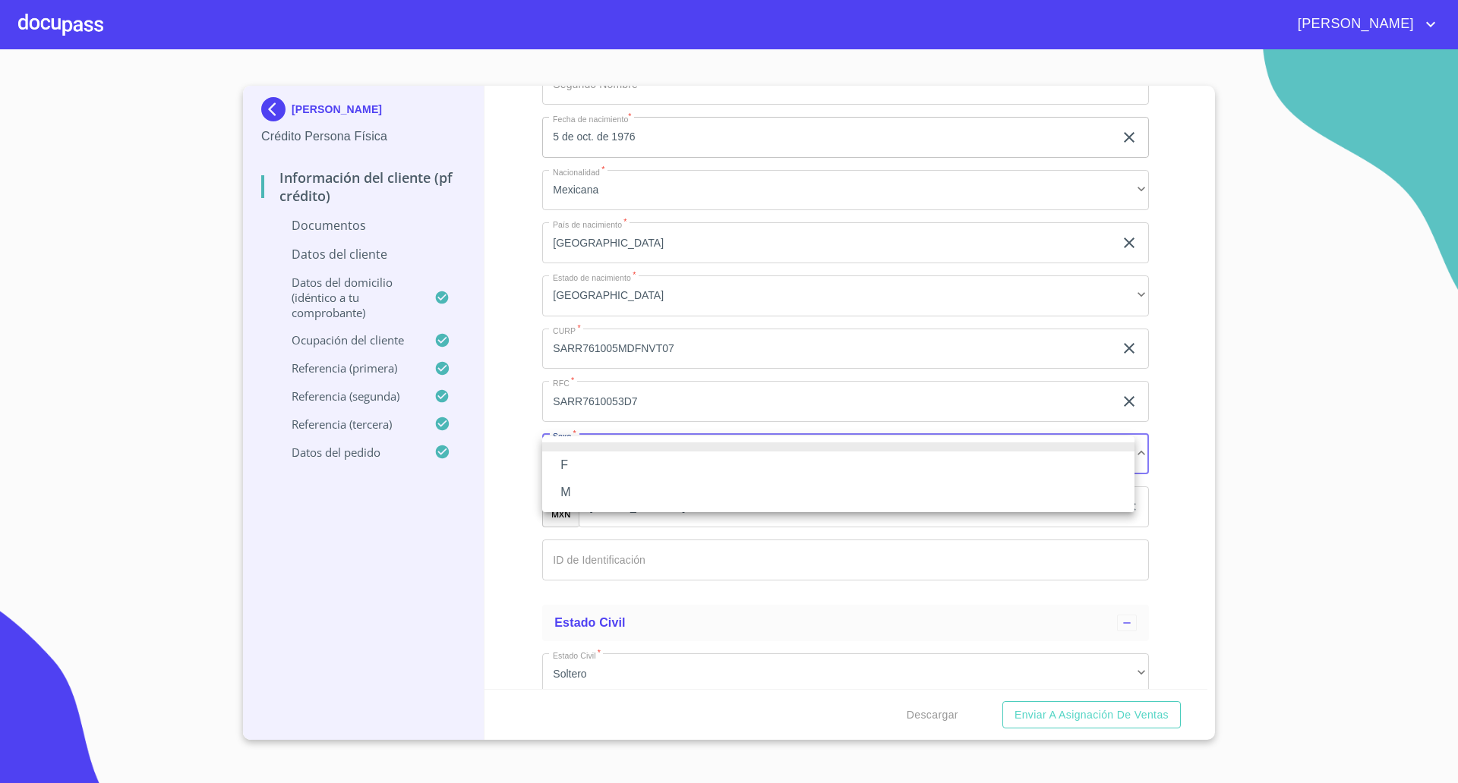
click at [572, 471] on li "F" at bounding box center [838, 465] width 592 height 27
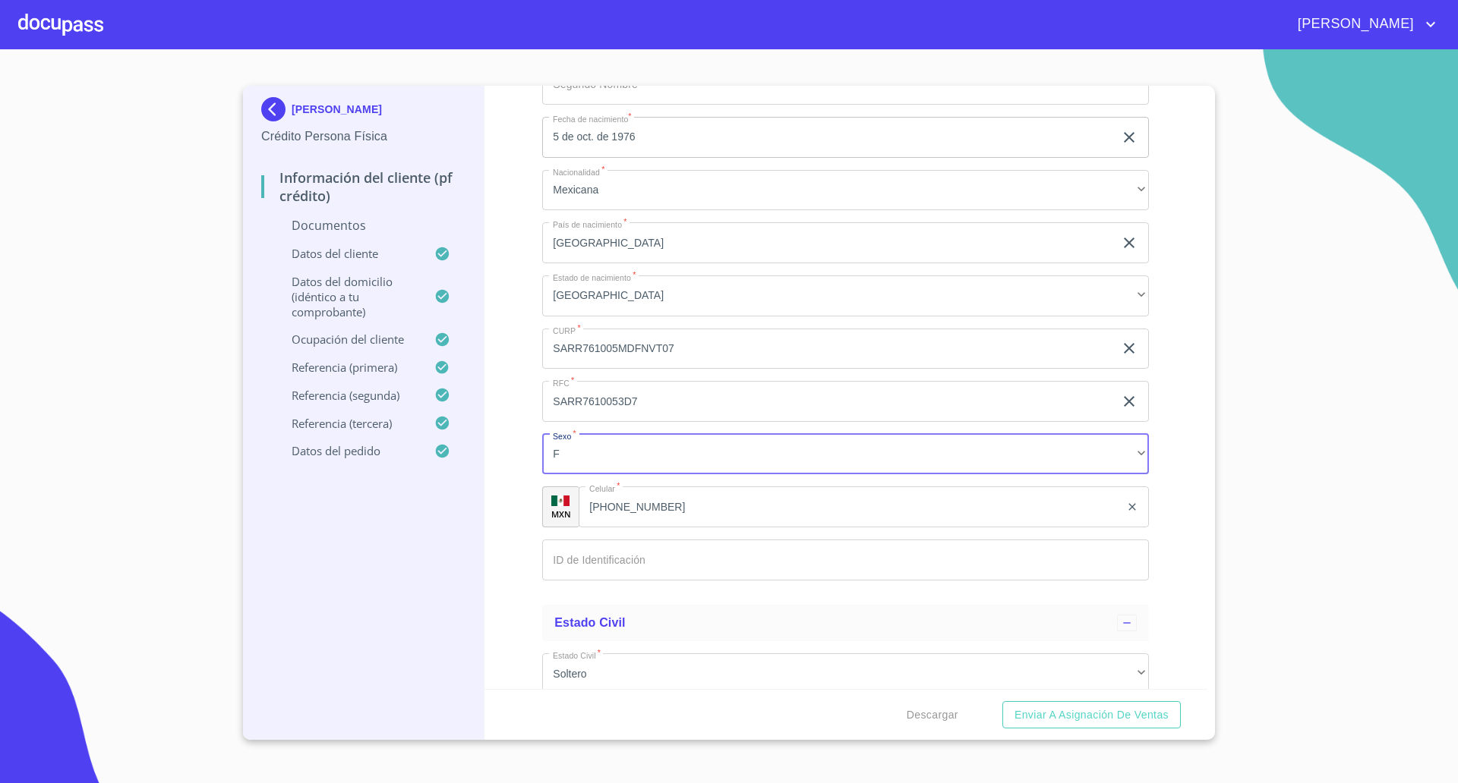
click at [618, 554] on input "Documento de identificación   *" at bounding box center [845, 560] width 607 height 41
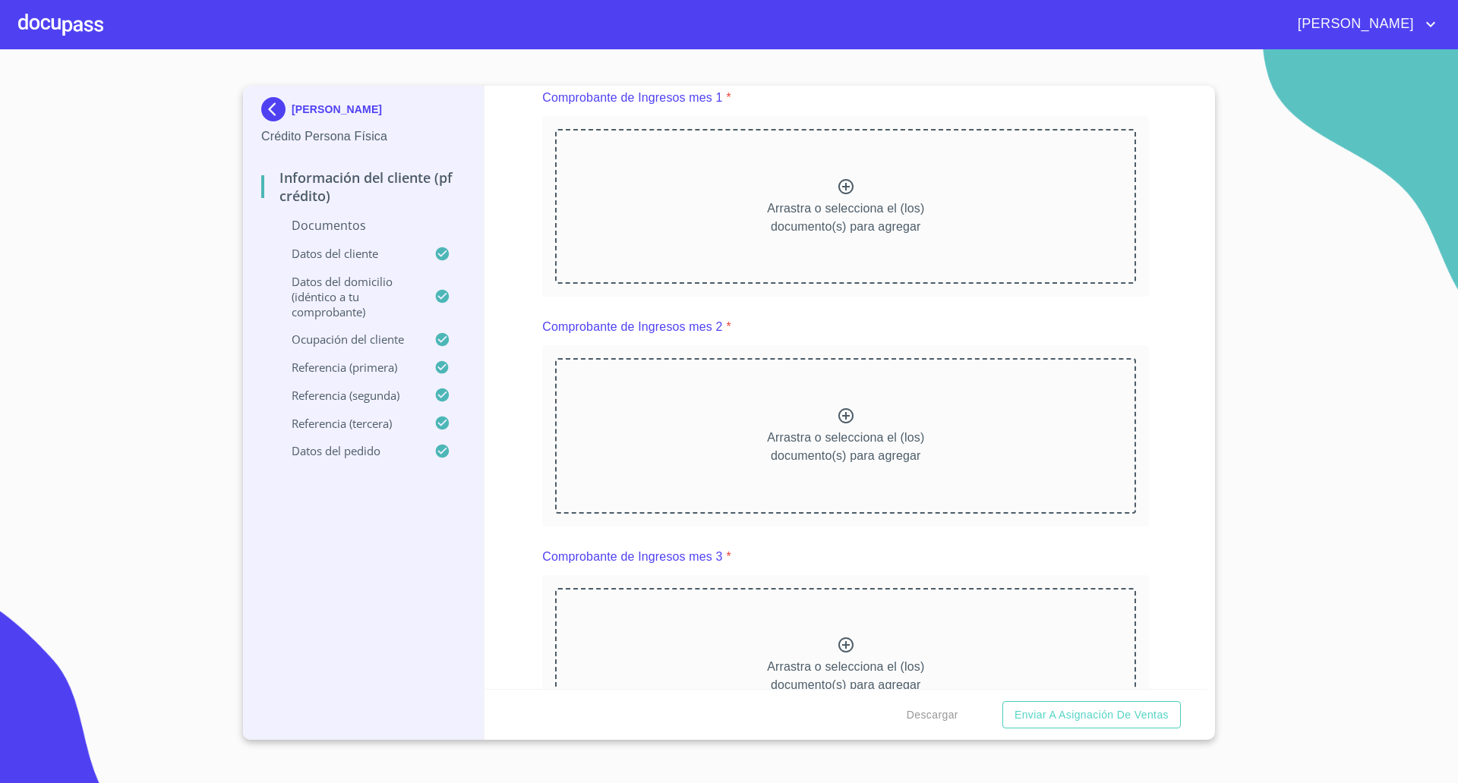
scroll to position [682, 0]
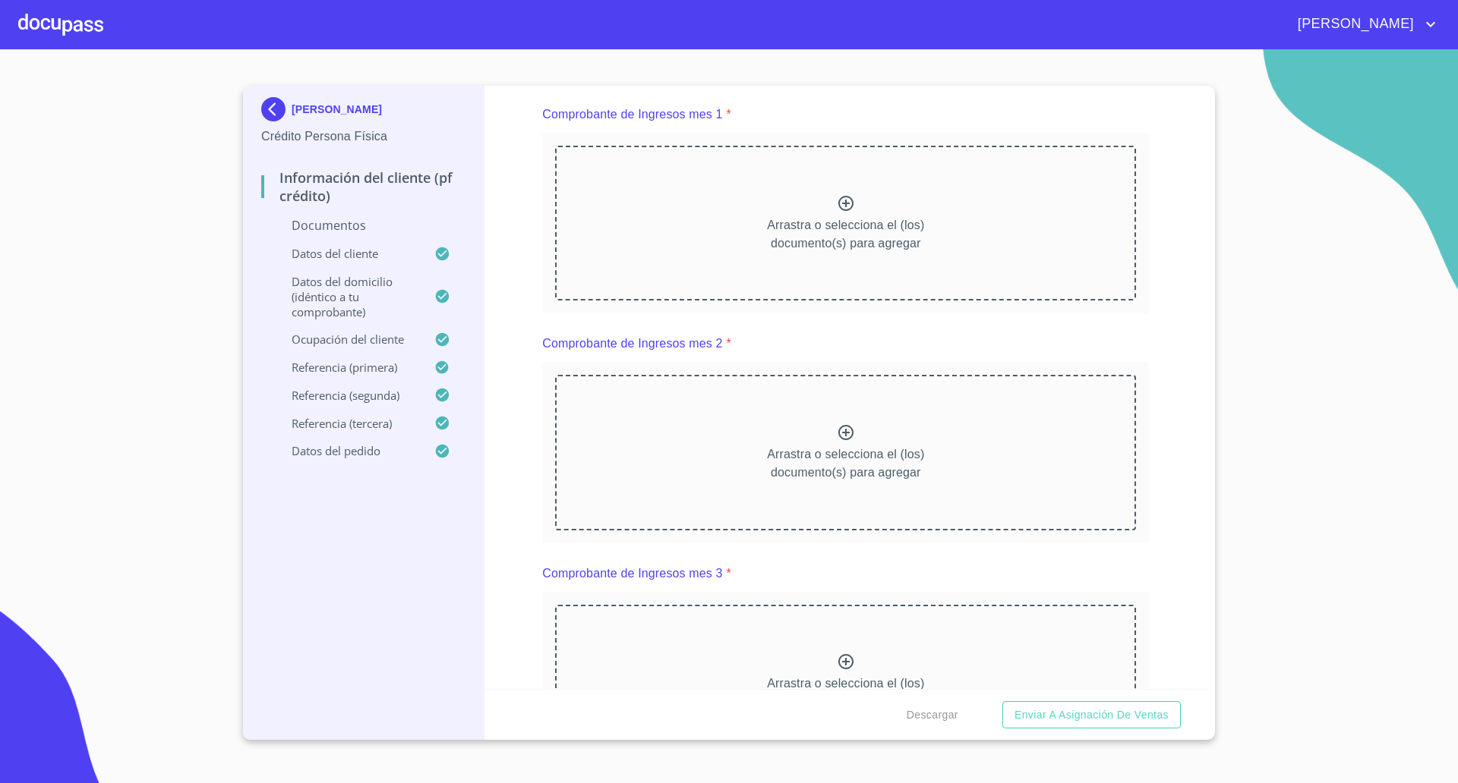
type input "2437205869"
click at [525, 314] on div "Información del cliente (PF crédito) Documentos Documento de identificación   *…" at bounding box center [845, 388] width 723 height 604
click at [506, 346] on div "Información del cliente (PF crédito) Documentos Documento de identificación   *…" at bounding box center [845, 388] width 723 height 604
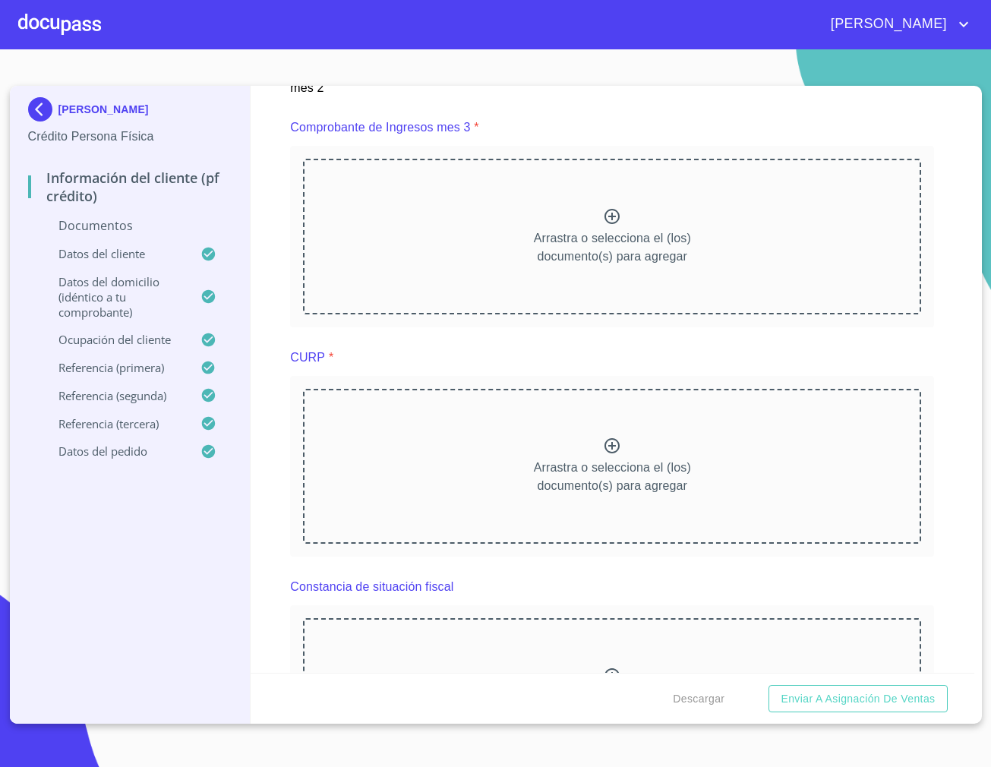
scroll to position [0, 0]
drag, startPoint x: 968, startPoint y: 280, endPoint x: 969, endPoint y: 310, distance: 29.6
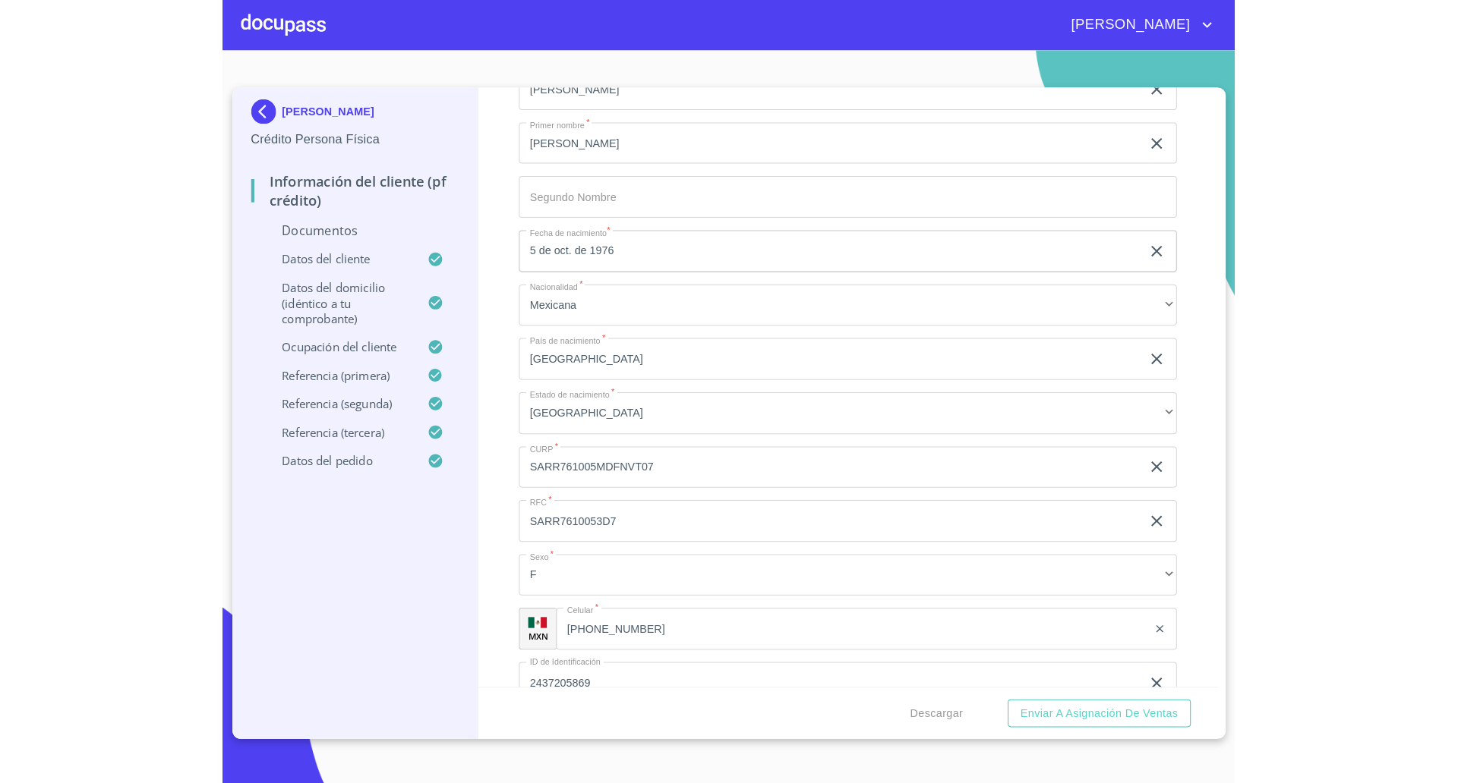
scroll to position [3598, 0]
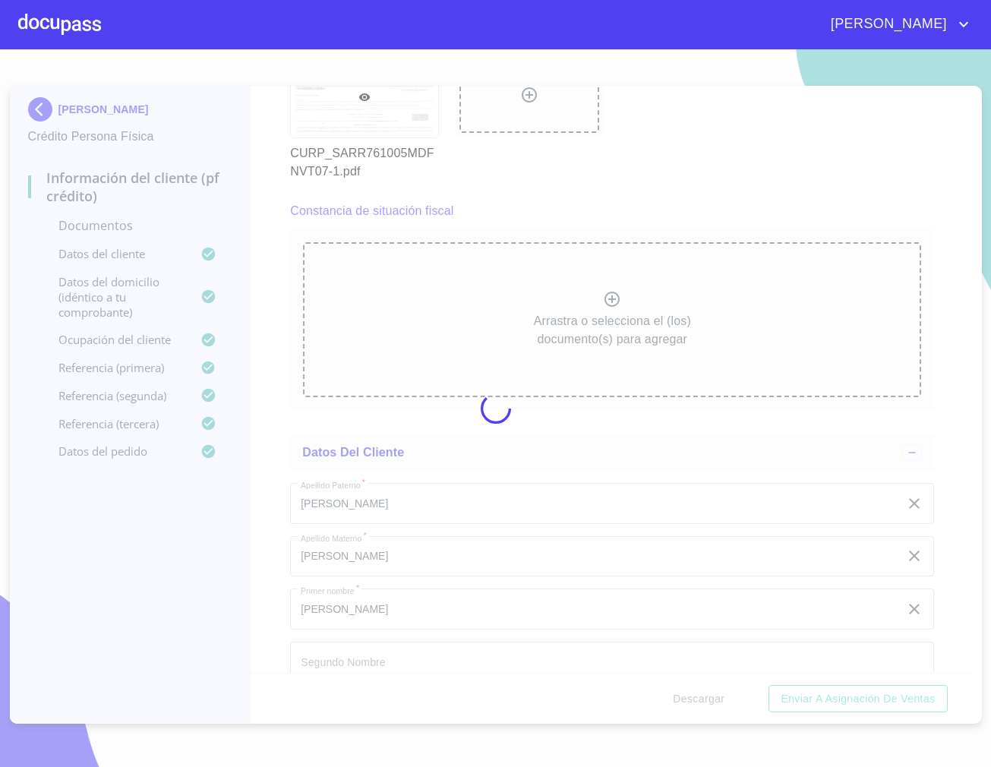
click at [965, 336] on div at bounding box center [495, 407] width 991 height 717
click at [966, 343] on div at bounding box center [495, 407] width 991 height 717
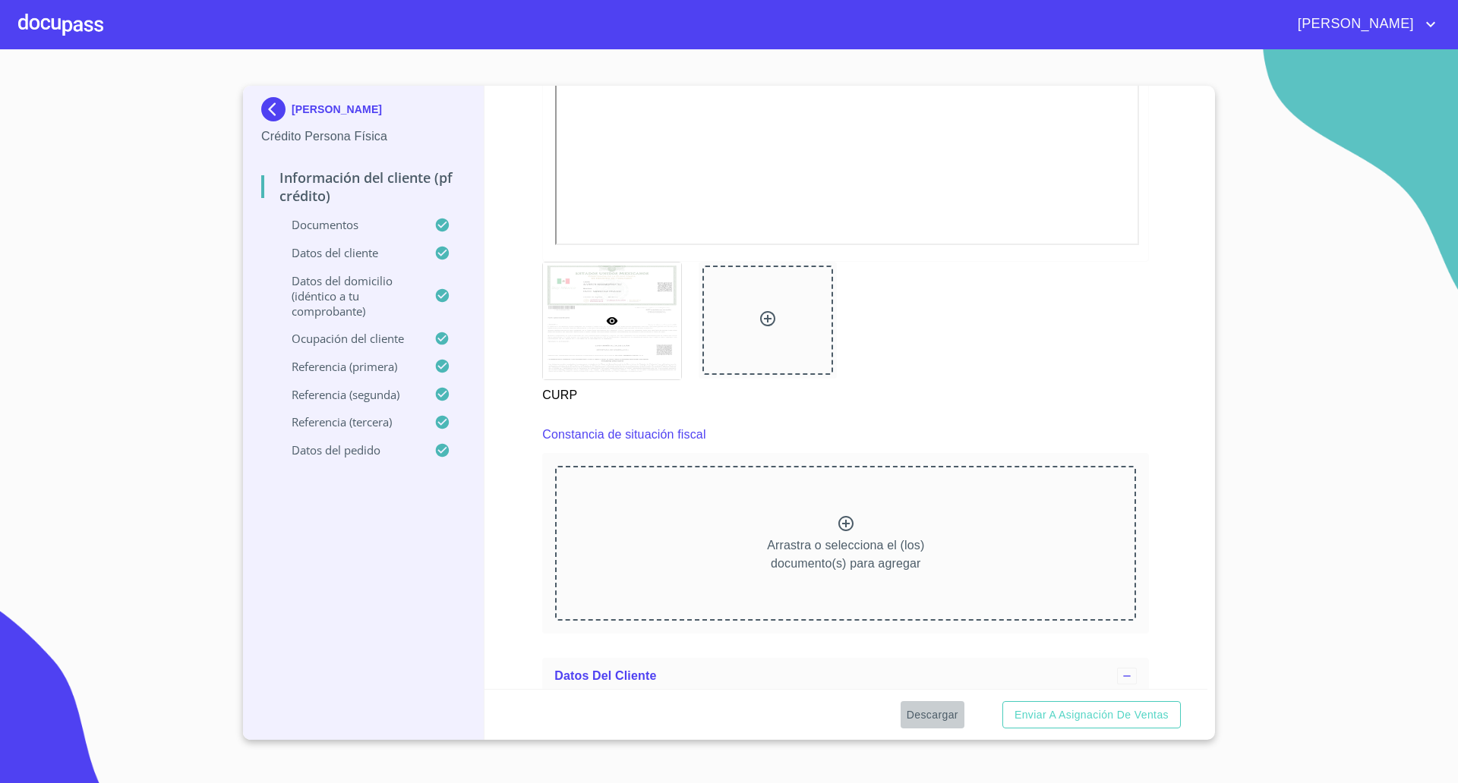
click at [953, 721] on span "Descargar" at bounding box center [932, 715] width 52 height 19
click at [1092, 713] on span "Enviar a Asignación de Ventas" at bounding box center [1091, 715] width 154 height 19
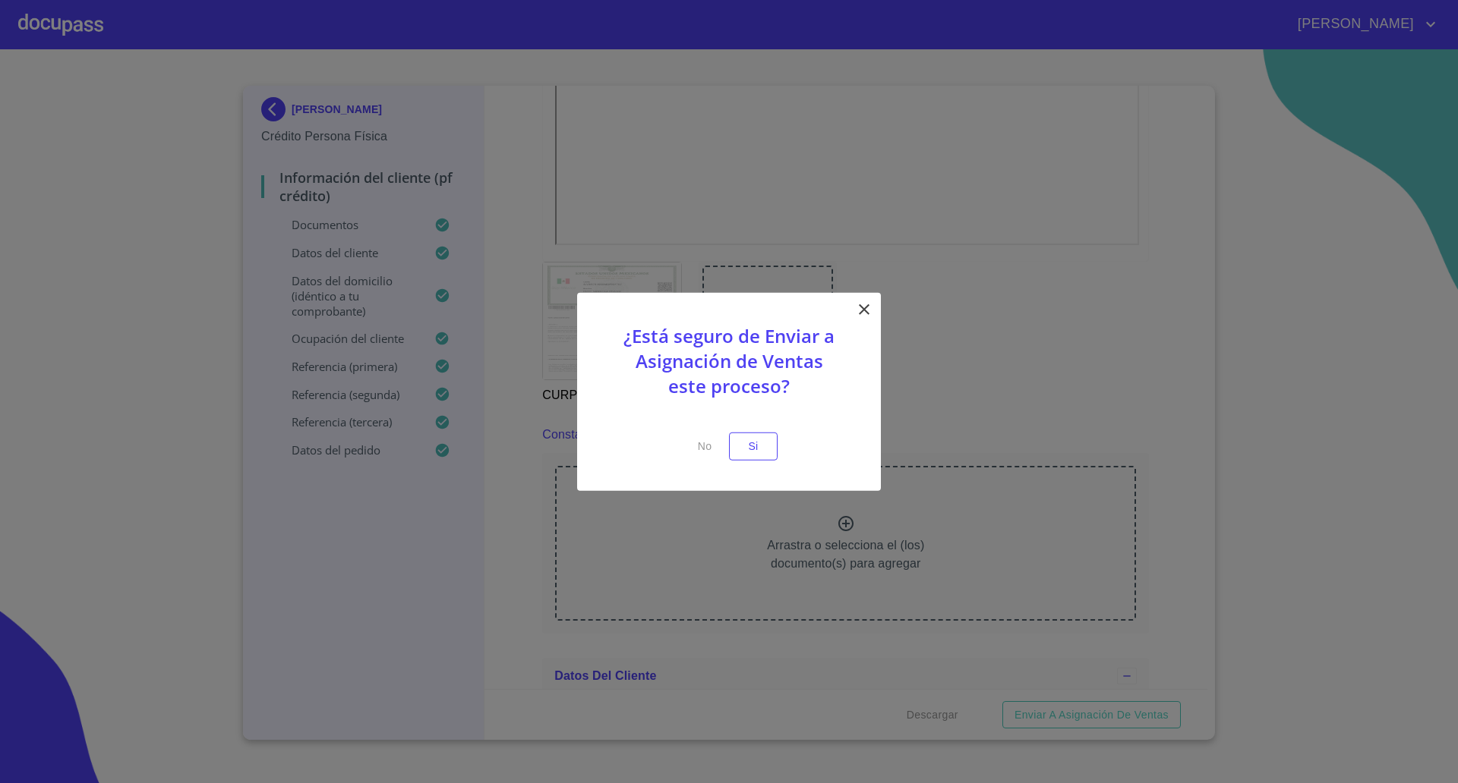
click at [870, 312] on icon at bounding box center [864, 310] width 18 height 18
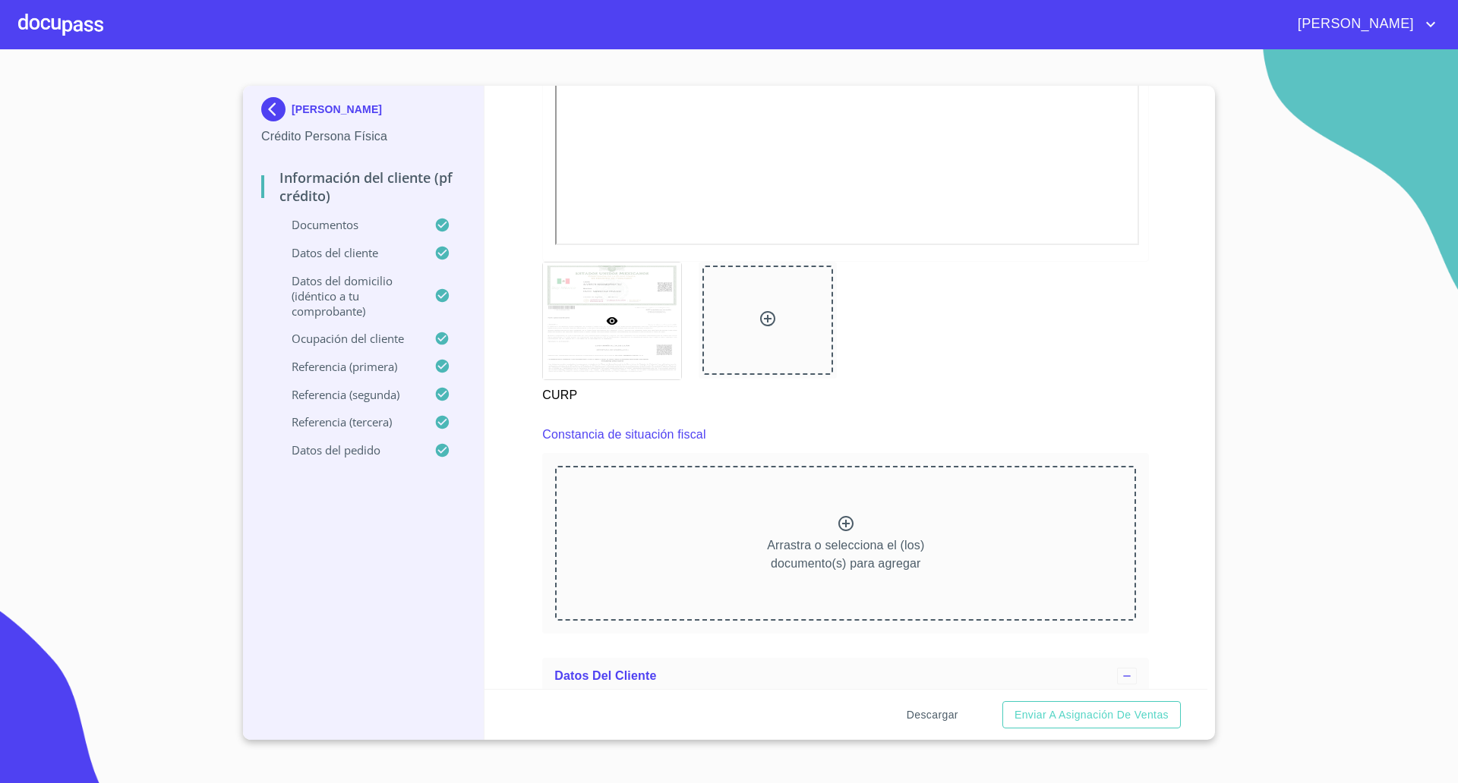
click at [933, 707] on span "Descargar" at bounding box center [932, 715] width 52 height 19
click at [1124, 714] on span "Enviar a Asignación de Ventas" at bounding box center [1091, 715] width 154 height 19
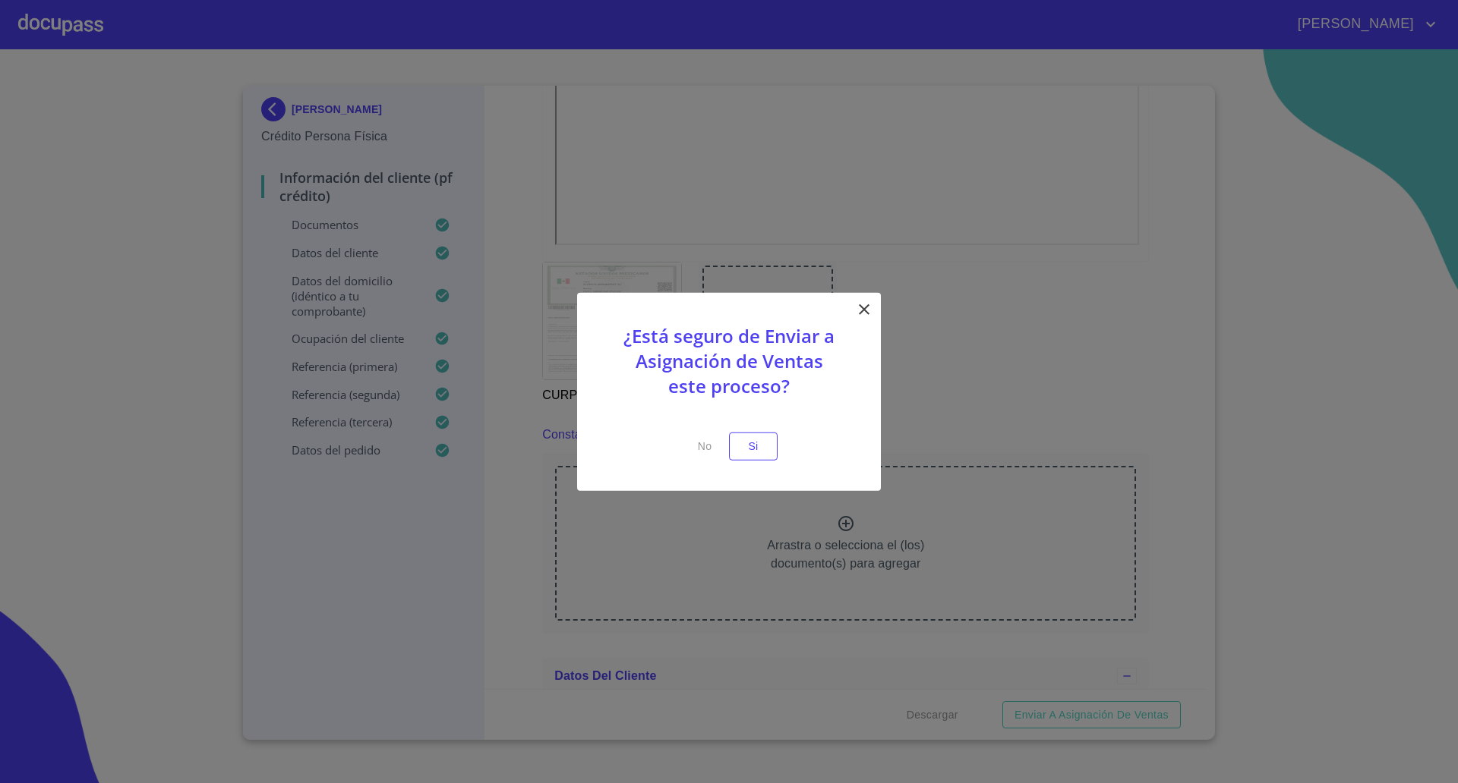
drag, startPoint x: 753, startPoint y: 446, endPoint x: 746, endPoint y: 472, distance: 26.7
click at [746, 472] on div "¿Está seguro de Enviar a Asignación de Ventas este proceso? No Si" at bounding box center [729, 392] width 304 height 198
click at [760, 442] on span "Si" at bounding box center [753, 446] width 24 height 19
